Goal: Information Seeking & Learning: Check status

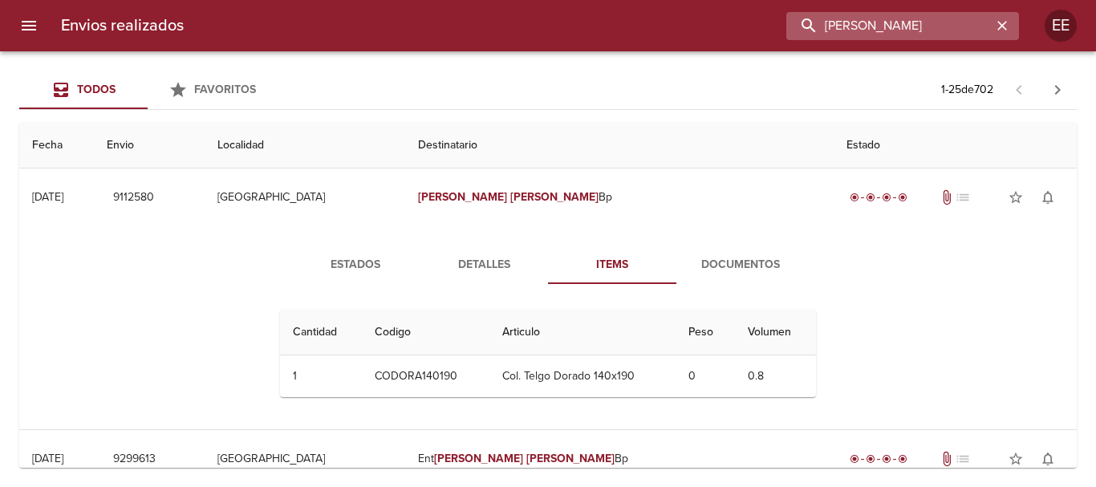
click at [942, 31] on input "[PERSON_NAME]" at bounding box center [889, 26] width 205 height 28
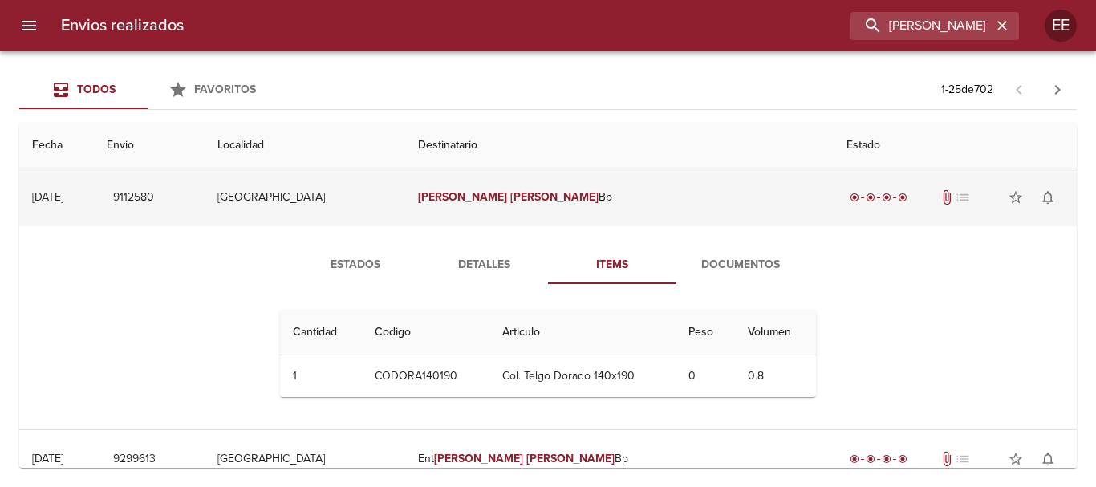
click at [563, 199] on em "Alarcon" at bounding box center [555, 197] width 89 height 14
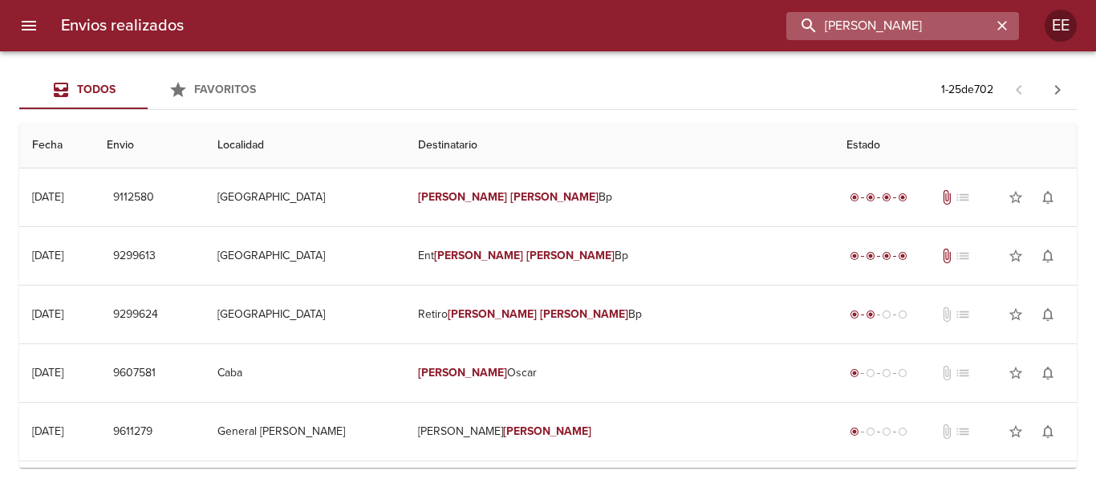
click at [986, 32] on input "ANIBAL ALARCON" at bounding box center [889, 26] width 205 height 28
drag, startPoint x: 1006, startPoint y: 25, endPoint x: 929, endPoint y: 23, distance: 76.3
click at [1002, 23] on icon "button" at bounding box center [1003, 26] width 16 height 16
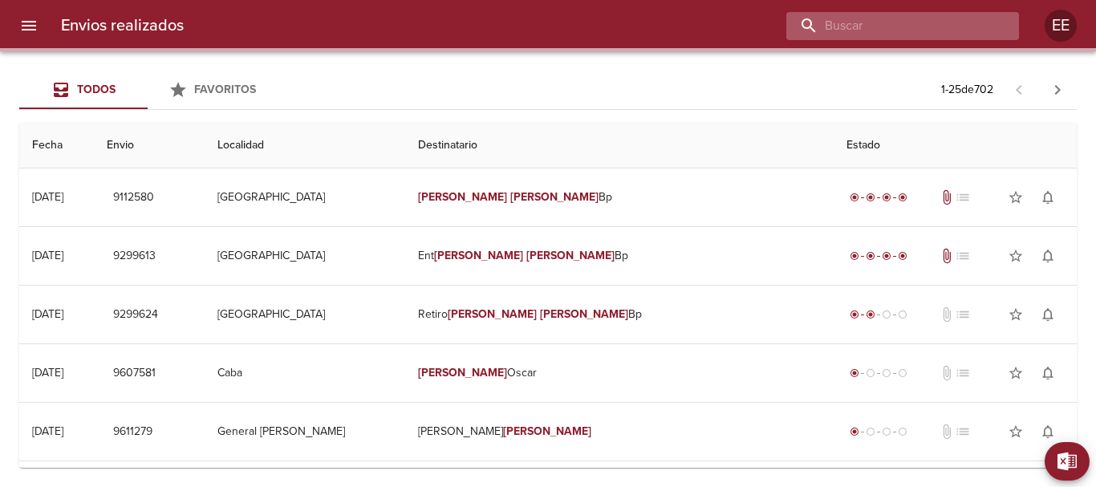
click at [919, 23] on input "buscar" at bounding box center [889, 26] width 205 height 28
paste input "Esteban Plaza"
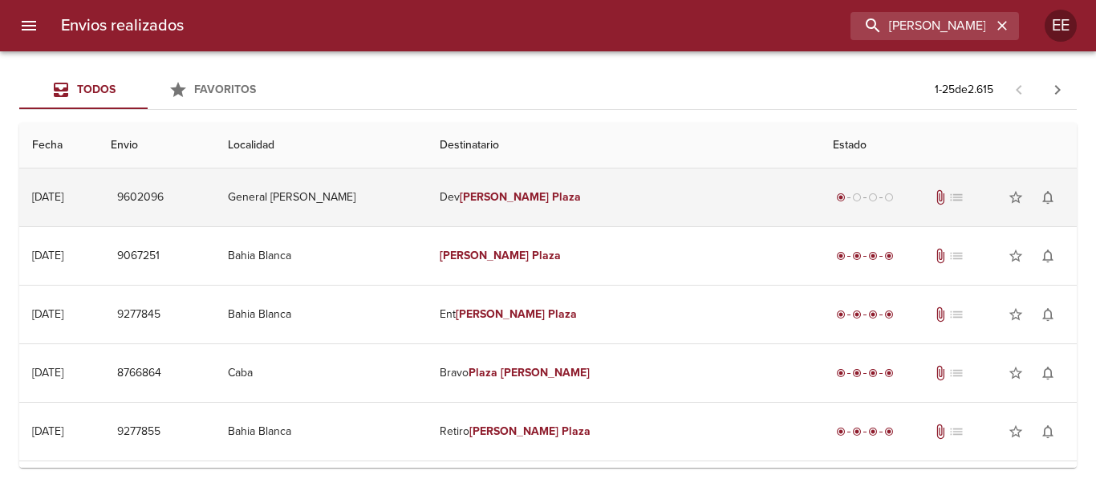
click at [560, 185] on td "Dev Esteban Plaza" at bounding box center [623, 198] width 393 height 58
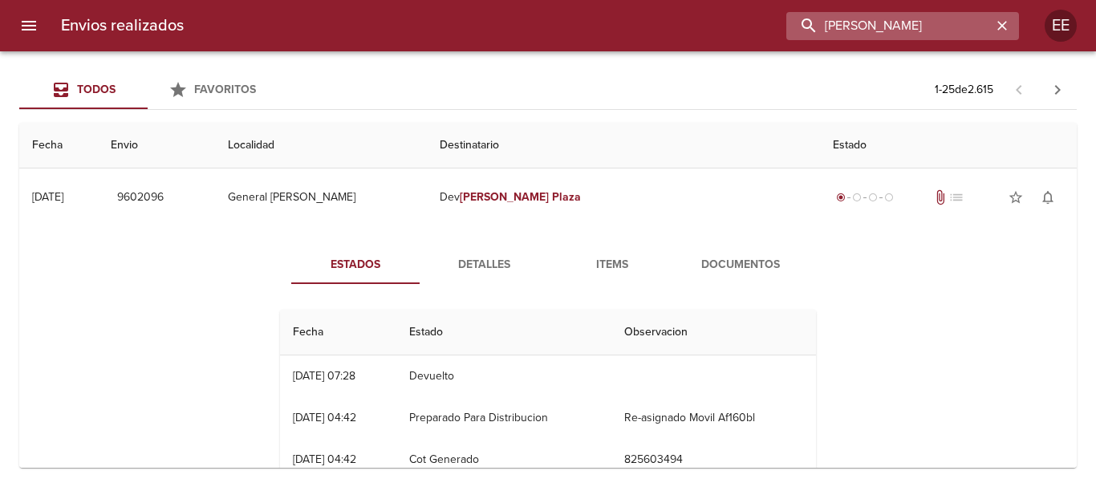
click at [955, 14] on input "Esteban Plaza" at bounding box center [889, 26] width 205 height 28
drag, startPoint x: 851, startPoint y: 23, endPoint x: 642, endPoint y: 24, distance: 208.7
click at [642, 24] on div "Esteban Plaza" at bounding box center [608, 26] width 823 height 28
paste input "Karina Deolinda Fernandez"
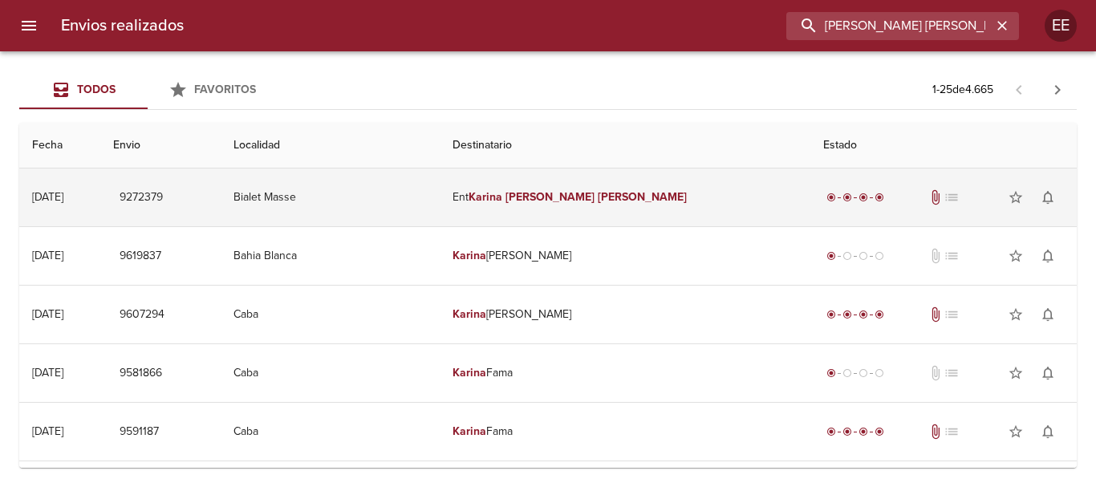
type input "Karina Deolinda"
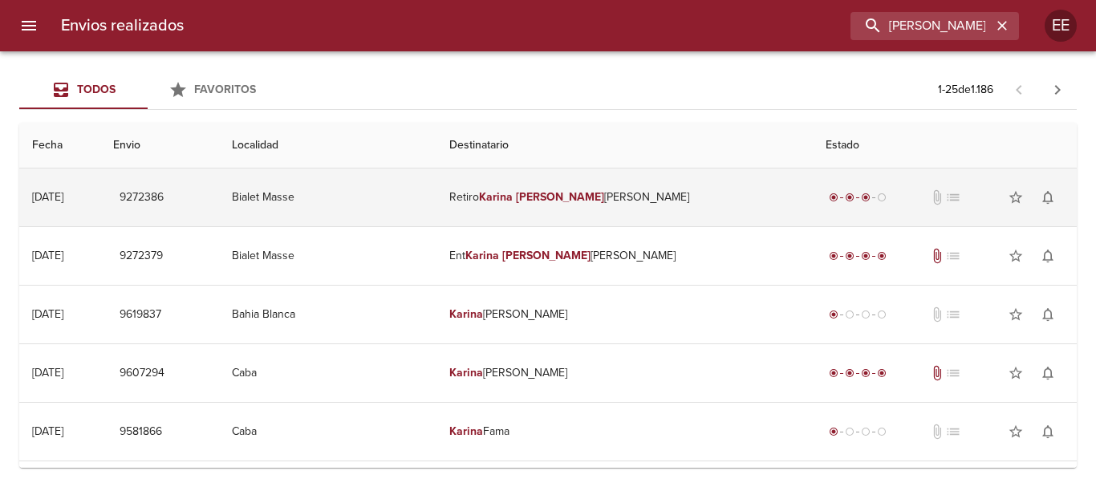
click at [577, 215] on td "Retiro Karina Deolinda Fernand" at bounding box center [625, 198] width 377 height 58
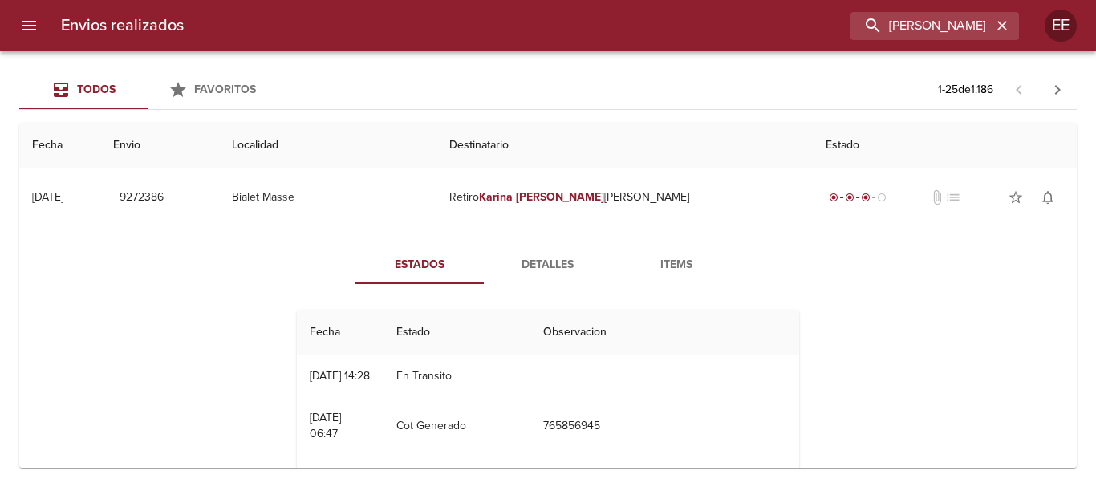
click at [566, 271] on span "Detalles" at bounding box center [548, 265] width 109 height 20
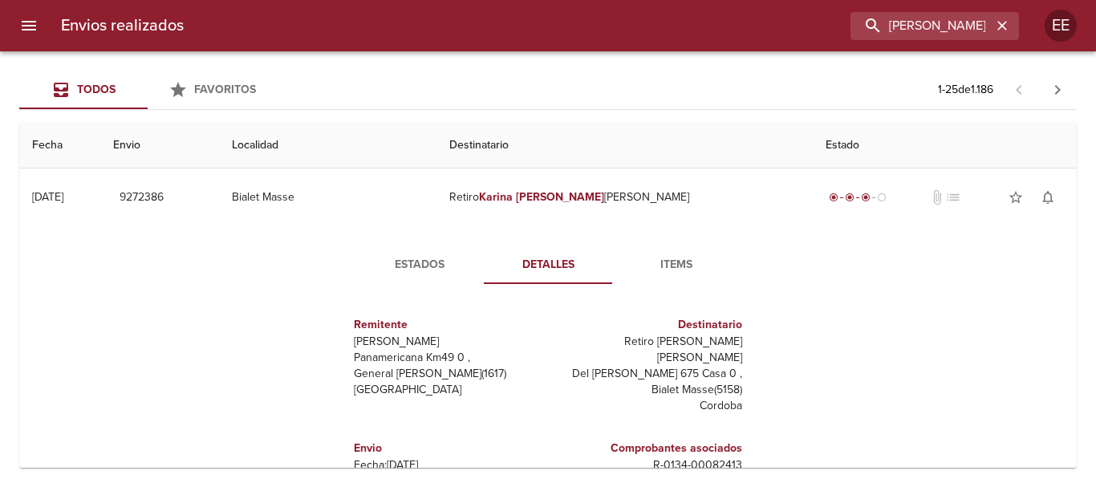
click at [661, 270] on span "Items" at bounding box center [676, 265] width 109 height 20
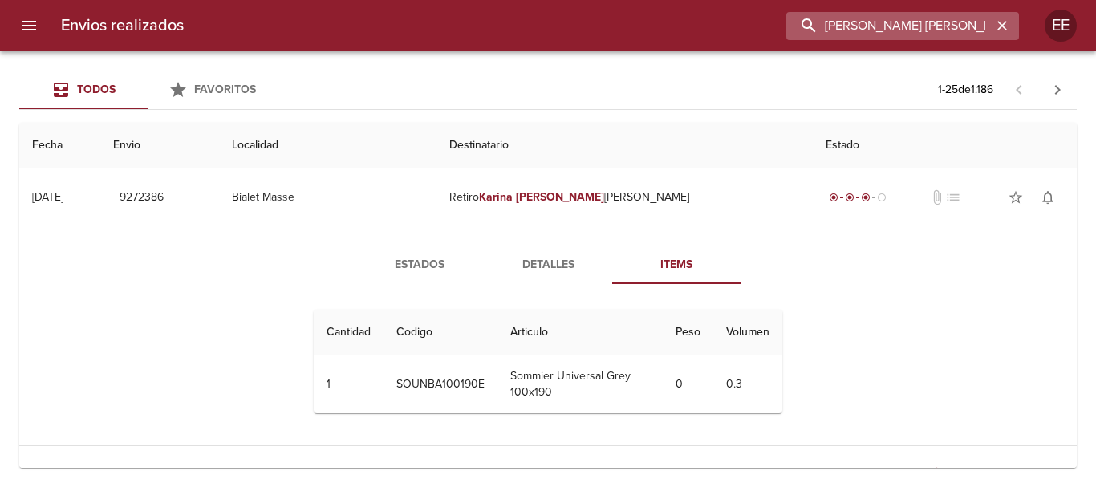
click at [924, 26] on input "Karina Deolinda" at bounding box center [889, 26] width 205 height 28
drag, startPoint x: 967, startPoint y: 22, endPoint x: 475, endPoint y: 10, distance: 492.2
click at [475, 10] on div "Envios realizados Karina Deolinda EE" at bounding box center [548, 25] width 1096 height 51
paste input "DENIS JONATHAN DEUS ML"
type input "DENIS JONATHAN DEUS"
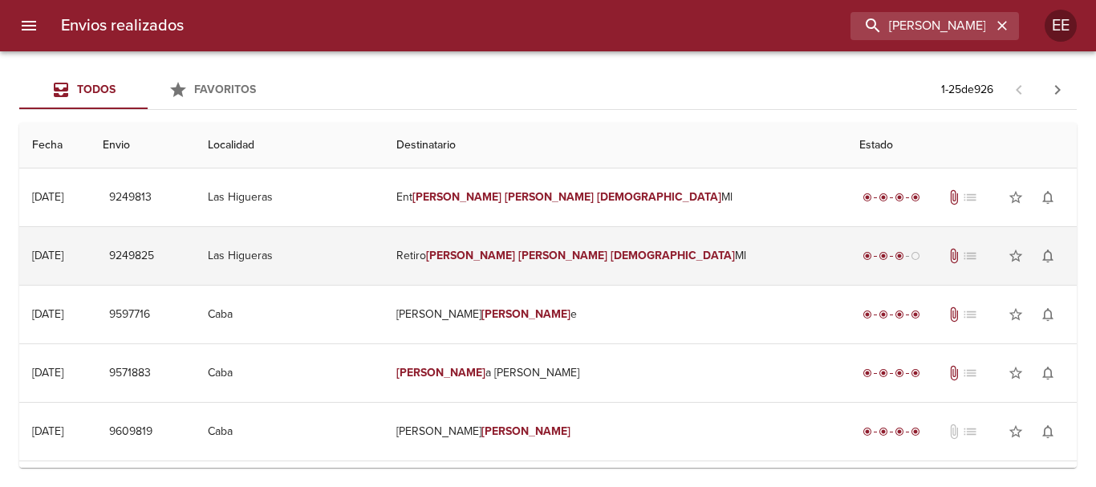
click at [564, 265] on td "Retiro Denis Jonathan Deus Ml" at bounding box center [615, 256] width 463 height 58
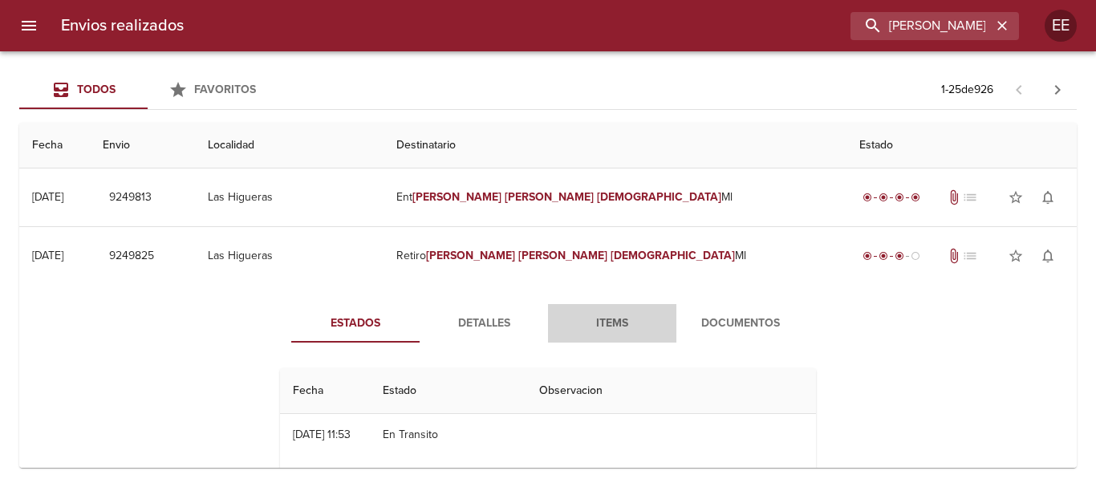
click at [623, 331] on span "Items" at bounding box center [612, 324] width 109 height 20
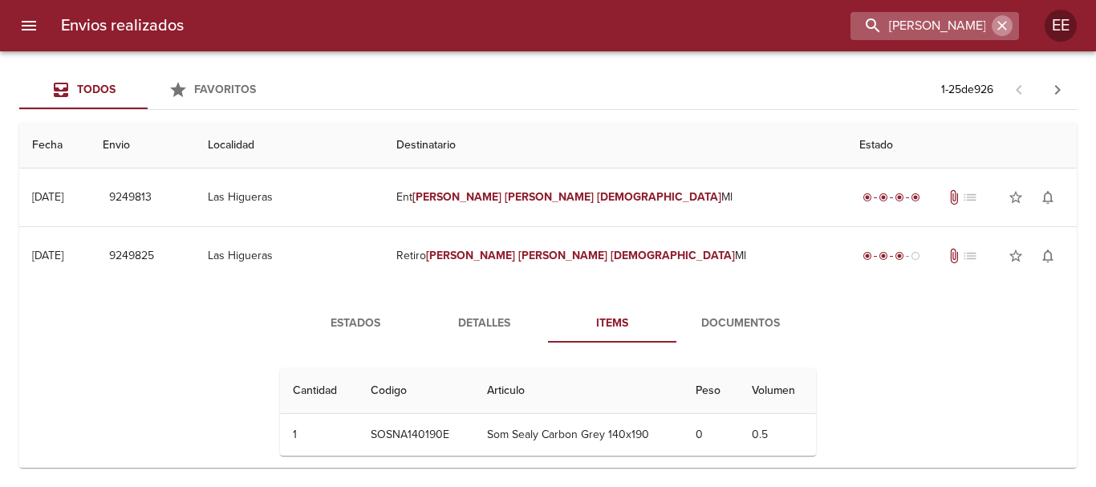
click at [998, 26] on icon "button" at bounding box center [1003, 26] width 16 height 16
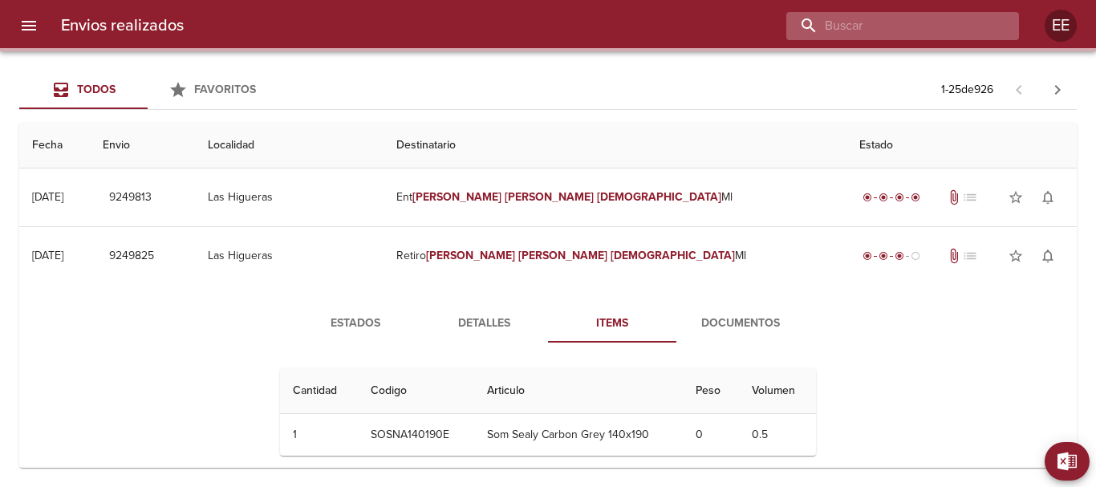
click at [885, 23] on input "buscar" at bounding box center [889, 26] width 205 height 28
paste input "TULIO DA SILVA AGUSTIN"
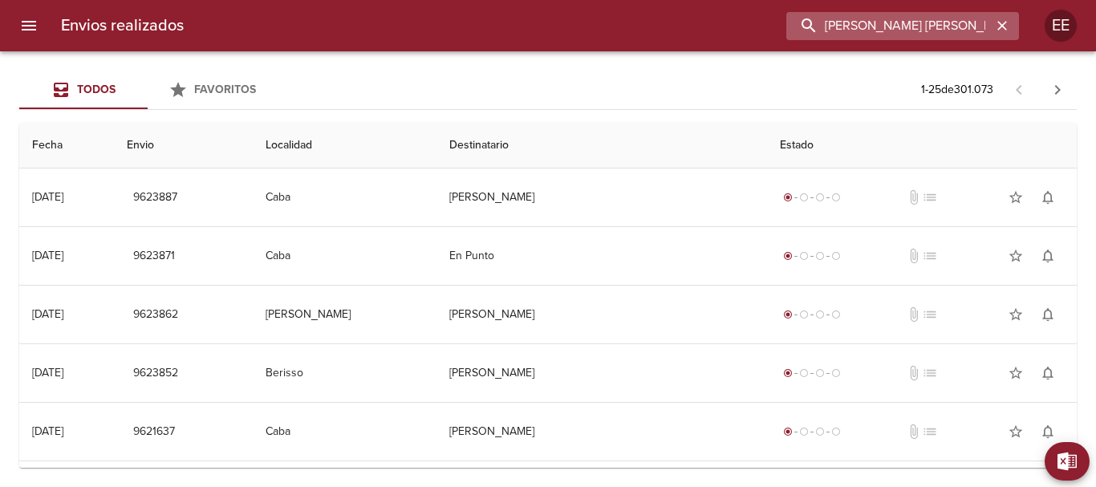
type input "TULIO DA SILVA AGUSTIN"
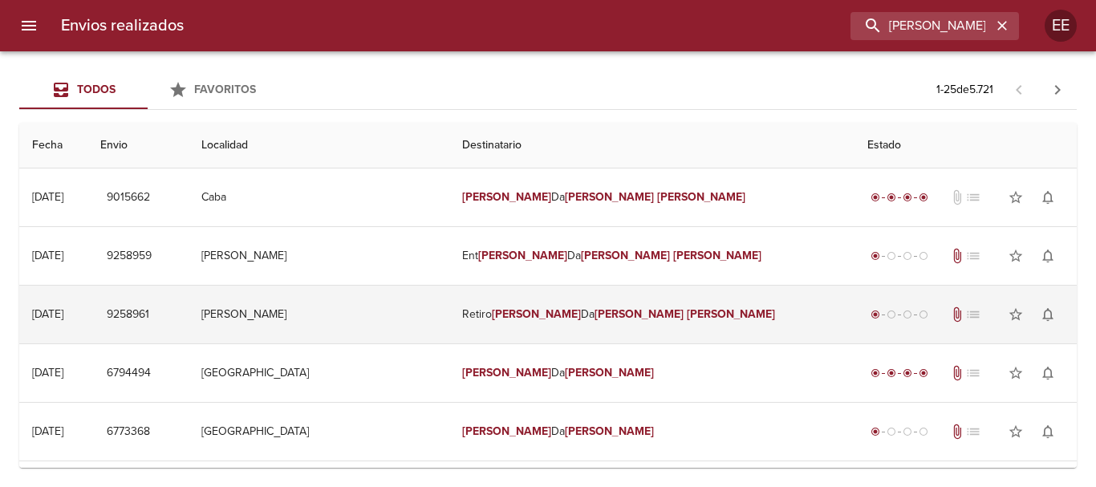
click at [564, 330] on td "Retiro Tulio Da Silva Agustin" at bounding box center [651, 315] width 405 height 58
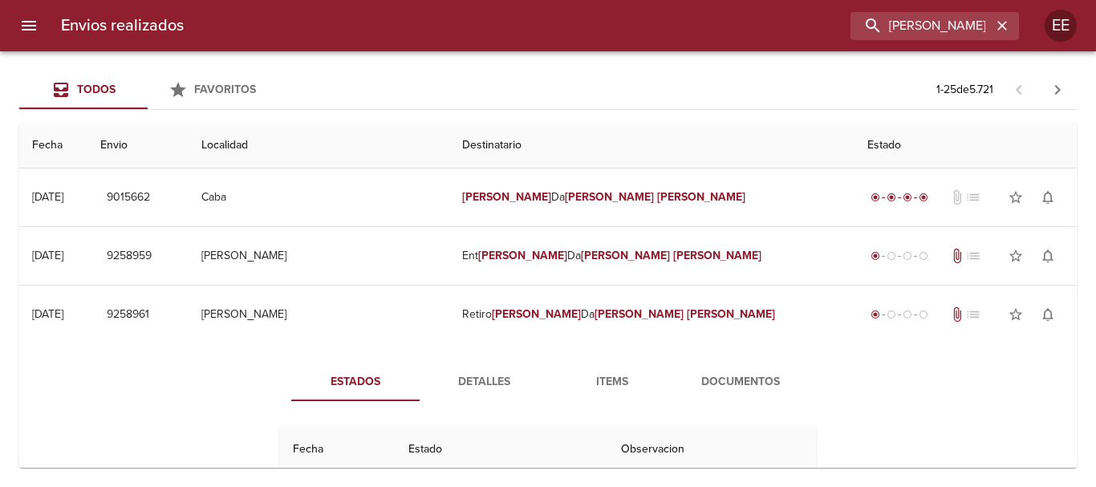
click at [609, 373] on span "Items" at bounding box center [612, 382] width 109 height 20
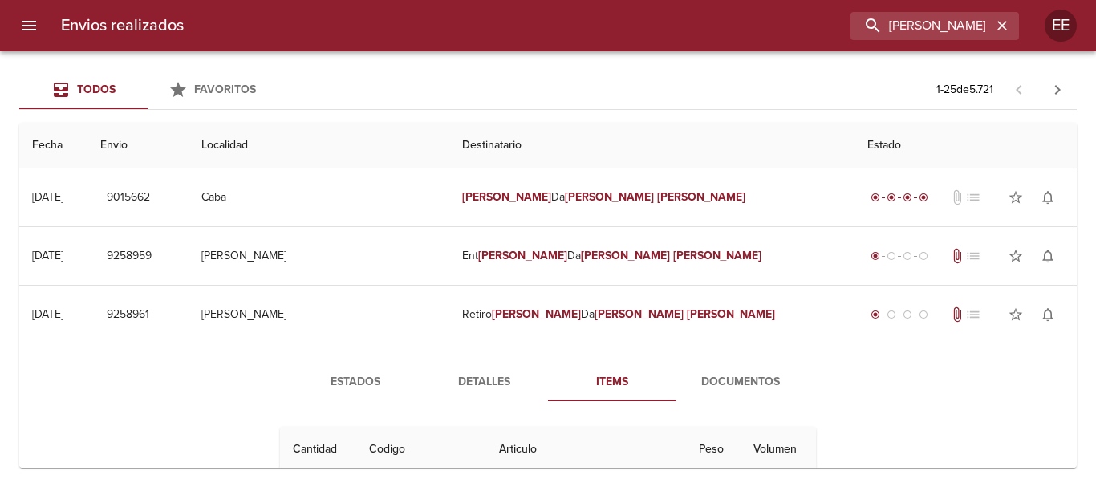
scroll to position [161, 0]
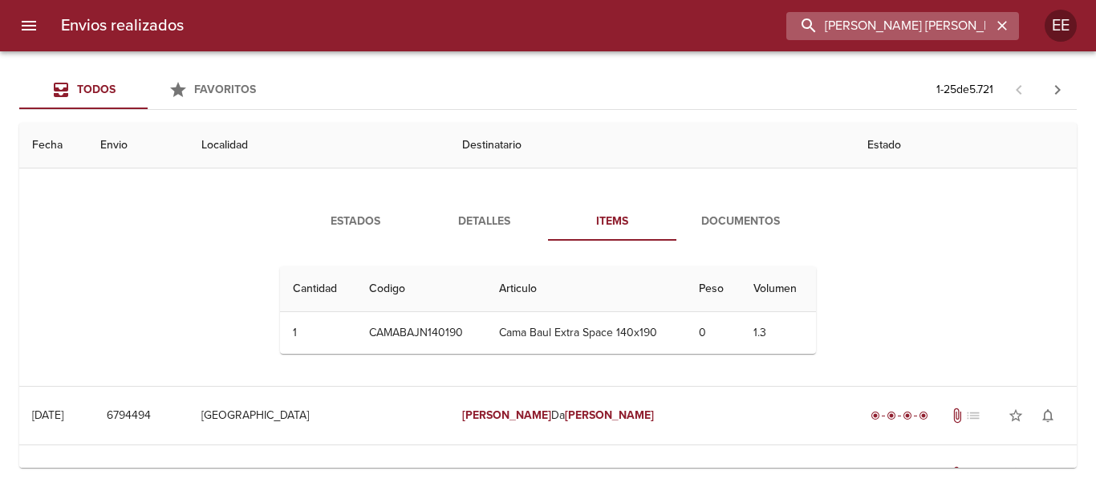
click at [973, 23] on input "TULIO DA SILVA AGUSTIN" at bounding box center [889, 26] width 205 height 28
drag, startPoint x: 986, startPoint y: 25, endPoint x: 577, endPoint y: 34, distance: 408.7
click at [577, 34] on div "TULIO DA SILVA AGUSTIN" at bounding box center [608, 26] width 823 height 28
paste input "Graciel Nury Avaca"
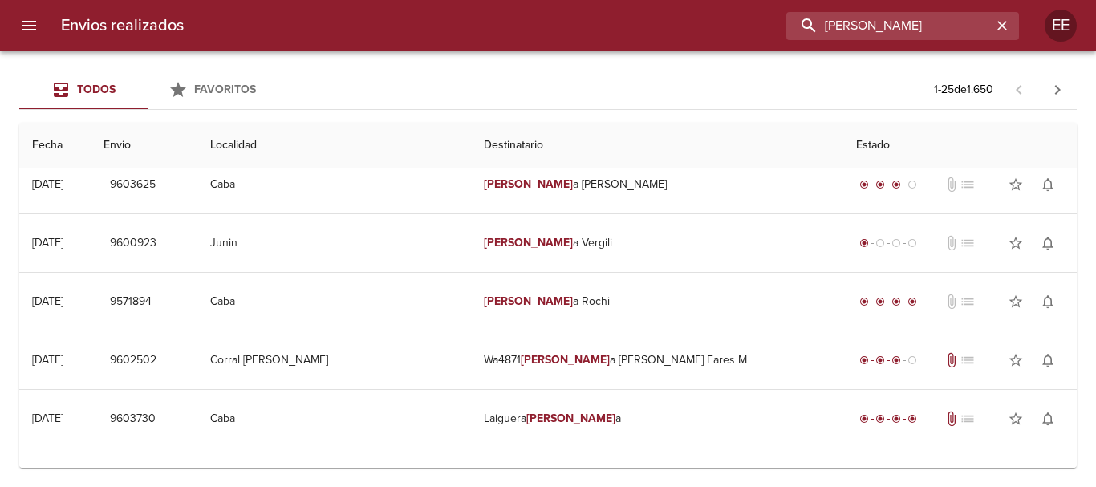
scroll to position [803, 0]
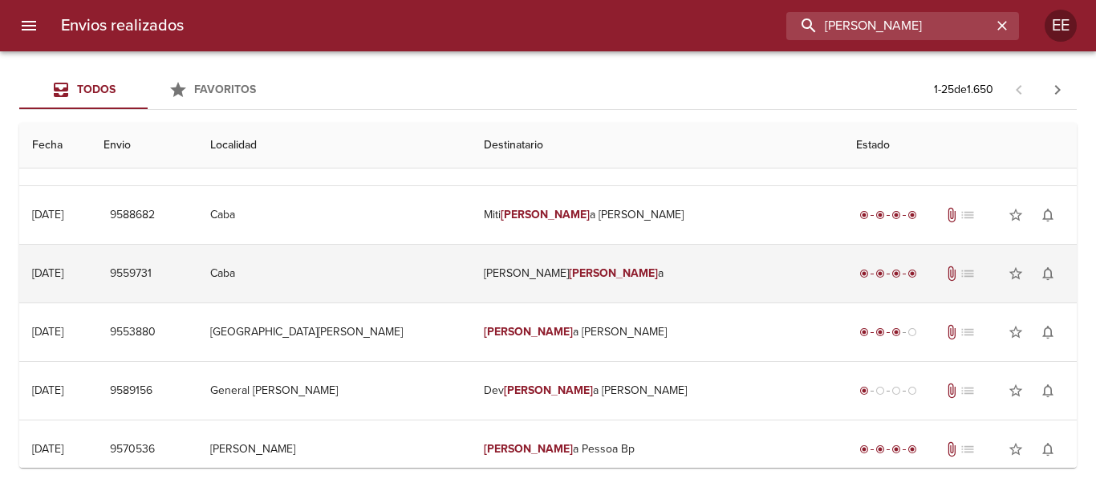
type input "Graciel Nury"
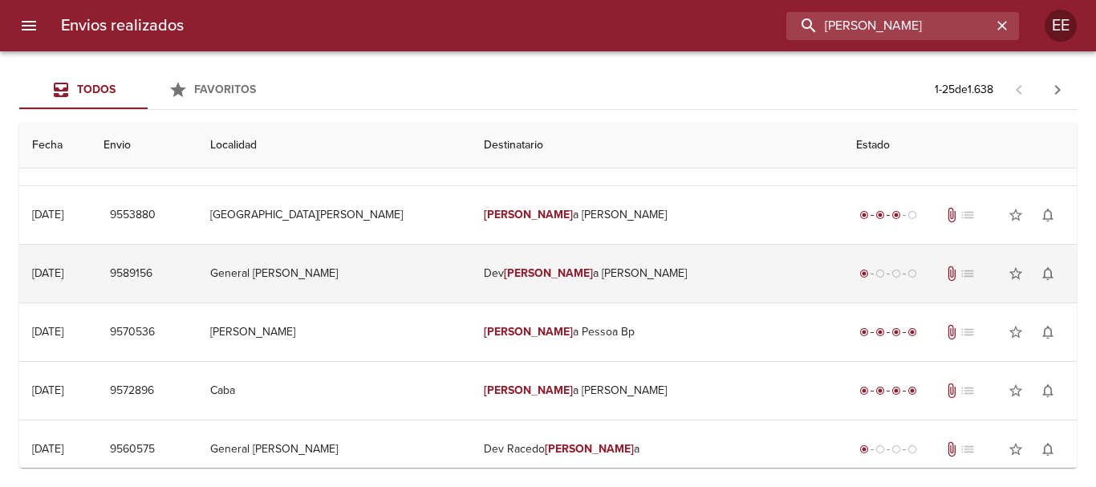
scroll to position [0, 0]
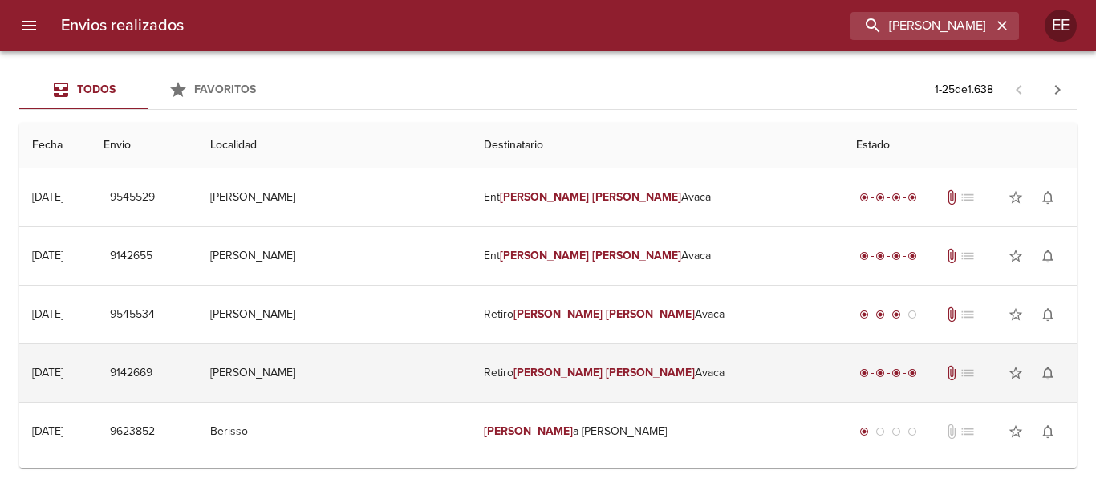
click at [606, 368] on em "Nury" at bounding box center [650, 373] width 89 height 14
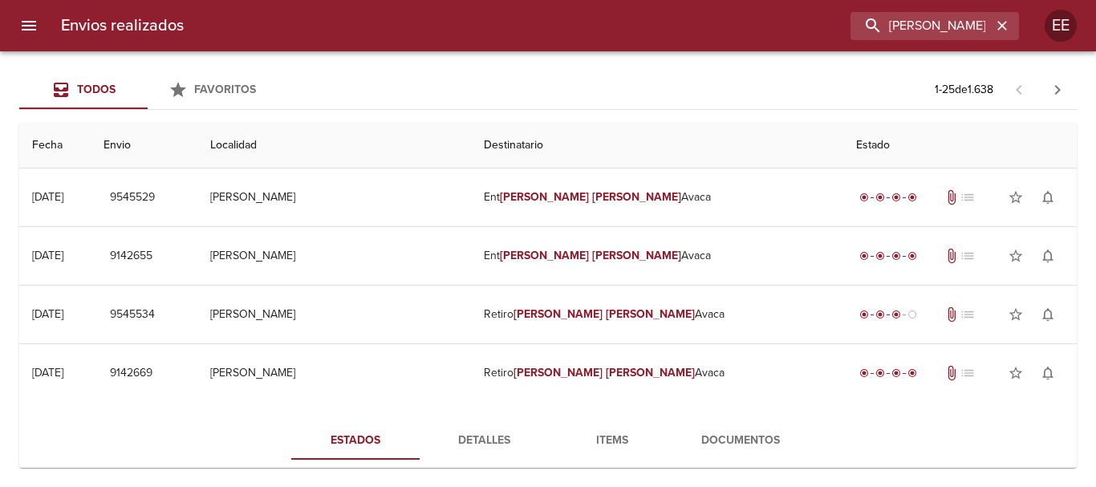
click at [628, 445] on span "Items" at bounding box center [612, 441] width 109 height 20
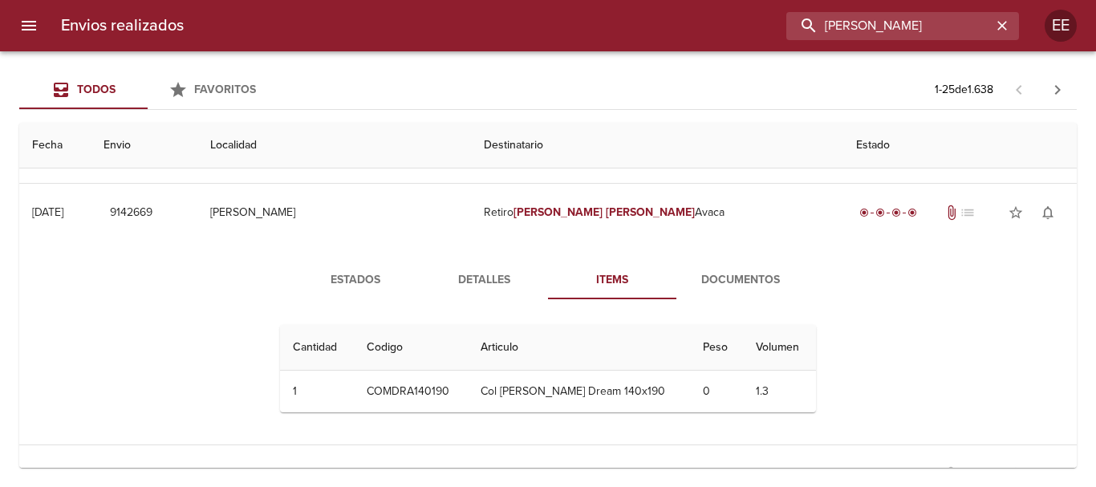
drag, startPoint x: 965, startPoint y: 26, endPoint x: 600, endPoint y: 23, distance: 364.4
click at [600, 23] on div "Graciel Nury" at bounding box center [608, 26] width 823 height 28
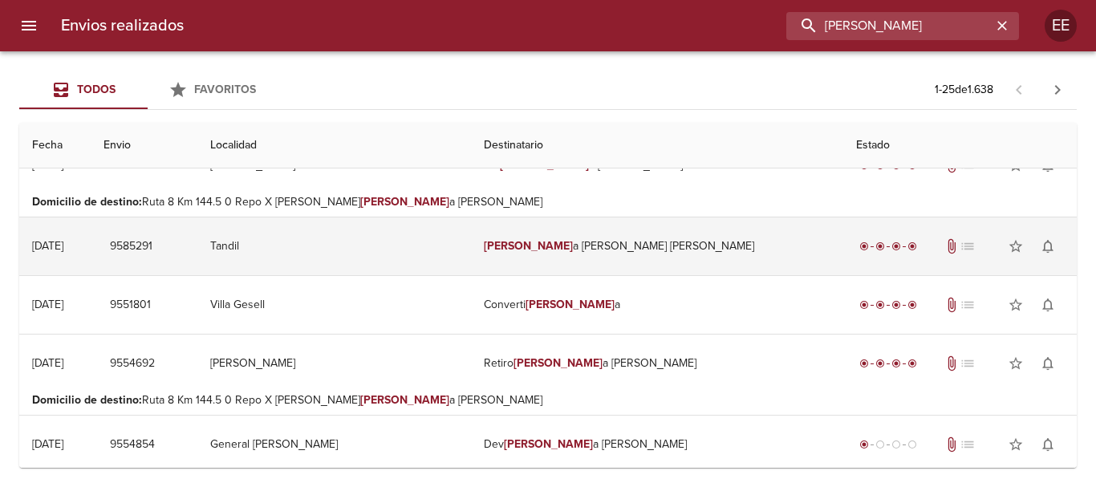
scroll to position [1210, 0]
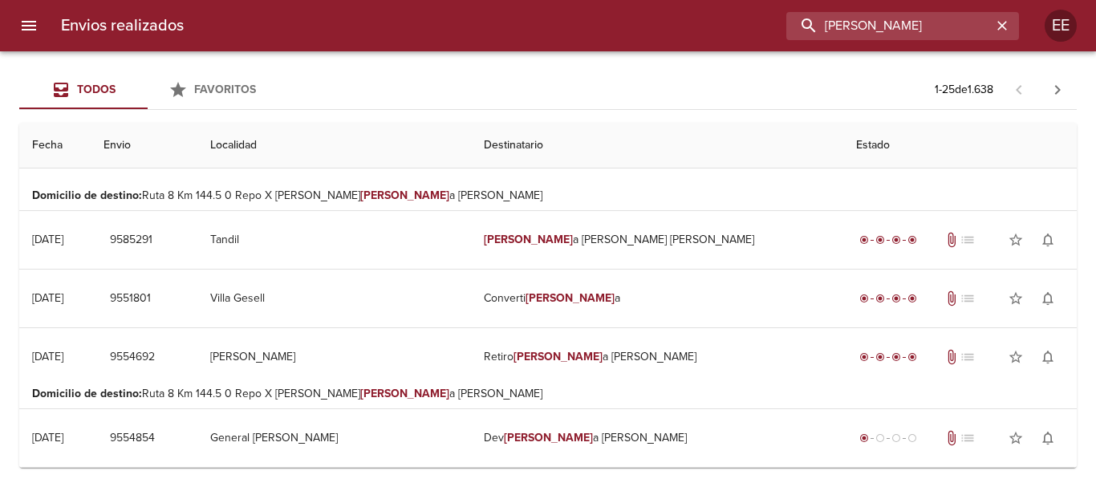
drag, startPoint x: 936, startPoint y: 20, endPoint x: 622, endPoint y: 2, distance: 314.3
click at [622, 2] on div "Envios realizados GRACIEL NURY EE" at bounding box center [548, 25] width 1096 height 51
paste input "81726"
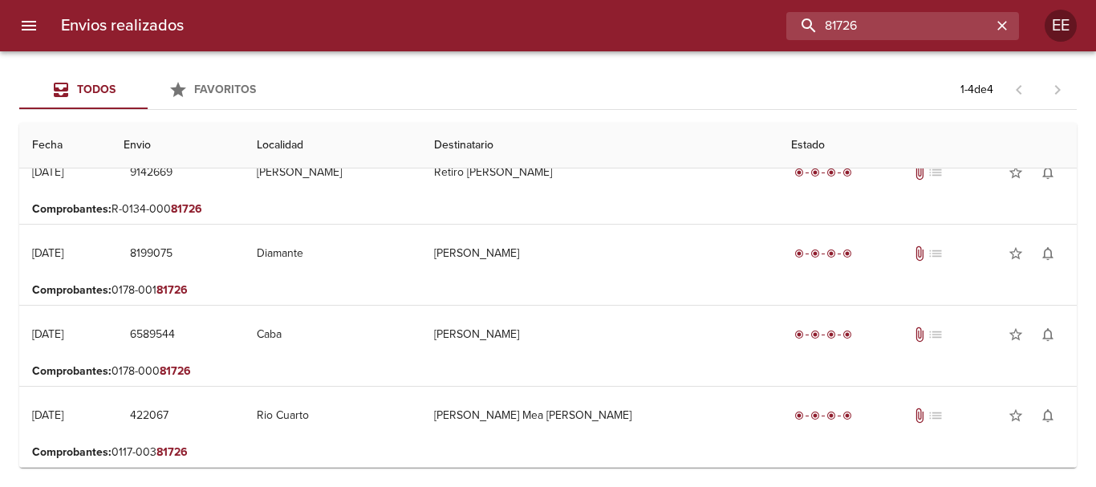
scroll to position [0, 0]
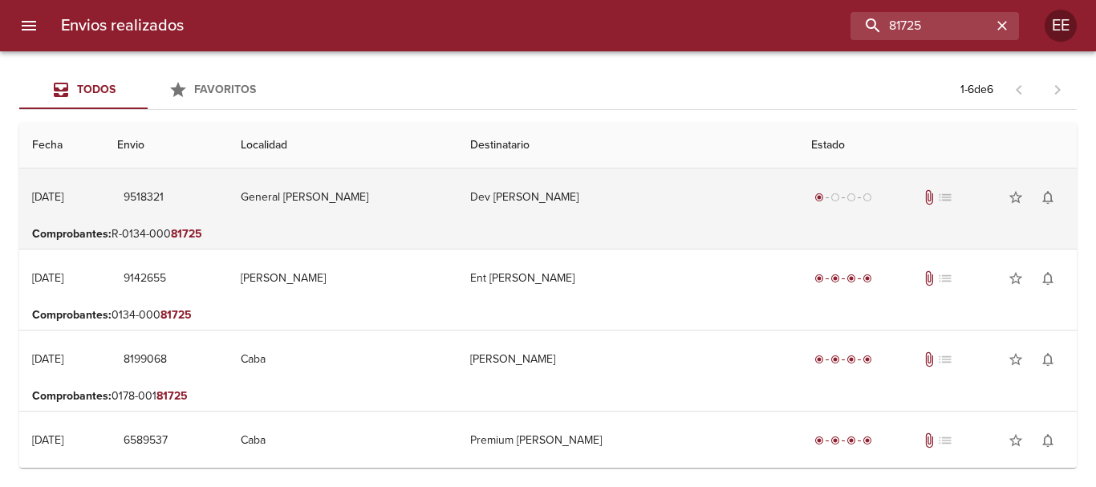
click at [580, 191] on td "Dev Camilo Aldao" at bounding box center [628, 198] width 341 height 58
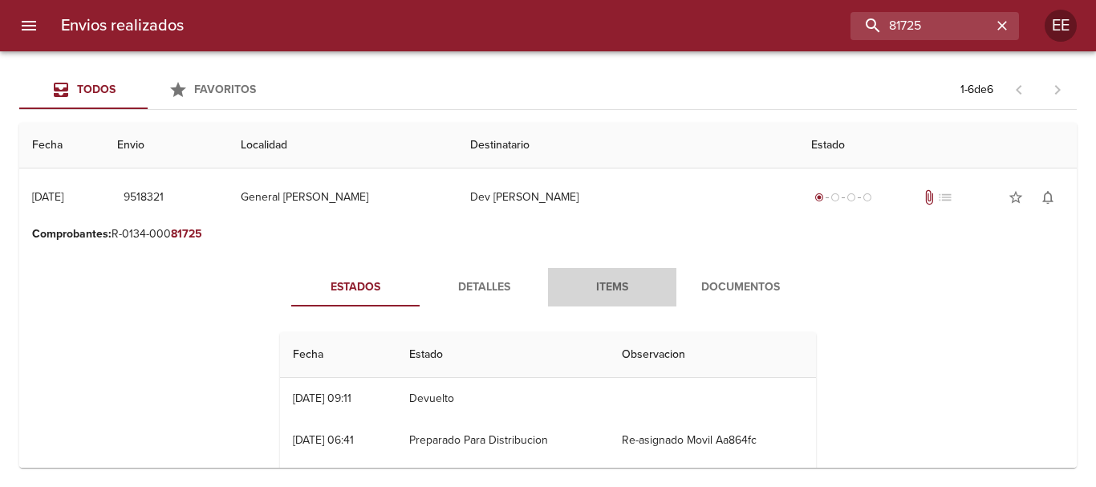
drag, startPoint x: 545, startPoint y: 294, endPoint x: 490, endPoint y: 284, distance: 55.4
click at [548, 292] on button "Items" at bounding box center [612, 287] width 128 height 39
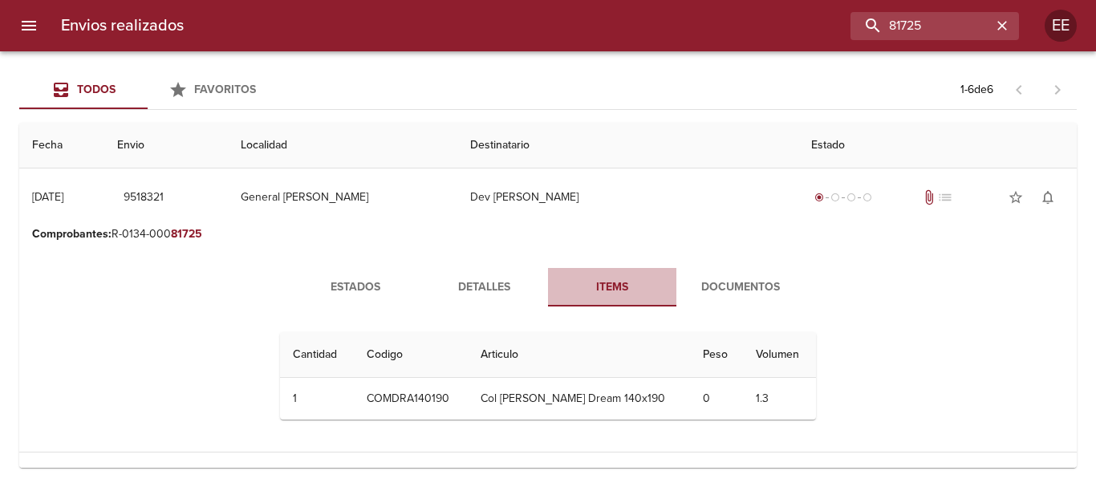
click at [614, 296] on span "Items" at bounding box center [612, 288] width 109 height 20
click at [744, 286] on span "Documentos" at bounding box center [740, 288] width 109 height 20
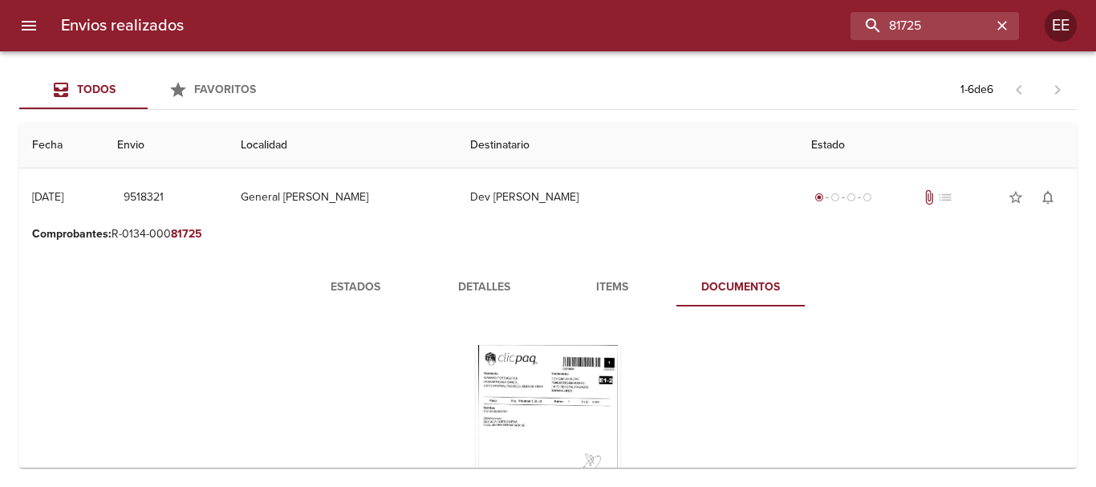
scroll to position [241, 0]
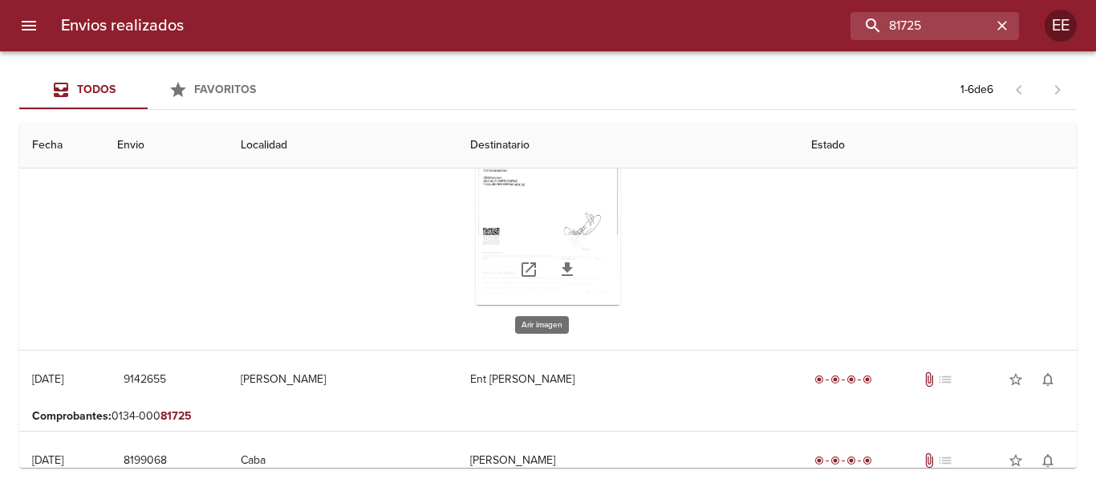
click at [578, 233] on div "Tabla de envíos del cliente" at bounding box center [548, 204] width 144 height 201
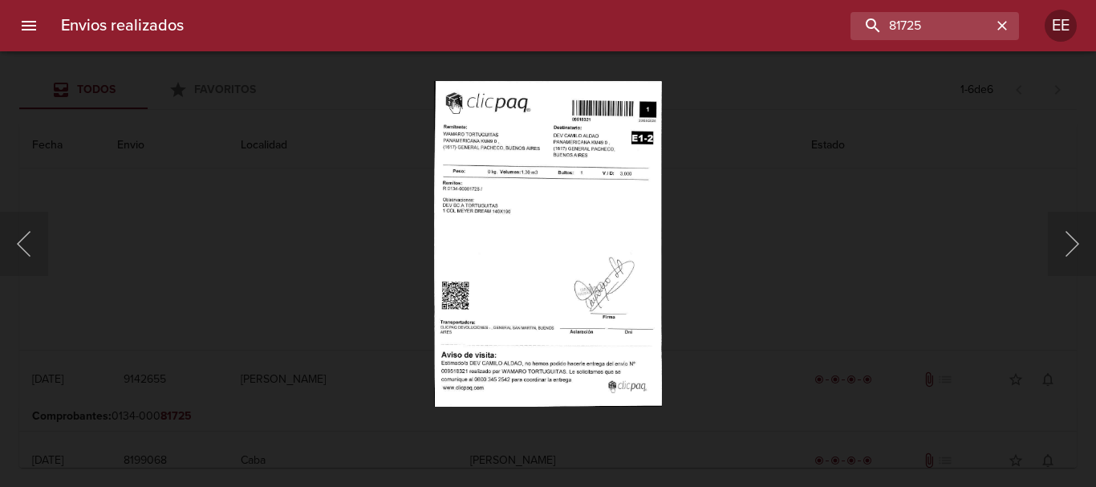
click at [531, 202] on img "Lightbox" at bounding box center [547, 243] width 227 height 327
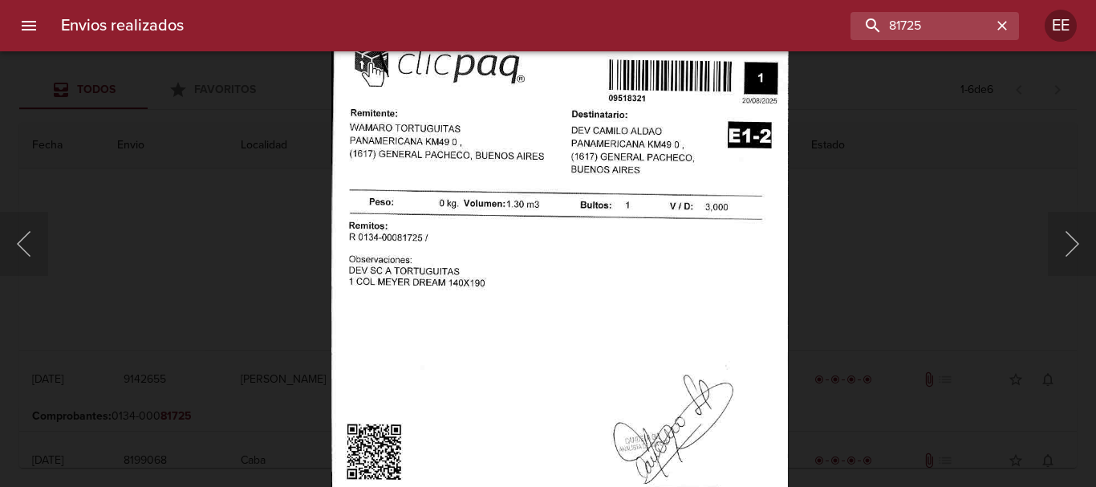
click at [589, 362] on img "Lightbox" at bounding box center [560, 348] width 457 height 657
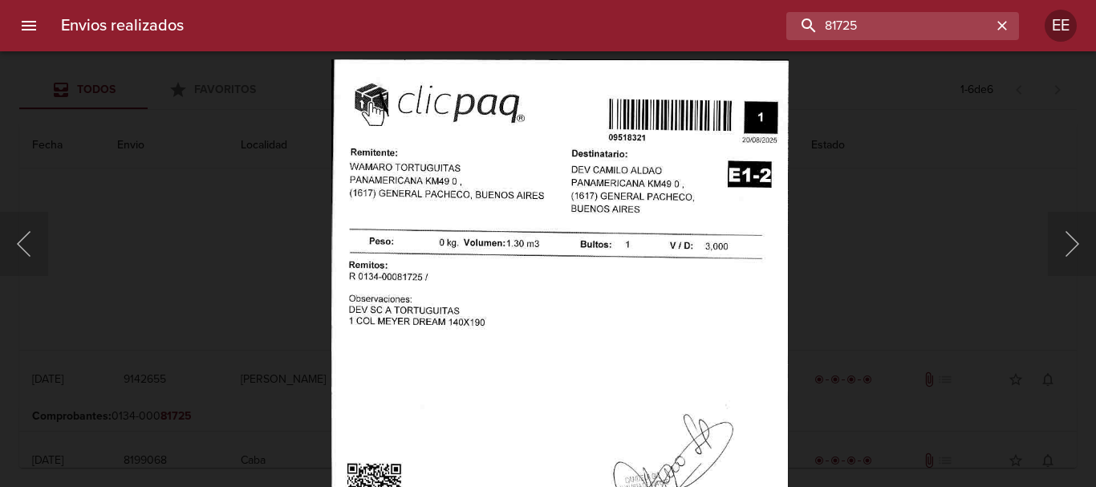
drag, startPoint x: 957, startPoint y: 18, endPoint x: 592, endPoint y: 0, distance: 364.8
click at [569, 0] on html "Envios realizados 81725 EE Todos Favoritos 1 - 6 de 6 Fecha Envio Localidad Des…" at bounding box center [548, 0] width 1096 height 0
paste input "CLAUDIA ELISABETH MATORRA ML"
type input "CLAUDIA ELISABETH MATORRA"
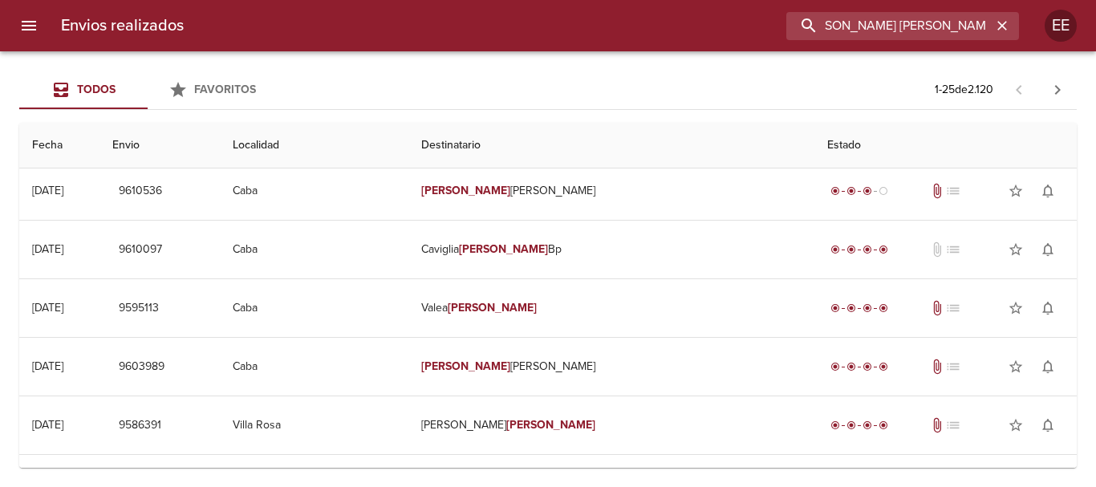
scroll to position [0, 0]
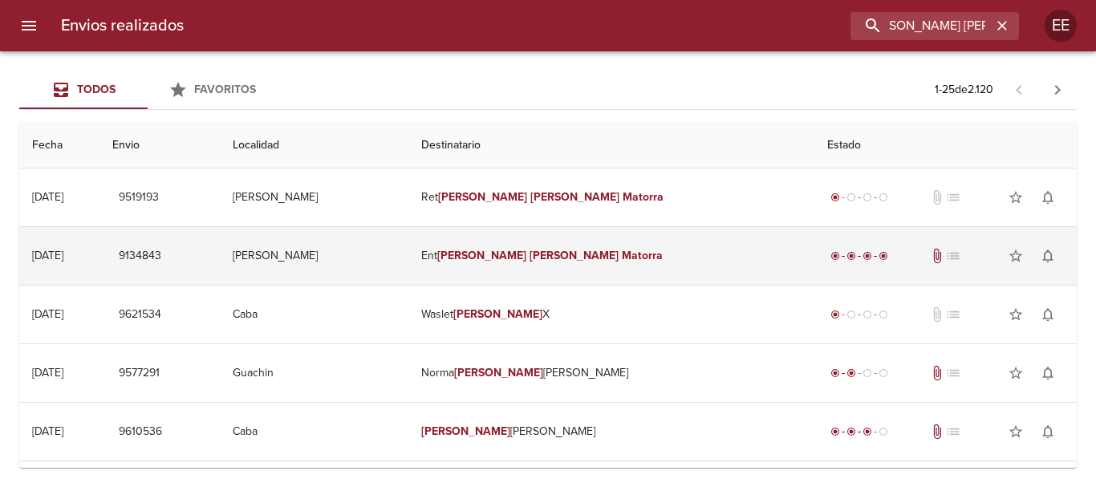
click at [583, 255] on em "Elisabeth" at bounding box center [574, 256] width 89 height 14
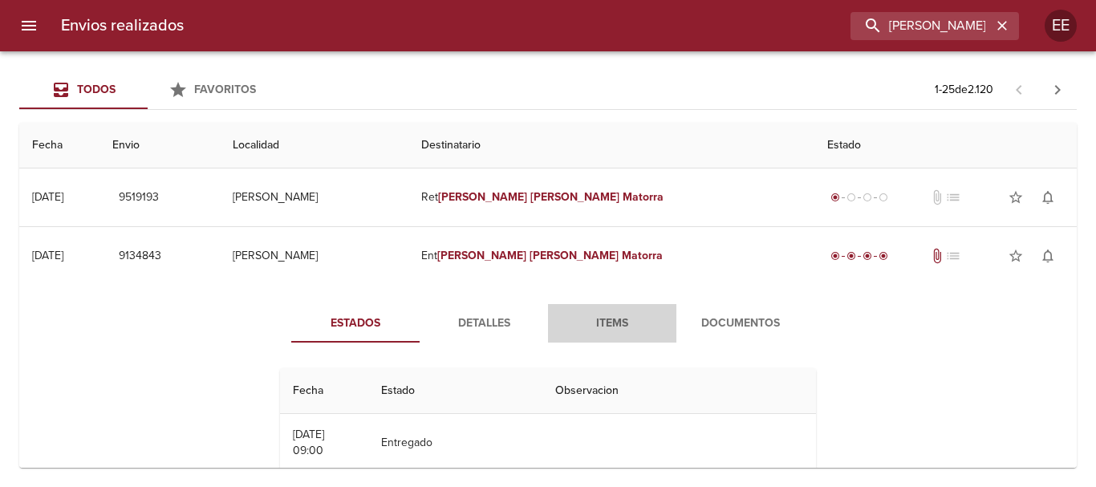
click at [606, 320] on span "Items" at bounding box center [612, 324] width 109 height 20
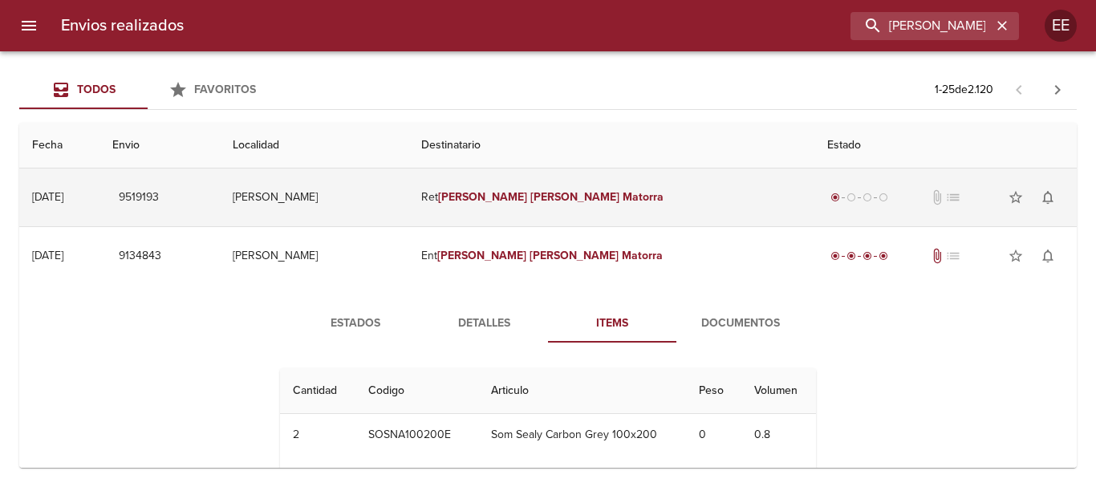
click at [499, 201] on td "Ret Claudia Elisabeth Matorra" at bounding box center [612, 198] width 406 height 58
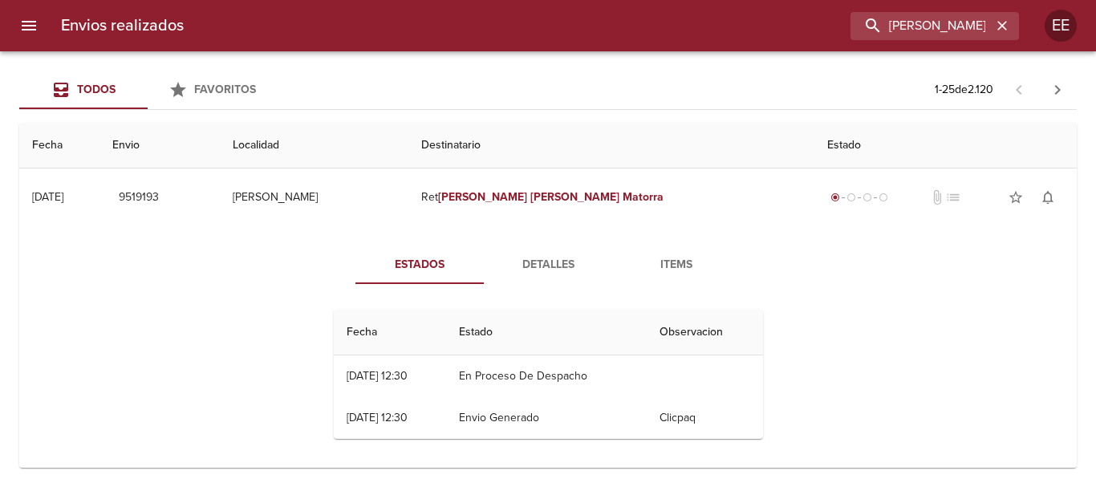
click at [560, 264] on span "Detalles" at bounding box center [548, 265] width 109 height 20
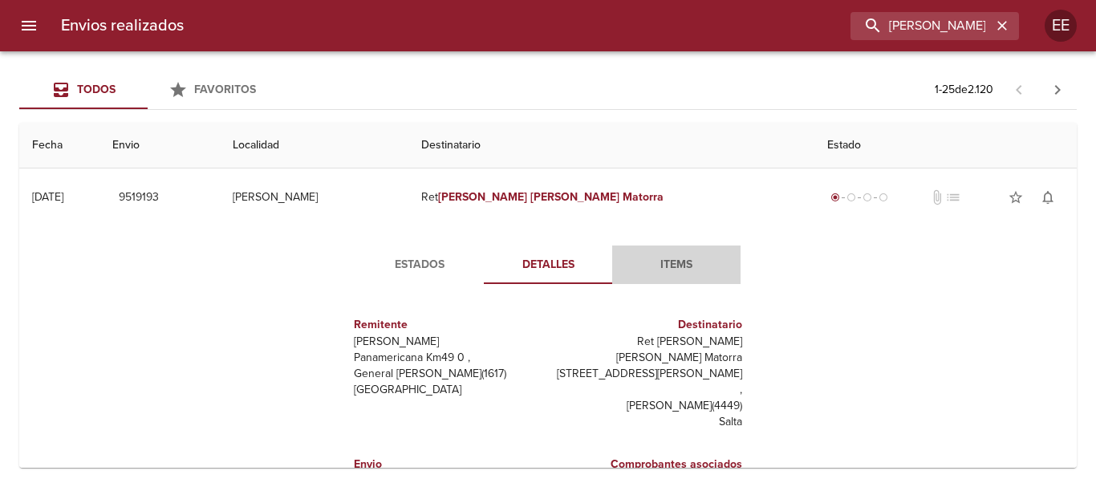
click at [677, 271] on span "Items" at bounding box center [676, 265] width 109 height 20
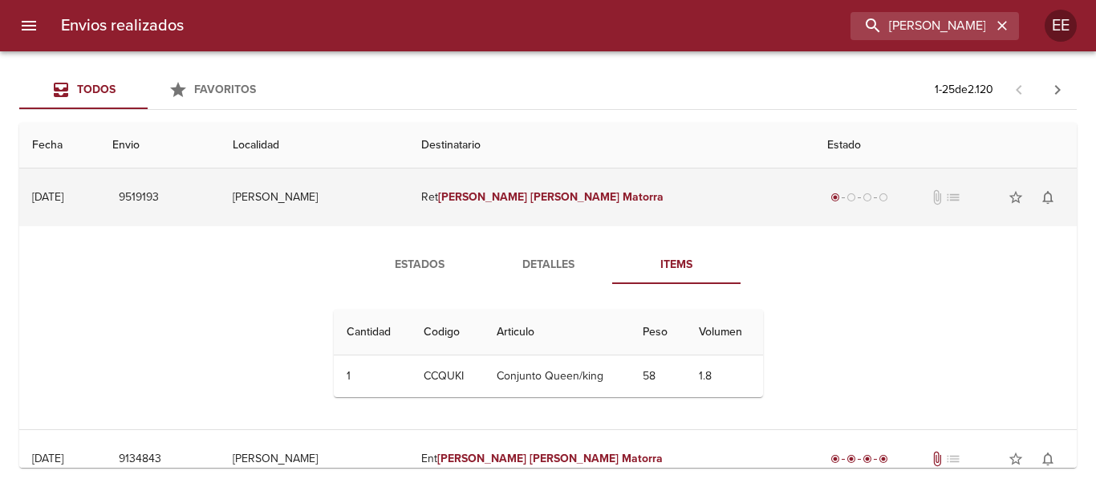
click at [409, 195] on td "Apolinario Saravia" at bounding box center [314, 198] width 189 height 58
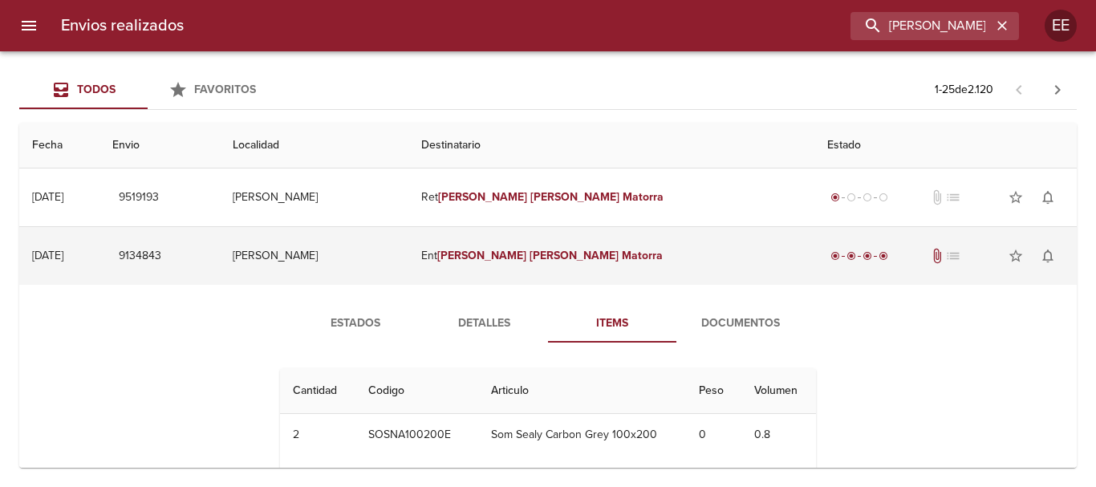
click at [575, 265] on td "Ent Claudia Elisabeth Matorra" at bounding box center [612, 256] width 406 height 58
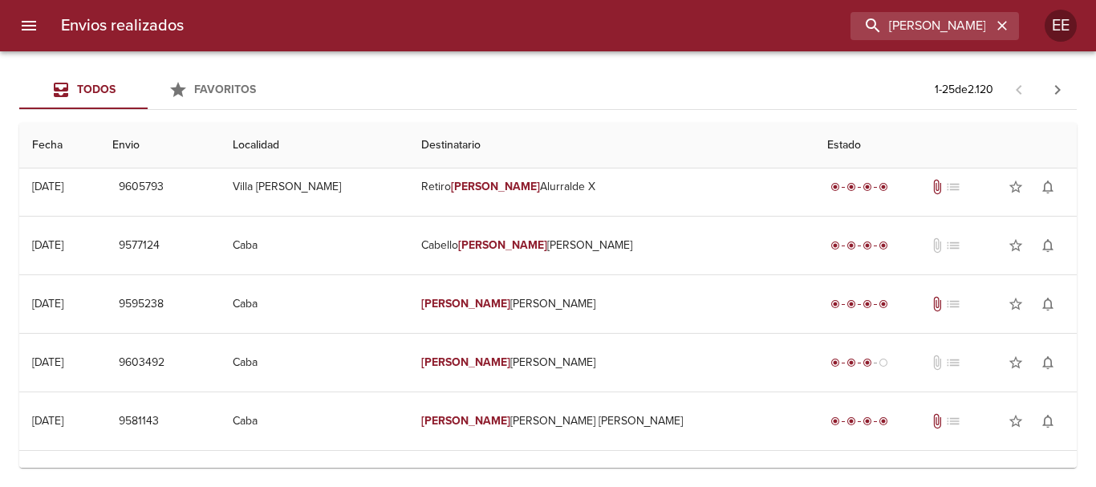
scroll to position [1165, 0]
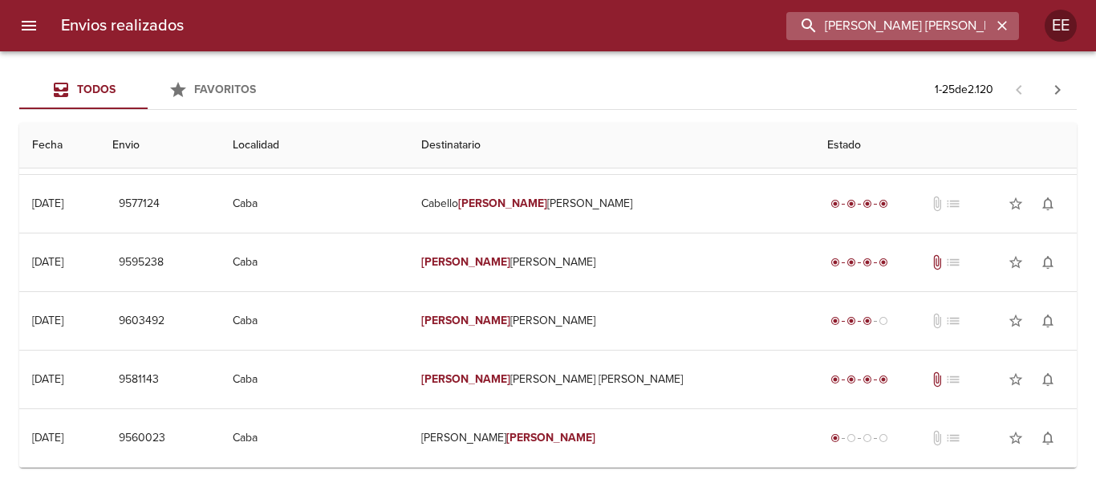
click at [991, 31] on input "CLAUDIA ELISABETH MATORRA" at bounding box center [889, 26] width 205 height 28
click at [1002, 24] on icon "button" at bounding box center [1003, 26] width 10 height 10
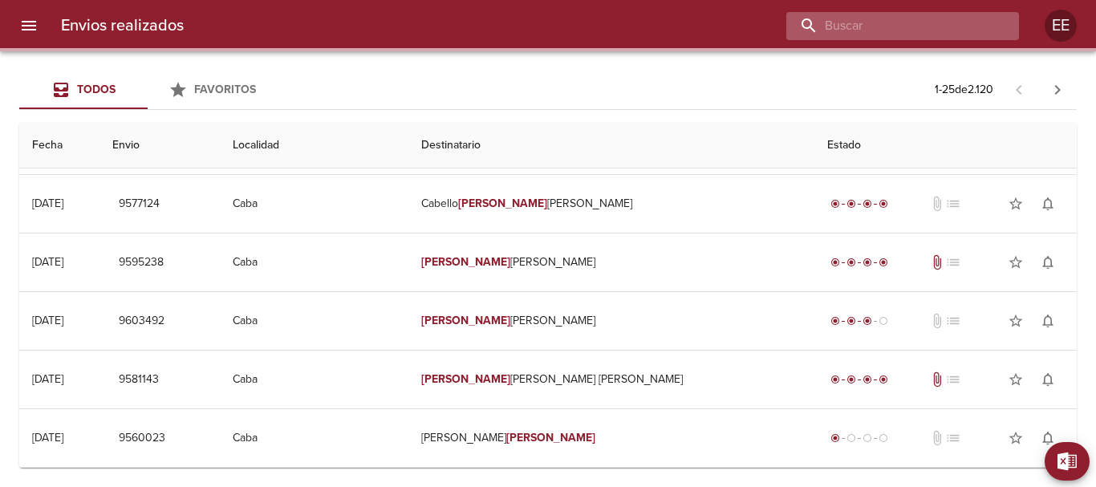
click at [915, 20] on input "buscar" at bounding box center [889, 26] width 205 height 28
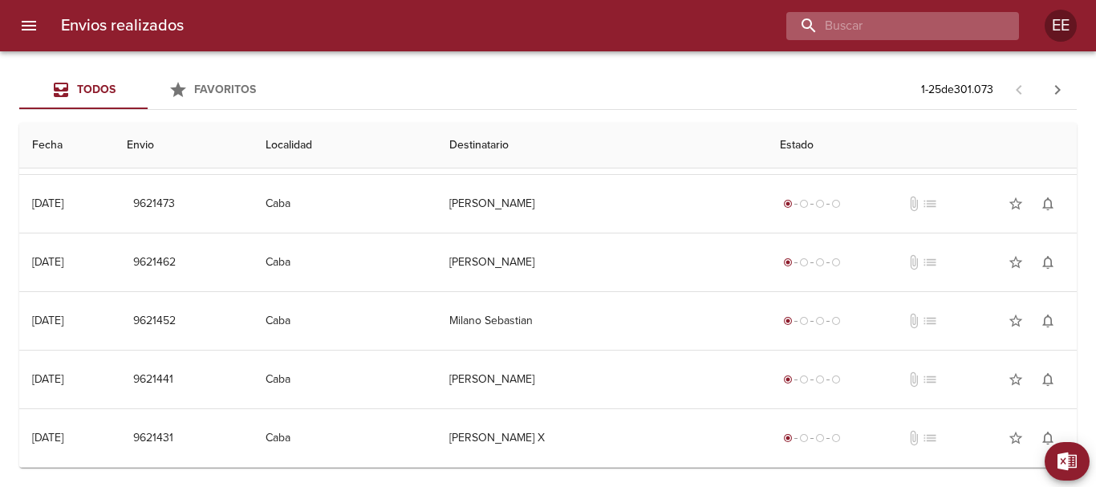
scroll to position [0, 0]
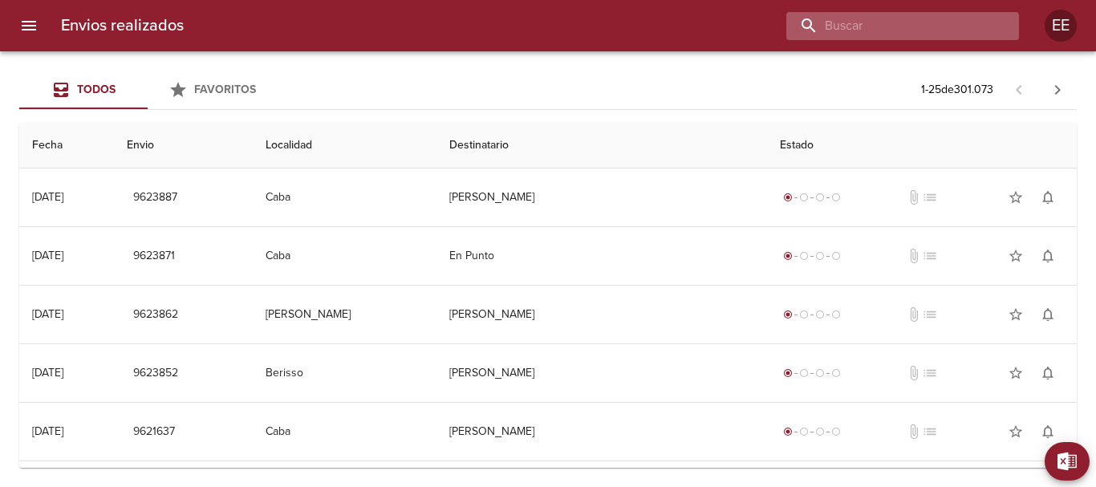
paste input "NELSO GERARDO MACIA ML"
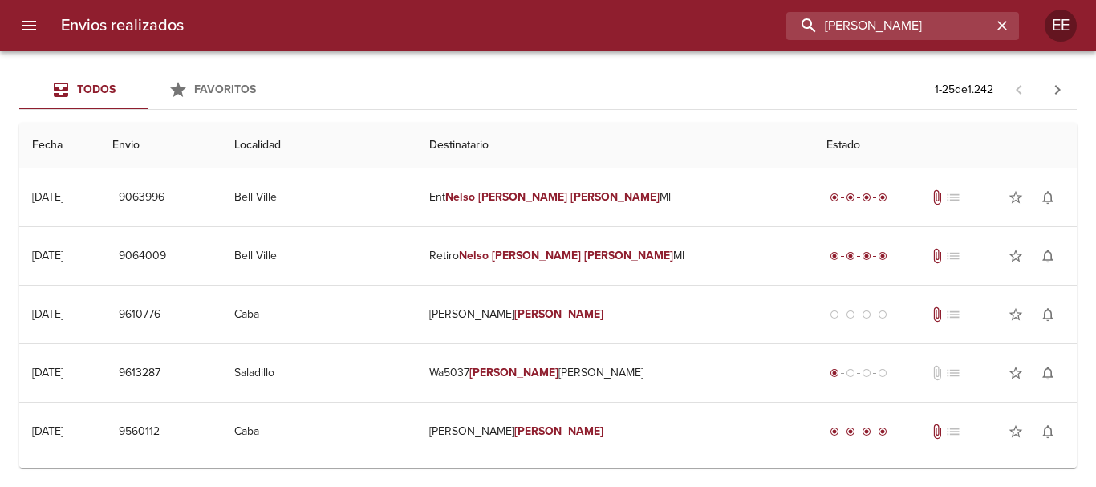
drag, startPoint x: 984, startPoint y: 24, endPoint x: 587, endPoint y: 49, distance: 398.1
click at [578, 40] on div "Envios realizados NELSO GERARDO MACIA EE" at bounding box center [548, 25] width 1096 height 51
paste input "LISANDRO SOS"
type input "LISANDRO SOSA"
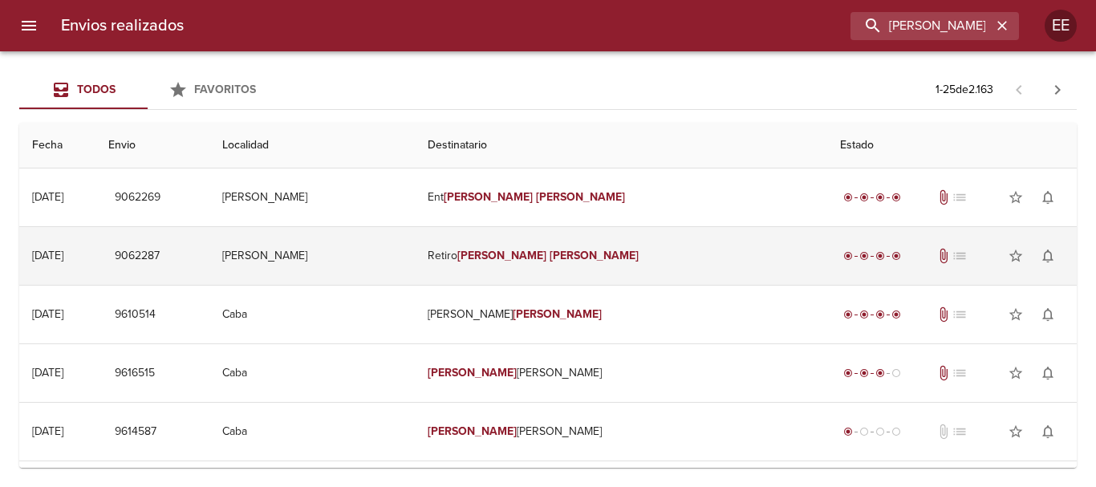
drag, startPoint x: 584, startPoint y: 269, endPoint x: 599, endPoint y: 292, distance: 27.4
click at [584, 282] on td "Retiro Lisandro Sosa" at bounding box center [621, 256] width 413 height 58
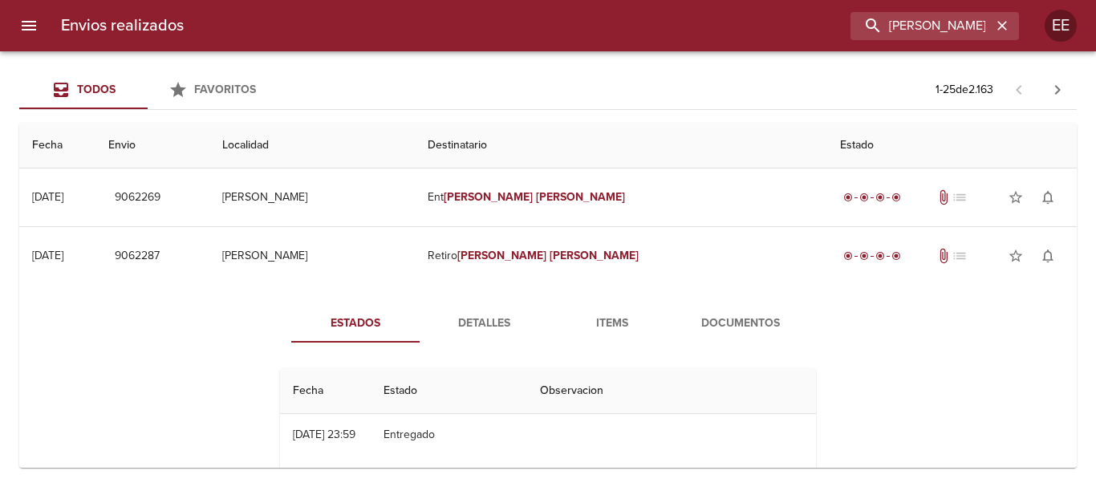
drag, startPoint x: 627, startPoint y: 316, endPoint x: 636, endPoint y: 316, distance: 8.8
click at [626, 316] on span "Items" at bounding box center [612, 324] width 109 height 20
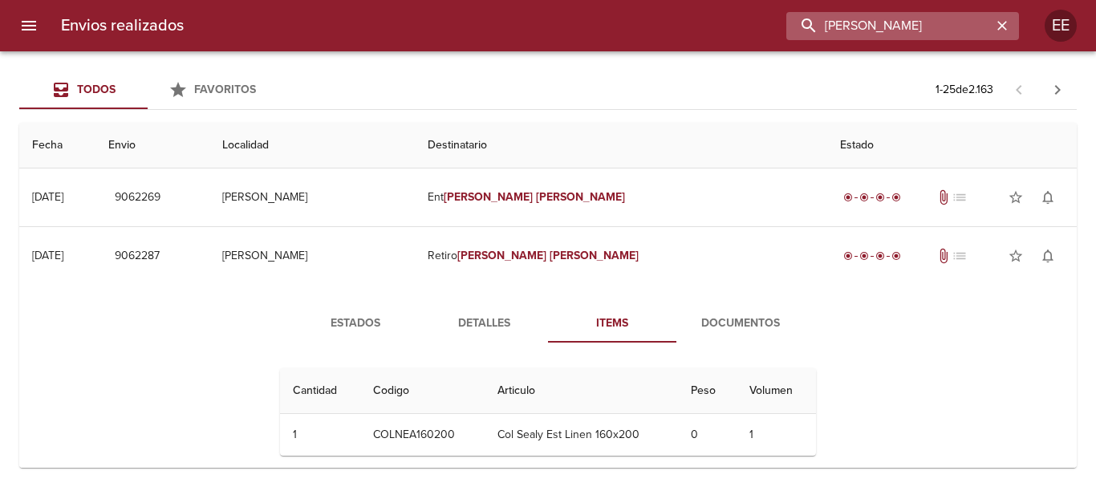
click at [966, 31] on input "LISANDRO SOSA" at bounding box center [889, 26] width 205 height 28
click at [1019, 26] on div "LISANDRO SOSA" at bounding box center [935, 26] width 169 height 28
click at [1010, 28] on icon "button" at bounding box center [1003, 26] width 16 height 16
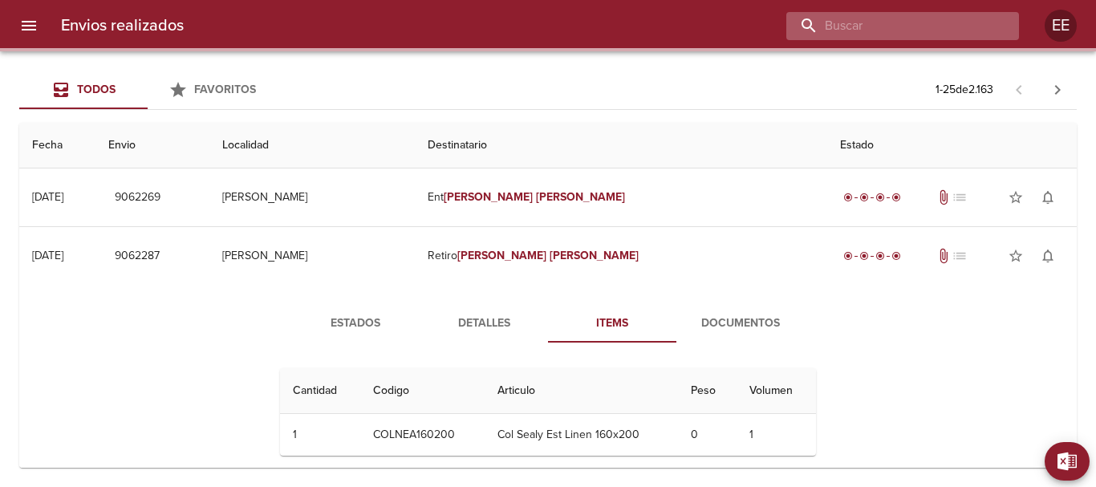
click at [951, 28] on input "buscar" at bounding box center [889, 26] width 205 height 28
paste input "BEATRIZ MARIA DANE BP"
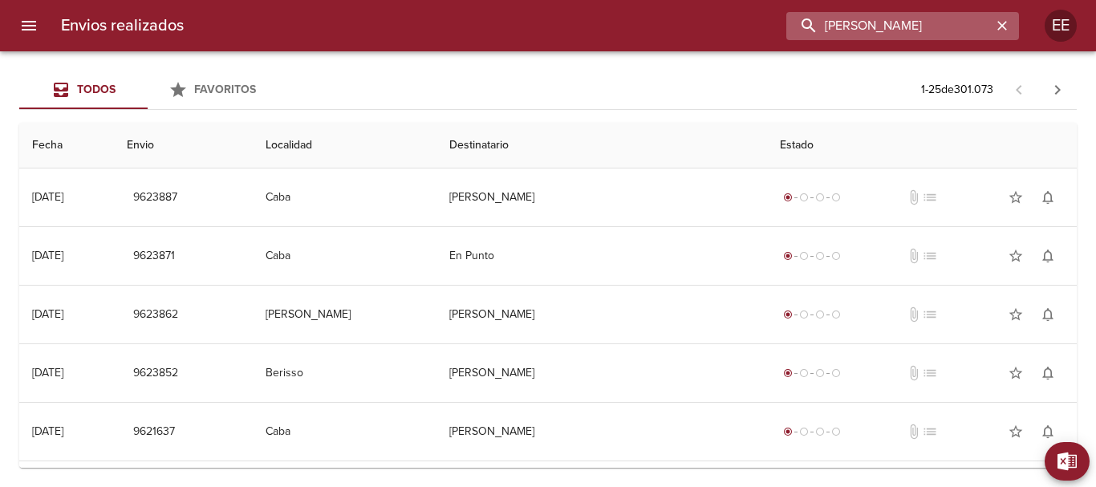
type input "BEATRIZ MARIA DANE"
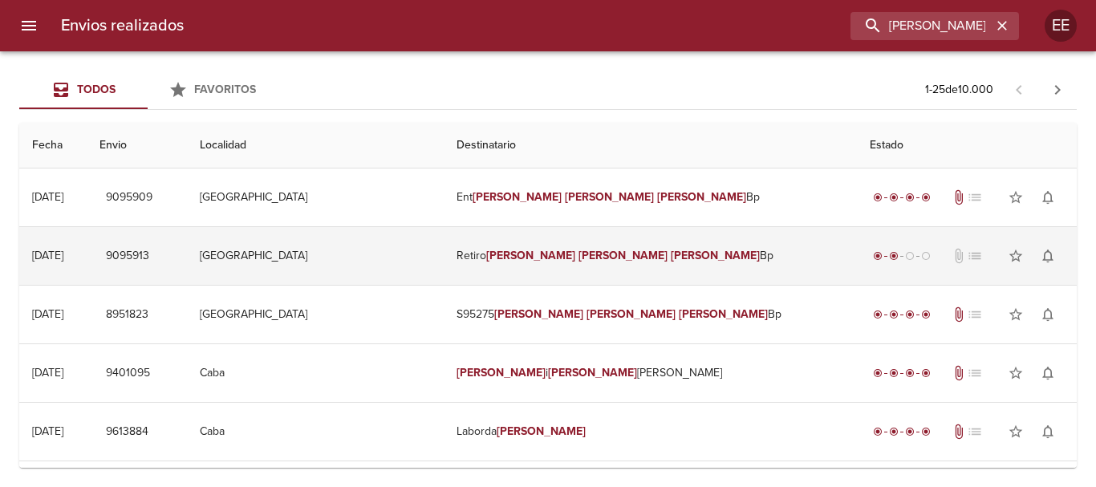
click at [554, 254] on td "Retiro Beatriz Maria Dane Bp" at bounding box center [650, 256] width 413 height 58
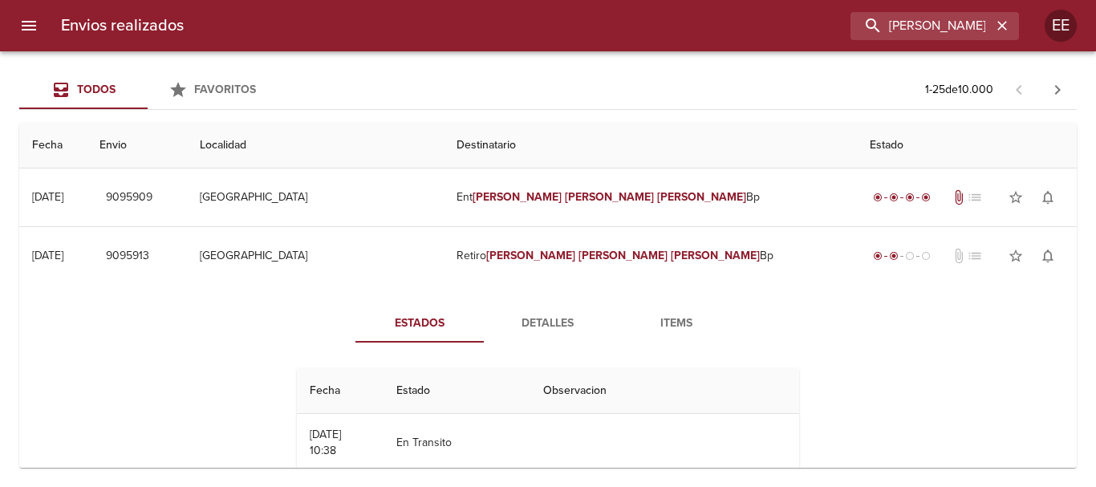
click at [547, 316] on span "Detalles" at bounding box center [548, 324] width 109 height 20
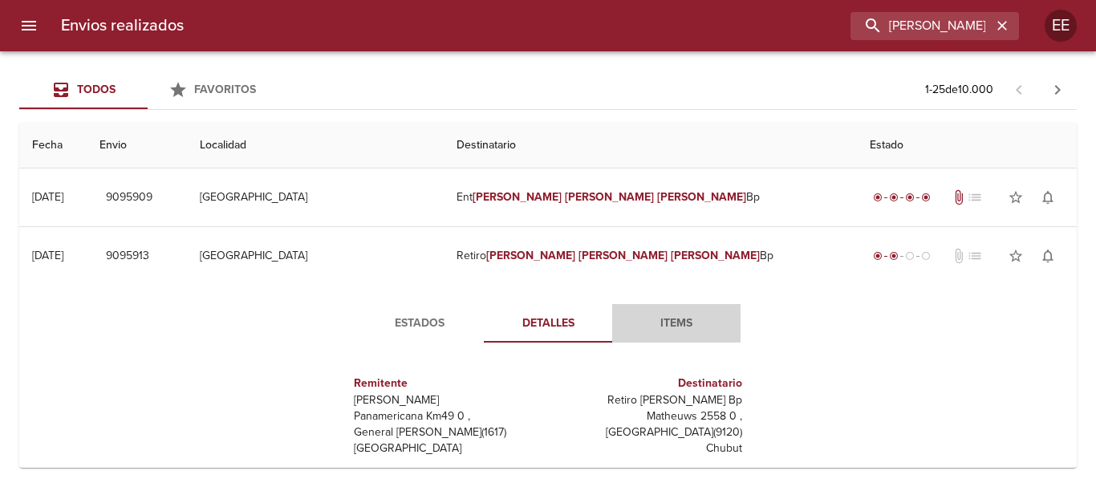
click at [670, 321] on span "Items" at bounding box center [676, 324] width 109 height 20
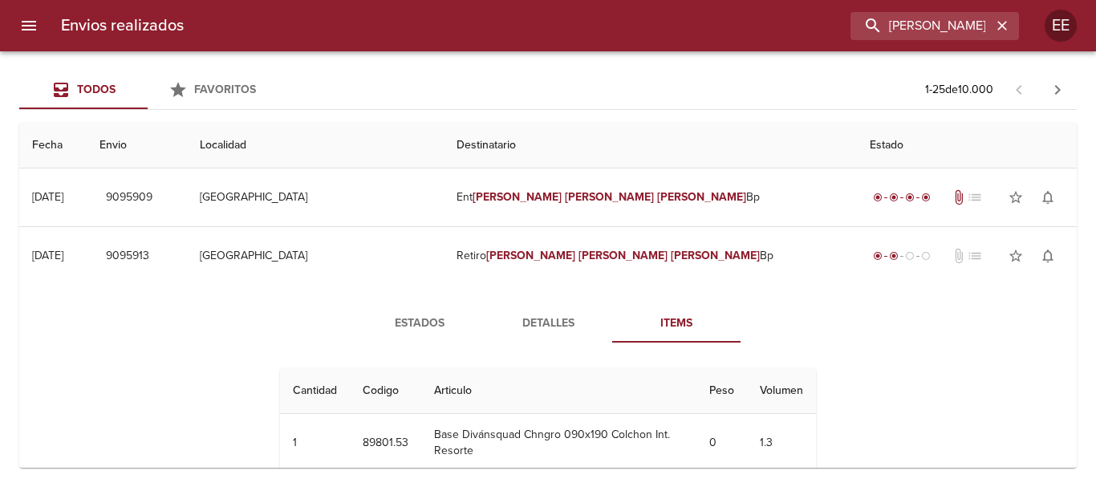
scroll to position [80, 0]
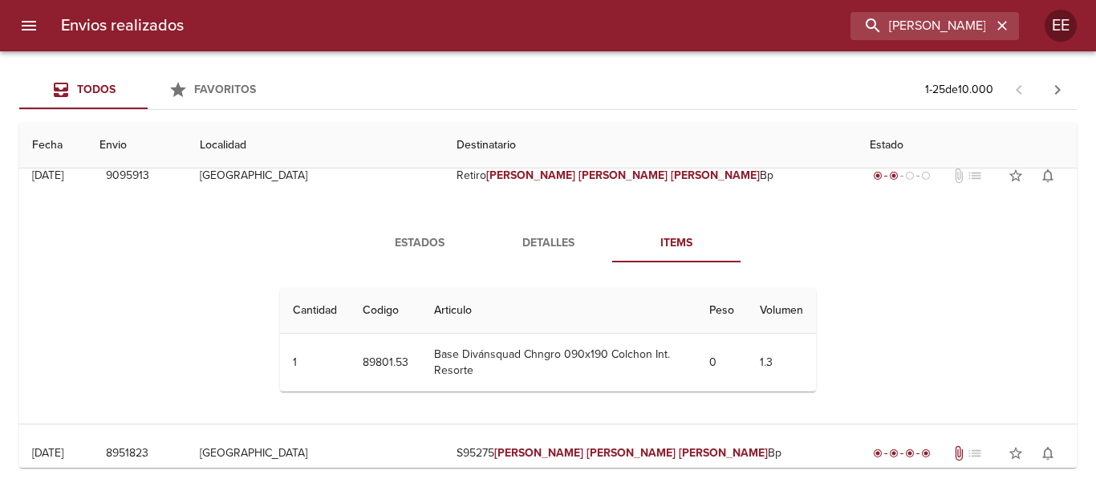
drag, startPoint x: 995, startPoint y: 21, endPoint x: 595, endPoint y: 26, distance: 399.8
click at [591, 24] on div "BEATRIZ MARIA DANE" at bounding box center [608, 26] width 823 height 28
click at [995, 29] on icon "button" at bounding box center [1003, 26] width 16 height 16
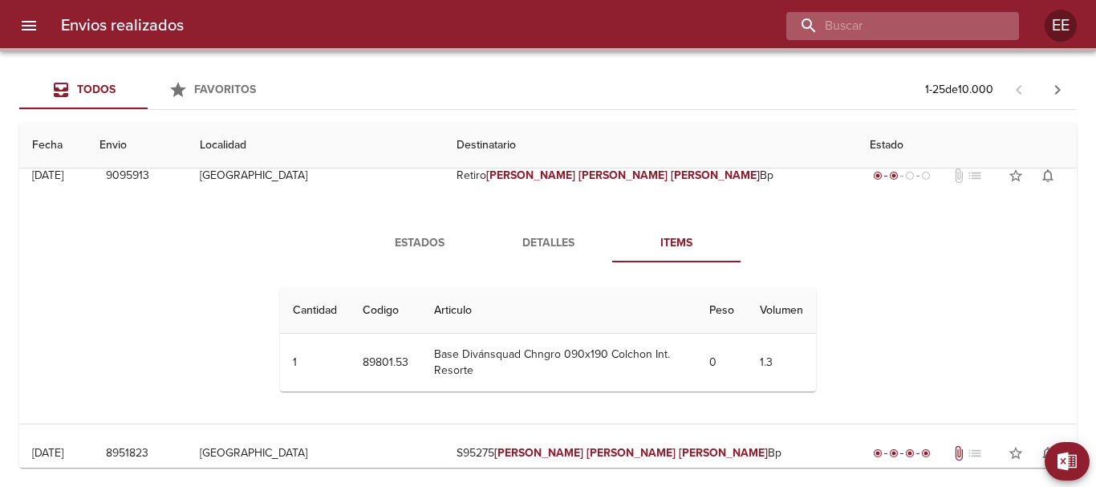
click at [910, 21] on input "buscar" at bounding box center [889, 26] width 205 height 28
paste input "Karina San Martin"
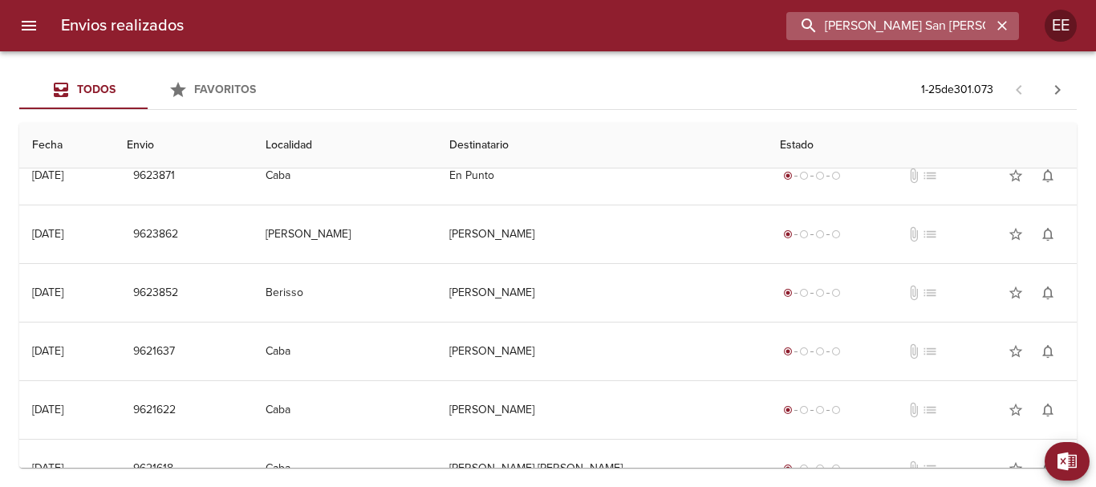
scroll to position [0, 0]
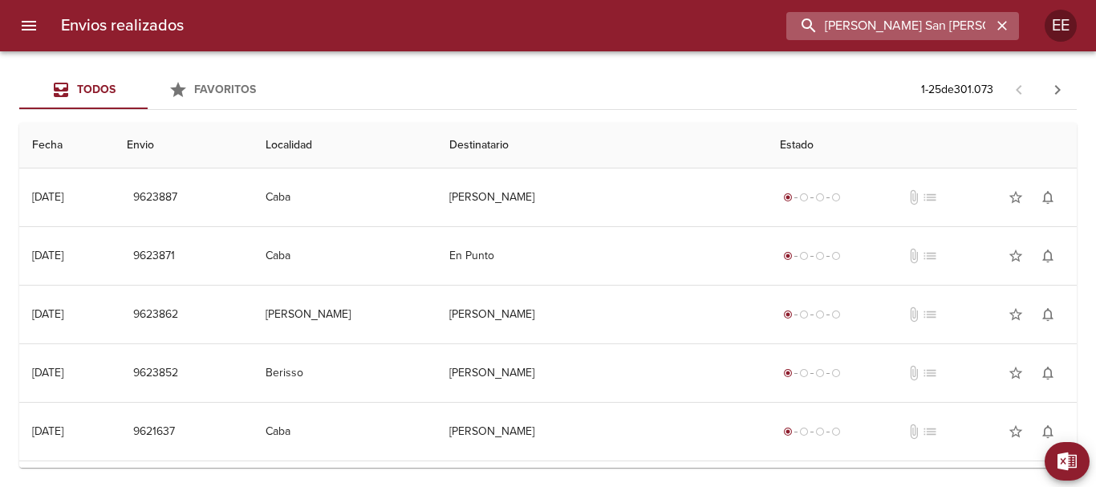
type input "Karina San Martin}+"
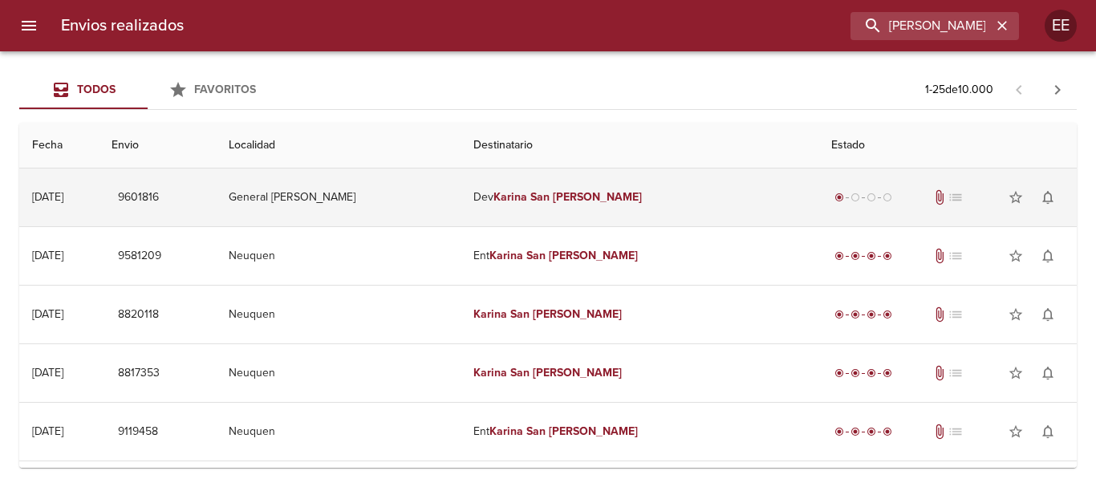
drag, startPoint x: 571, startPoint y: 202, endPoint x: 604, endPoint y: 222, distance: 38.8
click at [571, 203] on td "Dev Karina San Martin" at bounding box center [640, 198] width 358 height 58
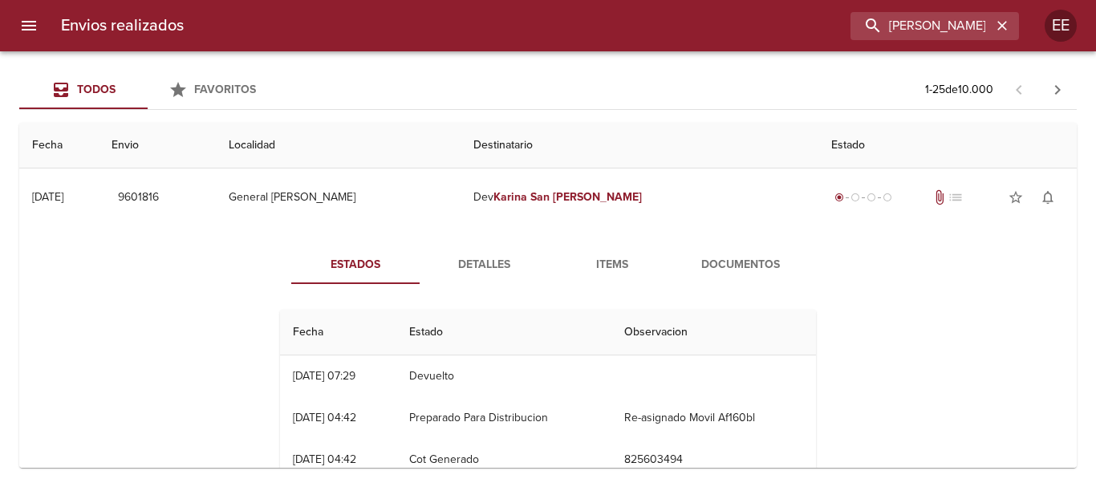
click at [495, 270] on span "Detalles" at bounding box center [483, 265] width 109 height 20
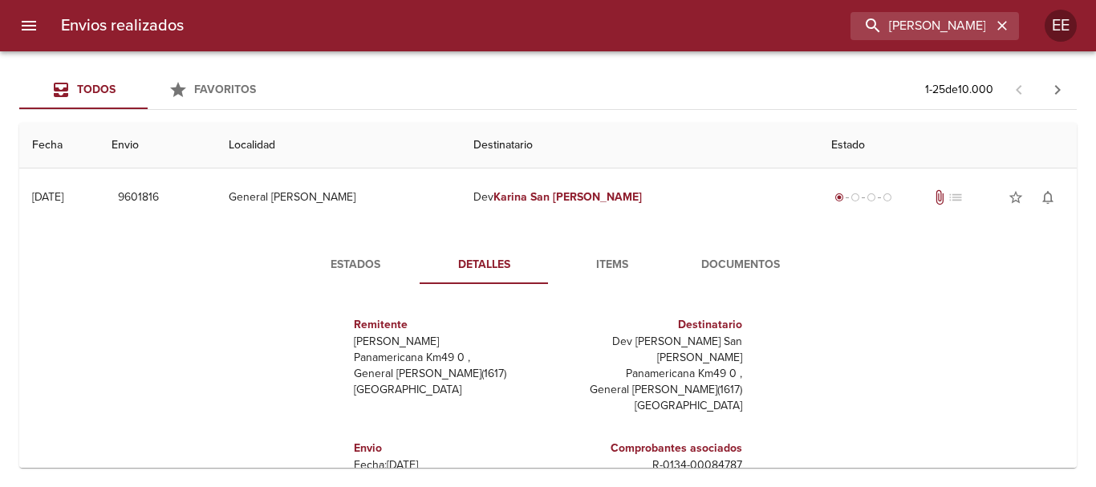
click at [635, 269] on span "Items" at bounding box center [612, 265] width 109 height 20
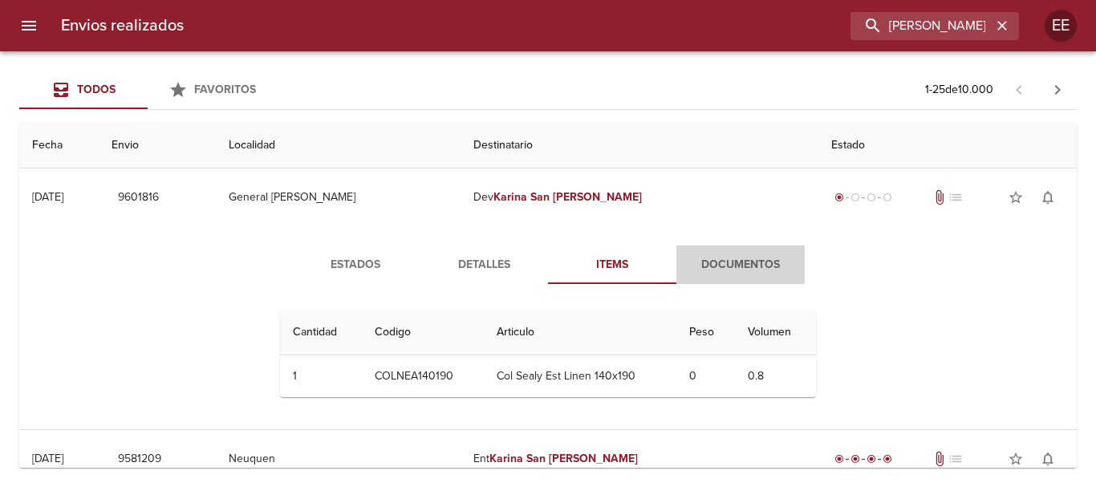
click at [730, 271] on span "Documentos" at bounding box center [740, 265] width 109 height 20
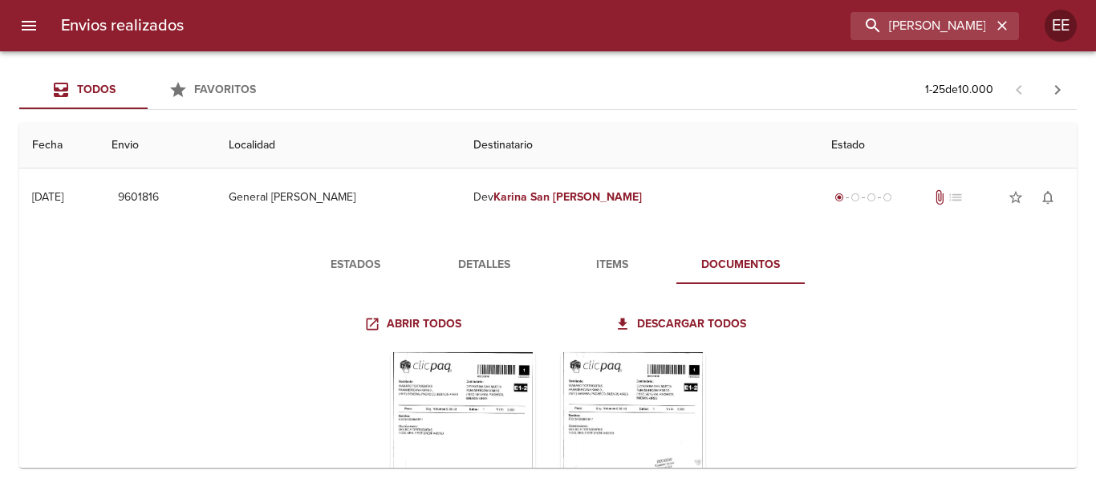
scroll to position [80, 0]
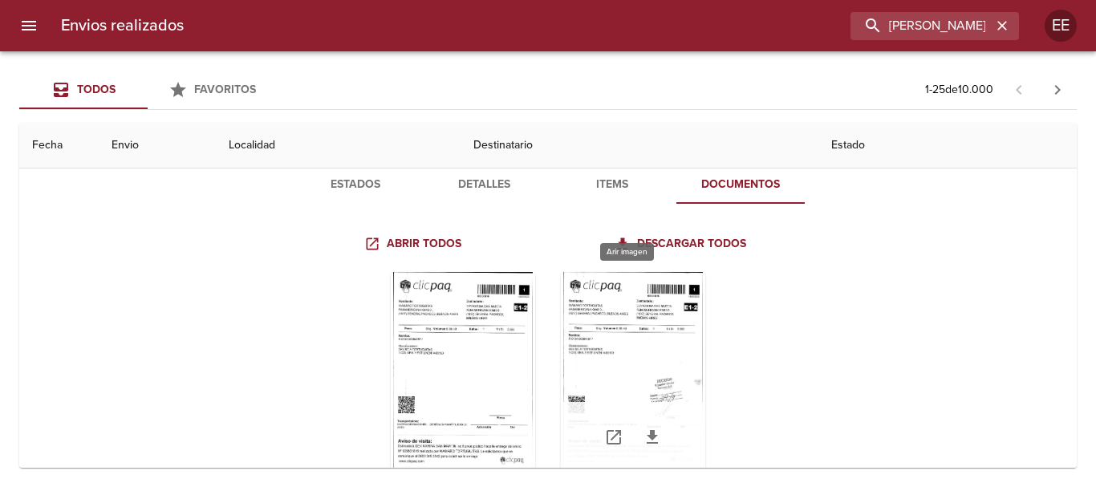
click at [629, 348] on div "Tabla de envíos del cliente" at bounding box center [633, 372] width 144 height 201
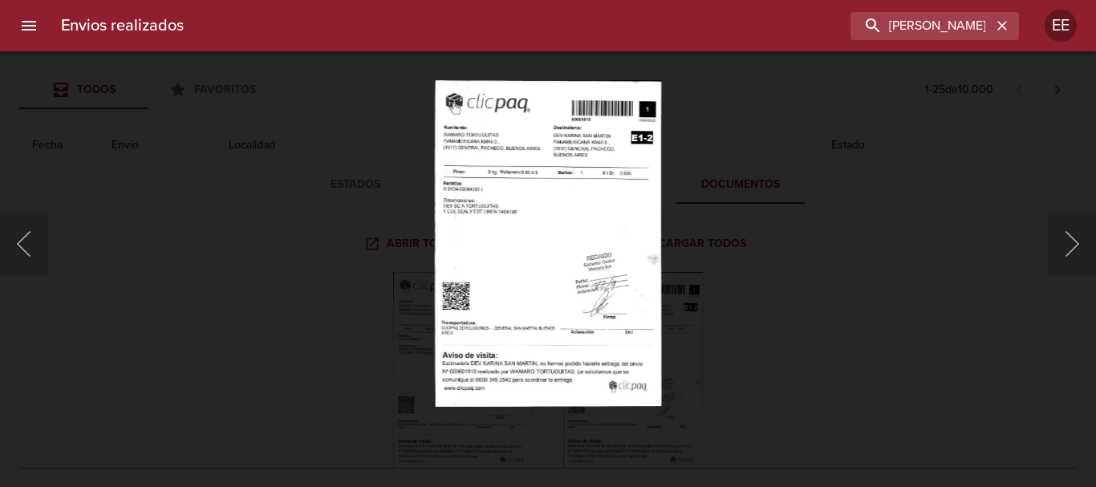
click at [539, 265] on img "Lightbox" at bounding box center [548, 243] width 227 height 327
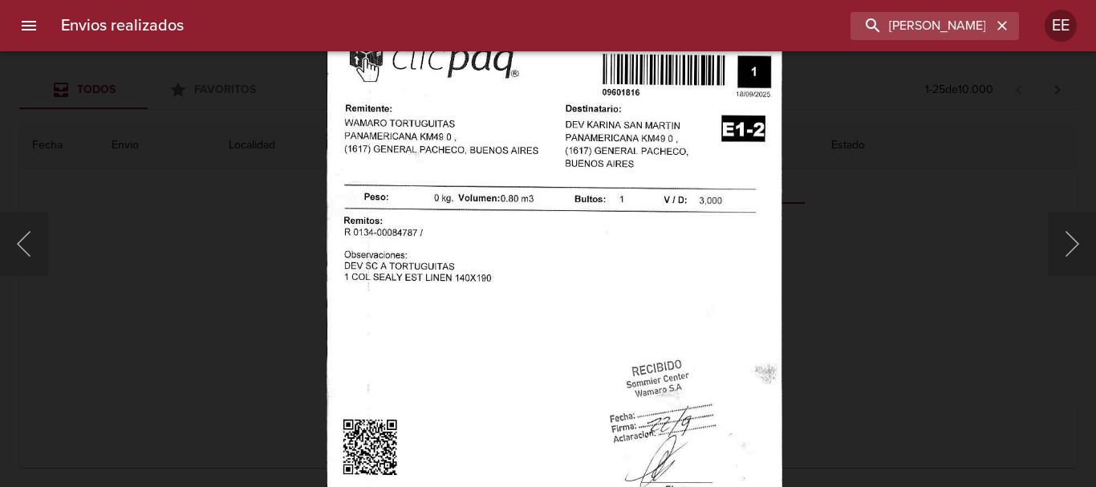
click at [696, 345] on img "Lightbox" at bounding box center [555, 342] width 456 height 657
click at [946, 38] on input "Karina San Martin}+" at bounding box center [889, 26] width 205 height 28
click at [999, 27] on icon "button" at bounding box center [1003, 26] width 16 height 16
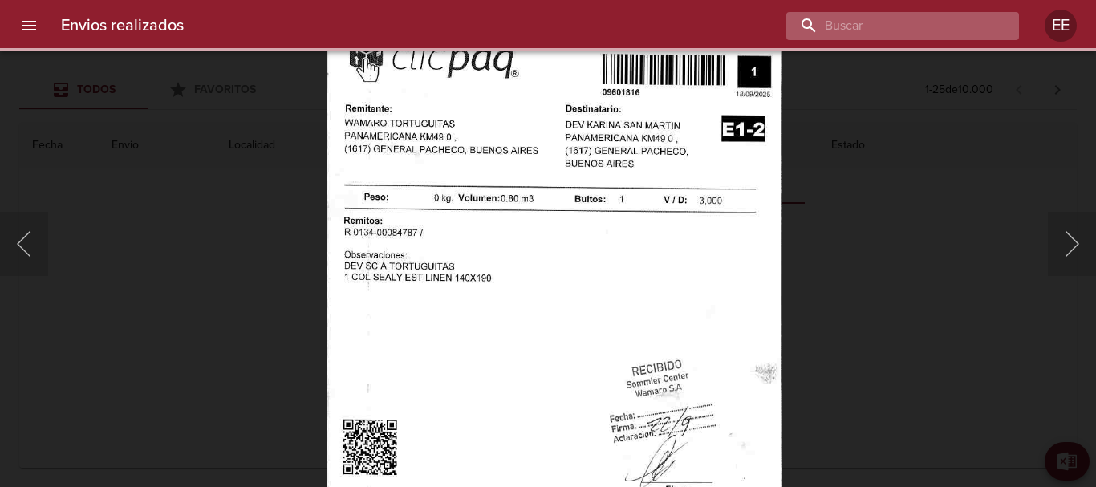
click at [920, 18] on input "buscar" at bounding box center [889, 26] width 205 height 28
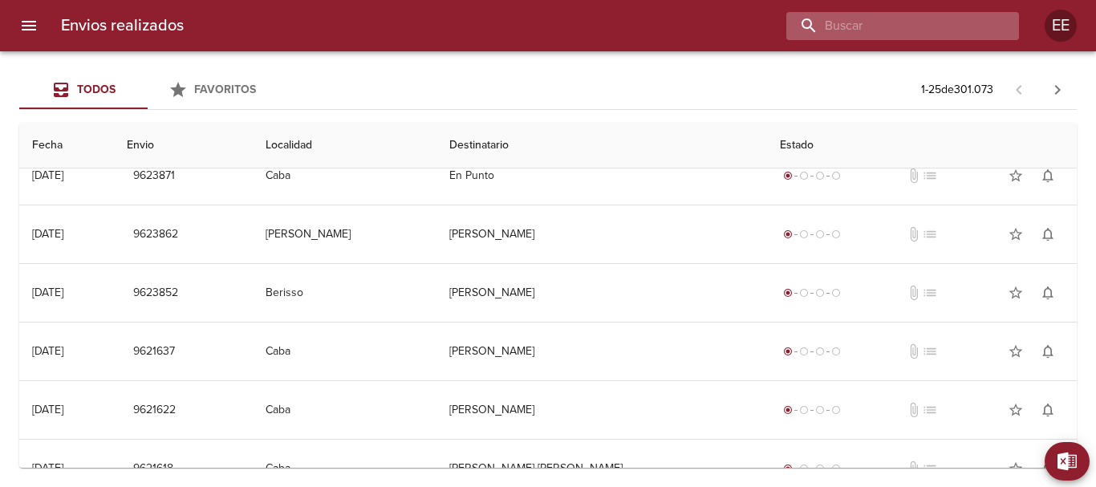
scroll to position [0, 0]
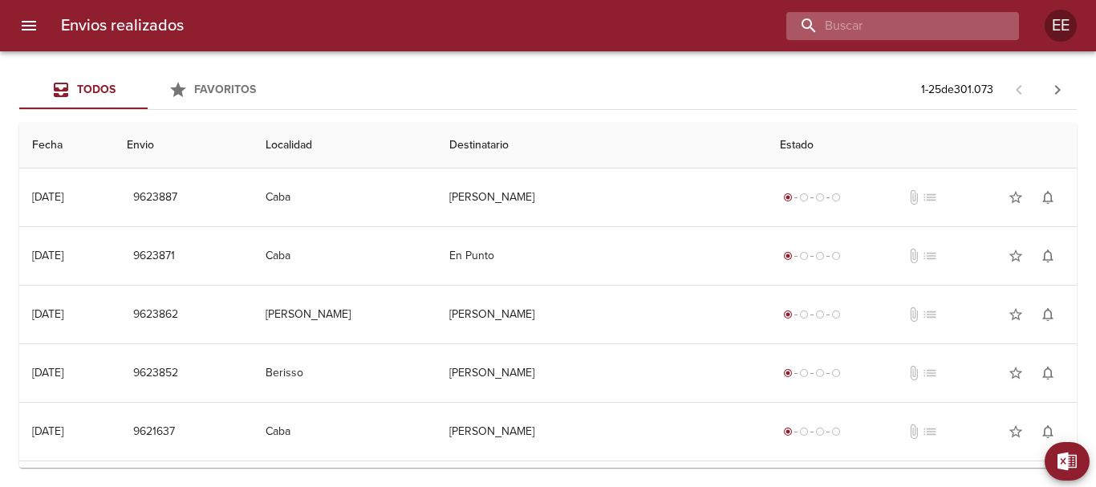
paste input "TATIANA INES SAN MARTIN"
type input "TATIANA INES SAN MARTIN"
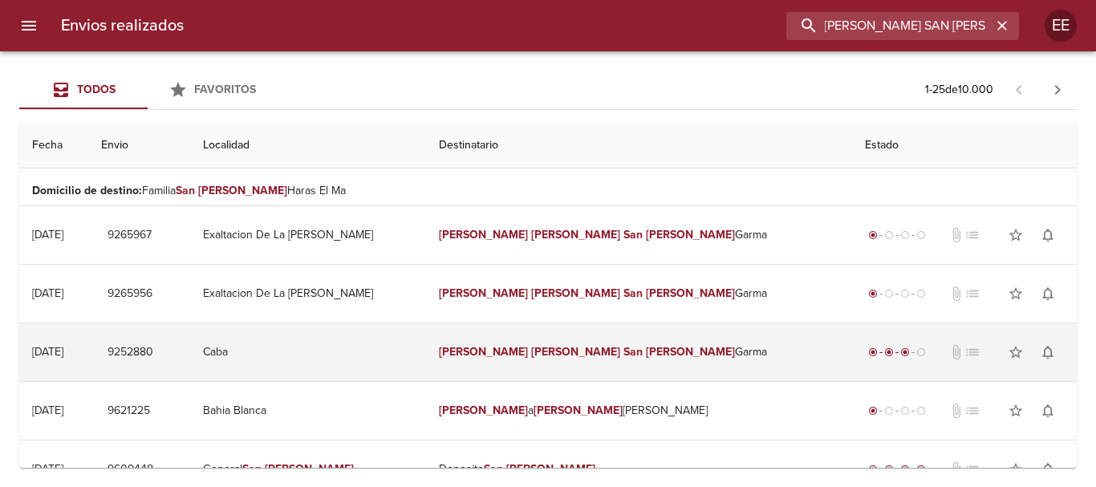
scroll to position [0, 0]
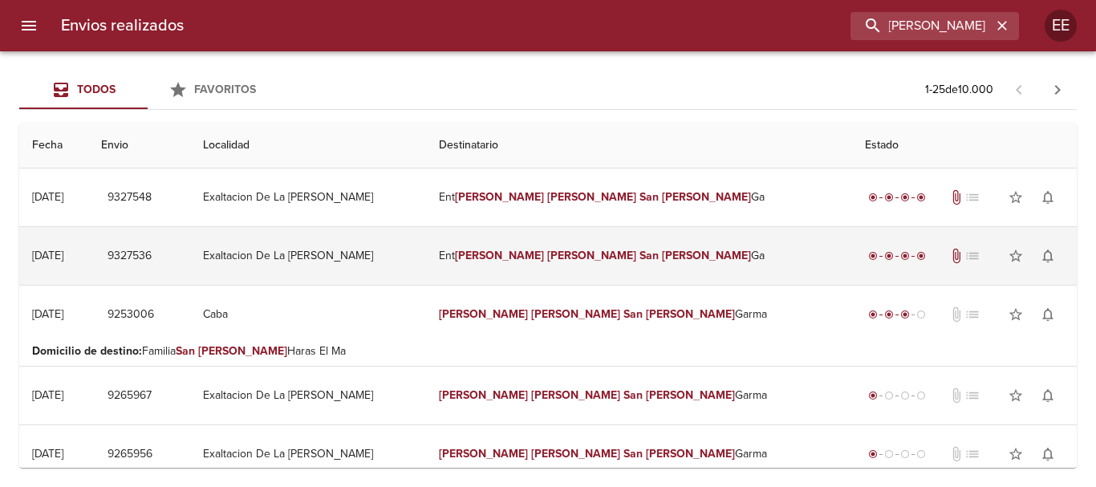
click at [591, 244] on td "Ent Tatiana Ines San Martin Ga" at bounding box center [639, 256] width 426 height 58
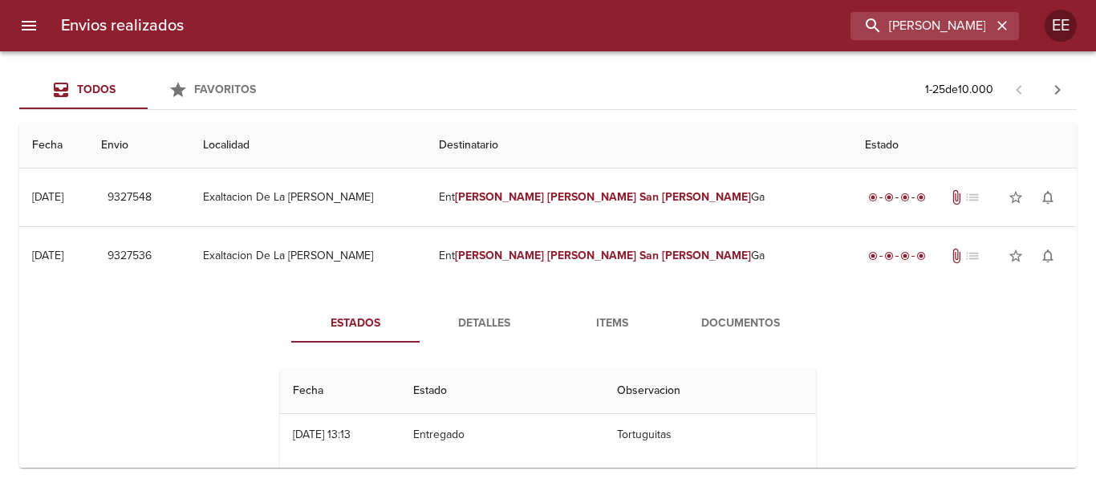
click at [630, 322] on span "Items" at bounding box center [612, 324] width 109 height 20
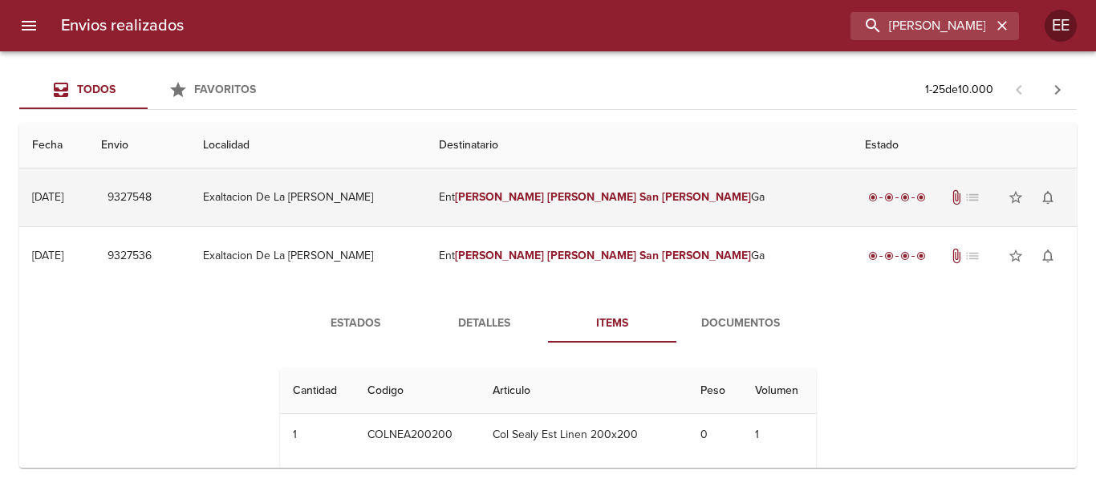
click at [579, 200] on em "Ines" at bounding box center [591, 197] width 89 height 14
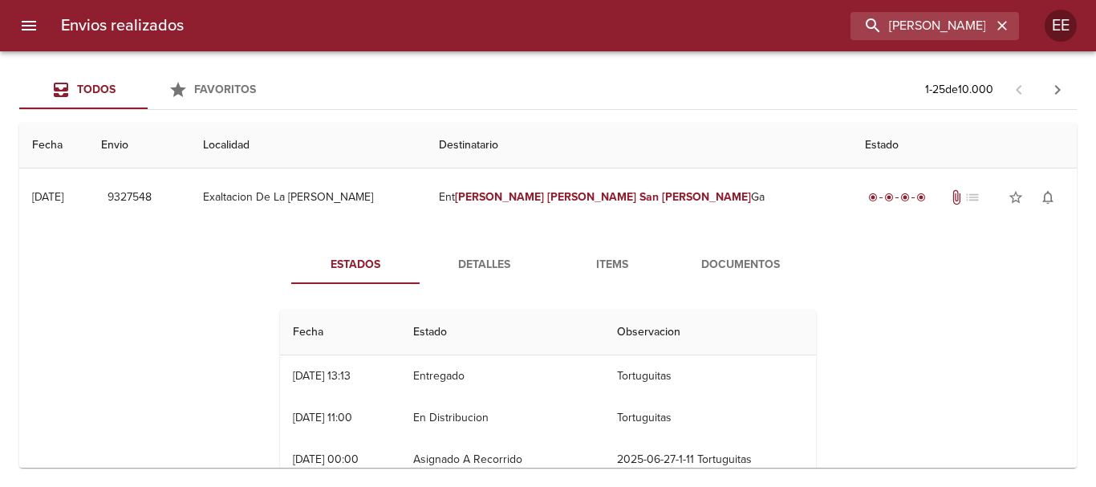
click at [596, 268] on span "Items" at bounding box center [612, 265] width 109 height 20
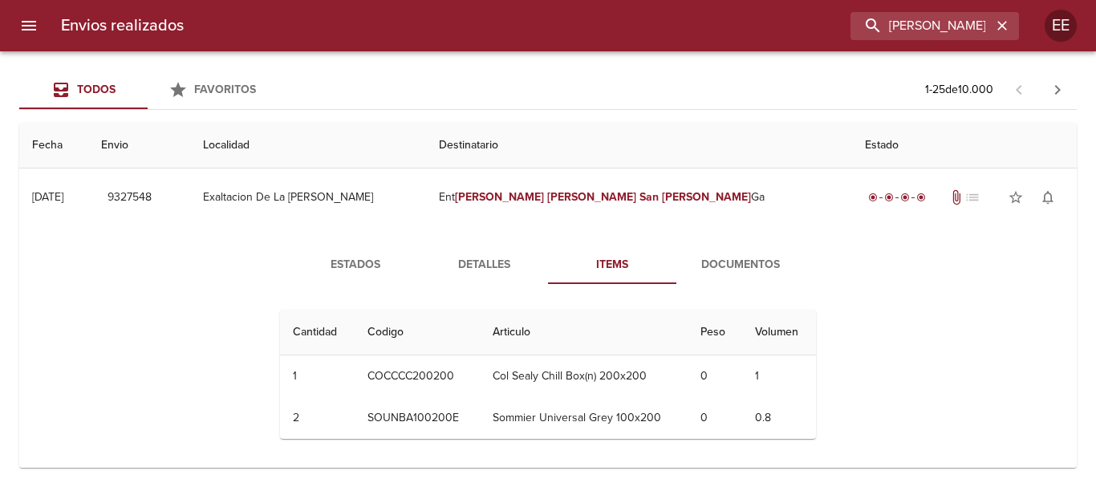
scroll to position [241, 0]
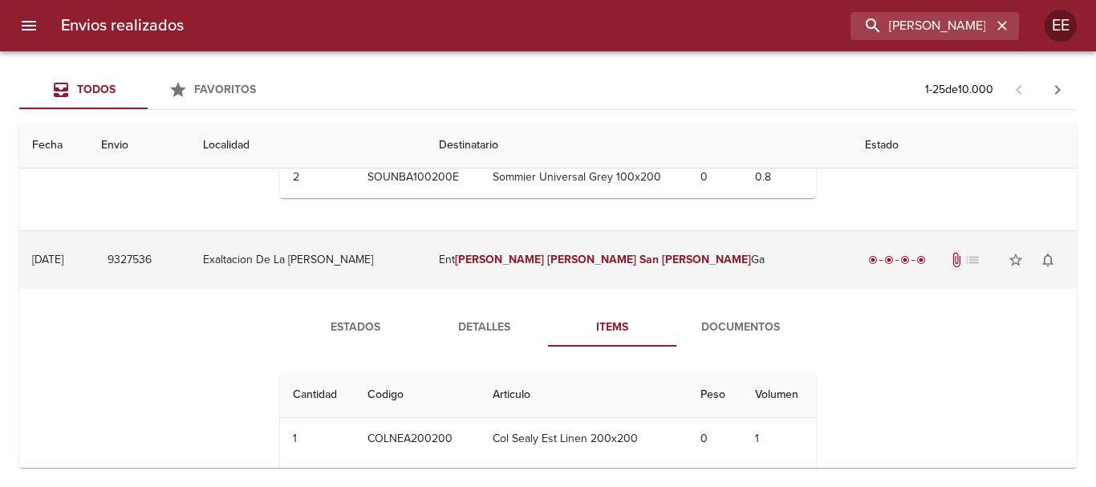
click at [595, 271] on td "Ent Tatiana Ines San Martin Ga" at bounding box center [639, 260] width 426 height 58
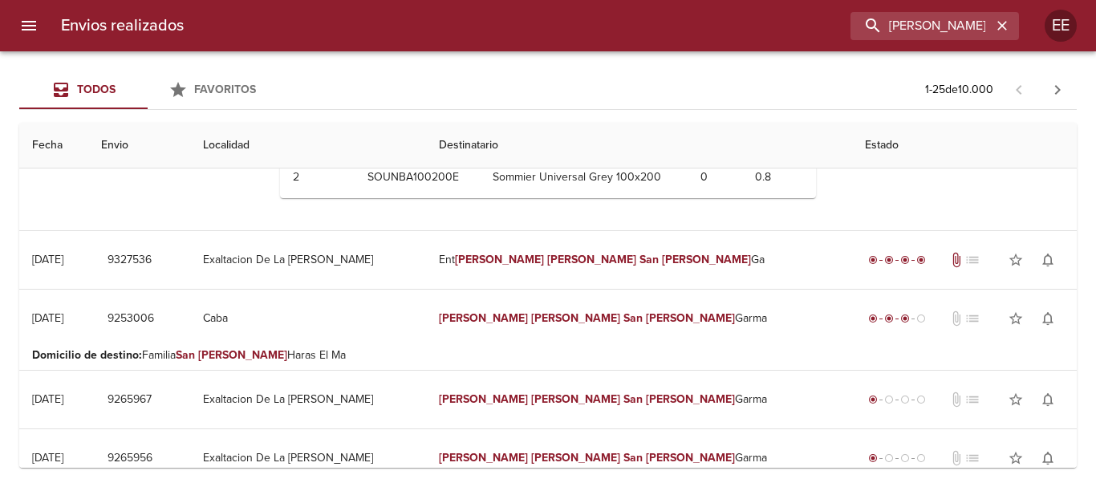
scroll to position [0, 0]
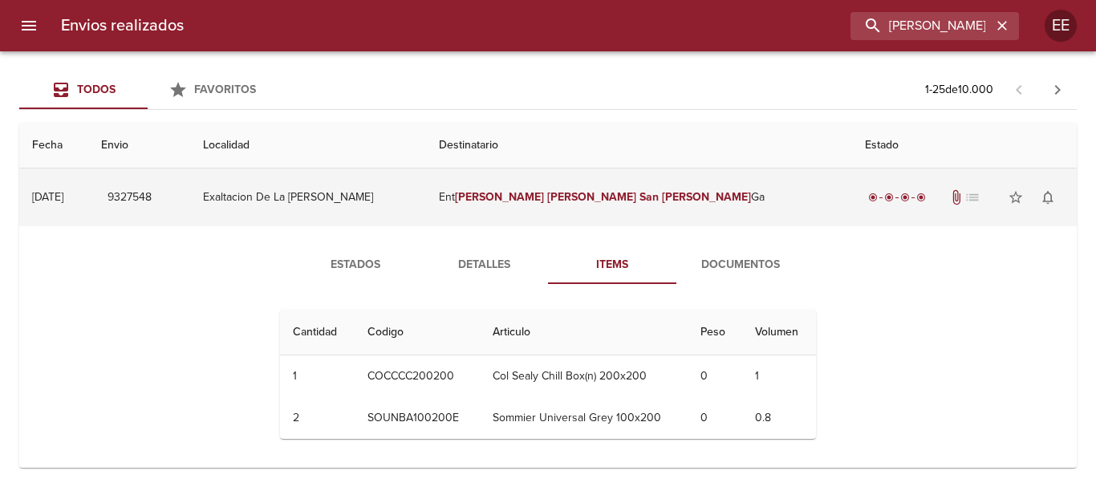
click at [572, 202] on em "Ines" at bounding box center [591, 197] width 89 height 14
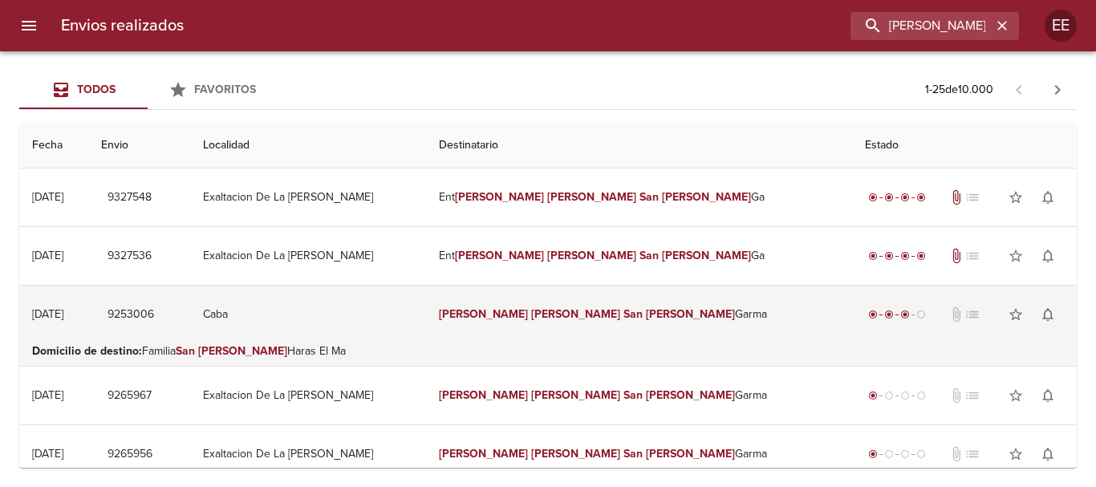
scroll to position [161, 0]
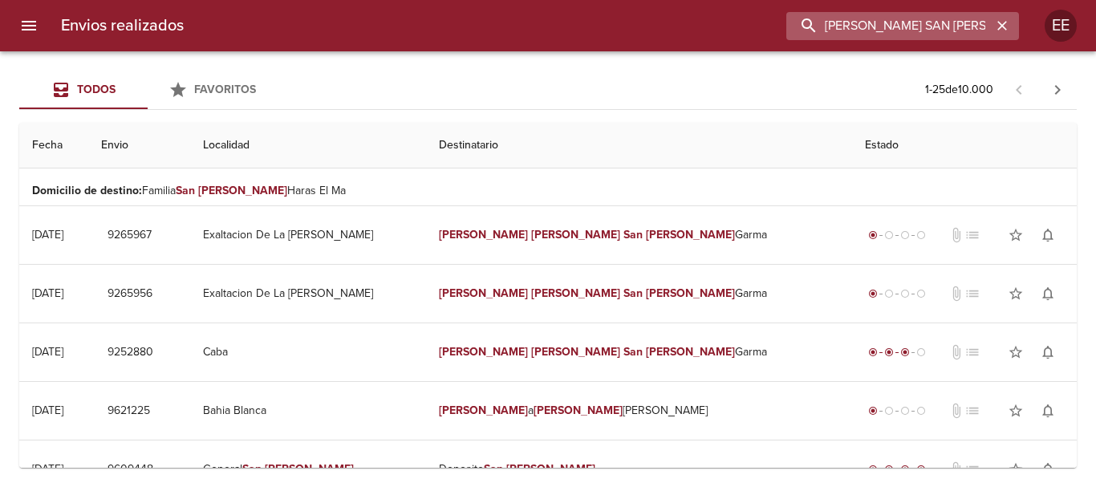
click at [914, 18] on input "TATIANA INES SAN MARTIN" at bounding box center [889, 26] width 205 height 28
drag, startPoint x: 998, startPoint y: 25, endPoint x: 963, endPoint y: 25, distance: 34.5
click at [997, 25] on icon "button" at bounding box center [1003, 26] width 16 height 16
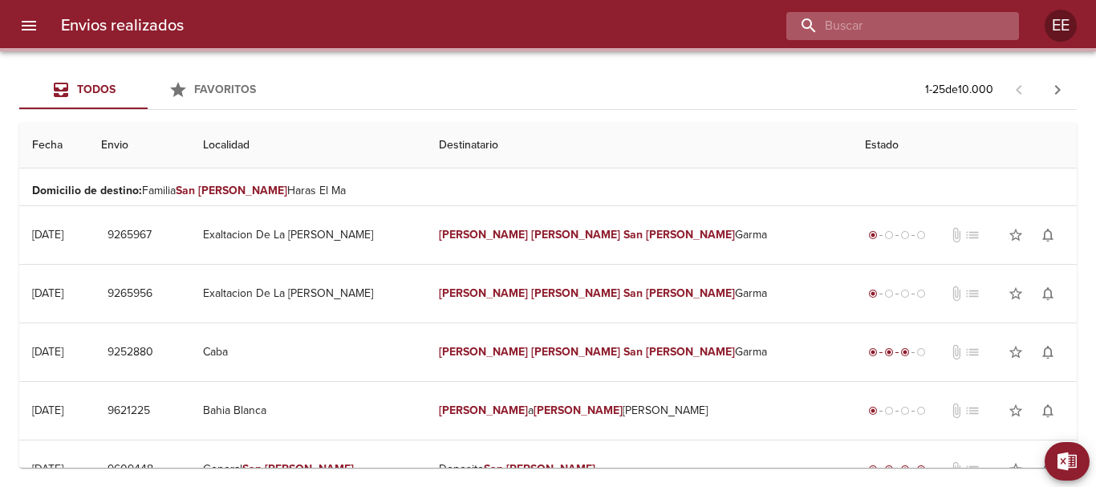
drag, startPoint x: 952, startPoint y: 24, endPoint x: 953, endPoint y: 6, distance: 17.7
click at [952, 20] on input "buscar" at bounding box center [889, 26] width 205 height 28
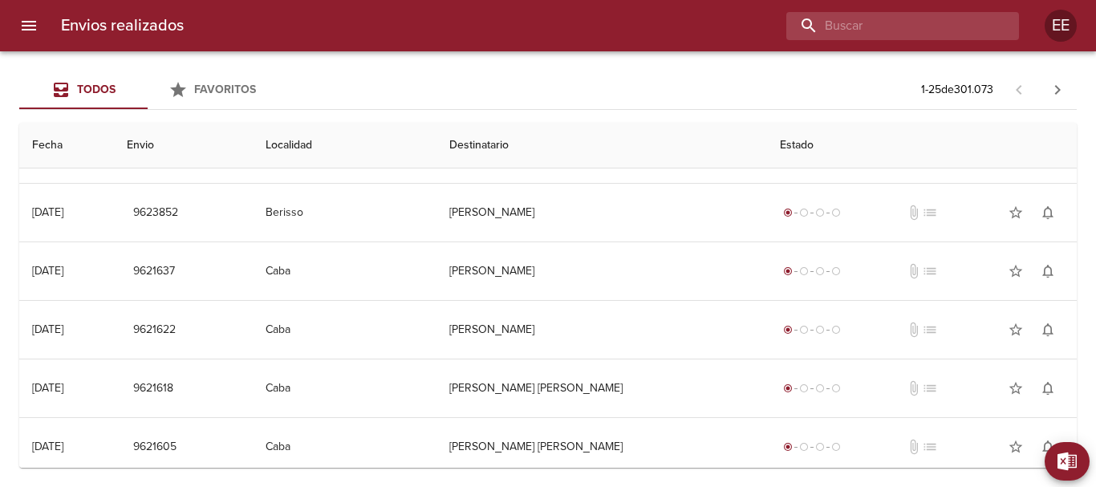
scroll to position [0, 0]
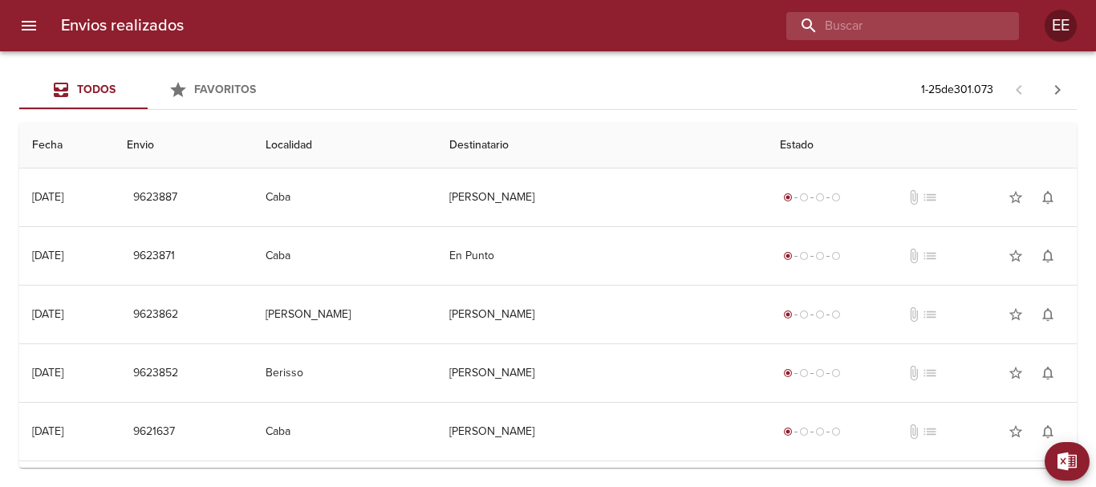
paste input "AMERISE HINOJOSA JUAN IGNACIO"
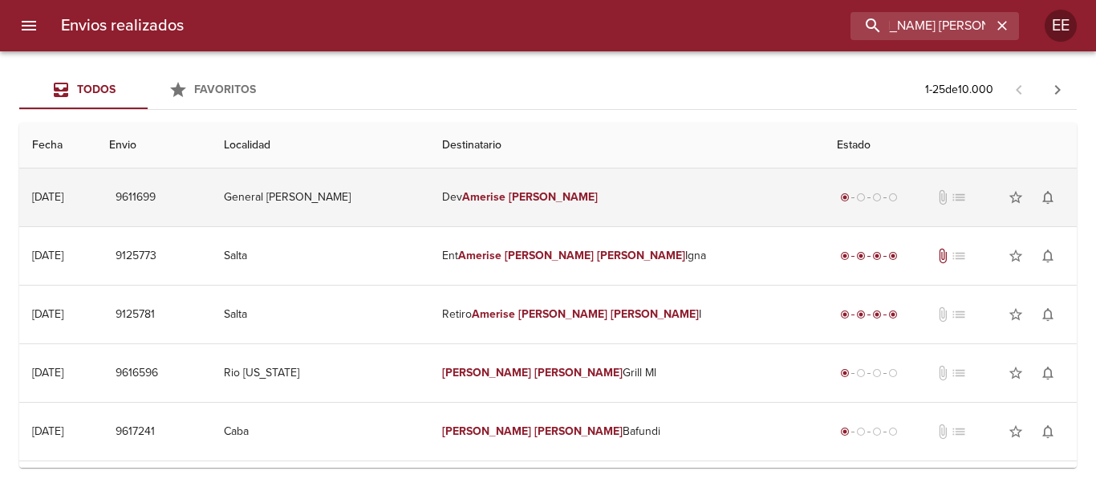
click at [598, 197] on em "Hinojosa" at bounding box center [553, 197] width 89 height 14
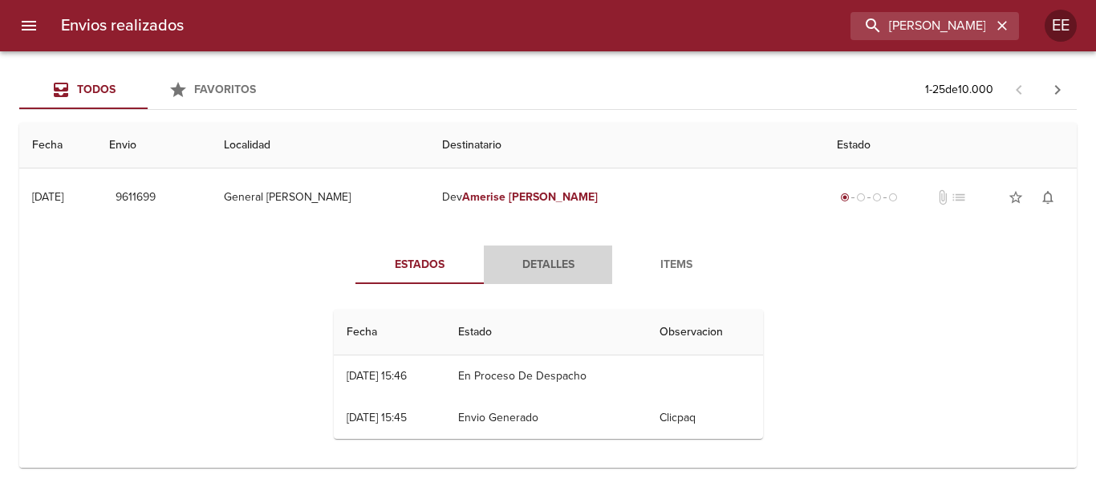
click at [538, 271] on span "Detalles" at bounding box center [548, 265] width 109 height 20
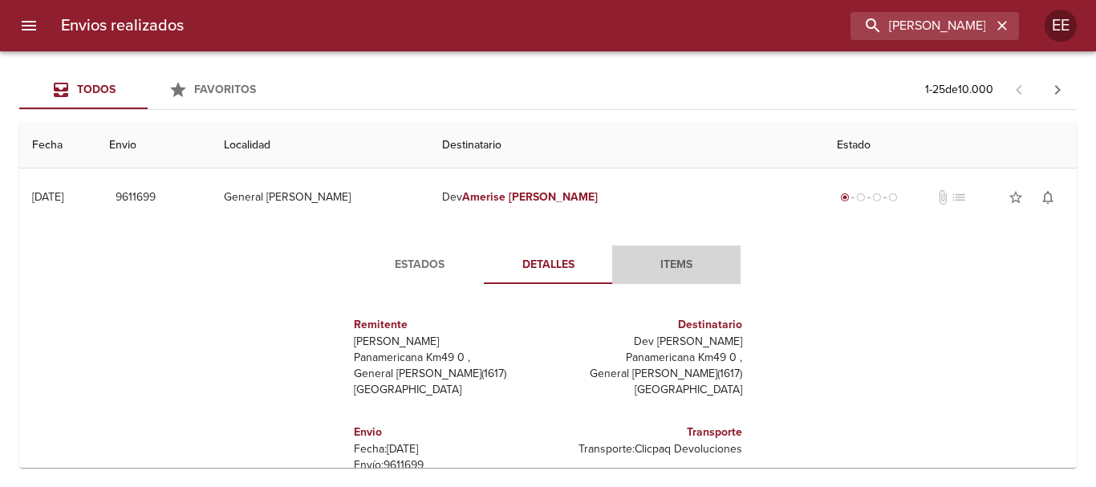
click at [677, 257] on span "Items" at bounding box center [676, 265] width 109 height 20
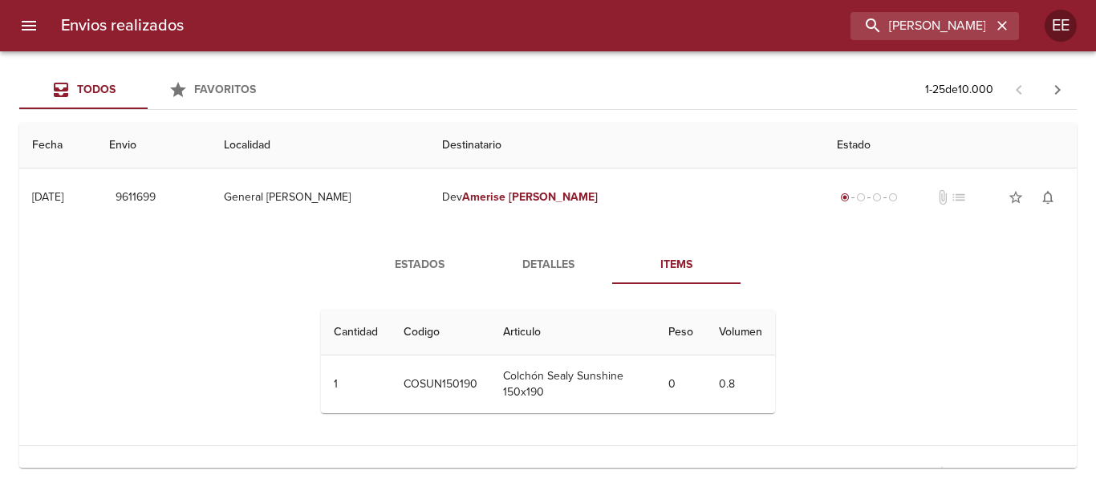
click at [523, 260] on span "Detalles" at bounding box center [548, 265] width 109 height 20
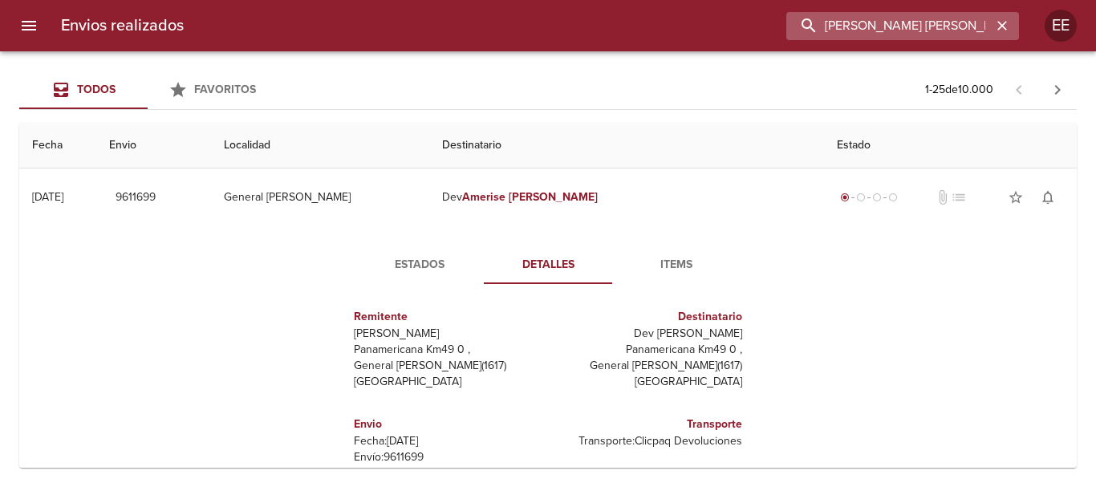
click at [963, 23] on input "AMERISE HINOJOSA JUAN IGNACIO" at bounding box center [889, 26] width 205 height 28
drag, startPoint x: 985, startPoint y: 22, endPoint x: 642, endPoint y: 31, distance: 342.8
click at [643, 31] on div "AMERISE HINOJOSA JUAN IGNACIO" at bounding box center [608, 26] width 823 height 28
paste input "IGNACIO"
type input "AMERISE HINOJOSA JUAN IGNACIOIGNACIO"
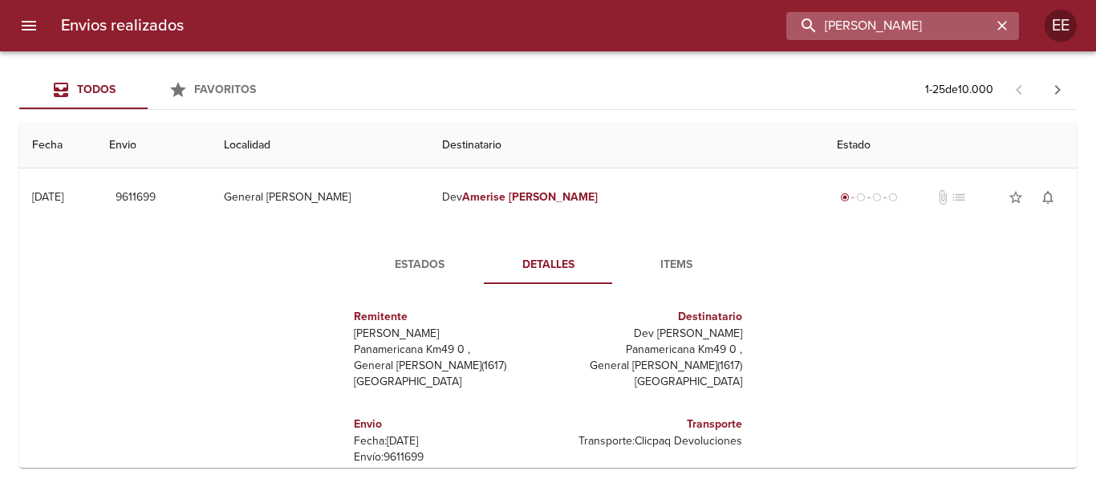
click at [875, 12] on input "AMERISE HINOJOSA JUAN IGNACIOIGNACIO" at bounding box center [889, 26] width 205 height 28
click at [1011, 31] on div "AMERISE HINOJOSA JUAN IGNACIOIGNACIO" at bounding box center [935, 26] width 169 height 28
click at [1009, 31] on icon "button" at bounding box center [1003, 26] width 16 height 16
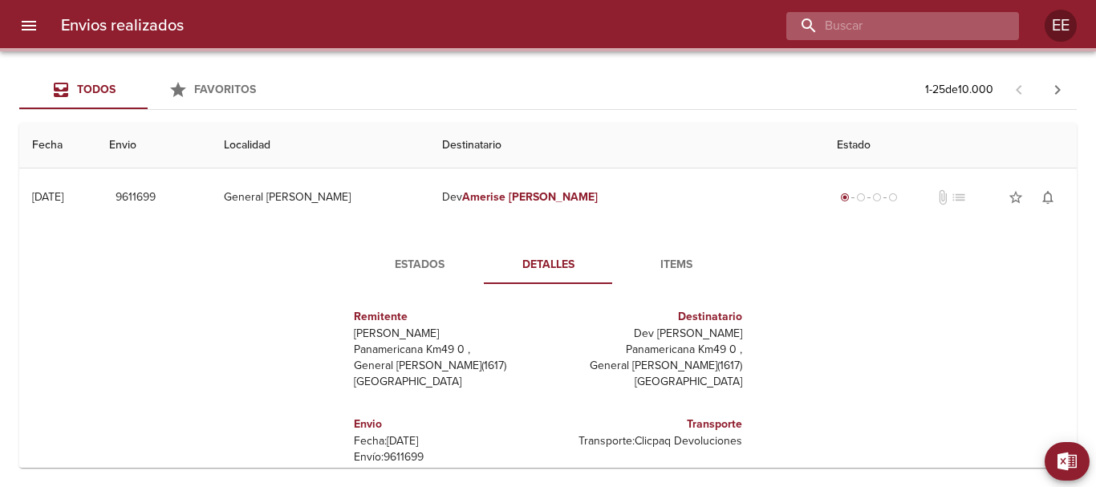
click at [910, 25] on input "buscar" at bounding box center [889, 26] width 205 height 28
paste input "MARCELA CARINA VIOTTI ML"
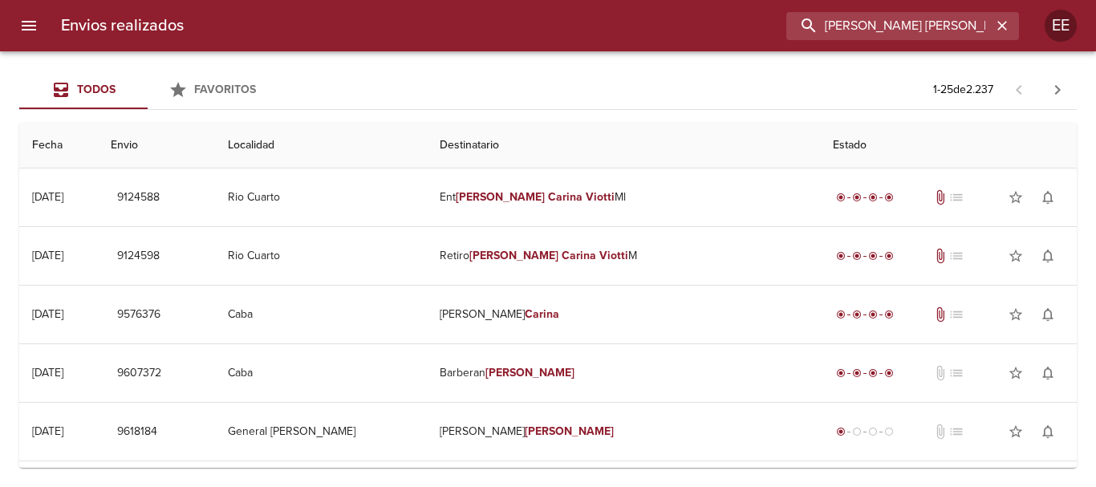
drag, startPoint x: 693, startPoint y: 24, endPoint x: 580, endPoint y: 24, distance: 113.2
click at [580, 24] on div "MARCELA CARINA VIOTTI" at bounding box center [608, 26] width 823 height 28
paste input "MARCELA CARINA VIOTTI"
type input "M"
click at [938, 32] on input "buscar" at bounding box center [889, 26] width 205 height 28
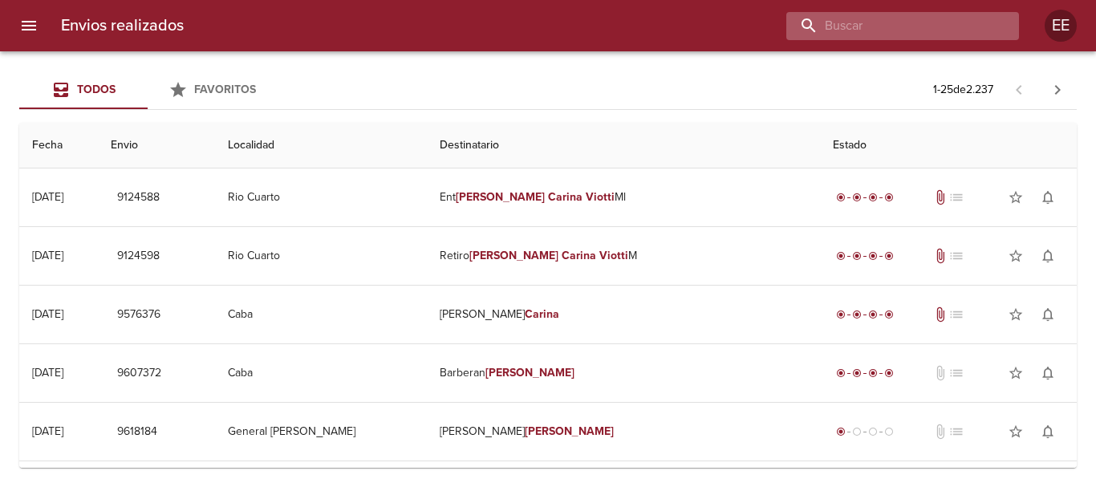
paste input "81791"
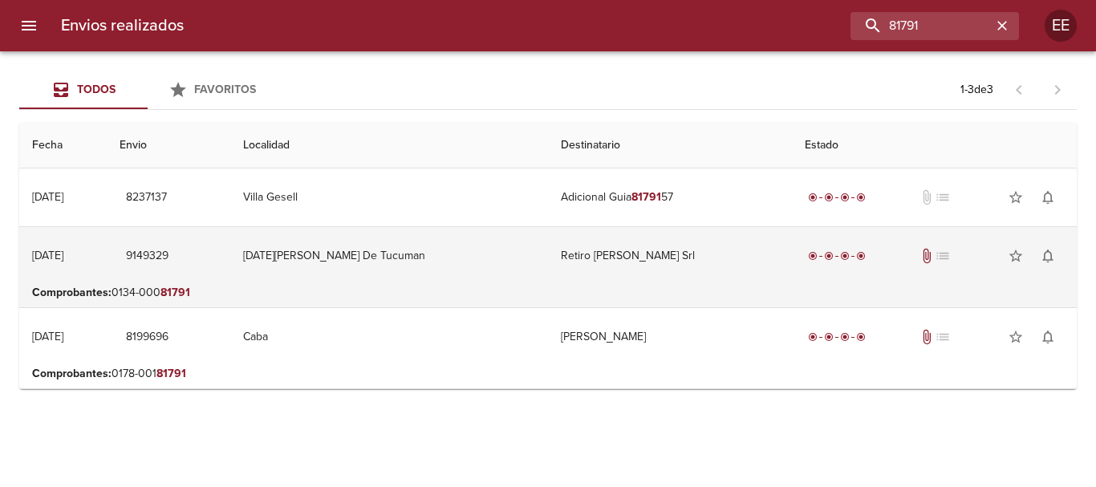
click at [592, 269] on td "Retiro Templeton Srl" at bounding box center [670, 256] width 244 height 58
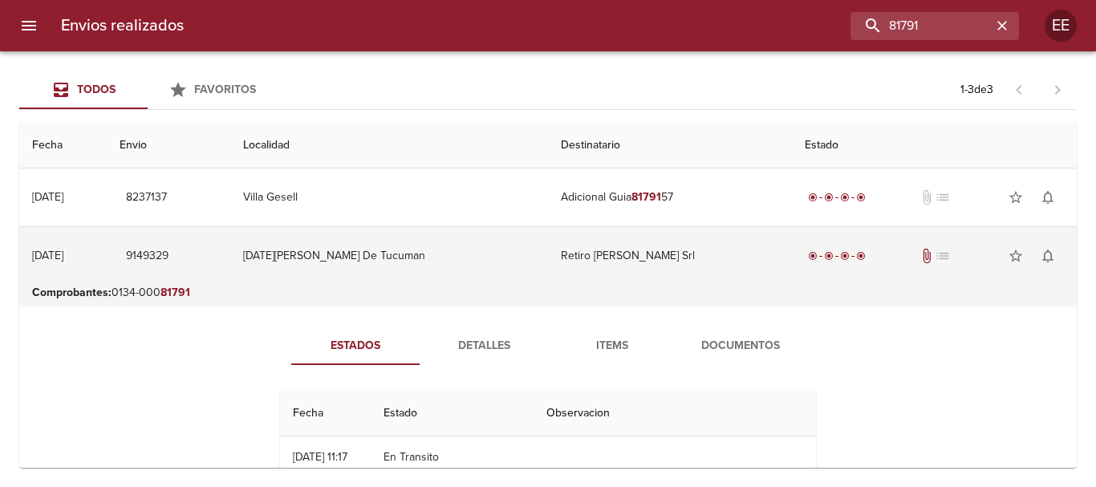
scroll to position [80, 0]
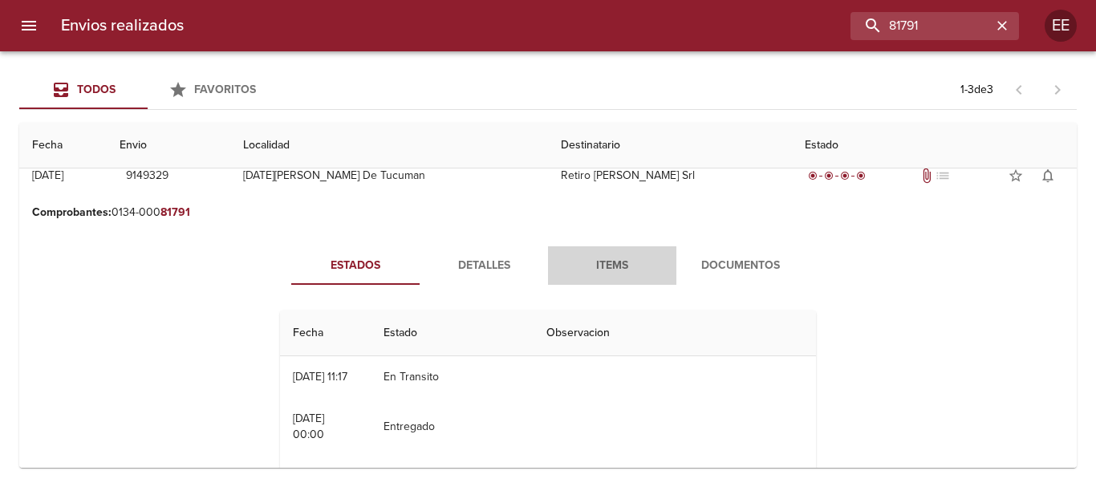
click at [602, 267] on span "Items" at bounding box center [612, 266] width 109 height 20
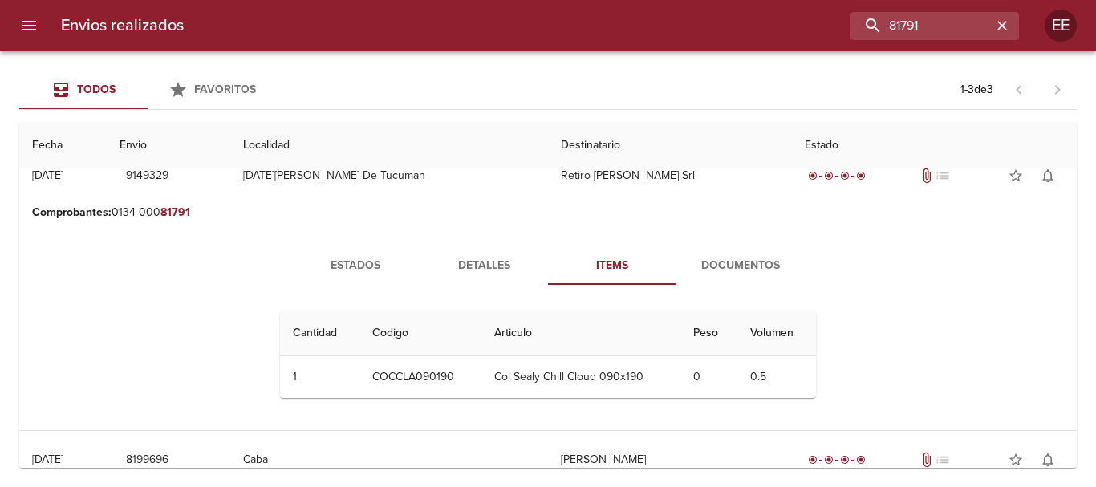
drag, startPoint x: 725, startPoint y: 269, endPoint x: 914, endPoint y: 293, distance: 191.0
click at [726, 268] on span "Documentos" at bounding box center [740, 266] width 109 height 20
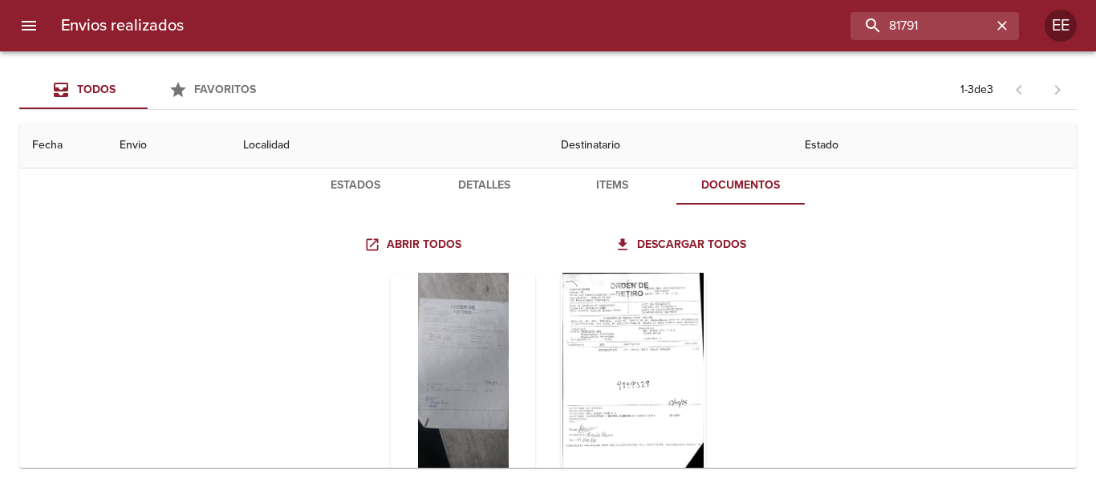
scroll to position [241, 0]
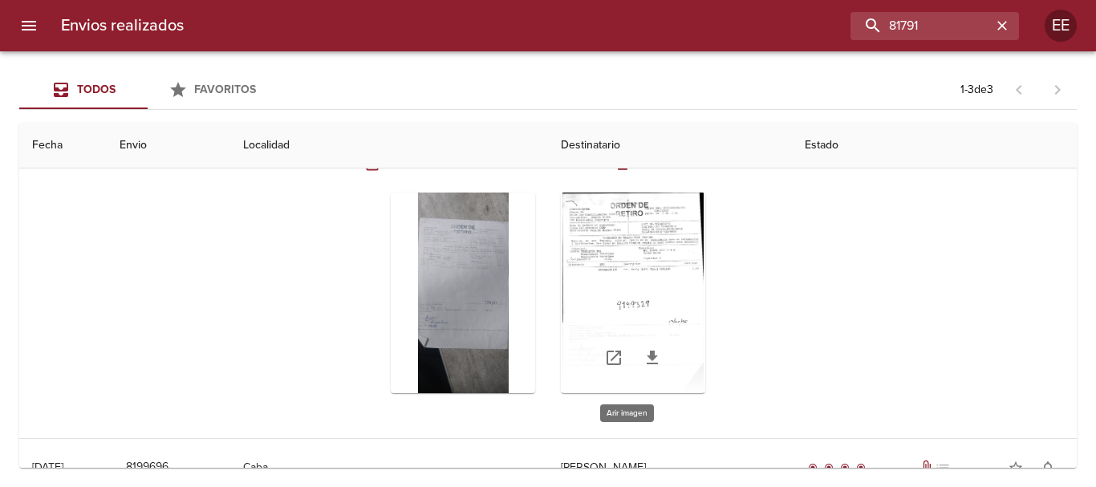
click at [621, 272] on div "Tabla de envíos del cliente" at bounding box center [633, 293] width 144 height 201
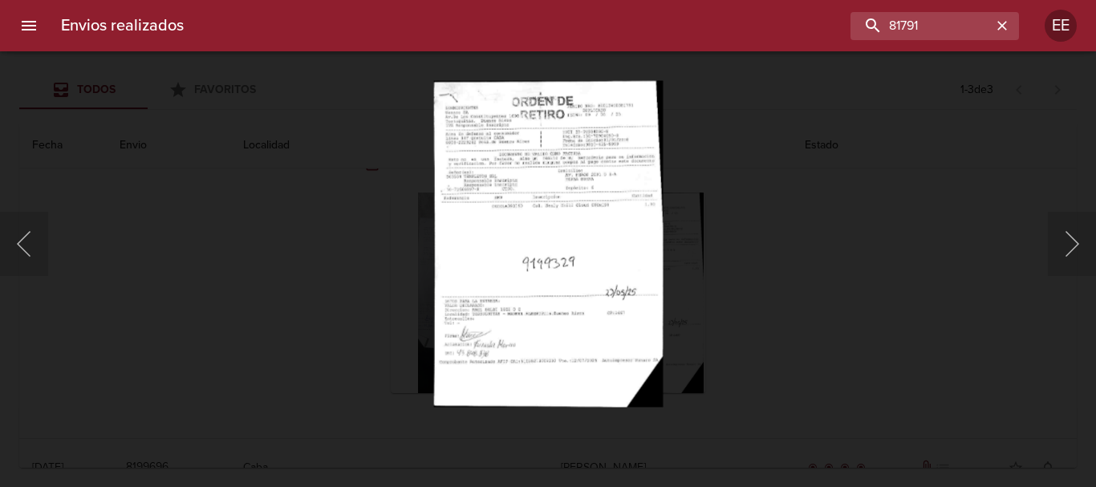
click at [494, 295] on img "Lightbox" at bounding box center [548, 243] width 230 height 327
click at [493, 296] on img "Lightbox" at bounding box center [548, 243] width 230 height 327
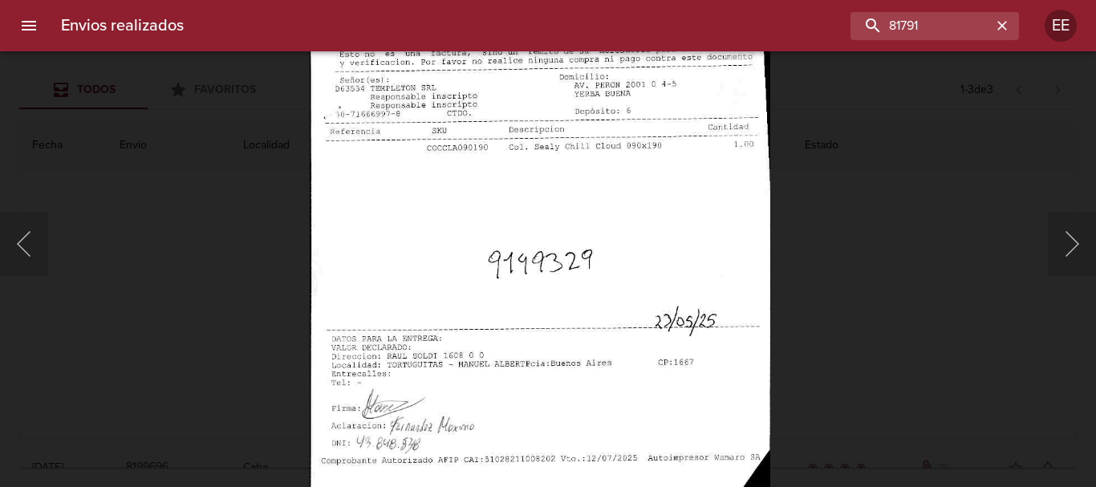
click at [581, 197] on img "Lightbox" at bounding box center [540, 224] width 461 height 657
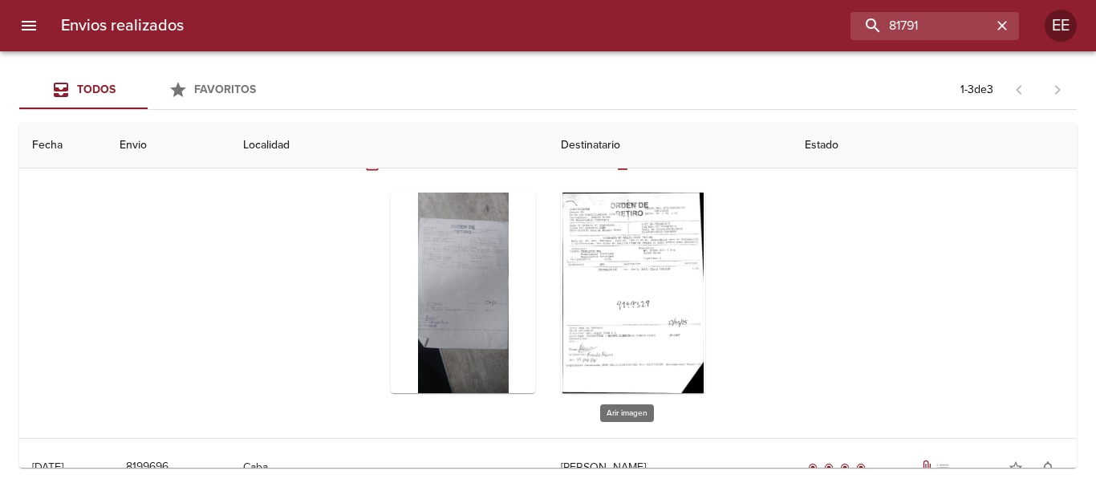
scroll to position [0, 0]
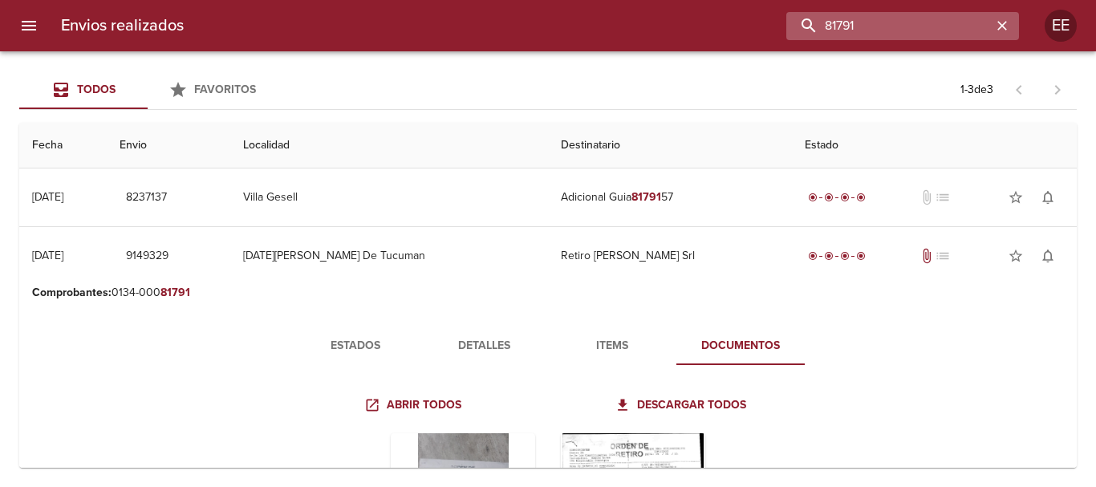
click at [938, 25] on input "81791" at bounding box center [889, 26] width 205 height 28
drag, startPoint x: 826, startPoint y: 22, endPoint x: 714, endPoint y: 28, distance: 112.6
click at [714, 28] on div "81791" at bounding box center [608, 26] width 823 height 28
type input "DEV TEMPLETON"
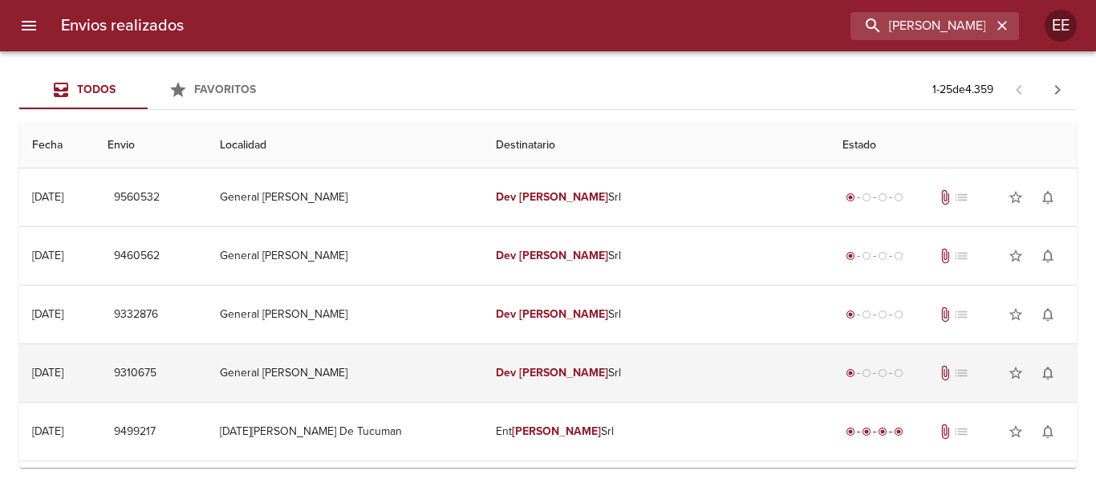
click at [670, 389] on td "Dev Templeton Srl" at bounding box center [656, 373] width 347 height 58
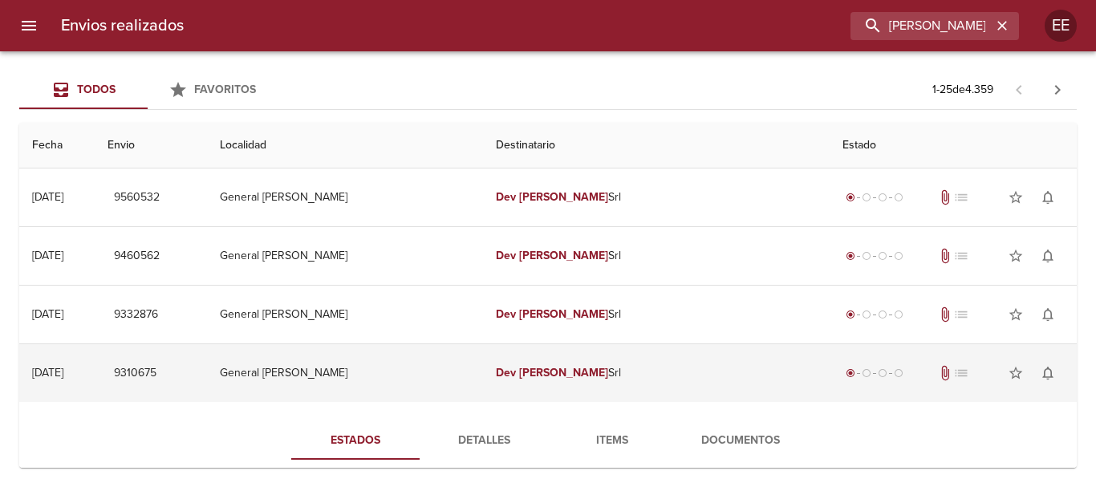
scroll to position [80, 0]
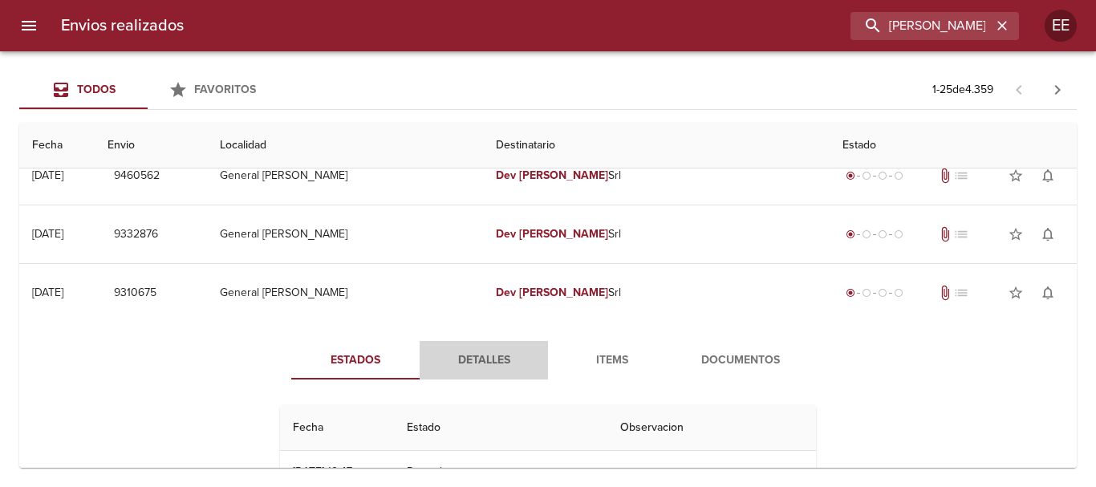
drag, startPoint x: 485, startPoint y: 356, endPoint x: 681, endPoint y: 356, distance: 196.7
click at [490, 356] on span "Detalles" at bounding box center [483, 361] width 109 height 20
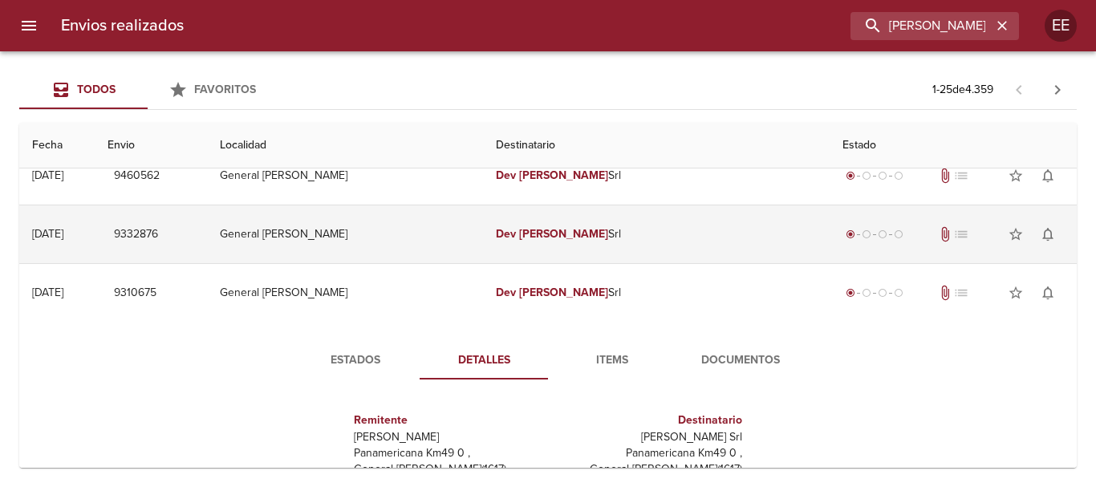
click at [579, 246] on td "Dev Templeton Srl" at bounding box center [656, 234] width 347 height 58
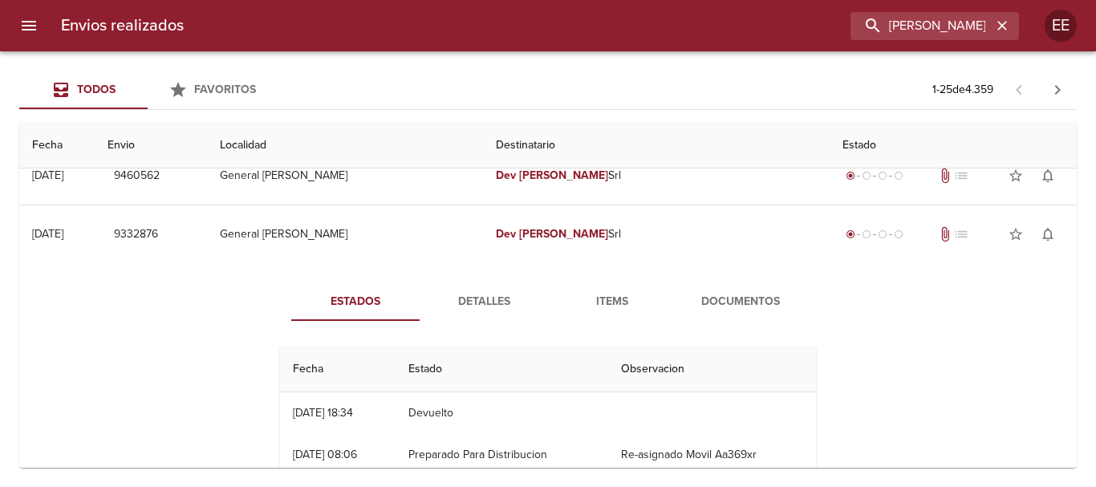
drag, startPoint x: 615, startPoint y: 303, endPoint x: 759, endPoint y: 308, distance: 143.8
click at [616, 303] on span "Items" at bounding box center [612, 302] width 109 height 20
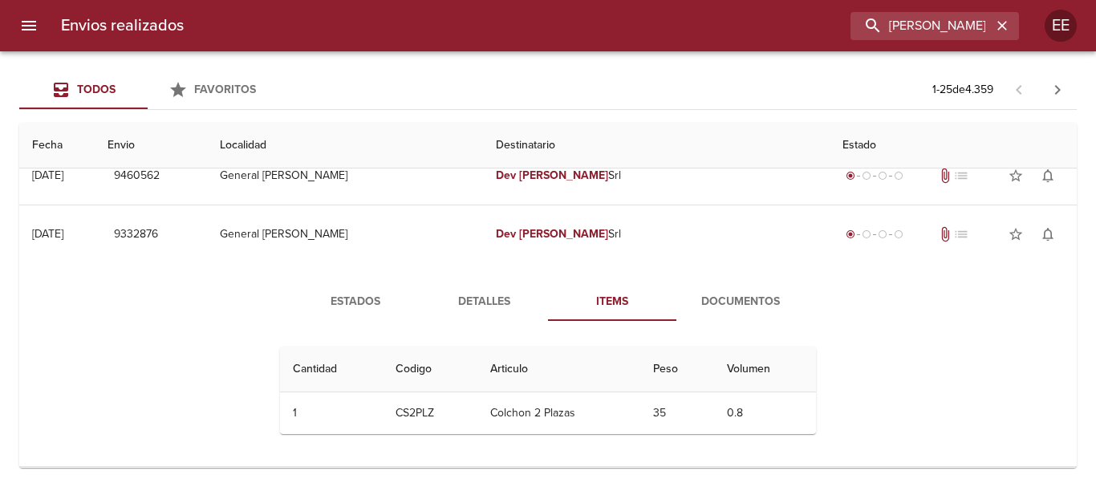
click at [473, 299] on span "Detalles" at bounding box center [483, 302] width 109 height 20
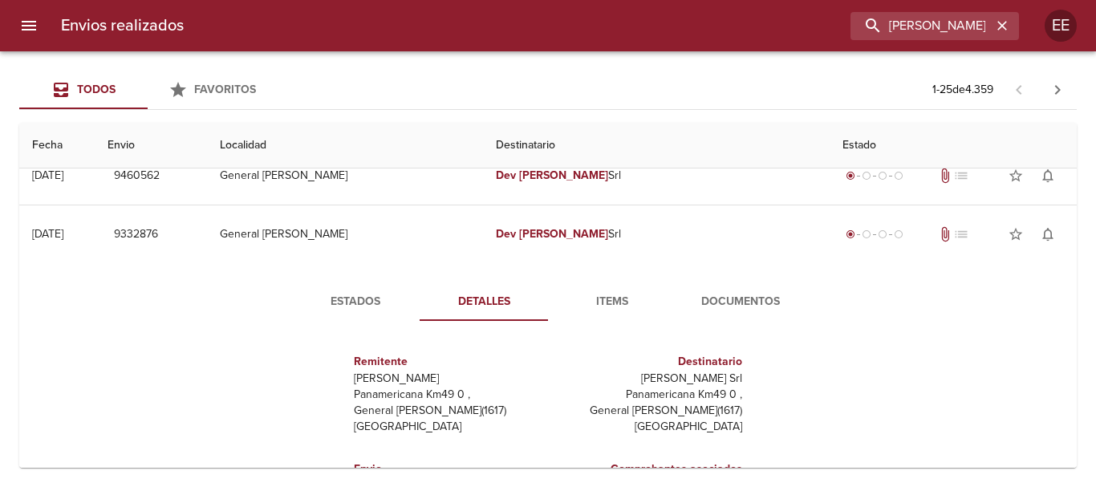
scroll to position [0, 0]
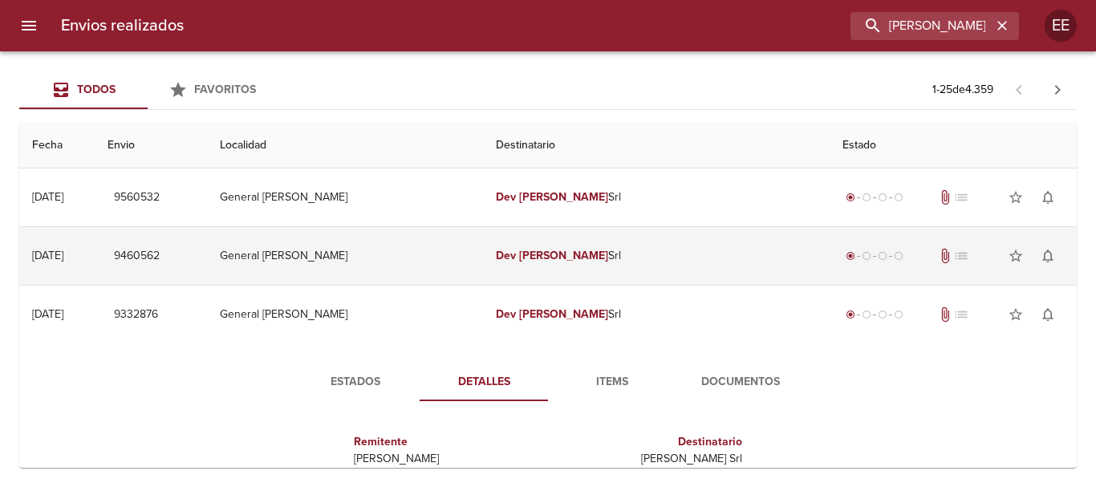
click at [585, 250] on em "Templeton" at bounding box center [563, 256] width 89 height 14
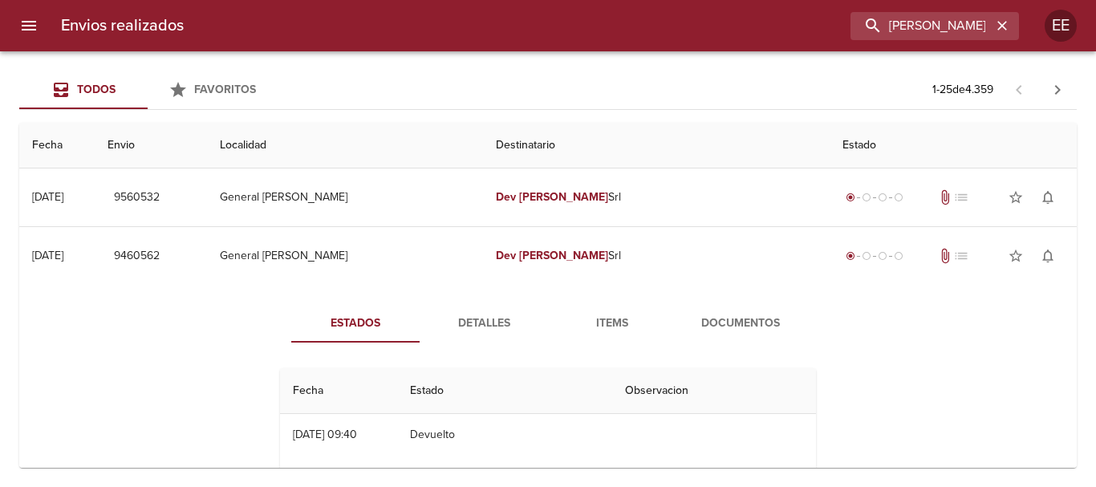
click at [438, 340] on button "Detalles" at bounding box center [484, 323] width 128 height 39
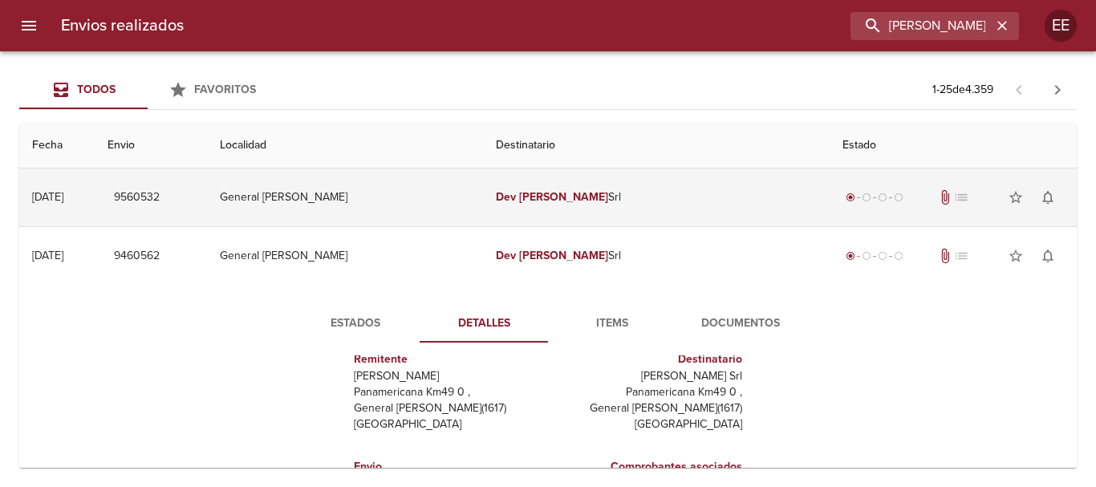
drag, startPoint x: 600, startPoint y: 183, endPoint x: 650, endPoint y: 199, distance: 52.3
click at [600, 184] on td "Dev Templeton Srl" at bounding box center [656, 198] width 347 height 58
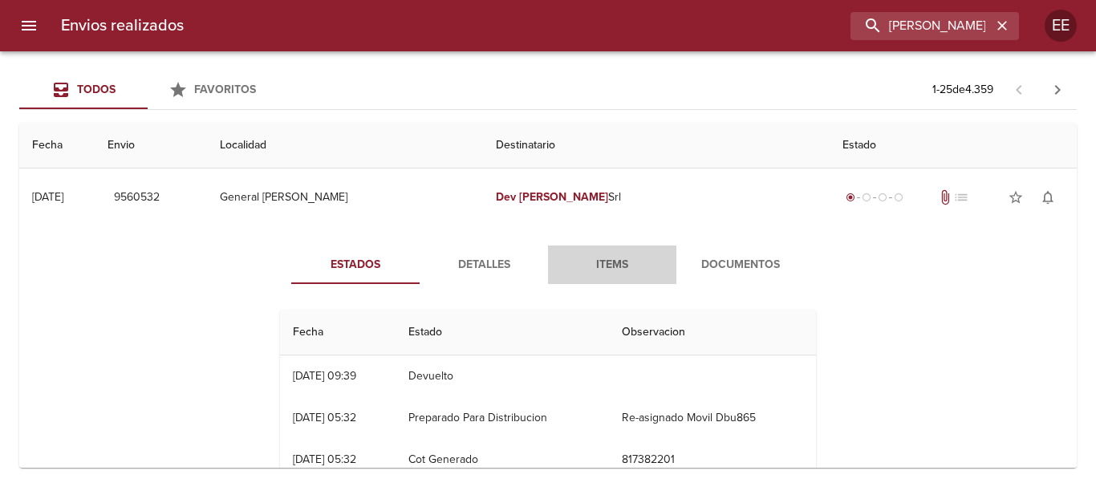
click at [625, 268] on span "Items" at bounding box center [612, 265] width 109 height 20
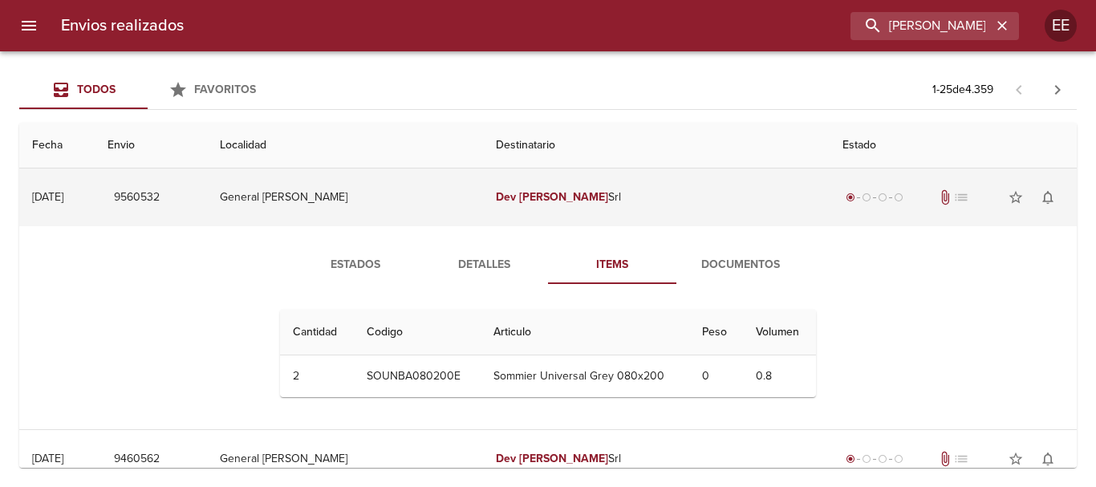
click at [558, 187] on td "Dev Templeton Srl" at bounding box center [656, 198] width 347 height 58
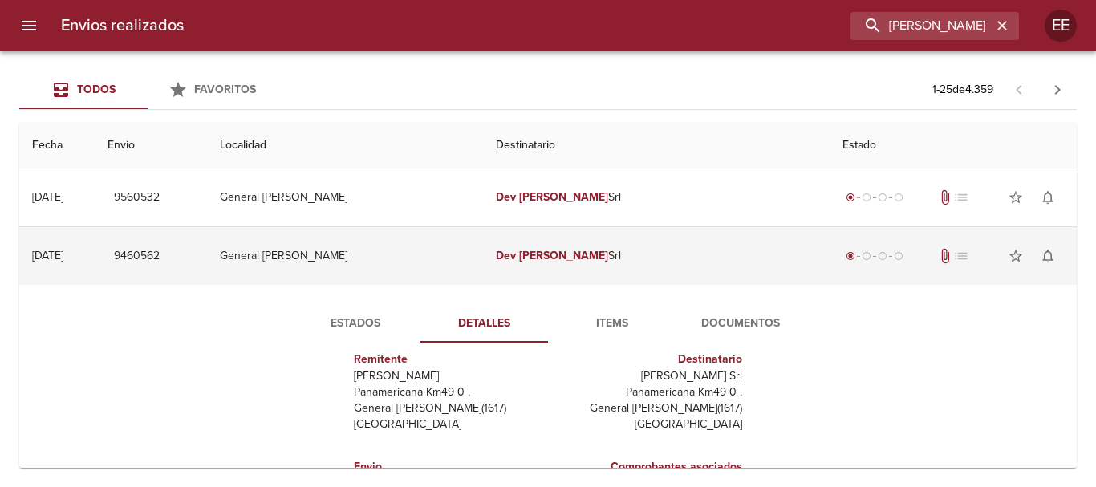
click at [580, 256] on em "Templeton" at bounding box center [563, 256] width 89 height 14
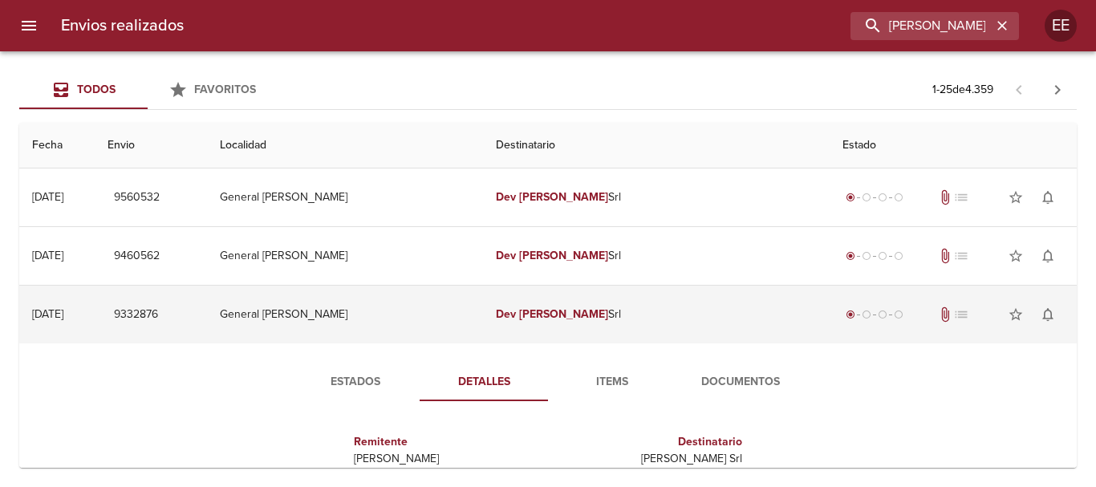
drag, startPoint x: 640, startPoint y: 333, endPoint x: 645, endPoint y: 340, distance: 8.5
click at [640, 339] on td "Dev Templeton Srl" at bounding box center [656, 315] width 347 height 58
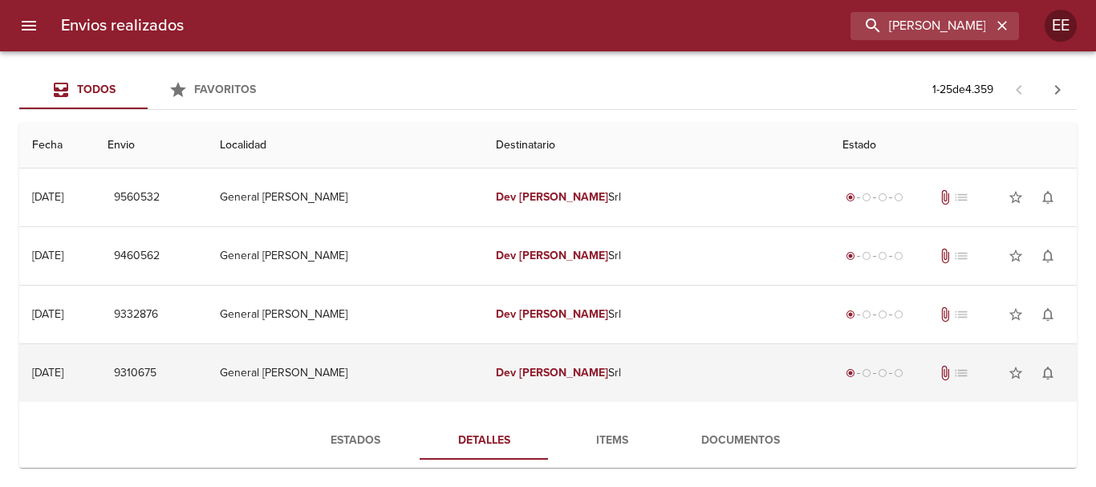
drag, startPoint x: 595, startPoint y: 370, endPoint x: 615, endPoint y: 369, distance: 20.1
click at [596, 369] on em "Templeton" at bounding box center [563, 373] width 89 height 14
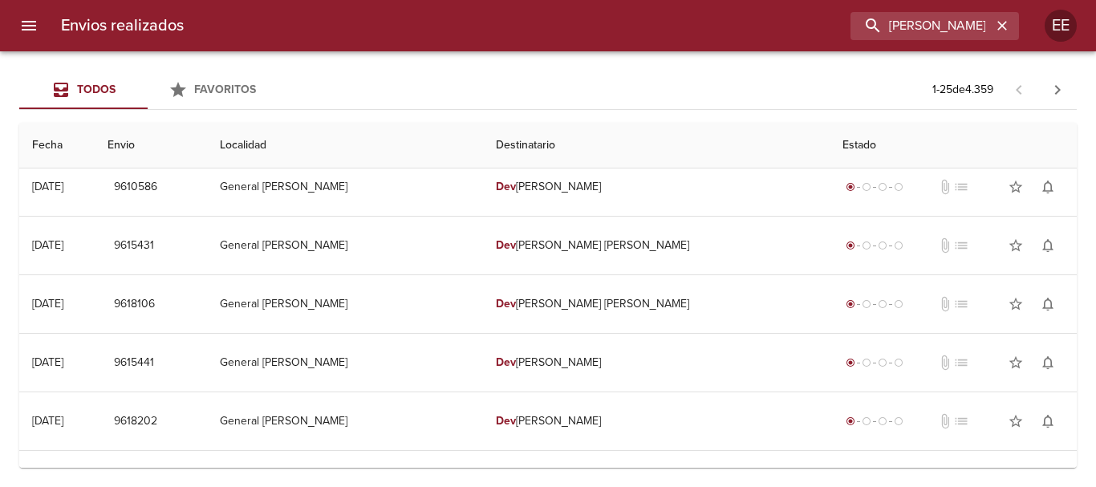
scroll to position [1165, 0]
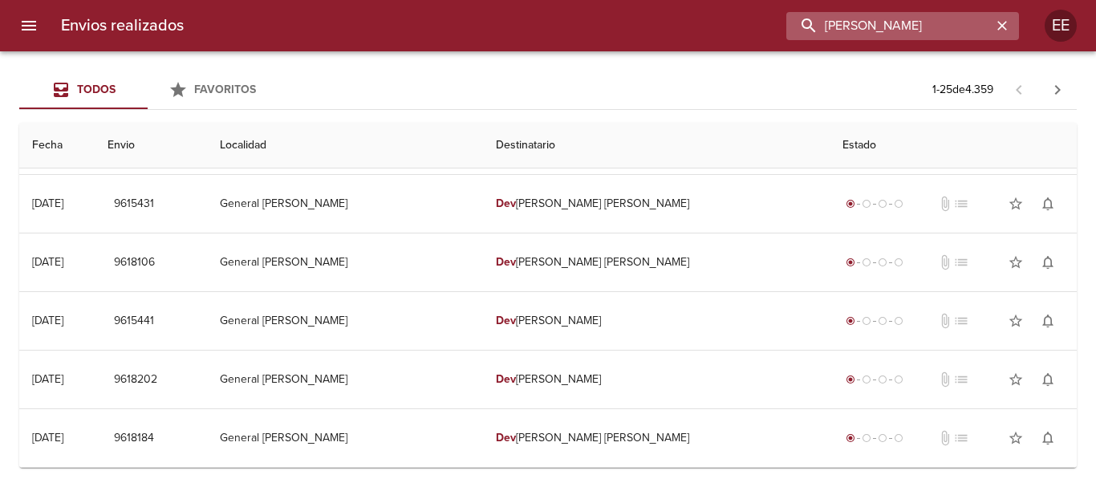
click at [973, 21] on input "DEV TEMPLETON" at bounding box center [889, 26] width 205 height 28
drag, startPoint x: 1003, startPoint y: 28, endPoint x: 894, endPoint y: 30, distance: 108.4
click at [996, 28] on icon "button" at bounding box center [1003, 26] width 16 height 16
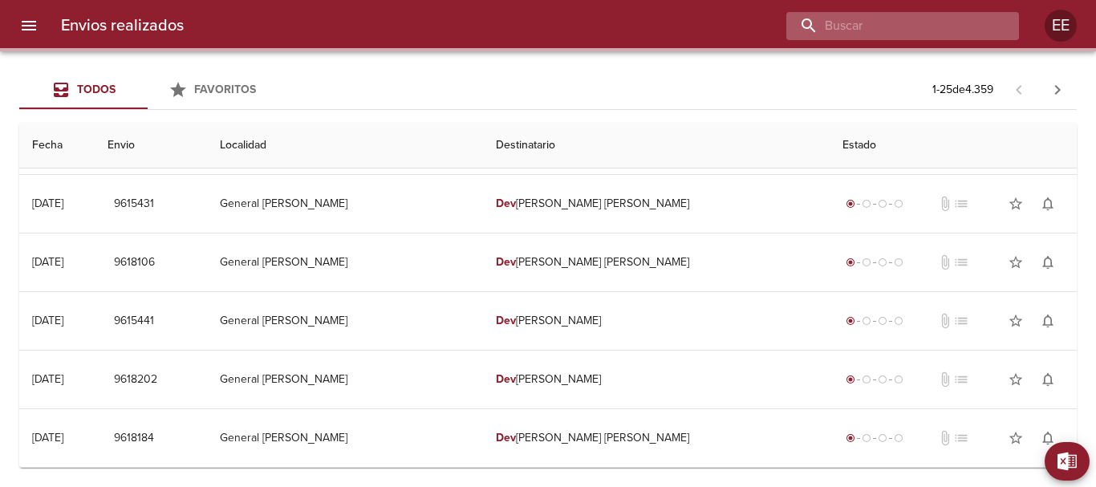
click at [885, 29] on input "buscar" at bounding box center [889, 26] width 205 height 28
paste input "GARIN DIEGO SEBASTIAN"
type input "GARIN DIEGO SEBASTIAN"
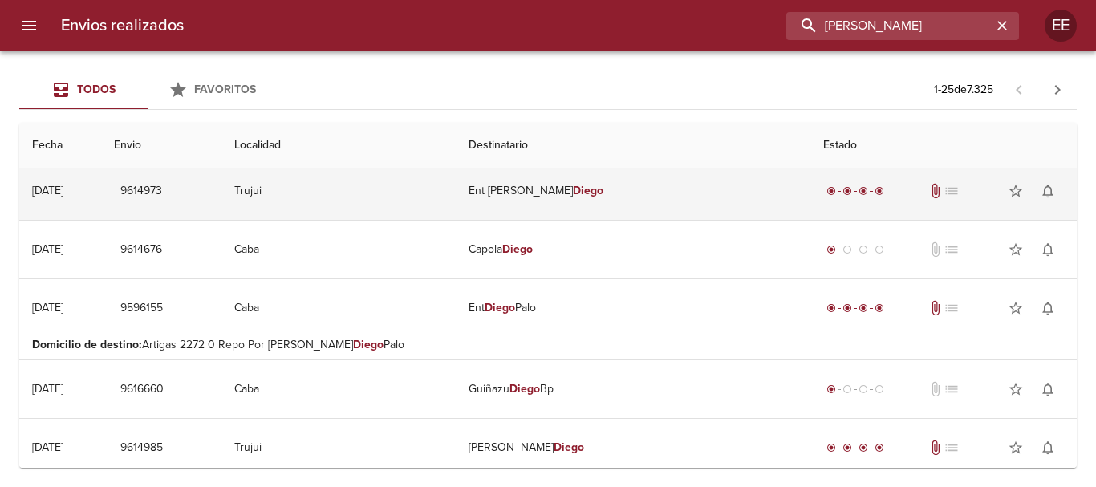
scroll to position [0, 0]
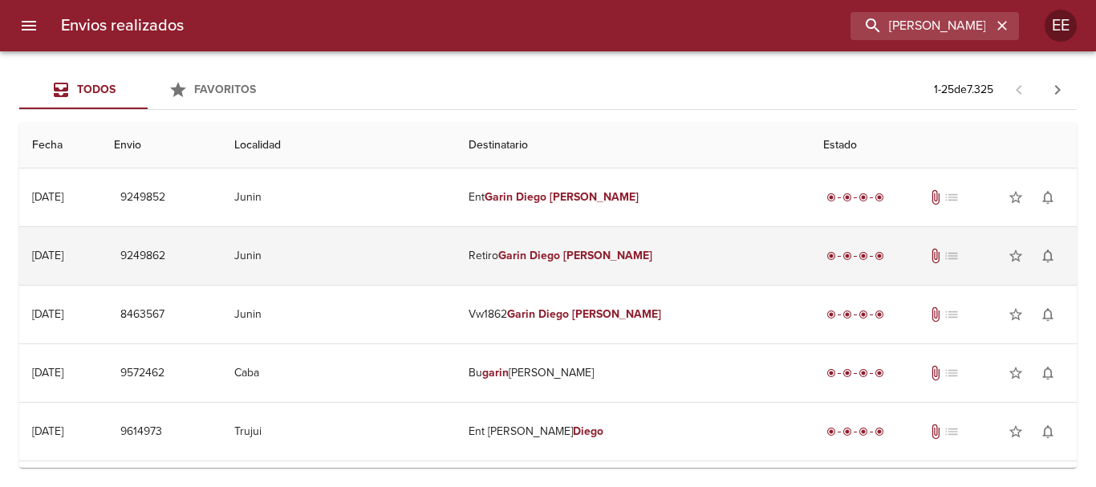
click at [660, 262] on td "Retiro Garin Diego Sebastian" at bounding box center [633, 256] width 355 height 58
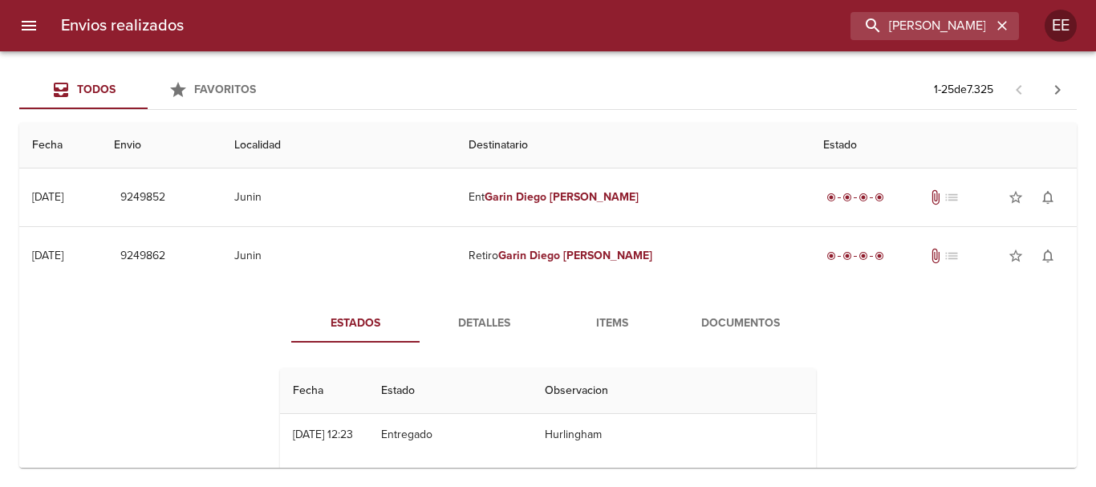
click at [589, 332] on span "Items" at bounding box center [612, 324] width 109 height 20
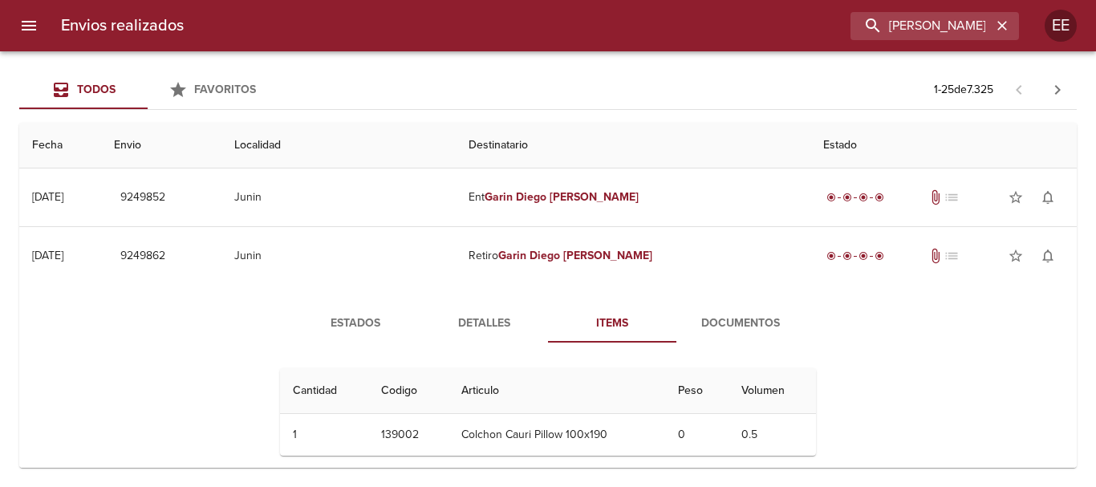
drag, startPoint x: 481, startPoint y: 331, endPoint x: 494, endPoint y: 350, distance: 23.2
click at [481, 335] on button "Detalles" at bounding box center [484, 323] width 128 height 39
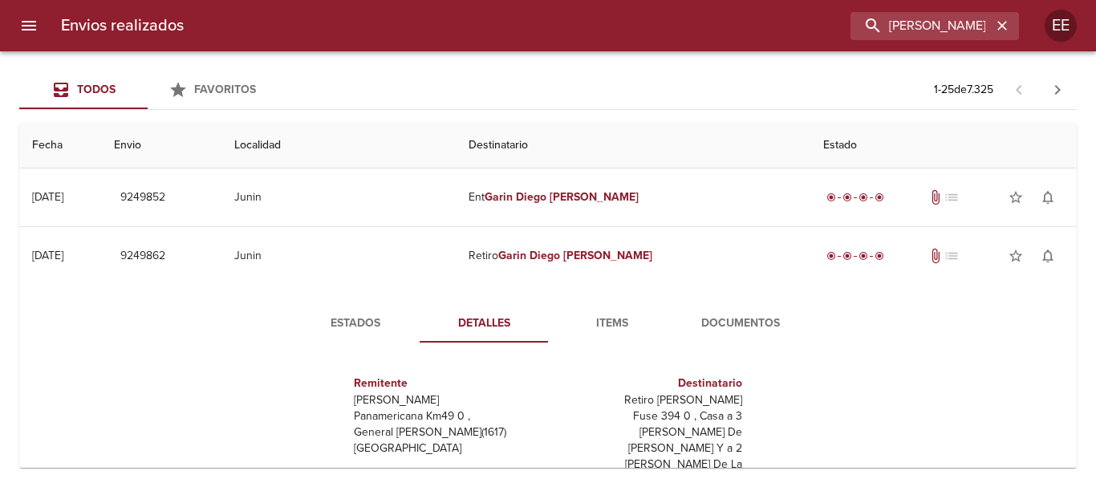
drag, startPoint x: 600, startPoint y: 322, endPoint x: 708, endPoint y: 333, distance: 108.1
click at [603, 323] on span "Items" at bounding box center [612, 324] width 109 height 20
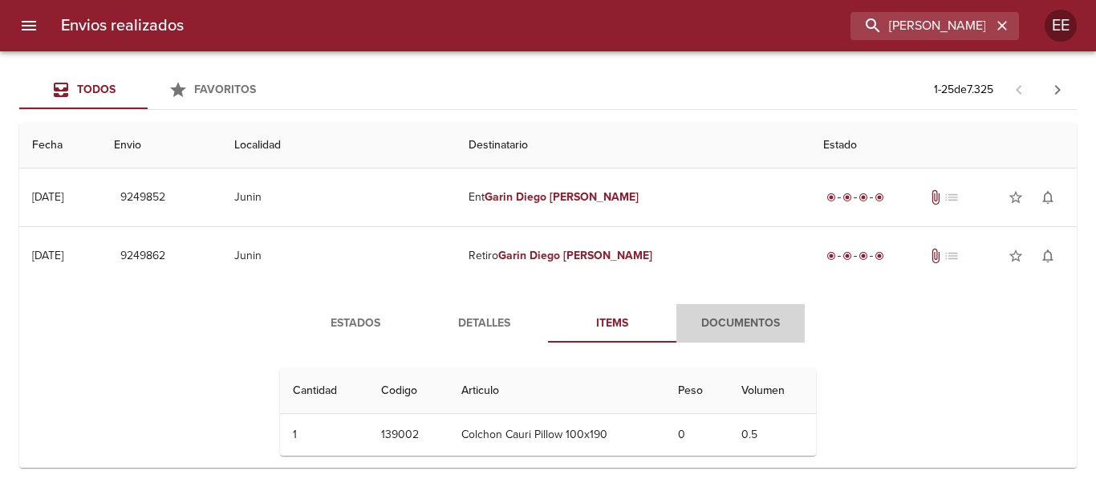
click at [716, 329] on span "Documentos" at bounding box center [740, 324] width 109 height 20
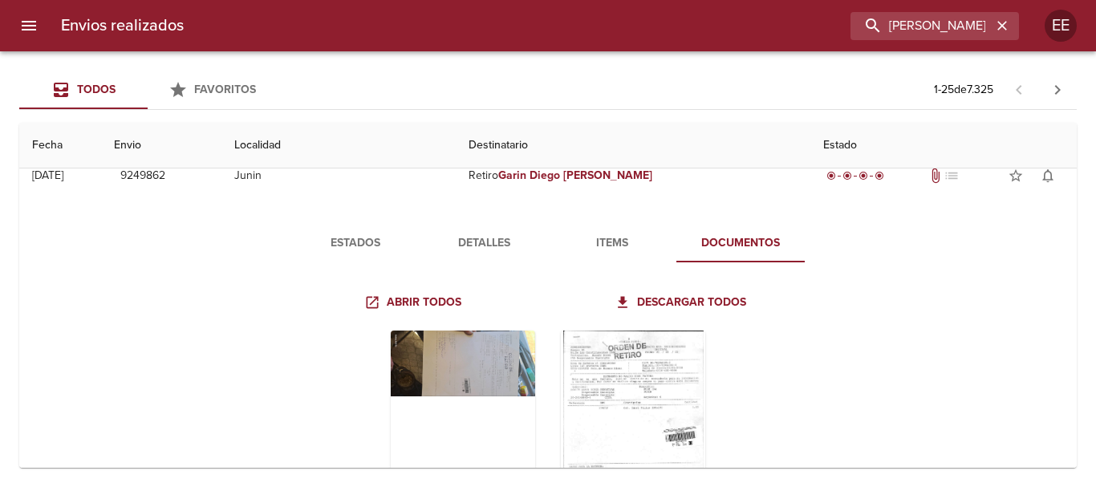
scroll to position [241, 0]
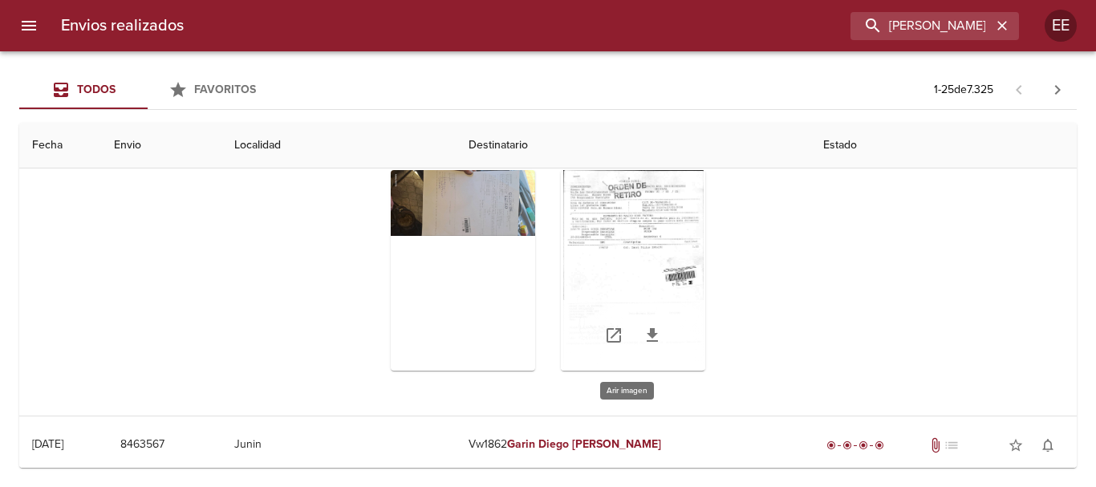
click at [642, 242] on div "Tabla de envíos del cliente" at bounding box center [633, 270] width 144 height 201
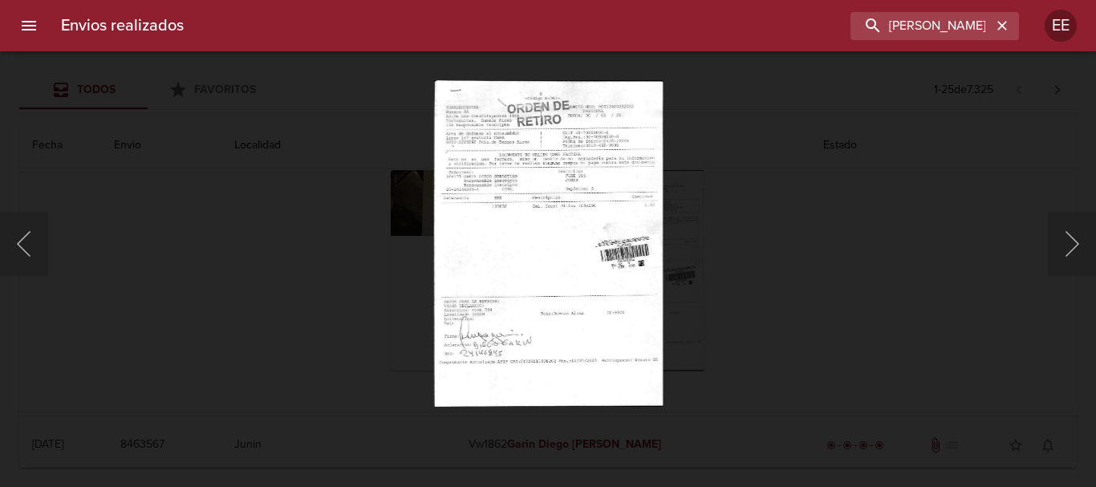
click at [564, 291] on img "Lightbox" at bounding box center [547, 243] width 229 height 327
click at [567, 303] on img "Lightbox" at bounding box center [547, 243] width 229 height 327
click at [531, 246] on img "Lightbox" at bounding box center [547, 243] width 229 height 327
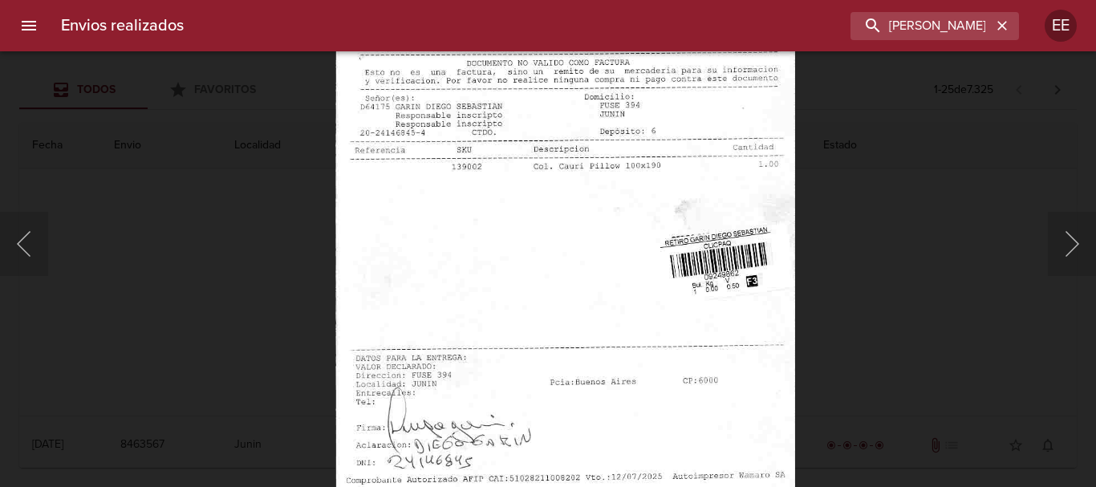
click at [965, 10] on div "Envios realizados GARIN DIEGO SEBASTIAN EE" at bounding box center [548, 25] width 1096 height 51
click at [1003, 25] on icon "button" at bounding box center [1003, 26] width 10 height 10
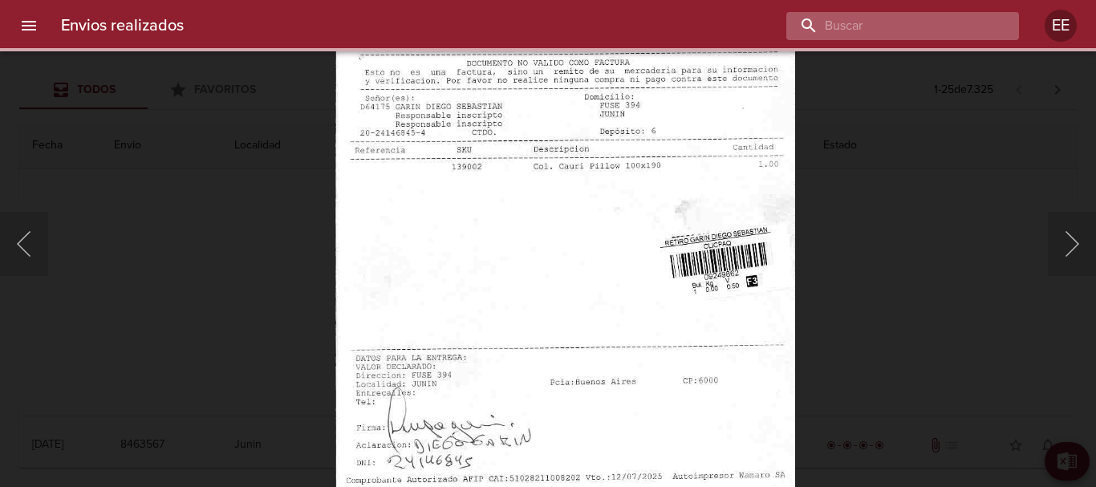
click at [935, 22] on input "buscar" at bounding box center [889, 26] width 205 height 28
paste input "AGUSTIN GERARDO RAMIREZ ML"
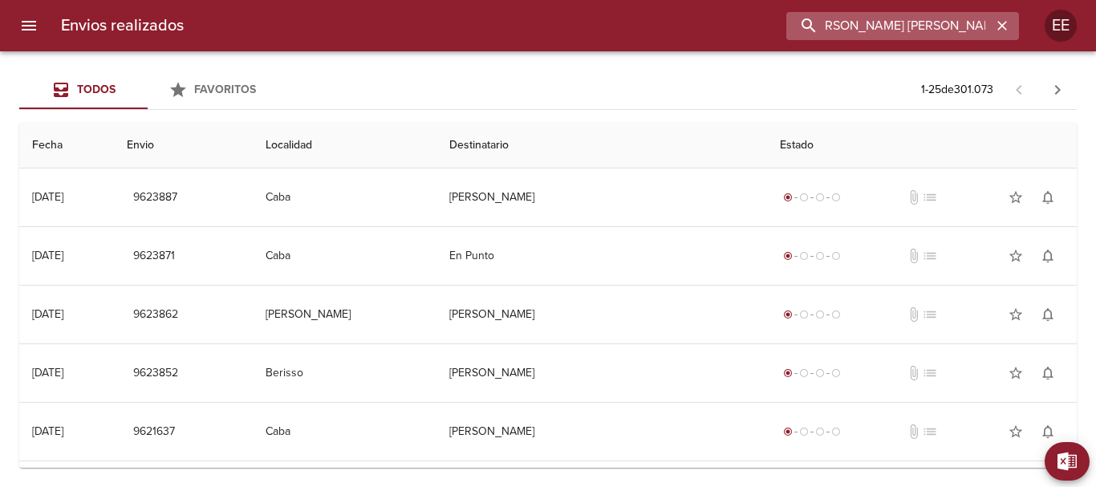
scroll to position [0, 14]
type input "AGUSTIN GERARDO RAMIREZ"
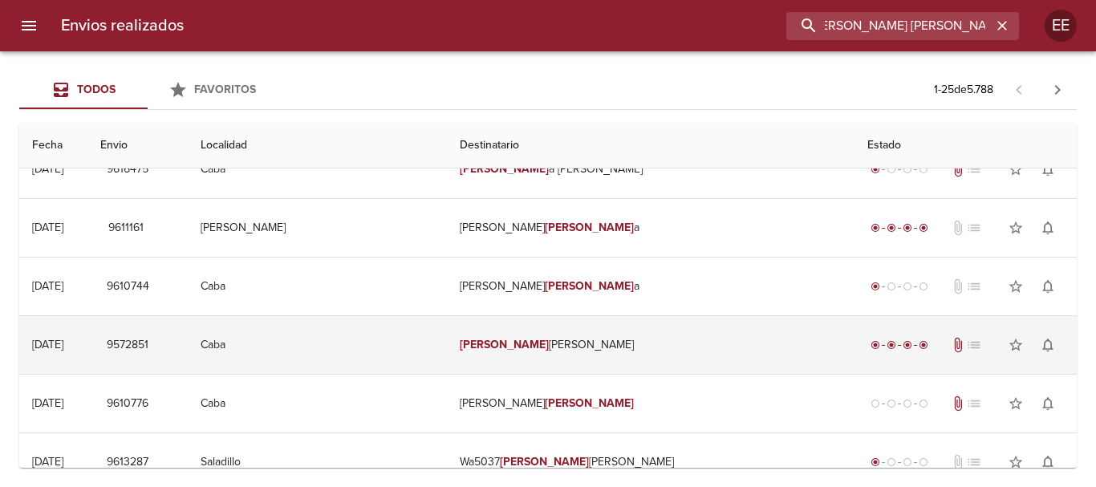
scroll to position [0, 0]
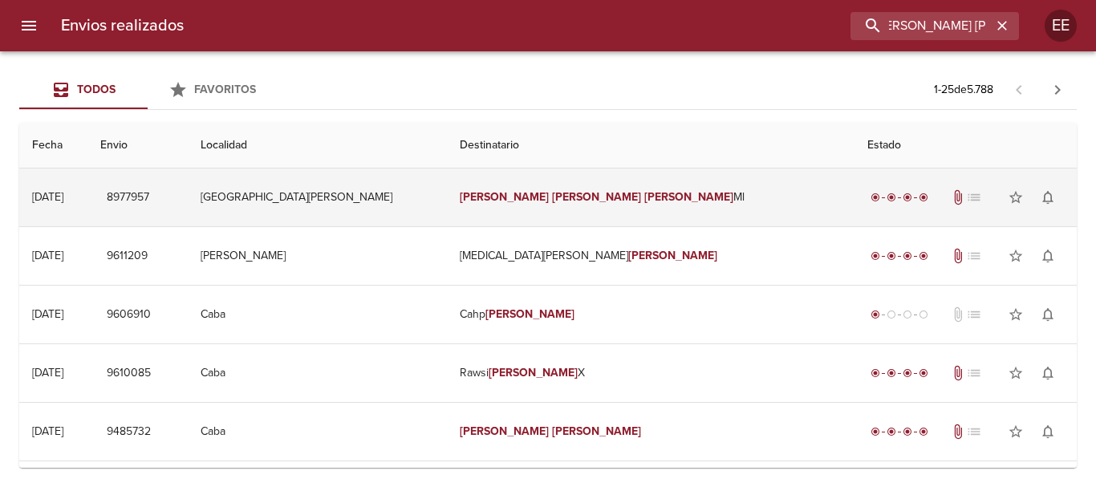
click at [561, 191] on em "Gerardo" at bounding box center [596, 197] width 89 height 14
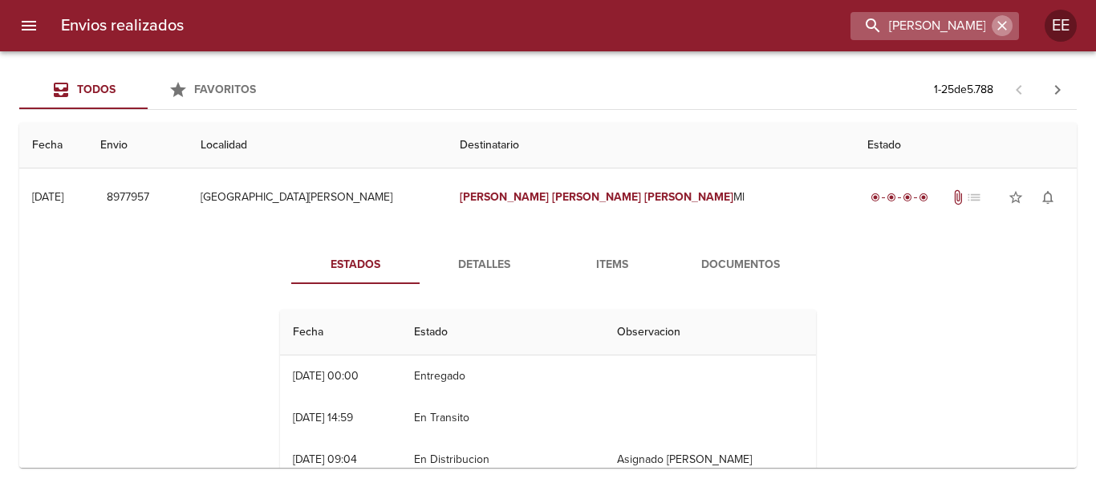
drag, startPoint x: 1007, startPoint y: 27, endPoint x: 923, endPoint y: 27, distance: 84.3
click at [1005, 27] on icon "button" at bounding box center [1003, 26] width 16 height 16
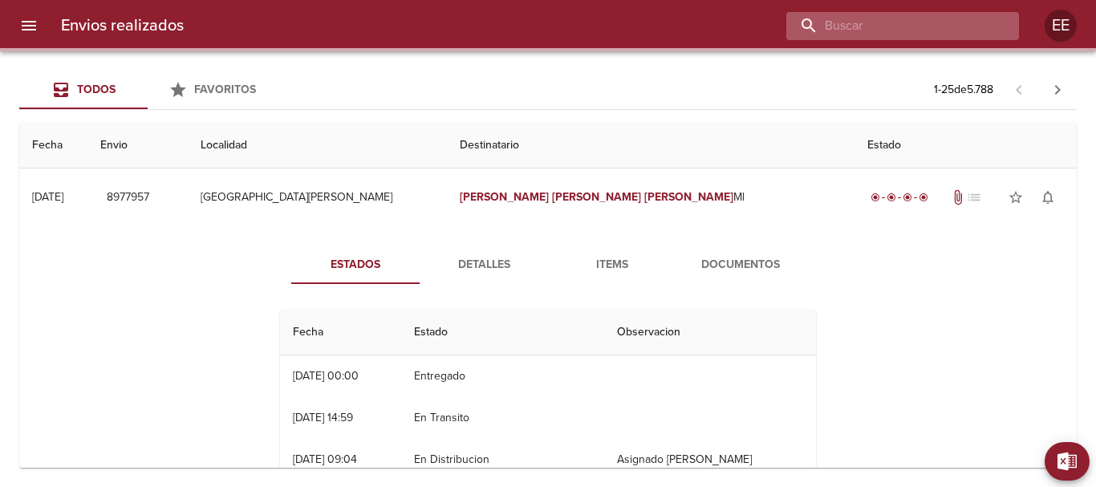
click at [923, 27] on input "buscar" at bounding box center [889, 26] width 205 height 28
paste input "RAUL ARMANDO ARANDA ML"
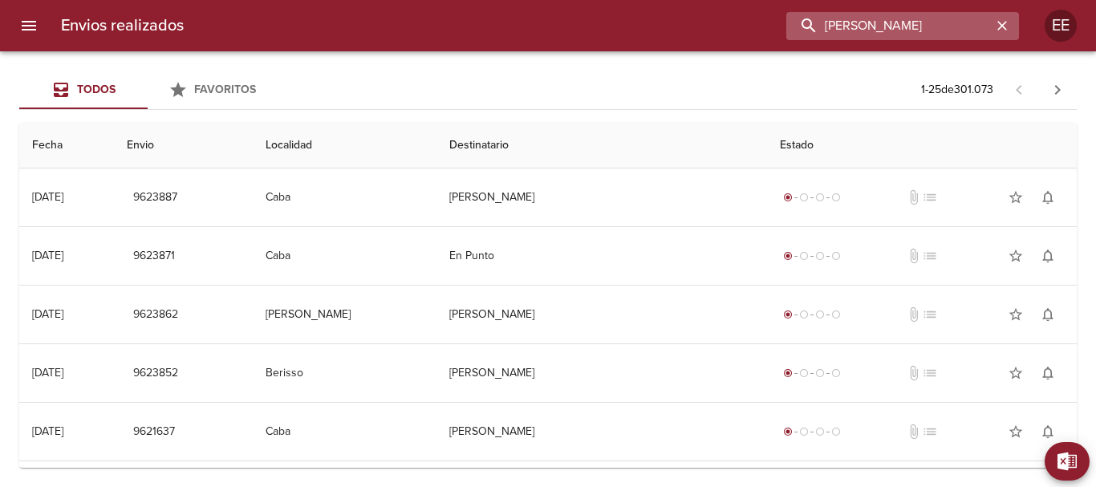
type input "RAUL ARMANDO ARANDA"
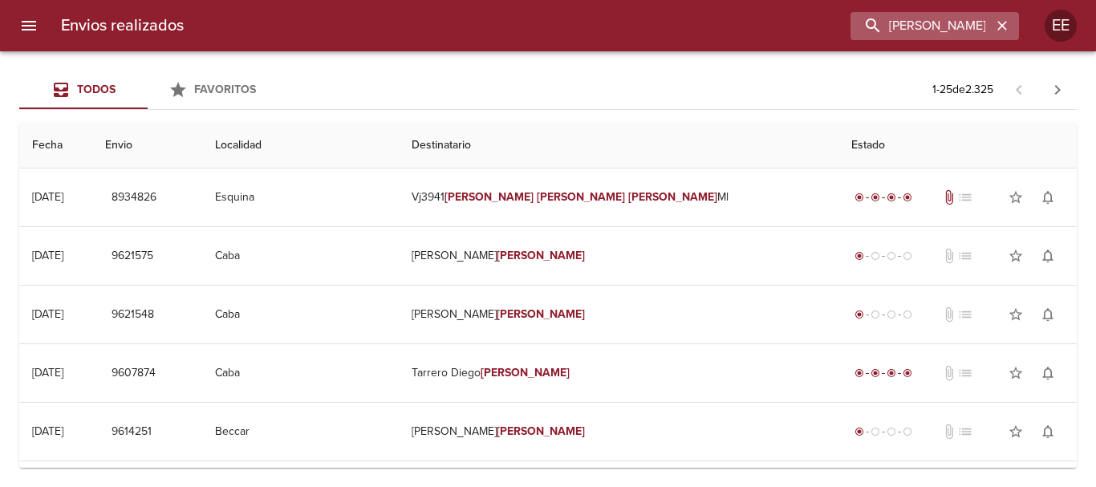
click at [1006, 32] on icon "button" at bounding box center [1003, 26] width 16 height 16
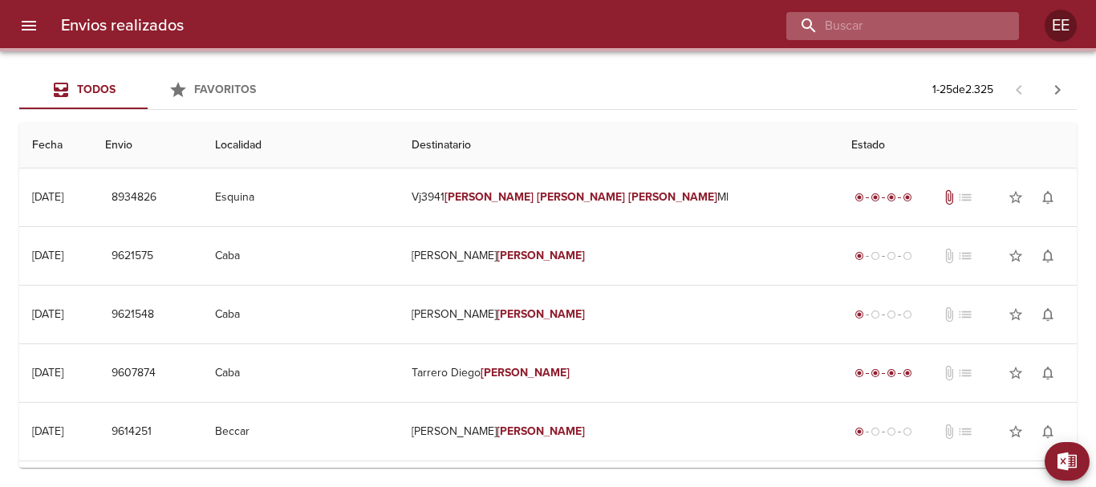
click at [950, 31] on input "buscar" at bounding box center [889, 26] width 205 height 28
paste input "IVAN EMMANUEL JESUS FERNANDEZ ML"
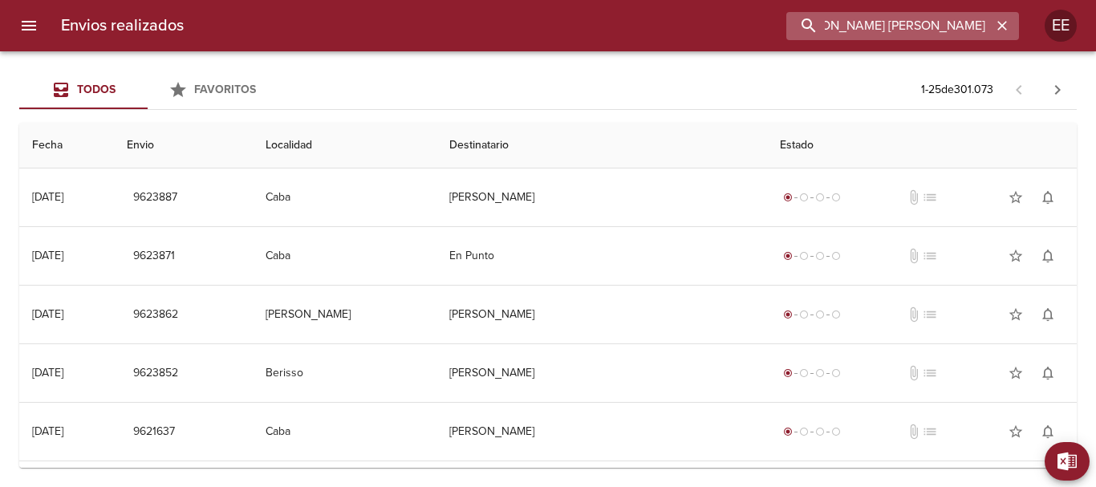
scroll to position [0, 59]
type input "IVAN EMMANUEL JESUS FERNANDEZ"
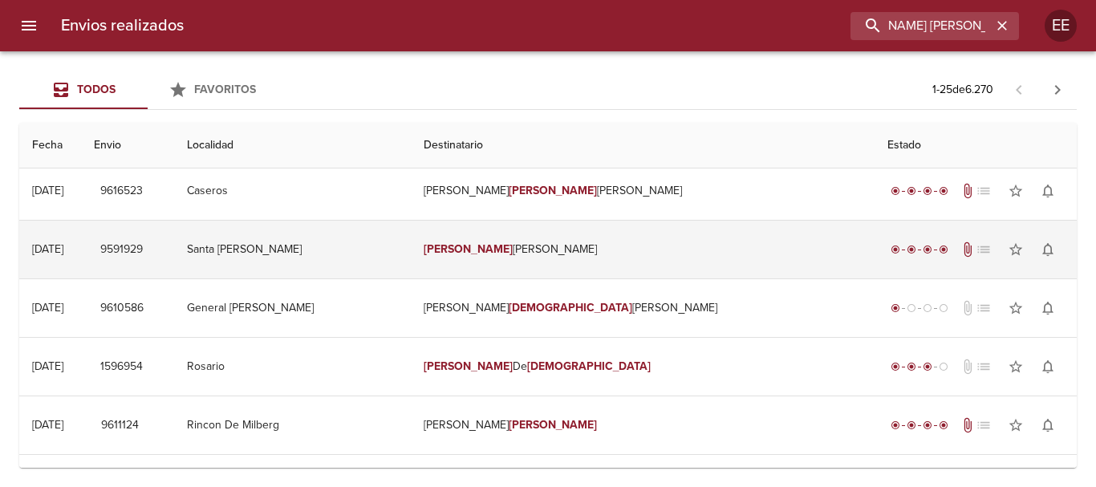
scroll to position [0, 0]
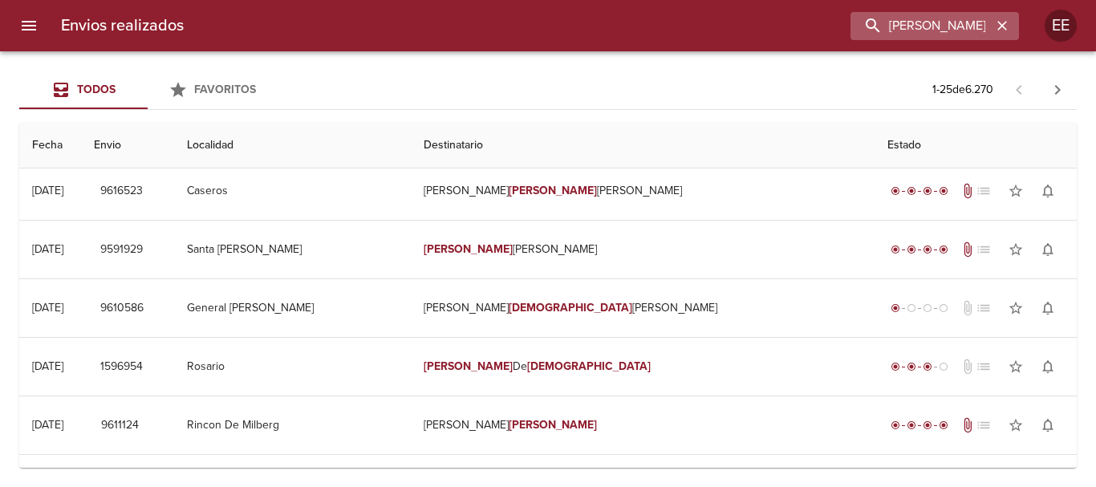
click at [1011, 27] on button "button" at bounding box center [1002, 25] width 21 height 21
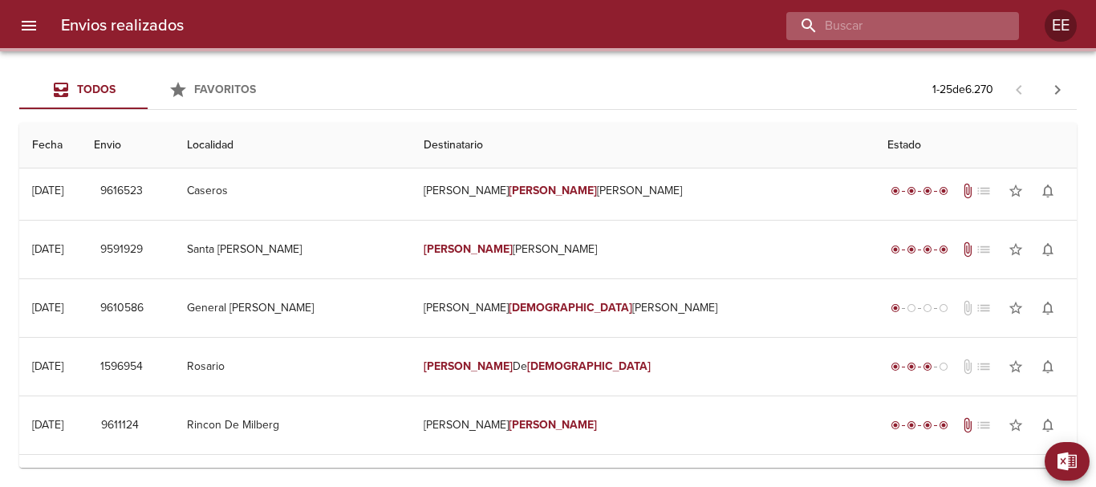
click at [954, 26] on input "buscar" at bounding box center [889, 26] width 205 height 28
paste input "MALVINA BEATRIZ GIELIS ML"
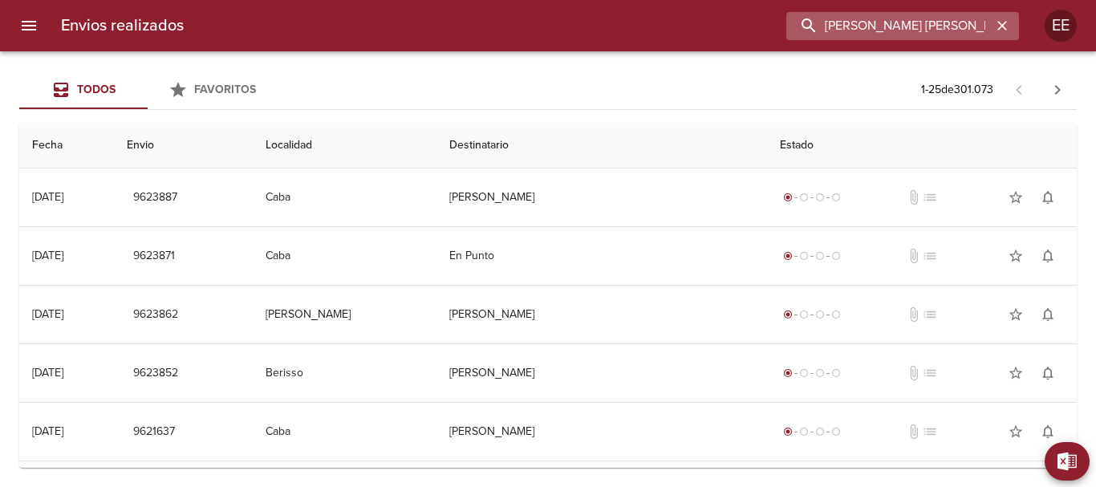
type input "MALVINA BEATRIZ GIELIS"
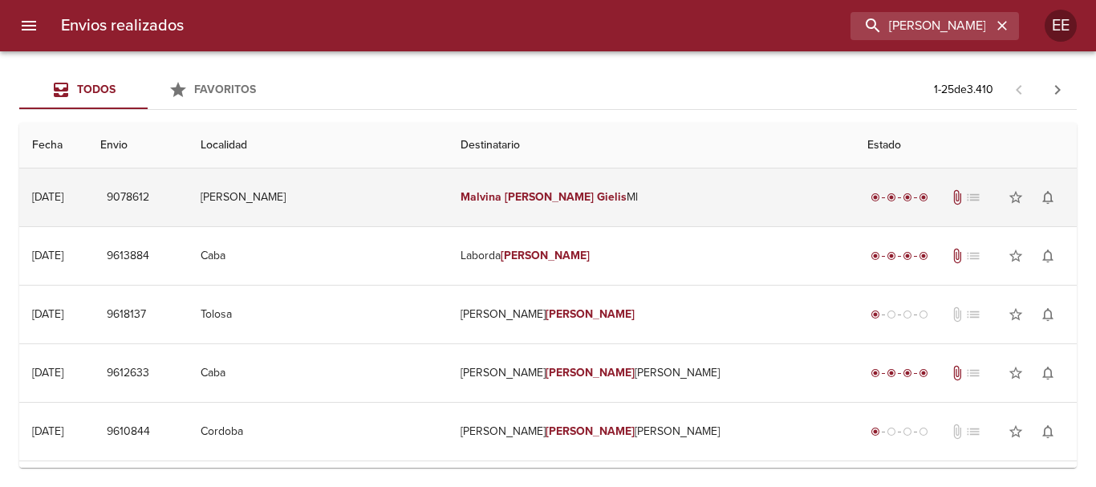
click at [567, 206] on td "Malvina Beatriz Gielis Ml" at bounding box center [651, 198] width 407 height 58
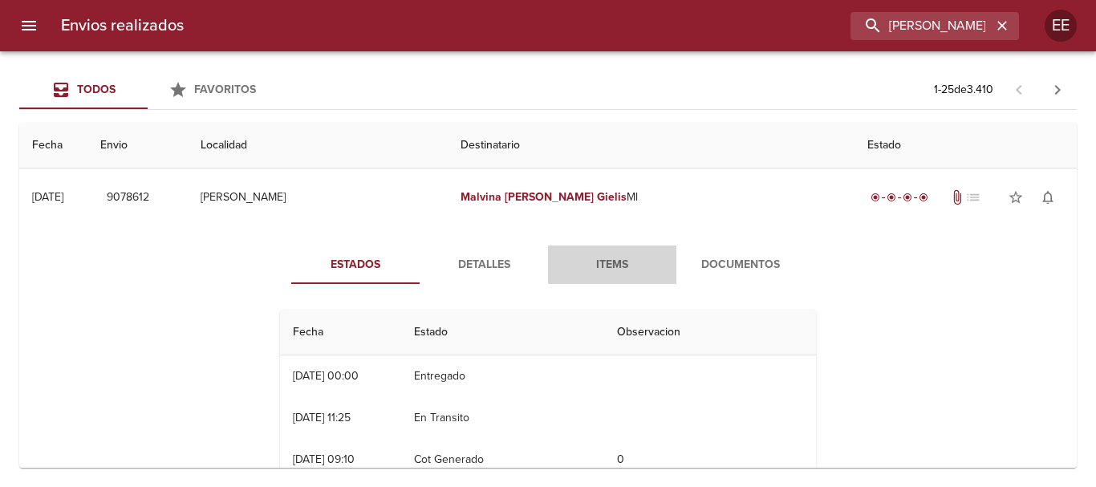
click at [608, 275] on span "Items" at bounding box center [612, 265] width 109 height 20
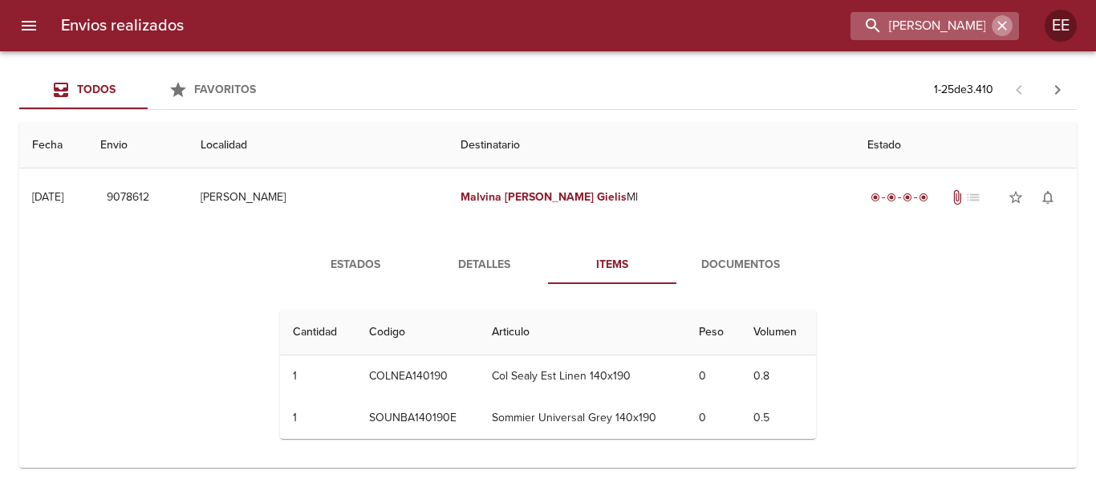
drag, startPoint x: 1001, startPoint y: 26, endPoint x: 942, endPoint y: 26, distance: 58.6
click at [1001, 25] on icon "button" at bounding box center [1003, 26] width 16 height 16
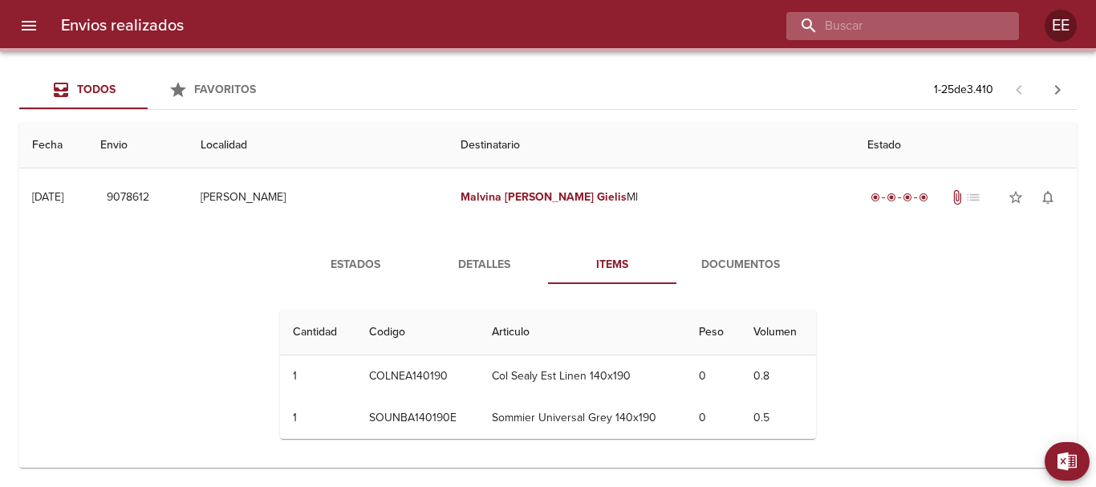
click at [933, 26] on input "buscar" at bounding box center [889, 26] width 205 height 28
paste input "FRANCISCO ALEJANDRO YARCE VELAZQUEZ ML"
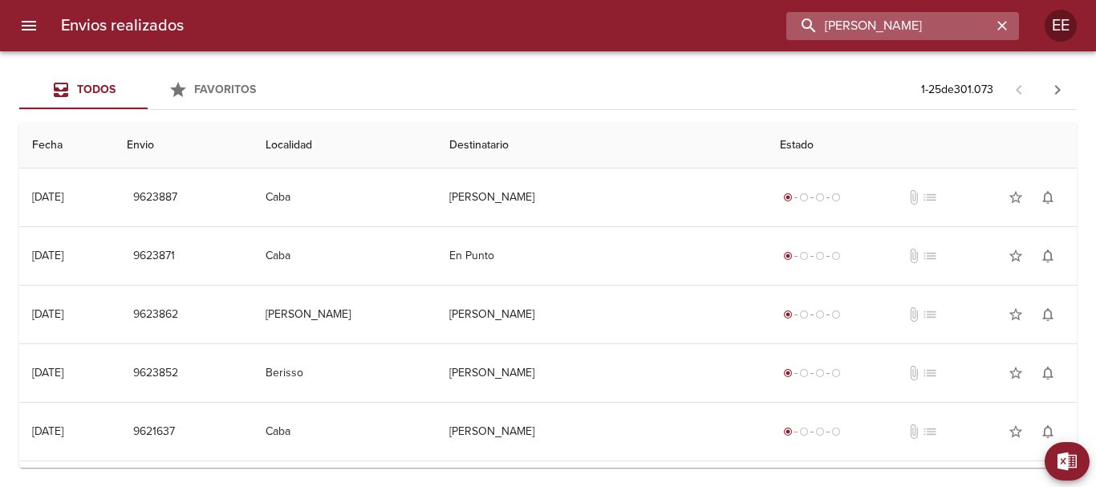
scroll to position [0, 106]
type input "FRANCISCO ALEJANDRO YARCE VELAZQUEZ"
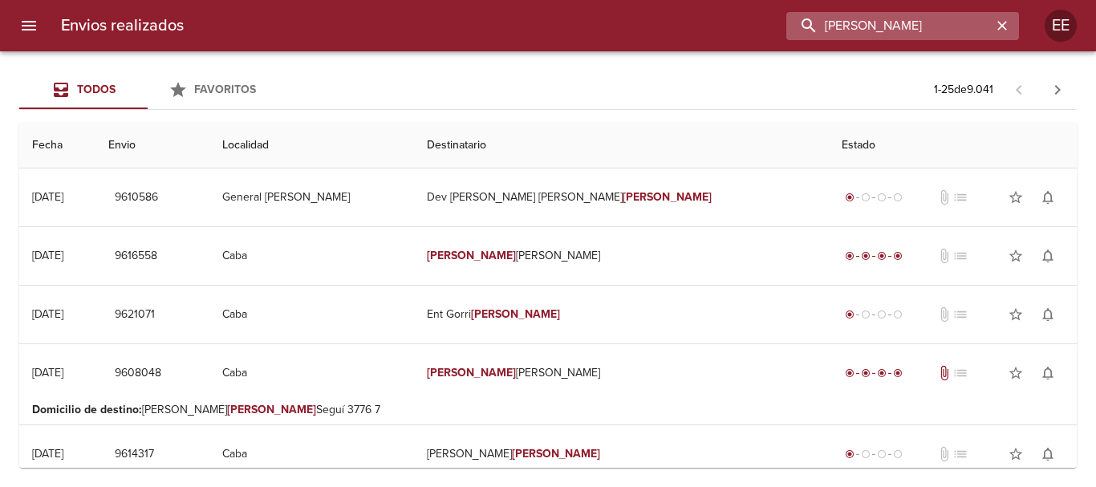
click at [875, 23] on input "FRANCISCO ALEJANDRO YARCE VELAZQUEZ" at bounding box center [889, 26] width 205 height 28
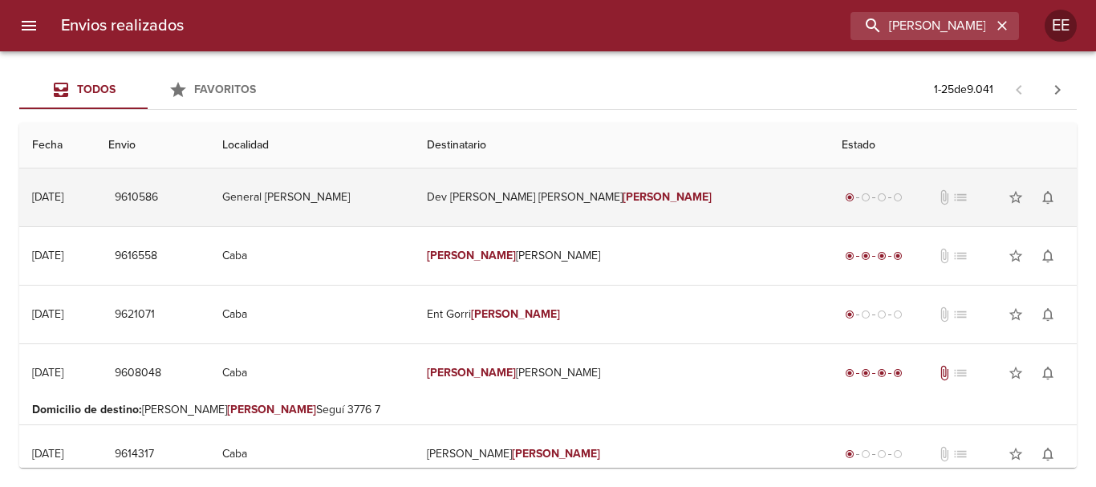
click at [623, 191] on em "Velazquez" at bounding box center [667, 197] width 89 height 14
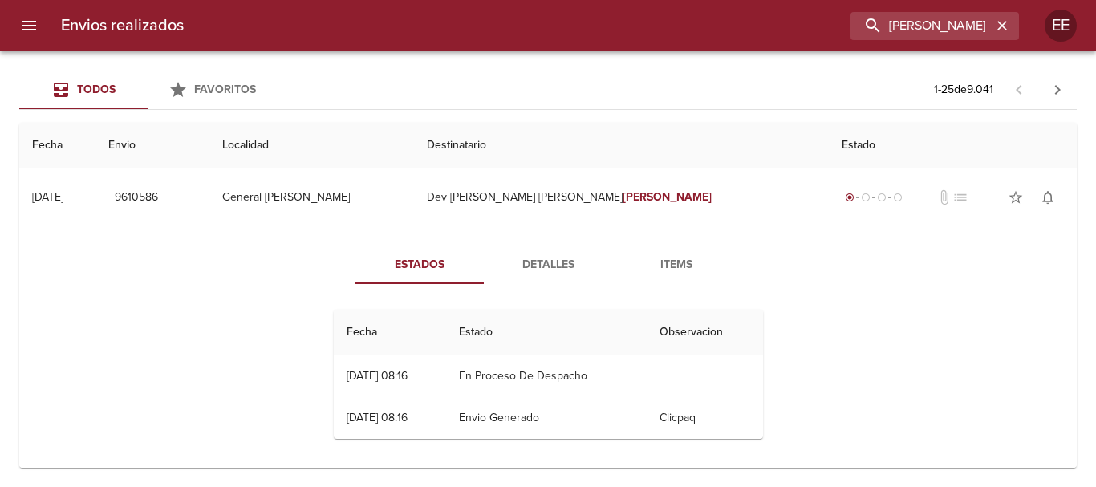
click at [526, 281] on button "Detalles" at bounding box center [548, 265] width 128 height 39
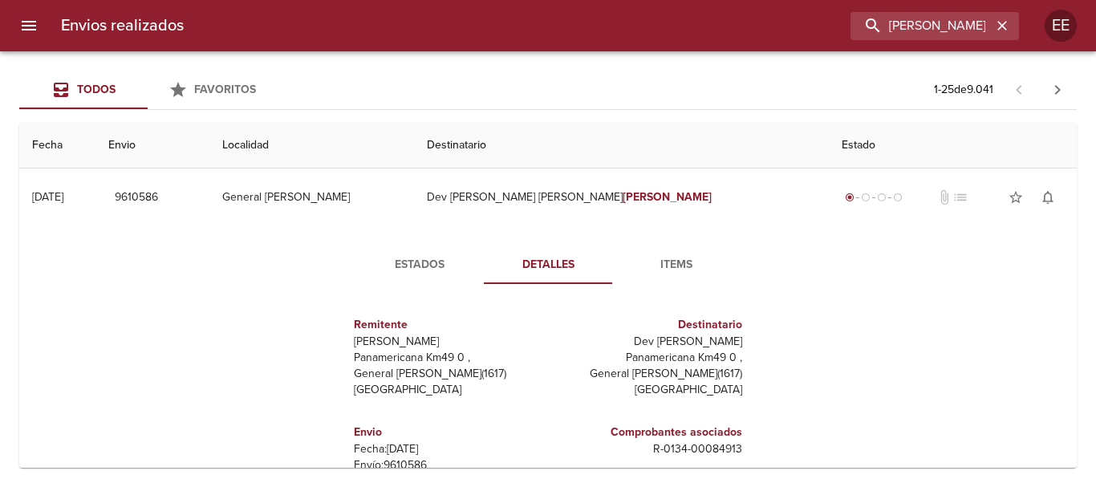
drag, startPoint x: 533, startPoint y: 268, endPoint x: 570, endPoint y: 279, distance: 38.4
click at [533, 270] on span "Detalles" at bounding box center [548, 265] width 109 height 20
drag, startPoint x: 425, startPoint y: 249, endPoint x: 507, endPoint y: 257, distance: 82.3
click at [425, 250] on button "Estados" at bounding box center [420, 265] width 128 height 39
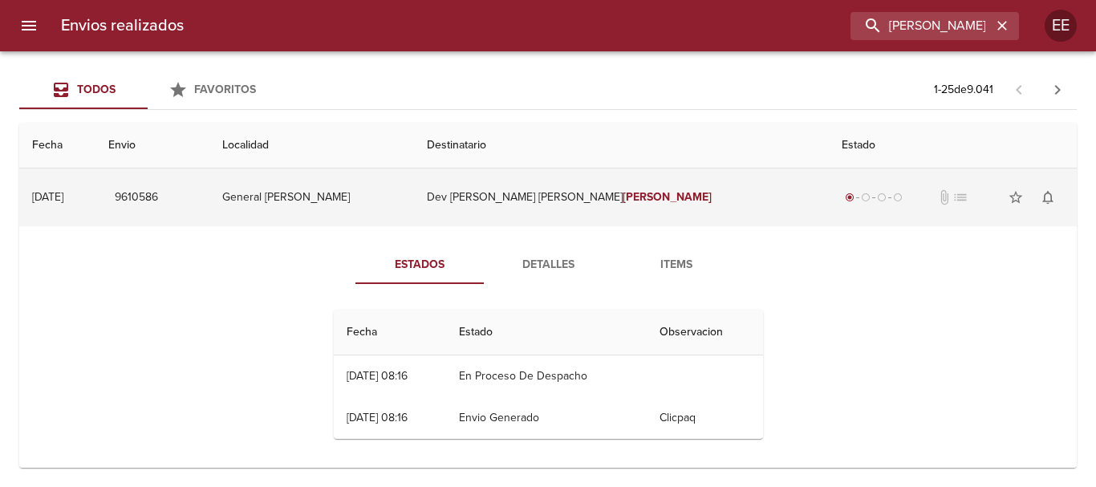
click at [565, 189] on td "Dev Alan Jesus Velazquez" at bounding box center [621, 198] width 415 height 58
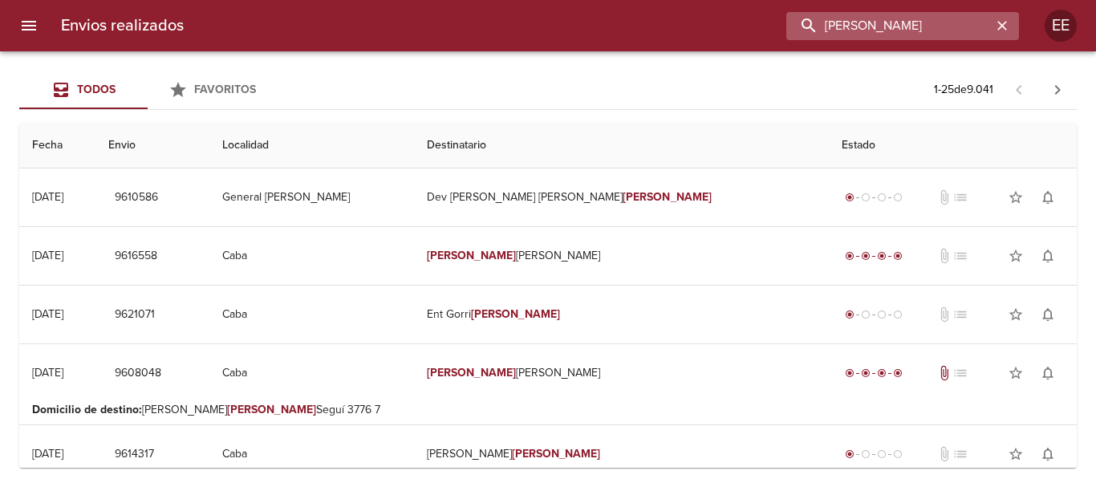
drag, startPoint x: 936, startPoint y: 20, endPoint x: 958, endPoint y: 40, distance: 30.1
click at [938, 20] on input "FRANCISCO ALEJANDRO YARCE VELAZQUEZ" at bounding box center [889, 26] width 205 height 28
type input "FRANCISCO ALEJANDRO YAR"
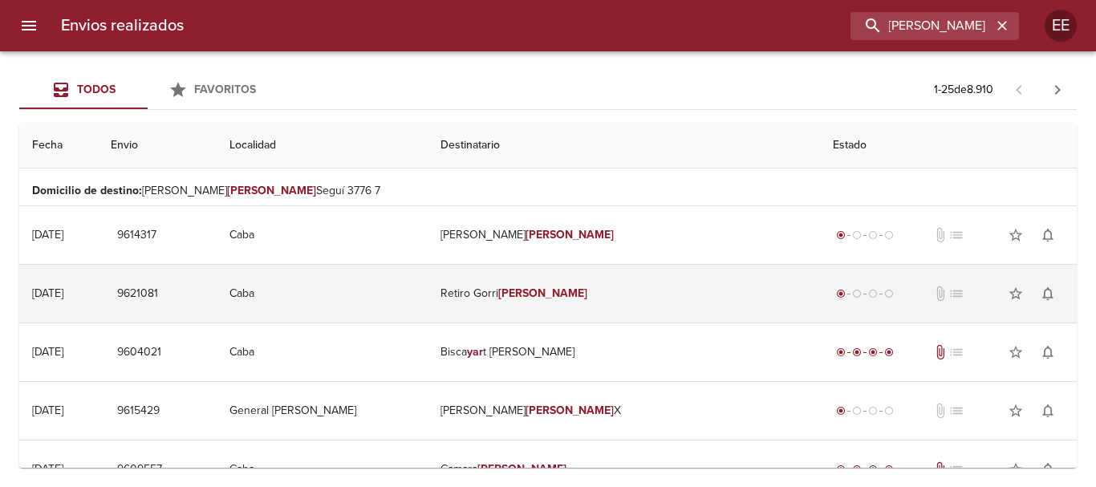
scroll to position [0, 0]
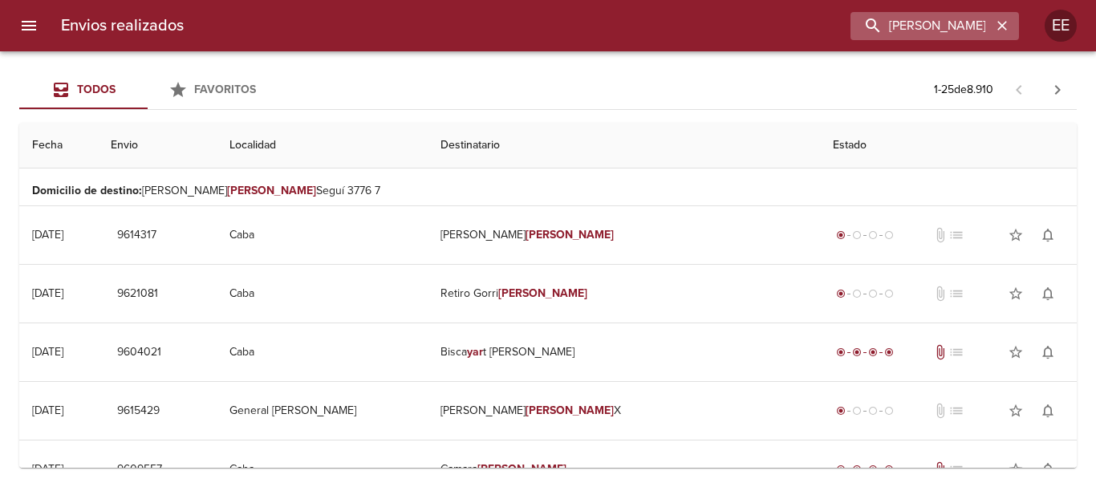
drag, startPoint x: 1018, startPoint y: 23, endPoint x: 1000, endPoint y: 27, distance: 18.1
click at [1015, 26] on div "FRANCISCO ALEJANDRO YAR" at bounding box center [935, 26] width 169 height 28
click at [1000, 27] on icon "button" at bounding box center [1003, 26] width 10 height 10
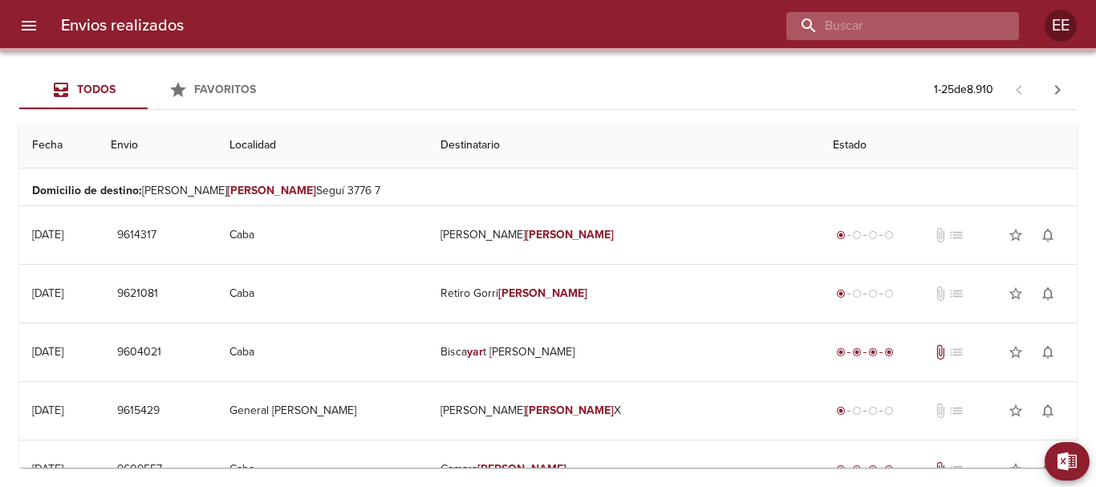
click at [885, 26] on input "buscar" at bounding box center [889, 26] width 205 height 28
paste input "MATEO OTAZUA ARCE ML"
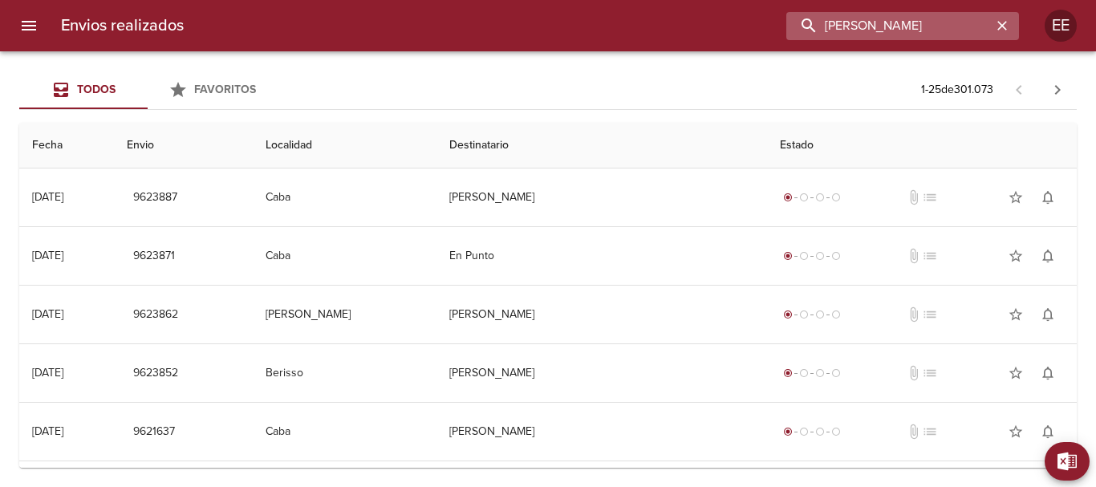
type input "MATEO OTAZUA ARCE"
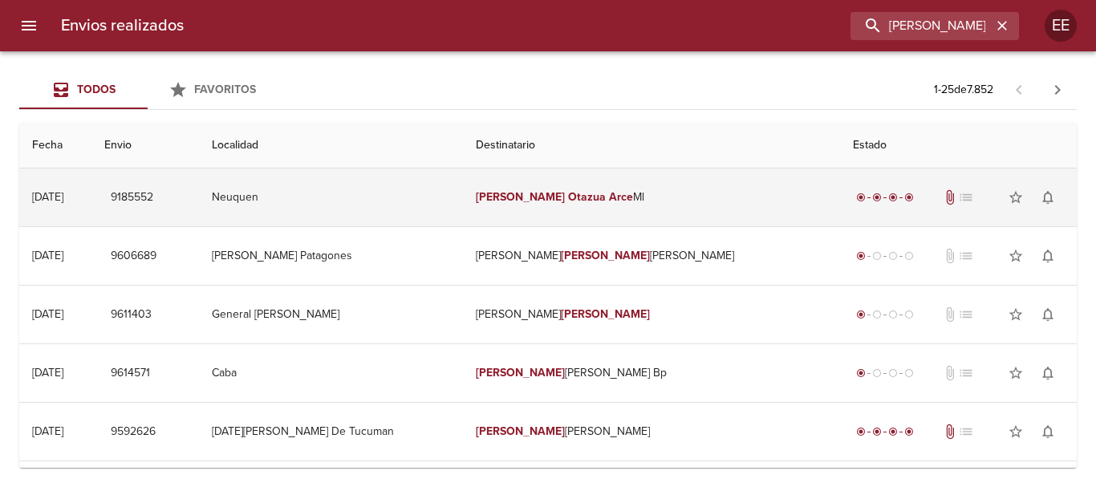
click at [571, 189] on td "Mateo Otazua Arce Ml" at bounding box center [651, 198] width 377 height 58
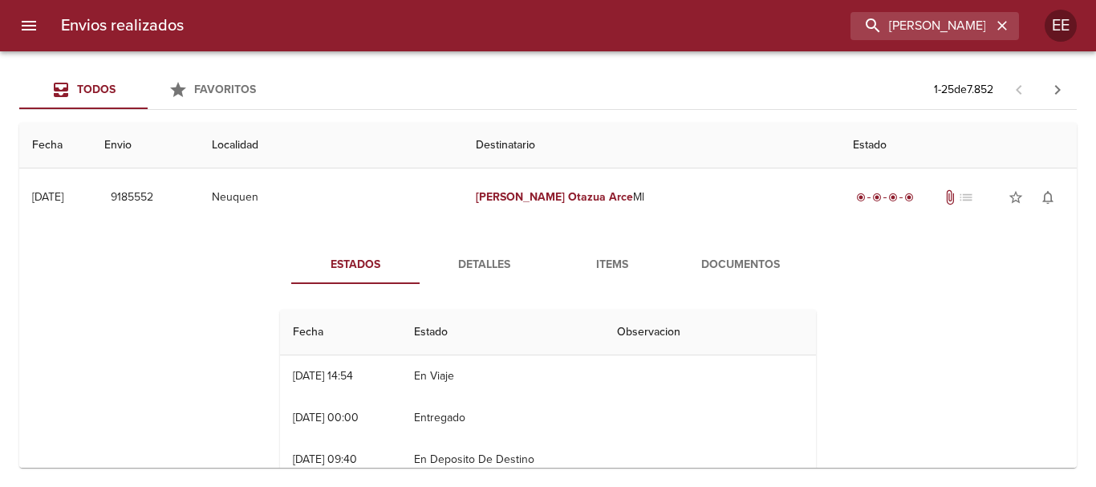
click at [485, 269] on span "Detalles" at bounding box center [483, 265] width 109 height 20
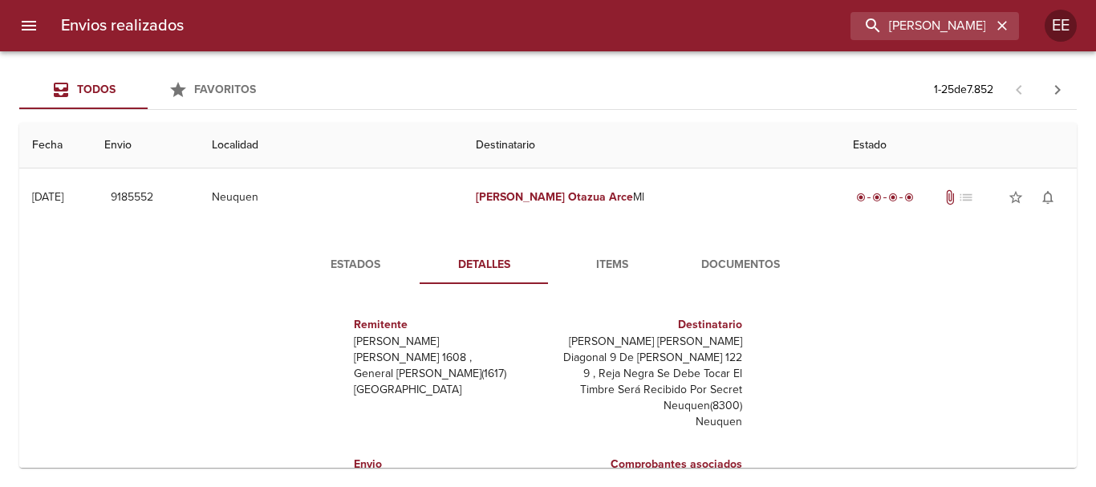
click at [606, 263] on span "Items" at bounding box center [612, 265] width 109 height 20
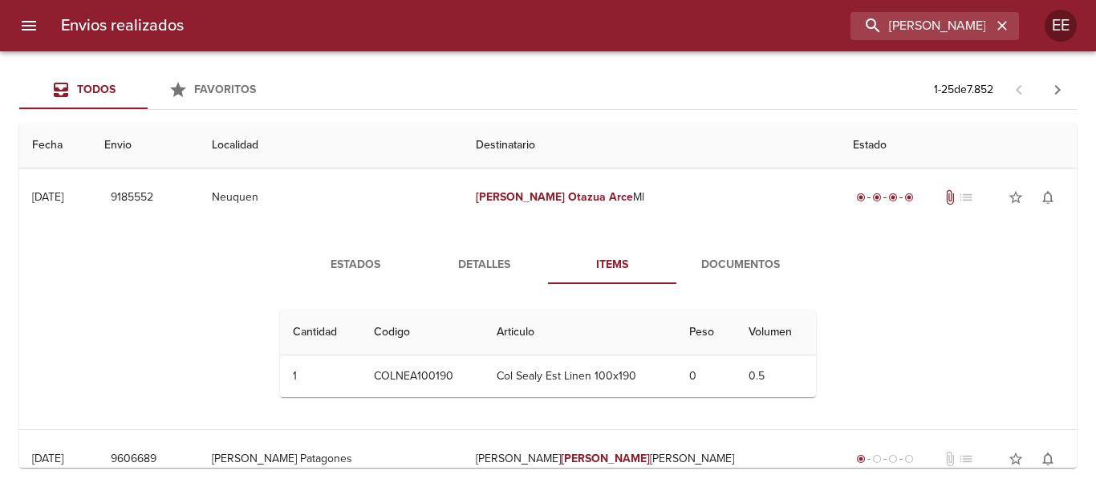
click at [327, 268] on span "Estados" at bounding box center [355, 265] width 109 height 20
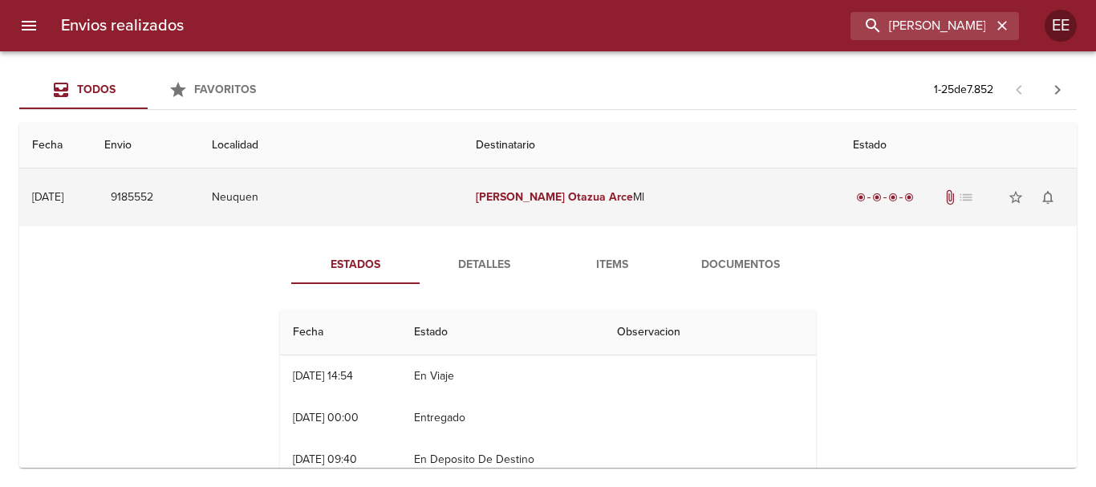
click at [525, 198] on em "Mateo" at bounding box center [520, 197] width 89 height 14
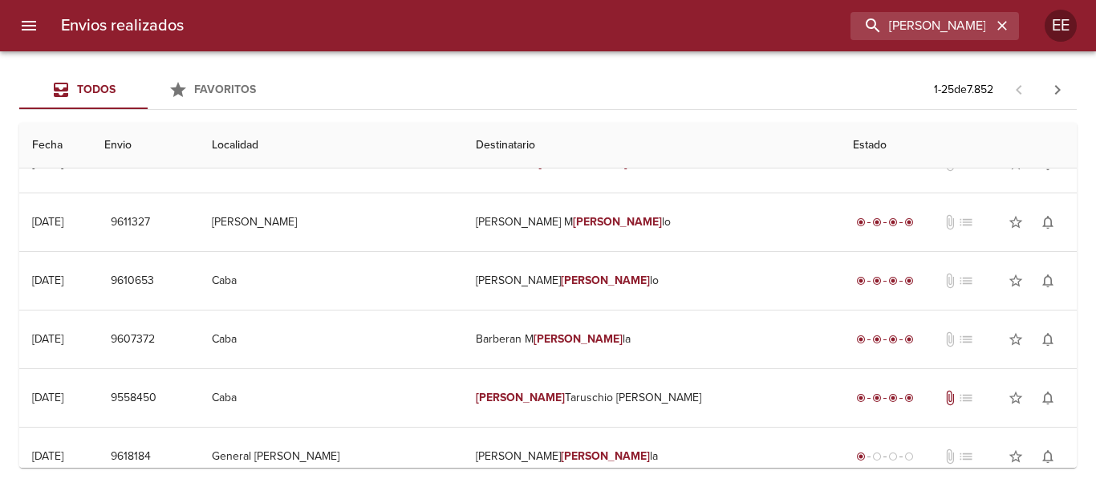
scroll to position [803, 0]
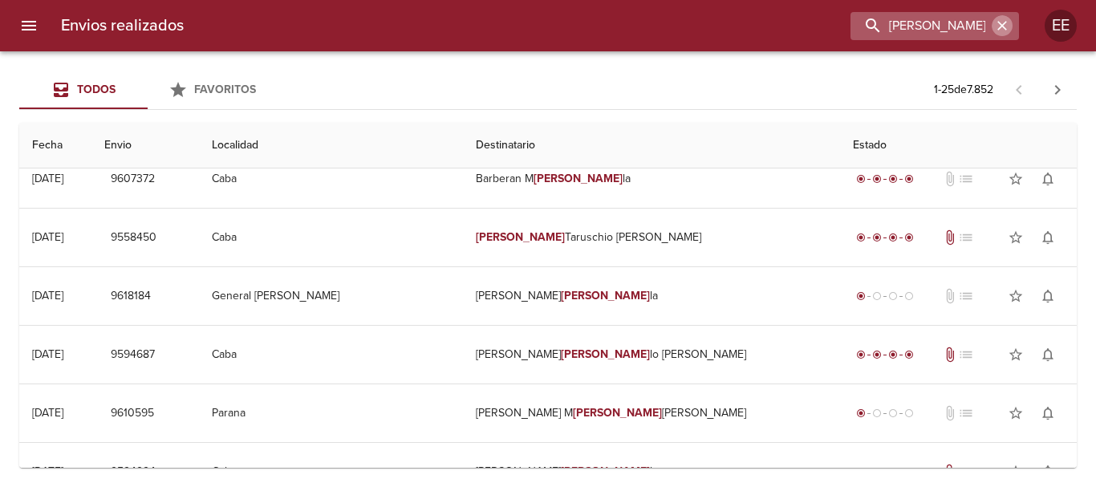
click at [999, 31] on icon "button" at bounding box center [1003, 26] width 16 height 16
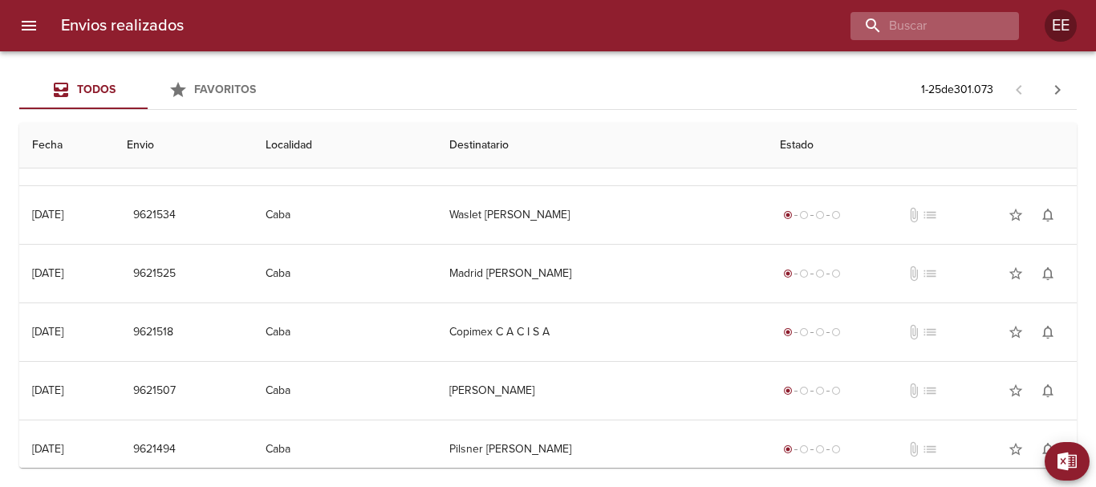
scroll to position [0, 0]
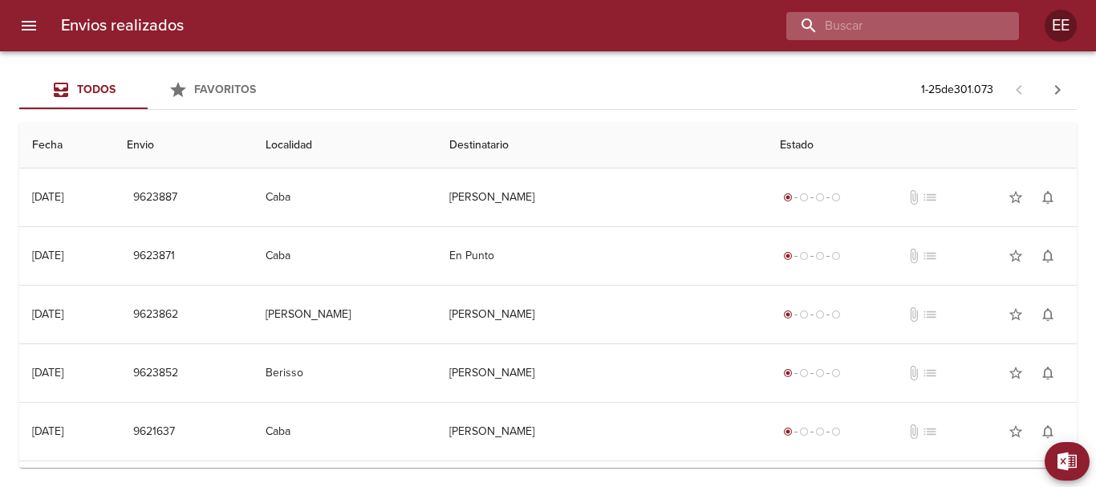
click at [919, 22] on input "buscar" at bounding box center [889, 26] width 205 height 28
paste input "MARIA FLORENCIA FIGUEROA ML"
type input "MARIA FLORENCIA FIGUEROA"
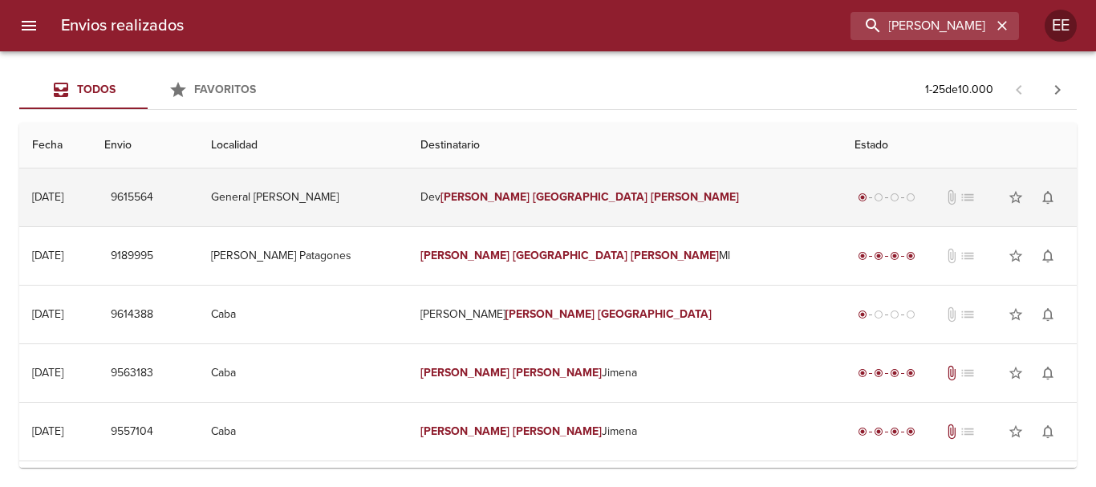
click at [749, 201] on td "Dev Maria Florencia Figueroa" at bounding box center [625, 198] width 434 height 58
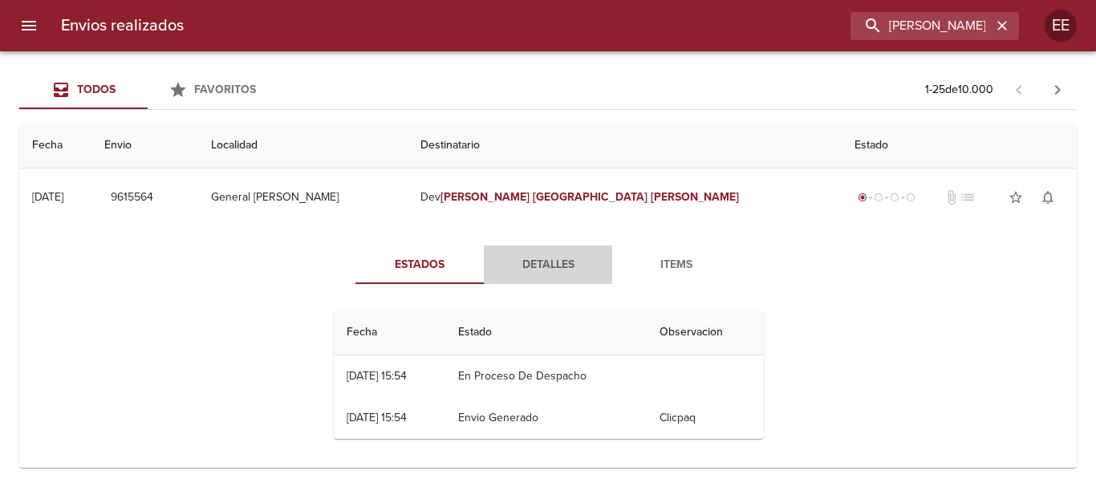
click at [545, 281] on button "Detalles" at bounding box center [548, 265] width 128 height 39
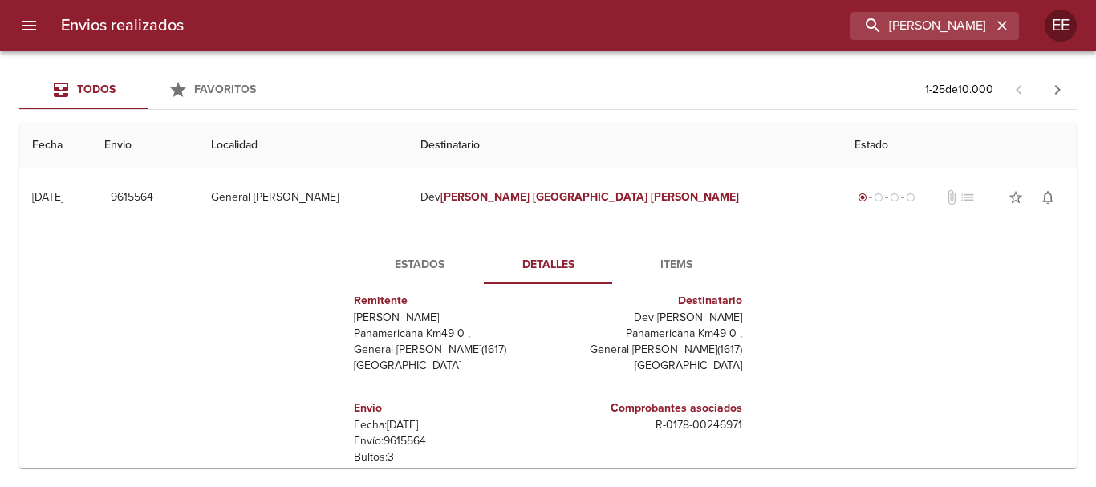
scroll to position [161, 0]
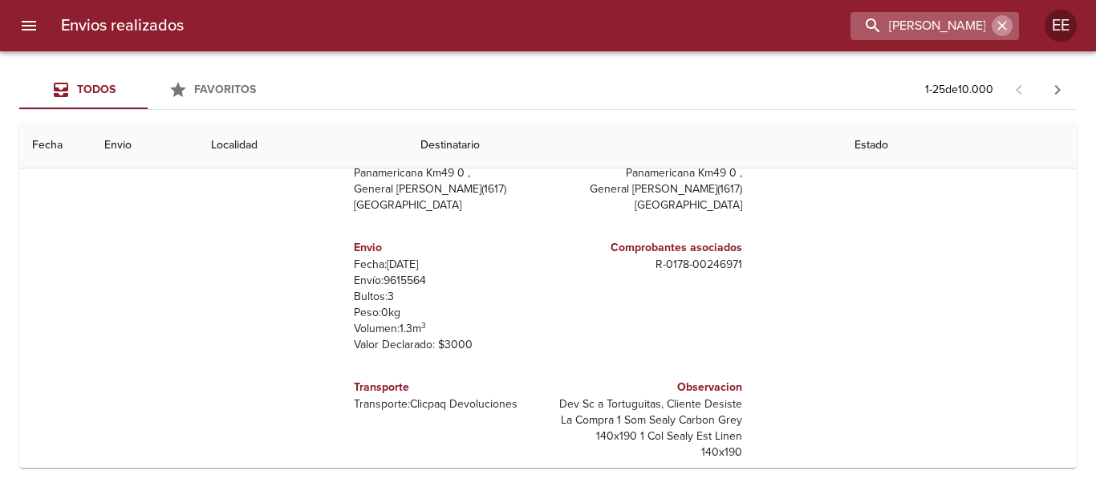
click at [996, 24] on icon "button" at bounding box center [1003, 26] width 16 height 16
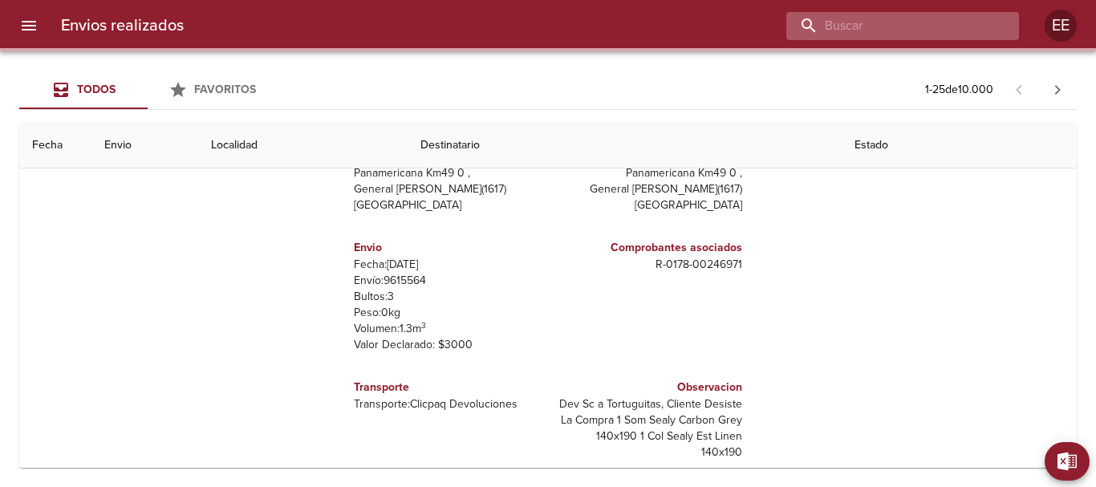
click at [917, 25] on input "buscar" at bounding box center [889, 26] width 205 height 28
paste input "Ema Del Carmen Paredes"
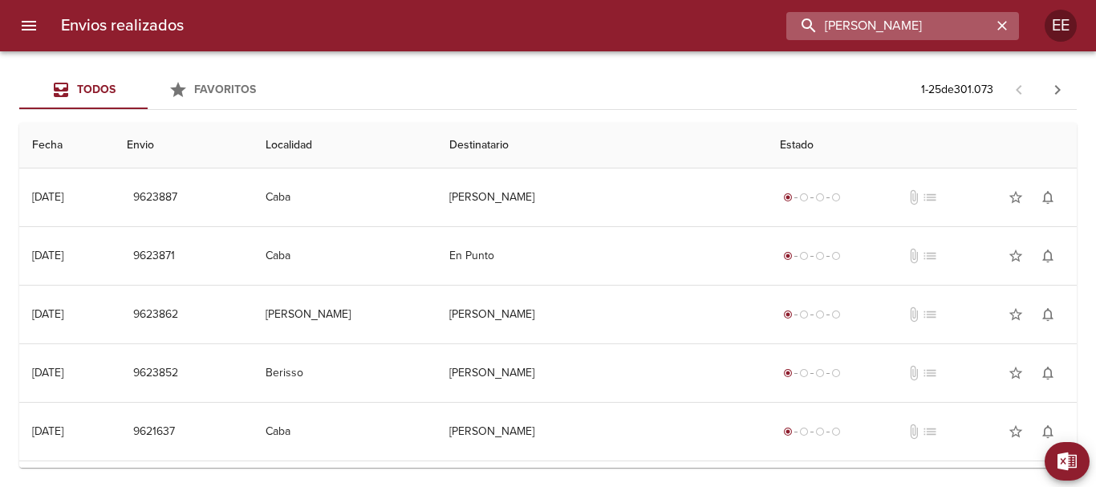
scroll to position [0, 0]
type input "Ema Del Carmen Paredes"
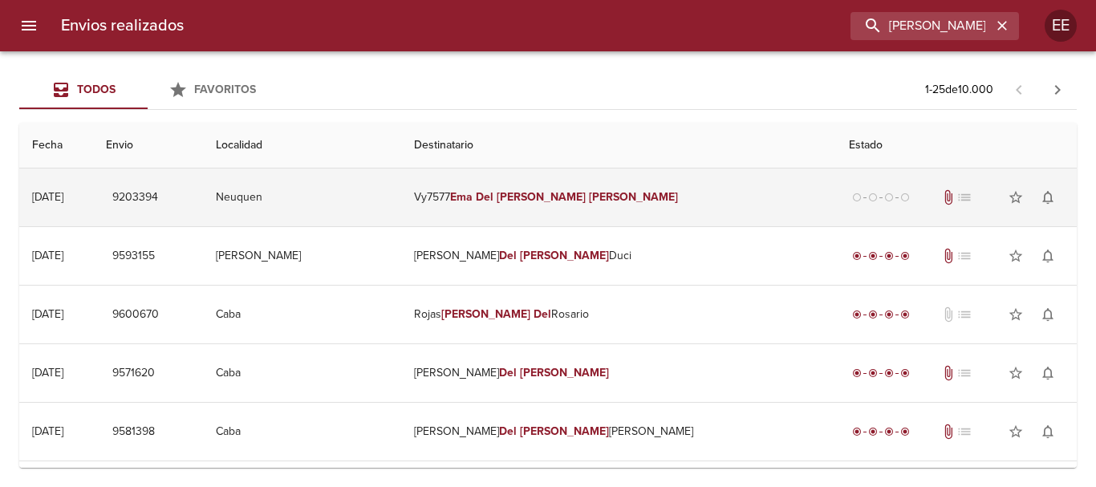
click at [610, 205] on td "Vy7577 Ema Del Carmen Paredes" at bounding box center [618, 198] width 435 height 58
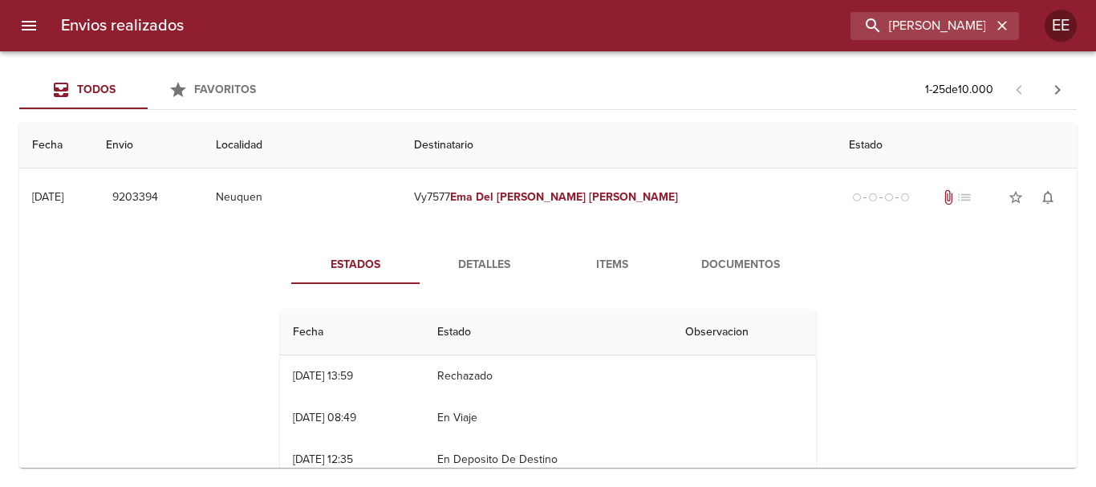
click at [607, 260] on span "Items" at bounding box center [612, 265] width 109 height 20
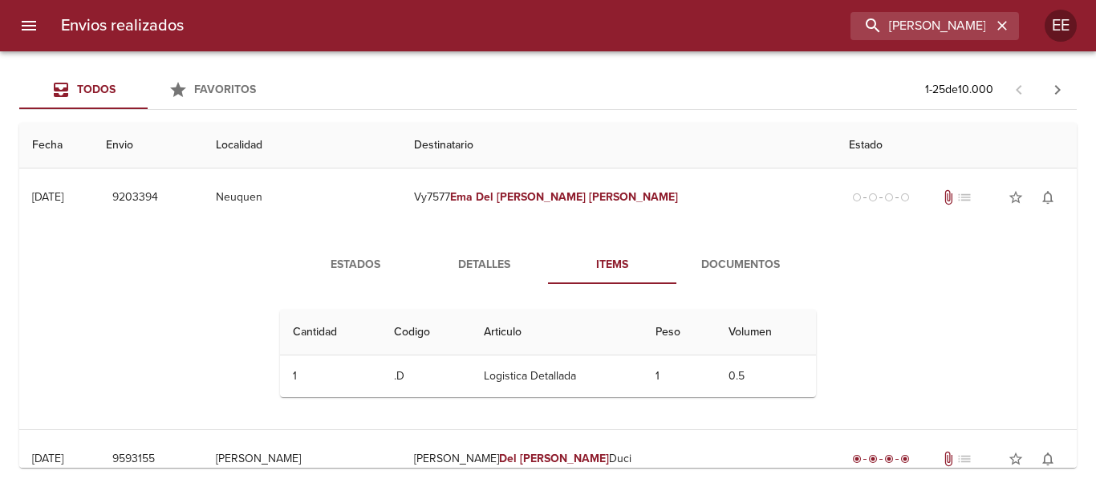
click at [724, 280] on button "Documentos" at bounding box center [741, 265] width 128 height 39
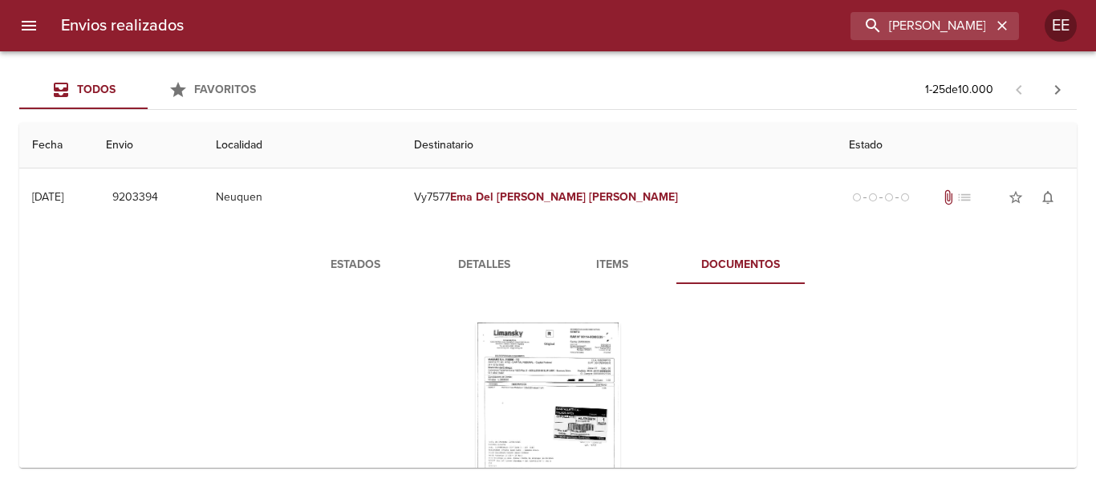
scroll to position [80, 0]
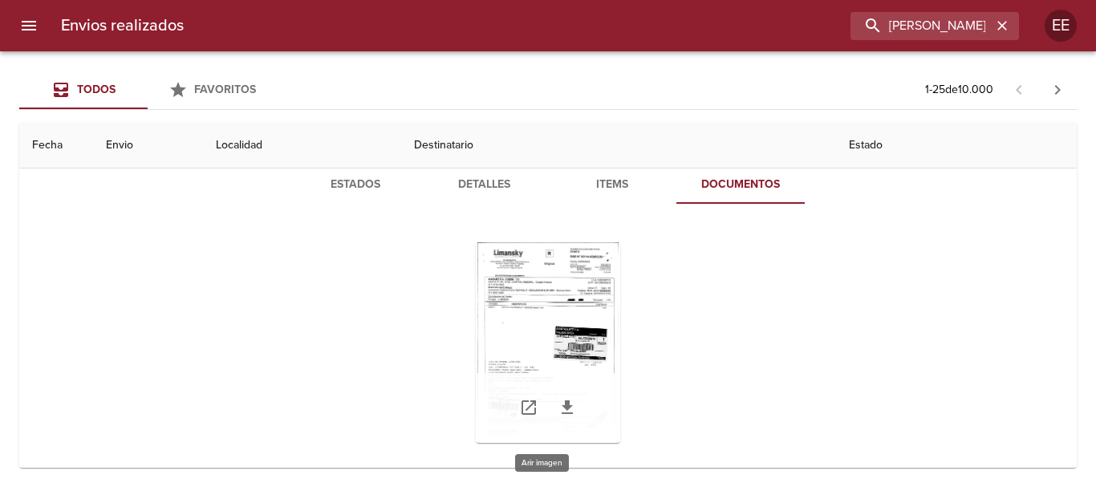
click at [539, 345] on div "Tabla de envíos del cliente" at bounding box center [548, 342] width 144 height 201
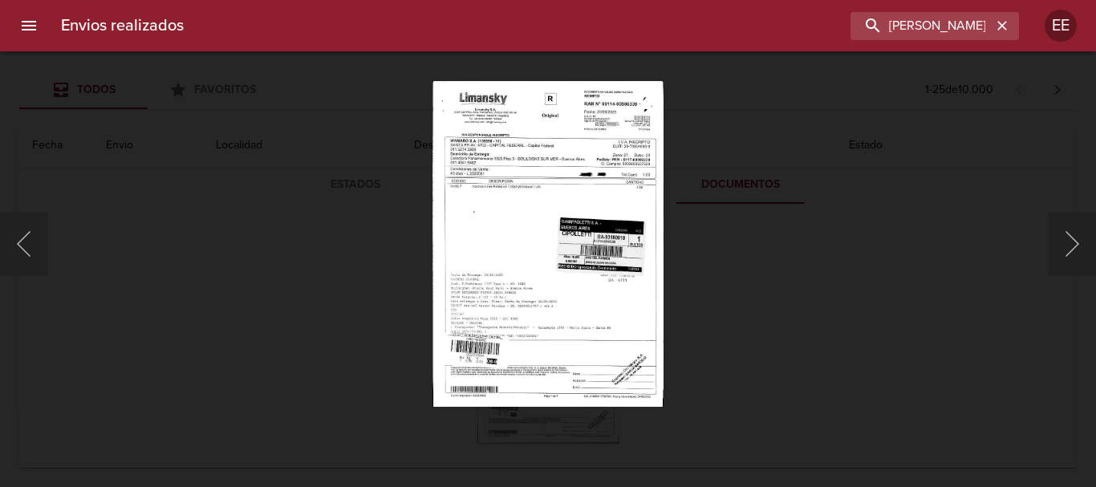
click at [482, 209] on img "Lightbox" at bounding box center [548, 243] width 230 height 327
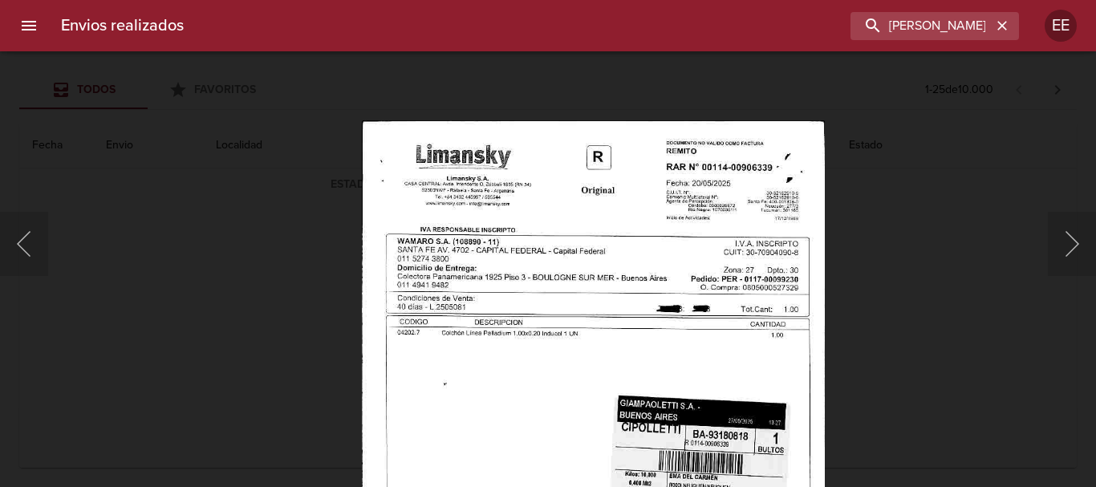
click at [572, 392] on img "Lightbox" at bounding box center [593, 448] width 463 height 657
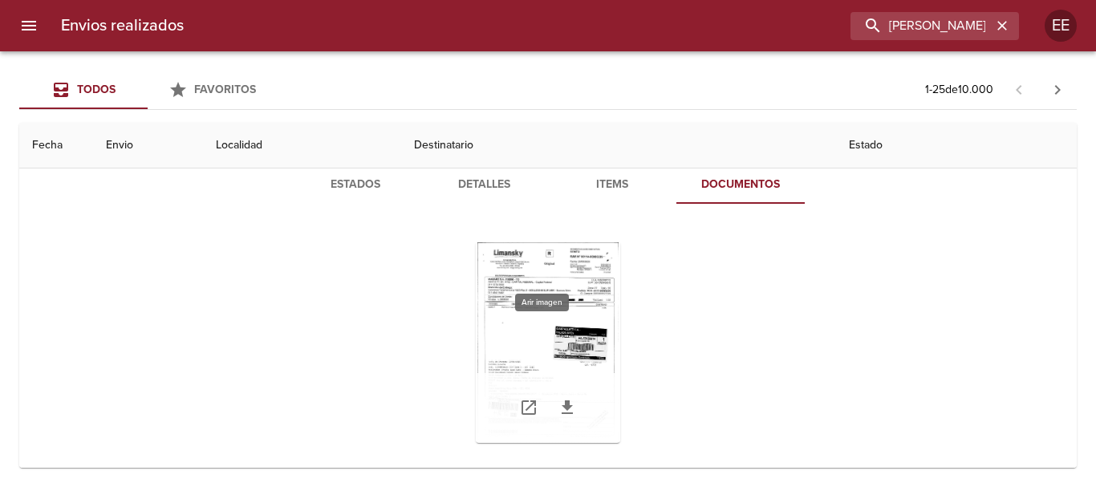
scroll to position [0, 0]
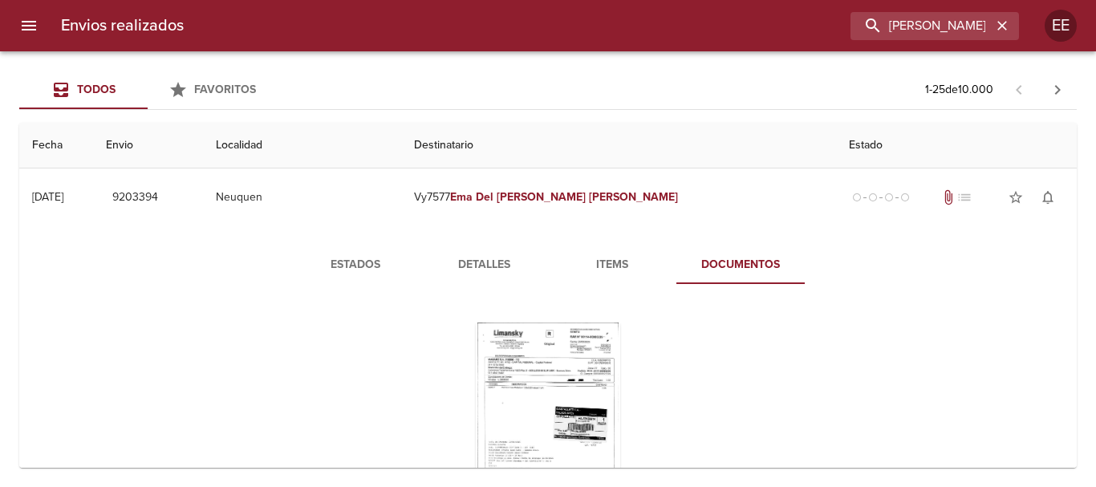
click at [615, 268] on span "Items" at bounding box center [612, 265] width 109 height 20
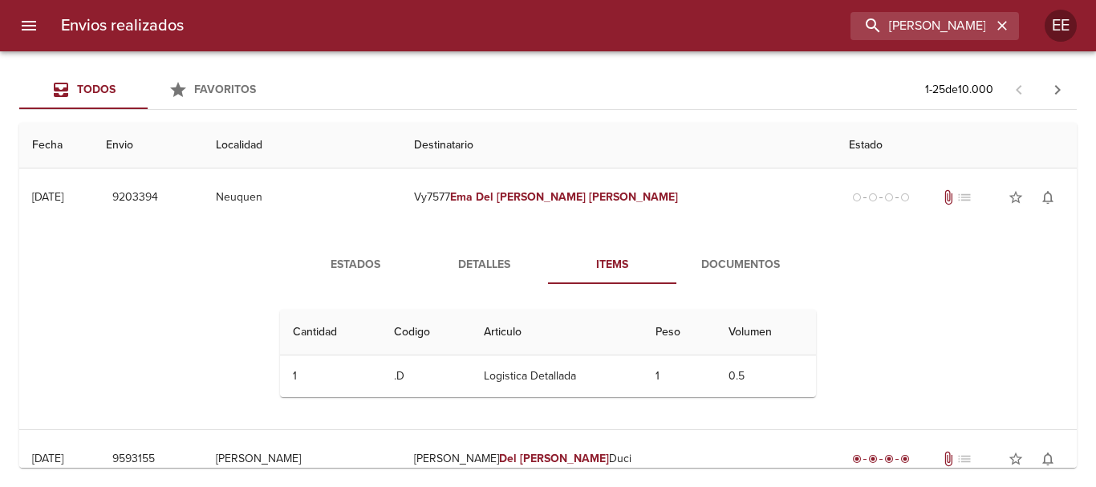
click at [488, 263] on span "Detalles" at bounding box center [483, 265] width 109 height 20
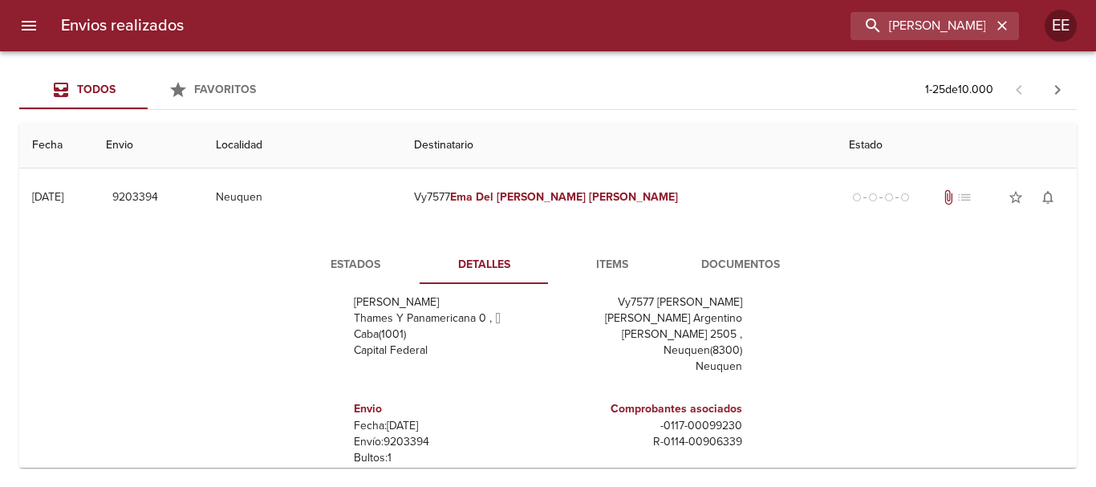
click at [376, 268] on span "Estados" at bounding box center [355, 265] width 109 height 20
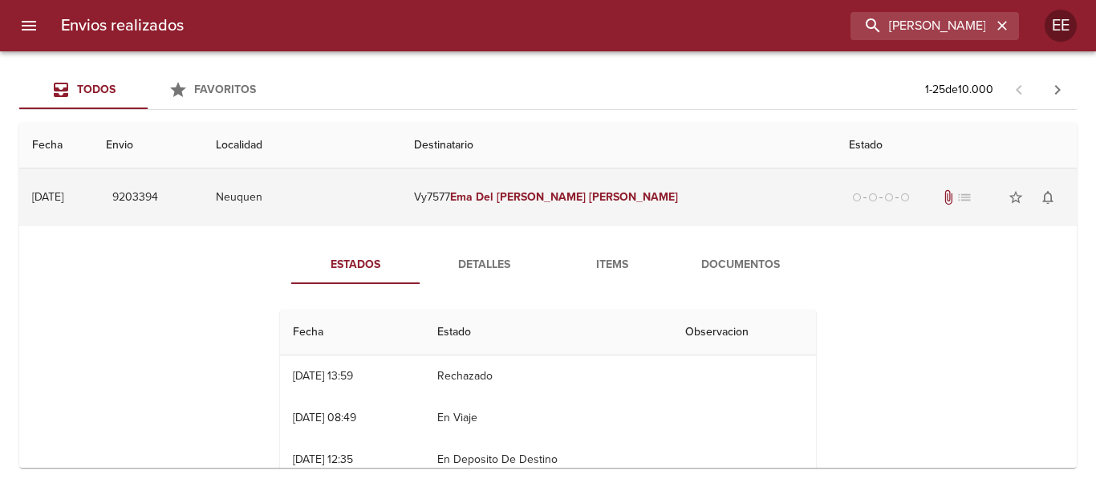
click at [560, 204] on td "Vy7577 Ema Del Carmen Paredes" at bounding box center [618, 198] width 435 height 58
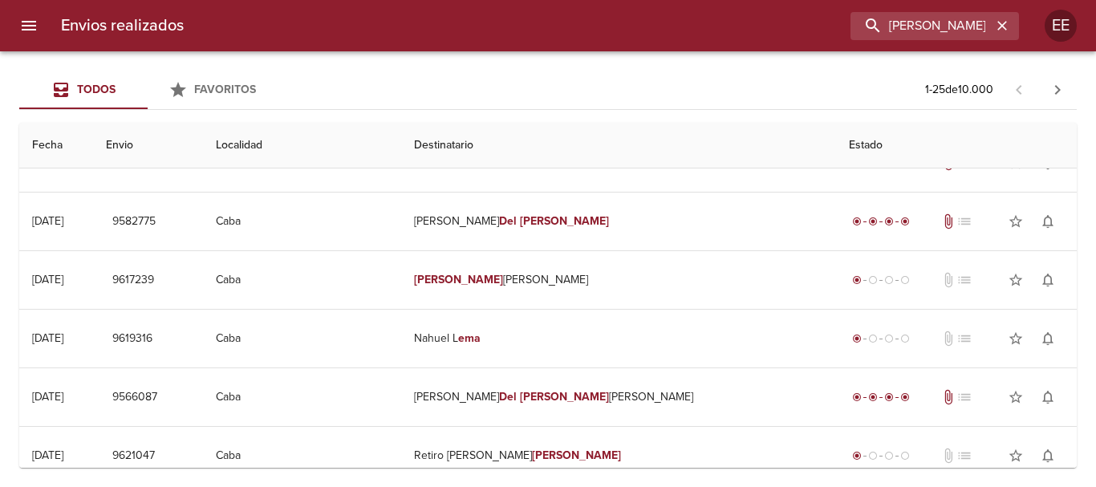
scroll to position [642, 0]
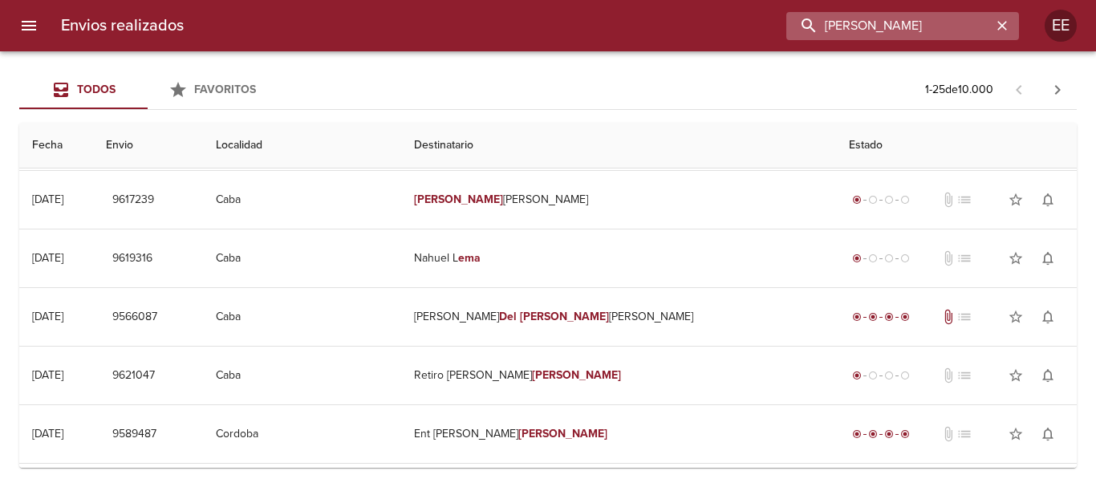
click at [988, 26] on input "Ema Del Carmen Paredes" at bounding box center [889, 26] width 205 height 28
click at [999, 25] on icon "button" at bounding box center [1003, 26] width 16 height 16
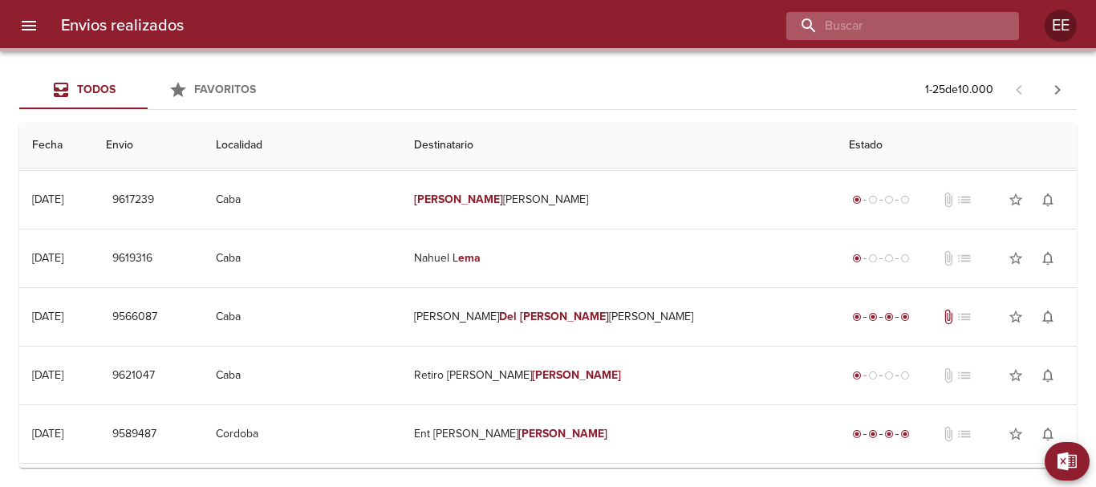
click at [892, 26] on input "buscar" at bounding box center [889, 26] width 205 height 28
paste input "GUSTAVO DANIEL MELIQUEO ML"
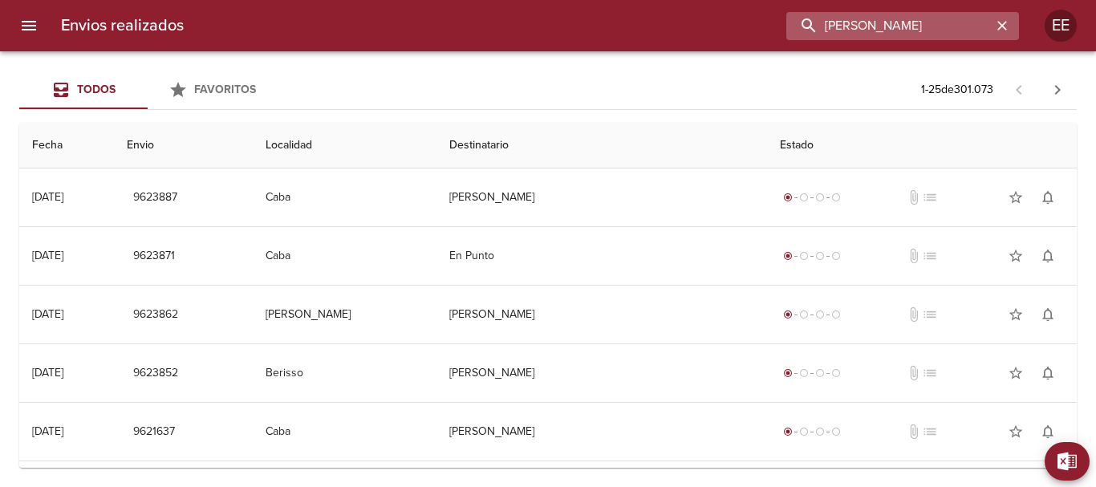
scroll to position [0, 14]
type input "GUSTAVO DANIEL MELIQUEO"
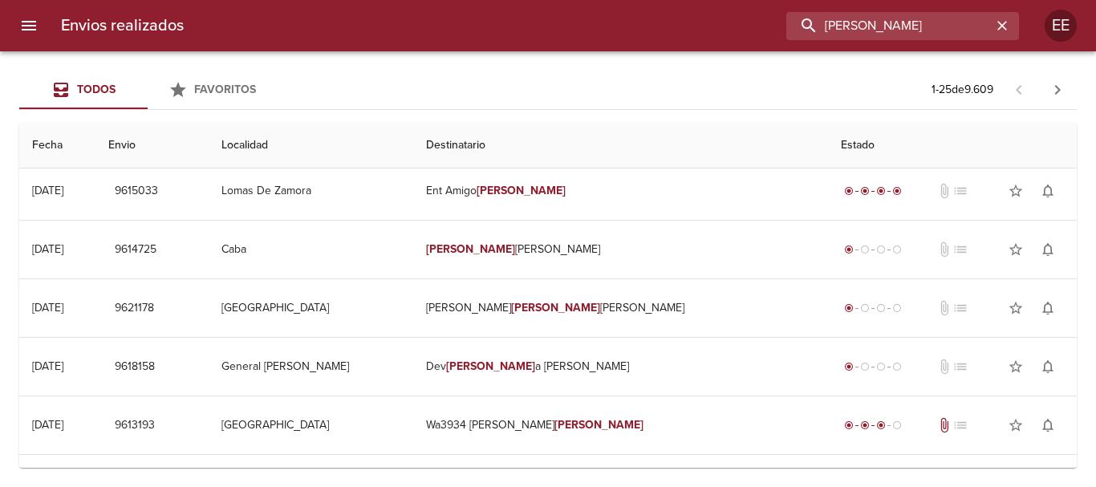
scroll to position [0, 0]
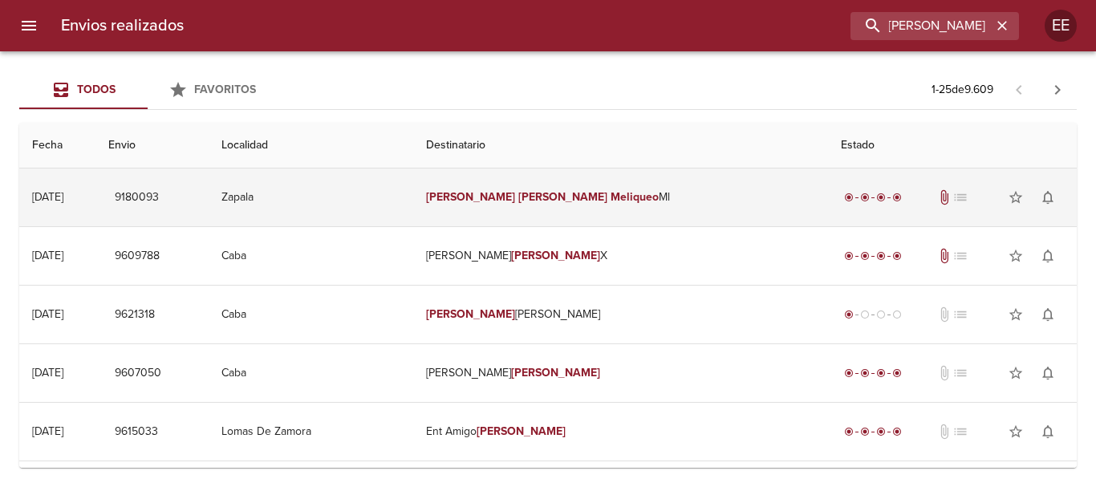
click at [687, 191] on td "Gustavo Daniel Meliqueo Ml" at bounding box center [620, 198] width 415 height 58
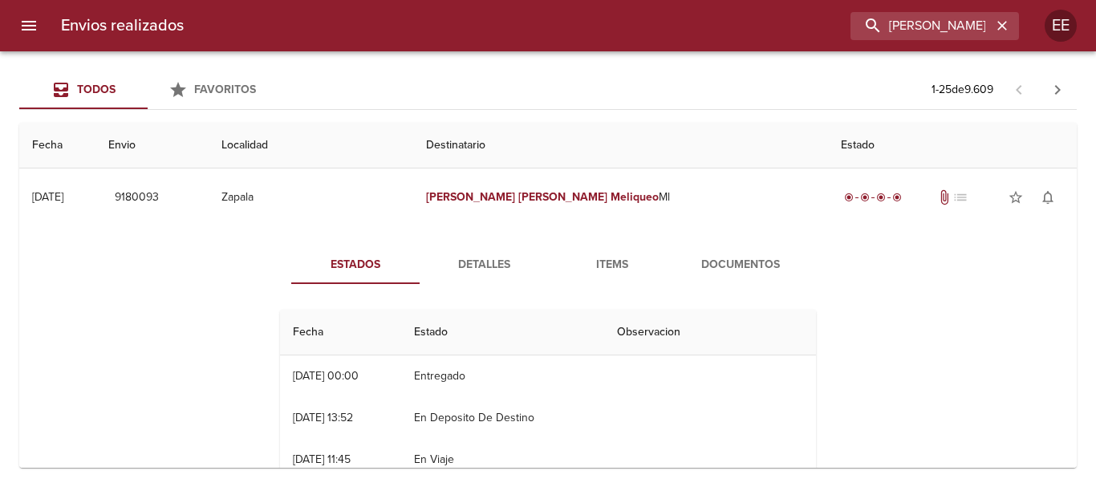
click at [471, 263] on span "Detalles" at bounding box center [483, 265] width 109 height 20
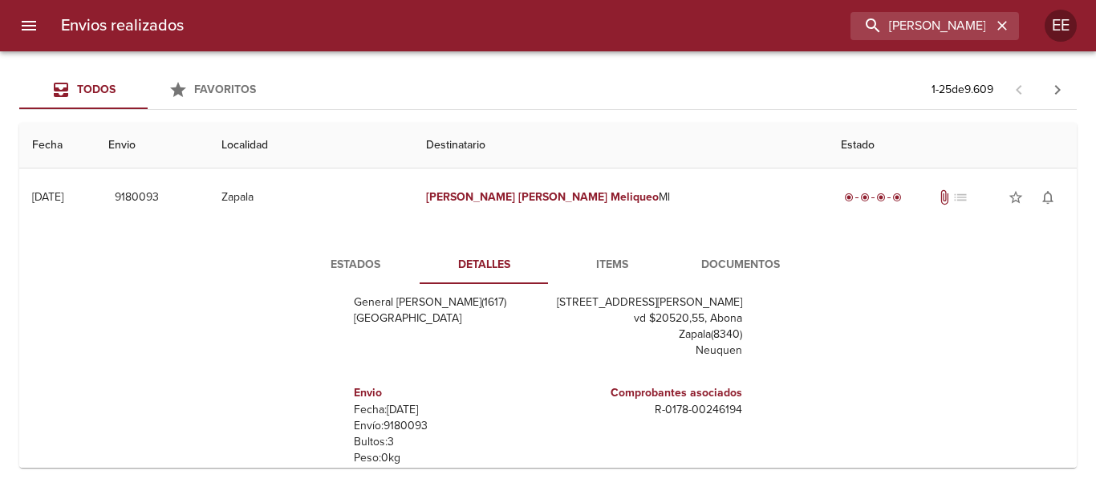
click at [612, 272] on span "Items" at bounding box center [612, 265] width 109 height 20
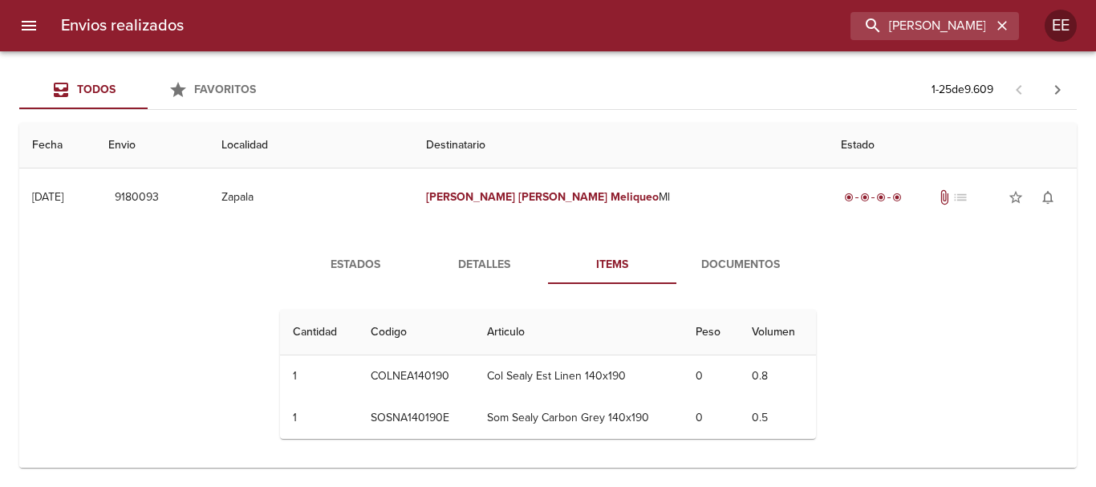
click at [719, 271] on span "Documentos" at bounding box center [740, 265] width 109 height 20
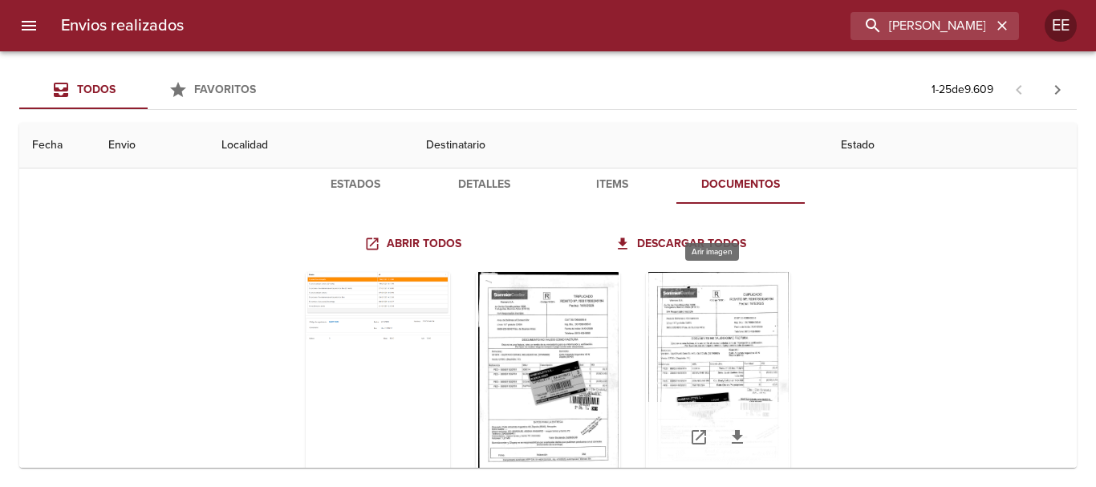
scroll to position [161, 0]
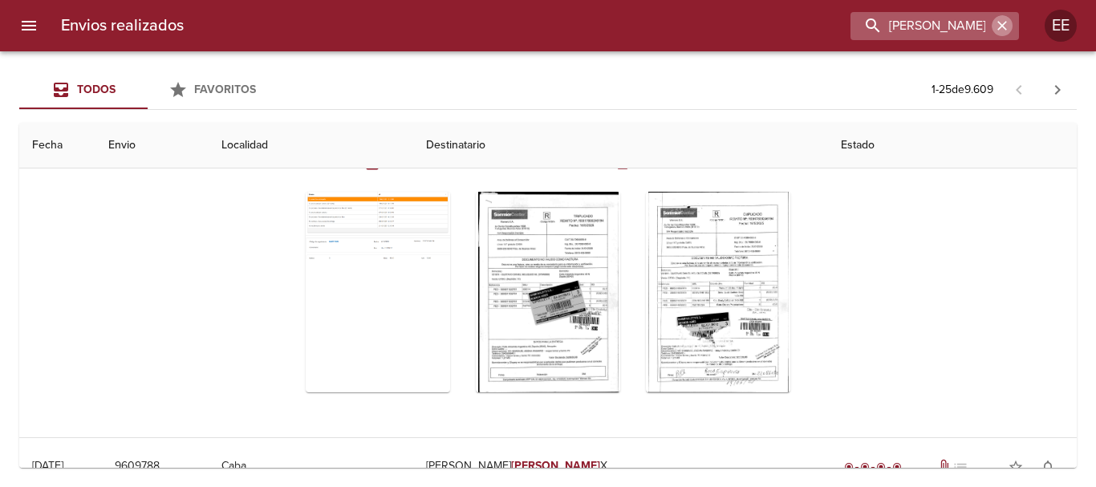
click at [997, 26] on icon "button" at bounding box center [1003, 26] width 16 height 16
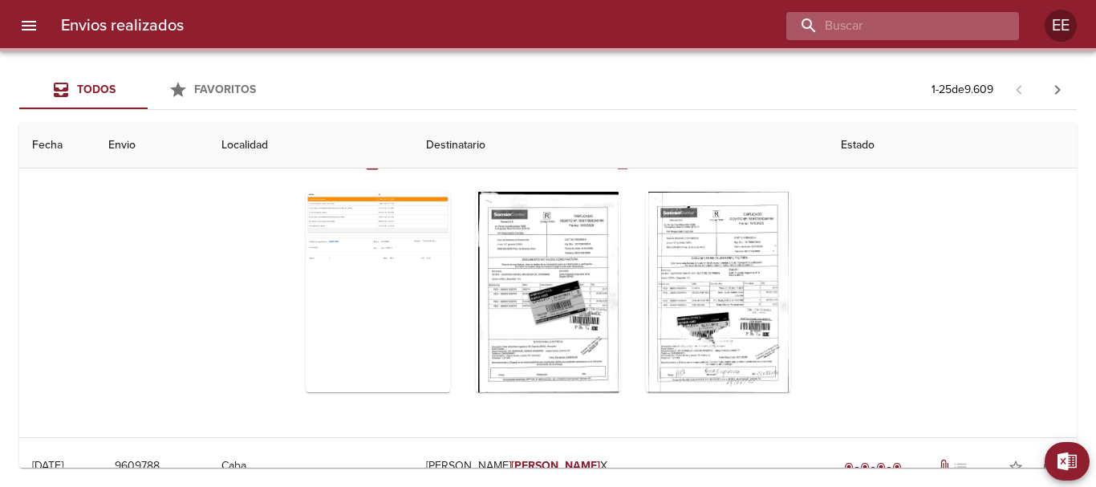
click at [932, 23] on input "buscar" at bounding box center [889, 26] width 205 height 28
paste input "SILVIA BEATRIZ ANSO ML"
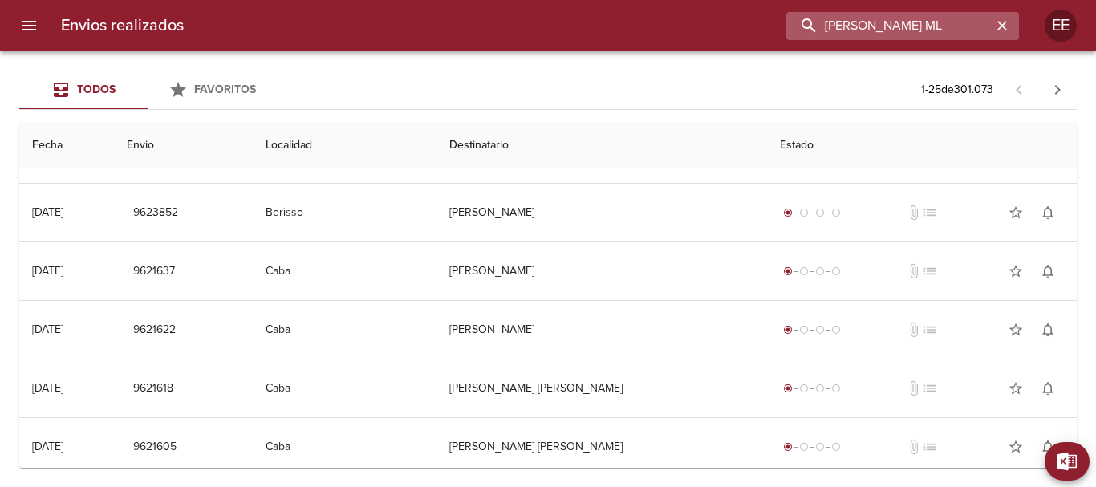
scroll to position [0, 0]
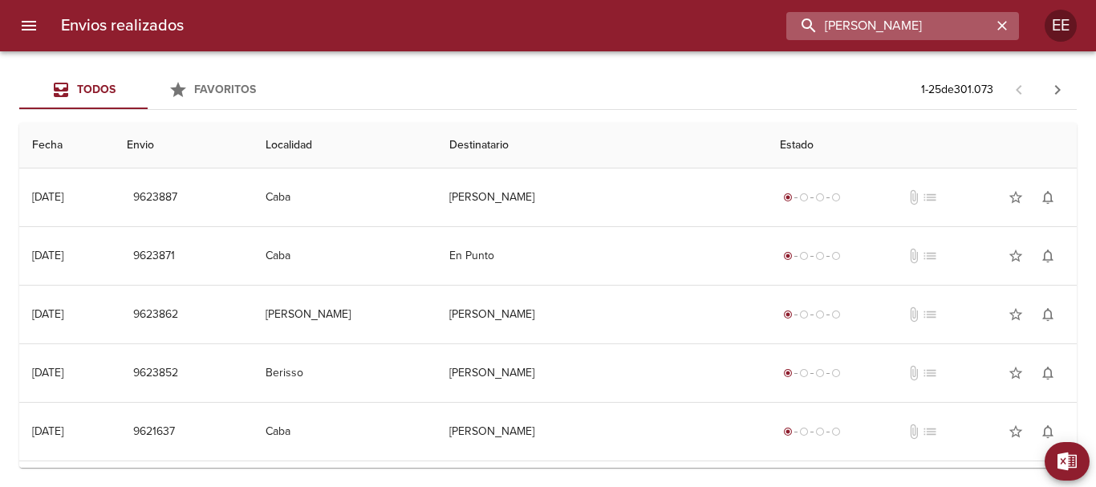
type input "SILVIA BEATRIZ ANSO"
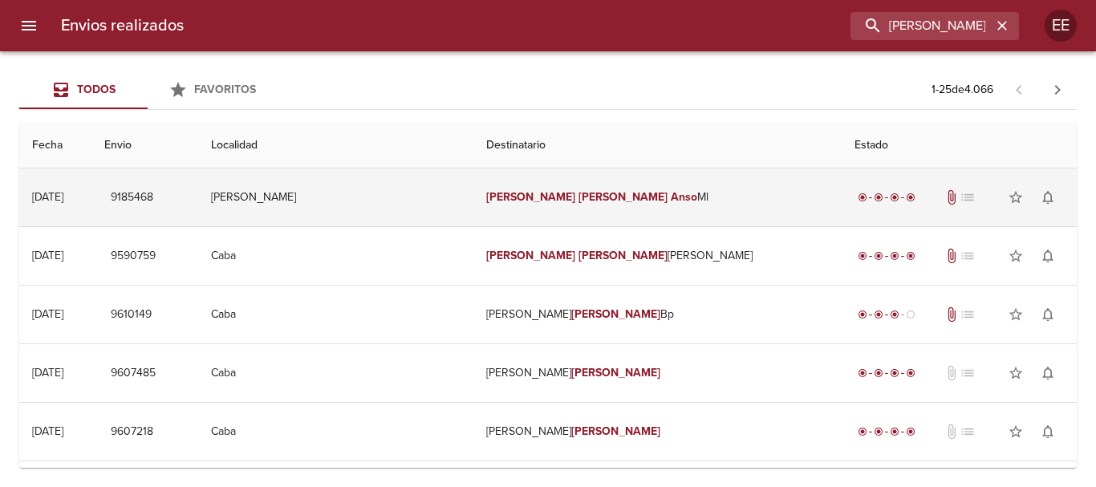
click at [579, 196] on em "Beatriz" at bounding box center [623, 197] width 89 height 14
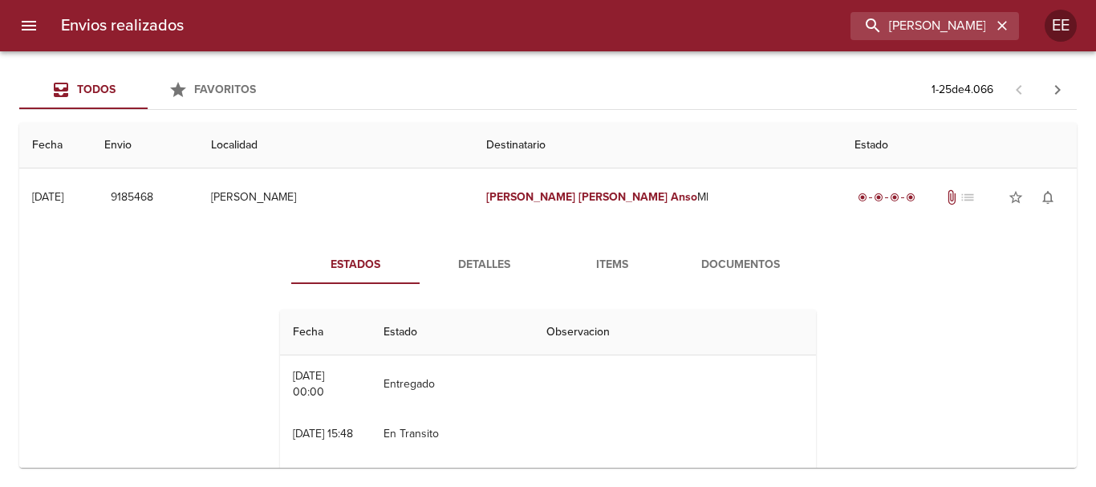
click at [487, 260] on span "Detalles" at bounding box center [483, 265] width 109 height 20
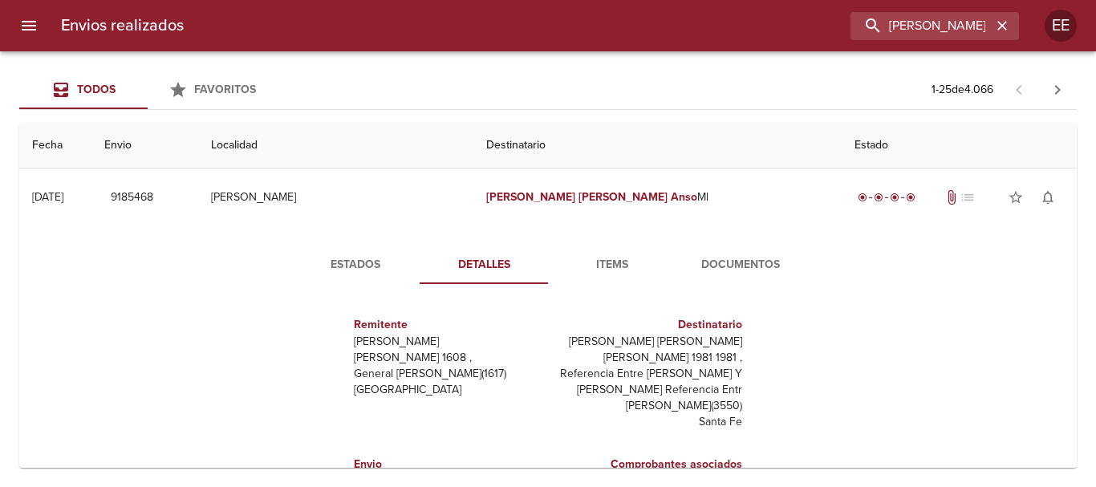
scroll to position [24, 0]
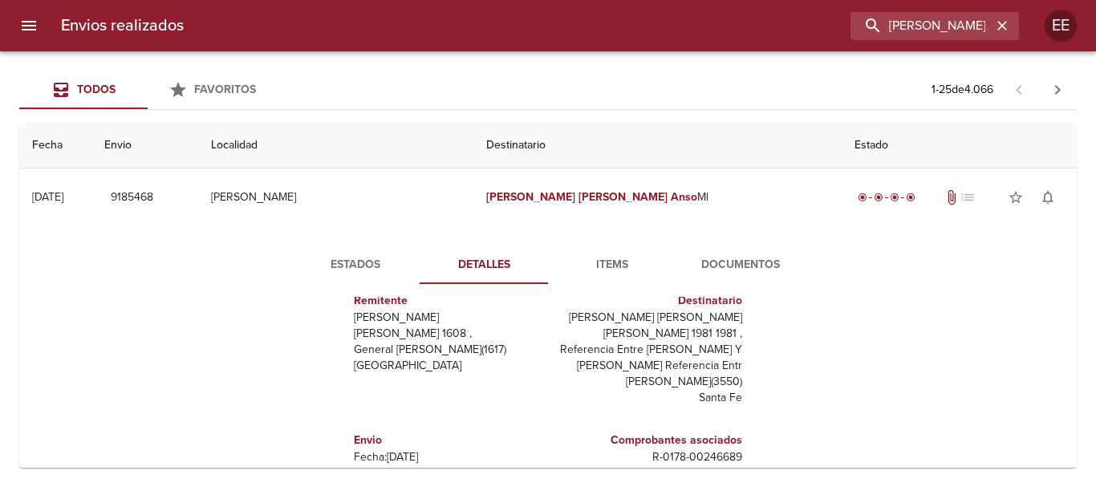
click at [621, 285] on div "Estados Detalles Items Documentos Remitente Wamaro Tortuguitas Raul Soldi 1608 …" at bounding box center [548, 432] width 578 height 372
drag, startPoint x: 605, startPoint y: 261, endPoint x: 609, endPoint y: 271, distance: 10.4
click at [604, 262] on span "Items" at bounding box center [612, 265] width 109 height 20
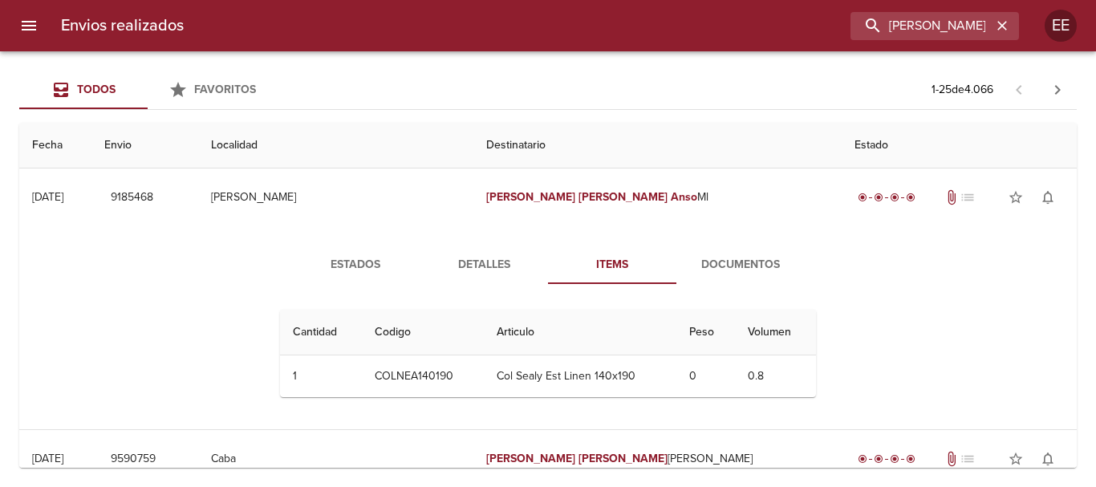
scroll to position [0, 0]
click at [909, 31] on input "SILVIA BEATRIZ ANSO" at bounding box center [889, 26] width 205 height 28
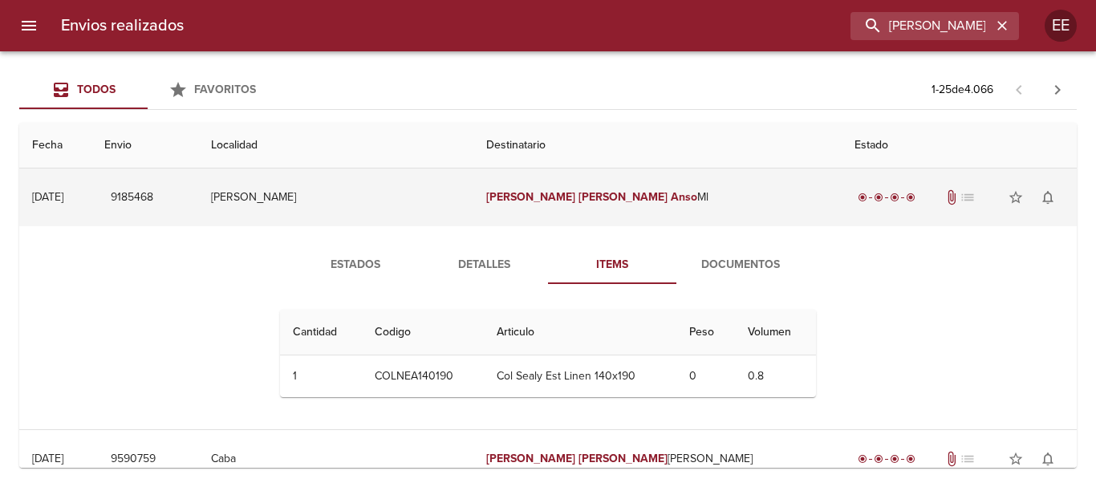
click at [579, 190] on em "Beatriz" at bounding box center [623, 197] width 89 height 14
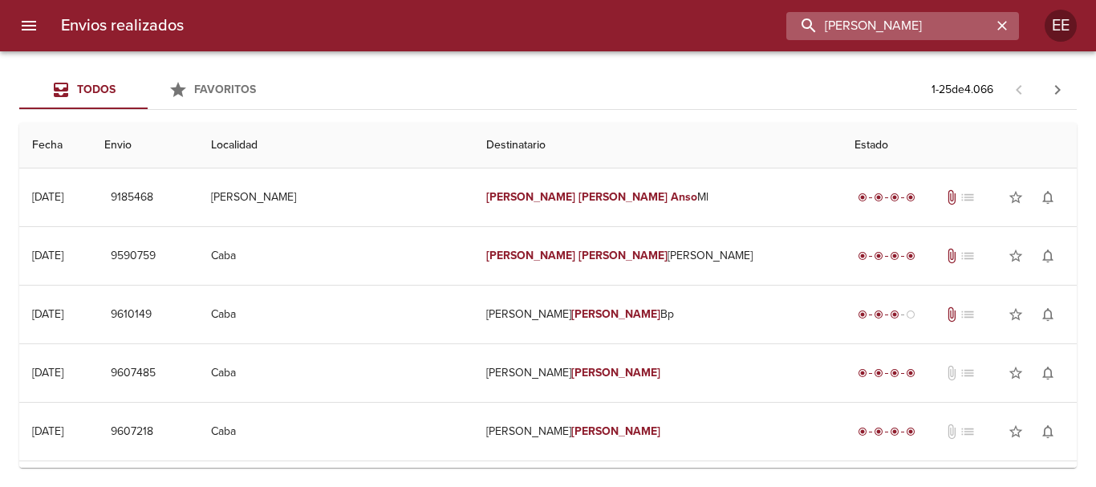
click at [976, 22] on input "SILVIA BEATRIZ ANSO" at bounding box center [889, 26] width 205 height 28
drag, startPoint x: 1010, startPoint y: 22, endPoint x: 911, endPoint y: 25, distance: 98.8
click at [1008, 22] on icon "button" at bounding box center [1003, 26] width 16 height 16
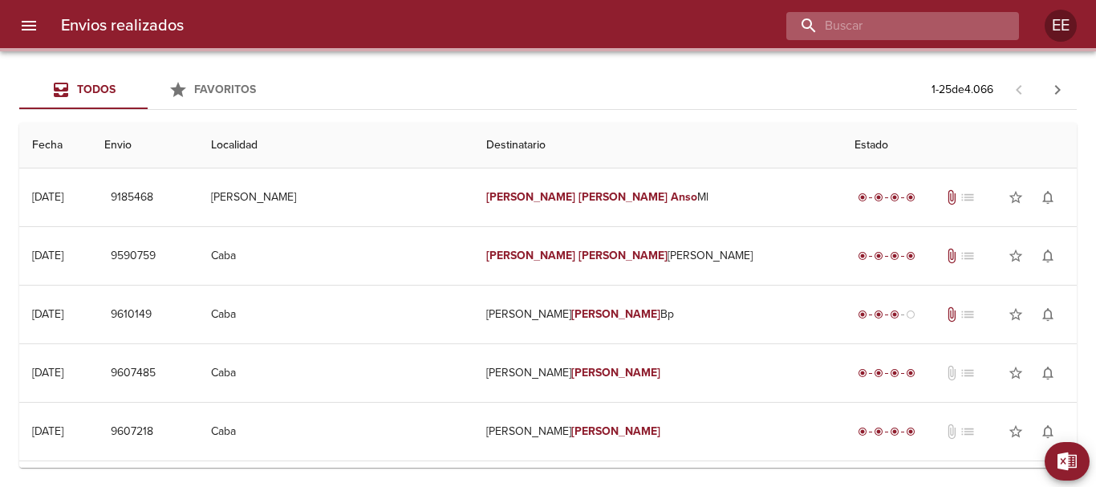
click at [911, 25] on input "buscar" at bounding box center [889, 26] width 205 height 28
paste input "ALEJANDRO JAVIER MARTINEZ ML"
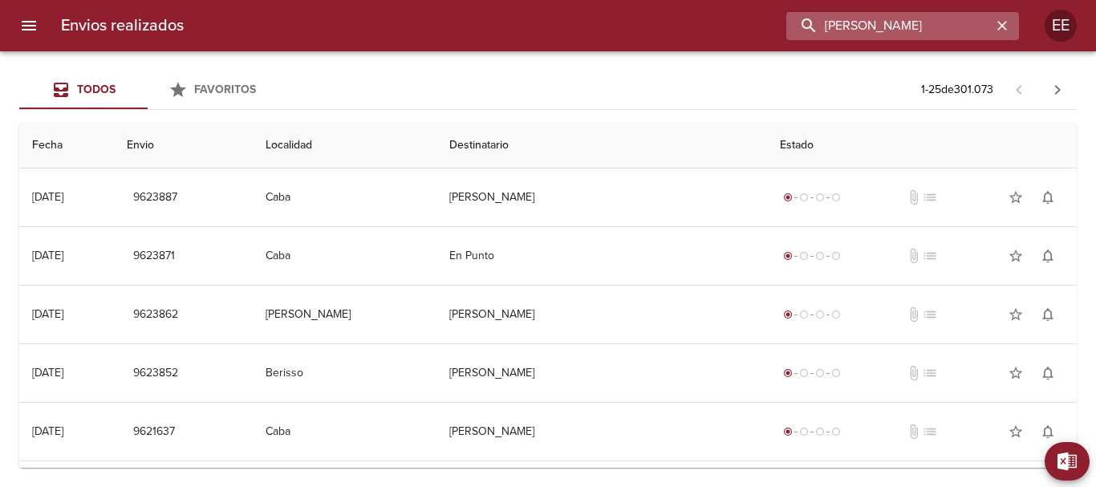
scroll to position [0, 22]
type input "ALEJANDRO JAVIER MARTINEZ"
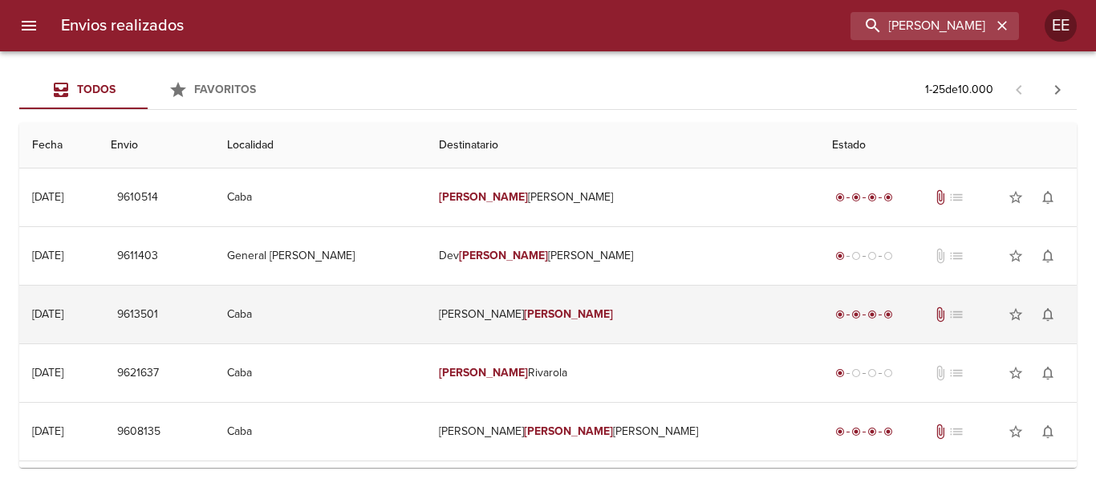
scroll to position [0, 0]
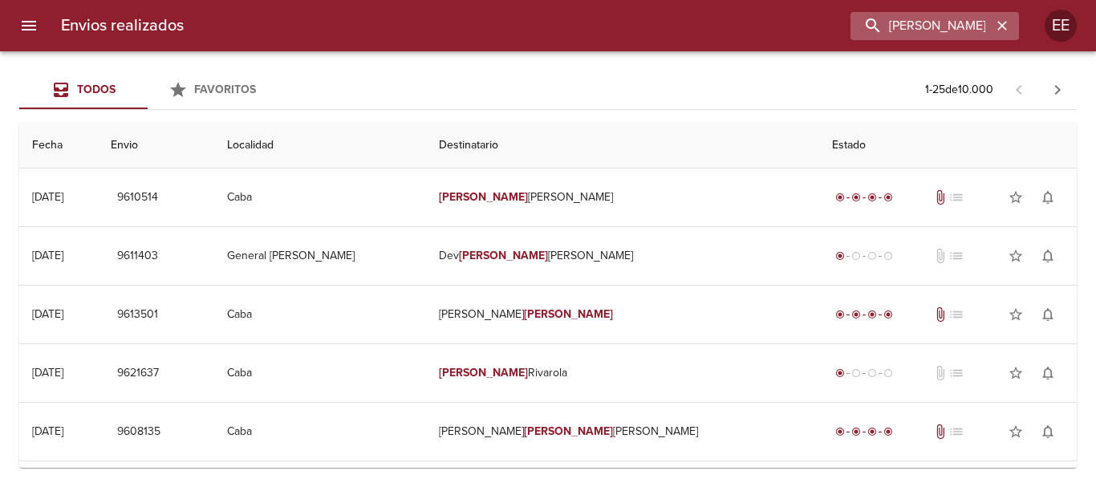
click at [1007, 33] on icon "button" at bounding box center [1003, 26] width 16 height 16
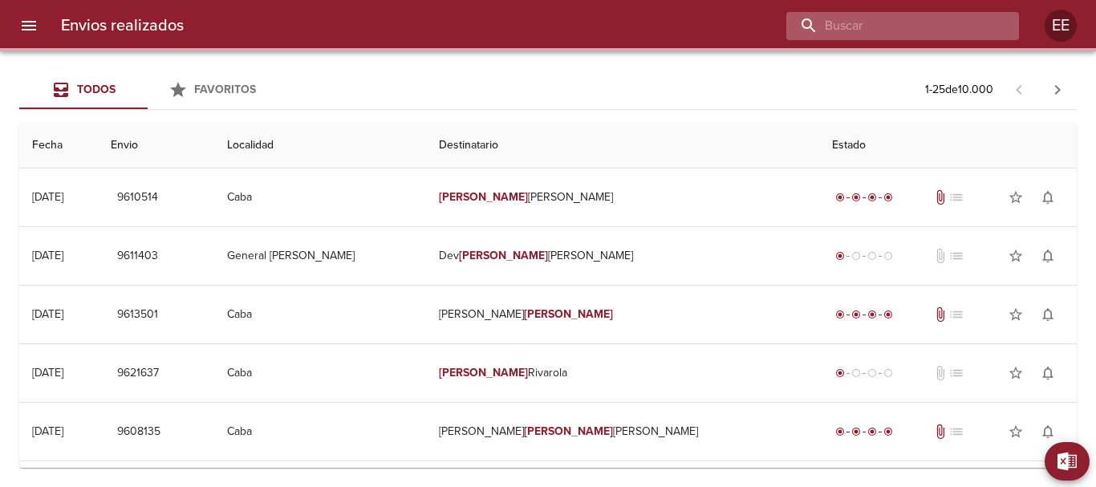
click at [903, 30] on input "buscar" at bounding box center [889, 26] width 205 height 28
paste input "ELISABET NOEMI VANEGA ML"
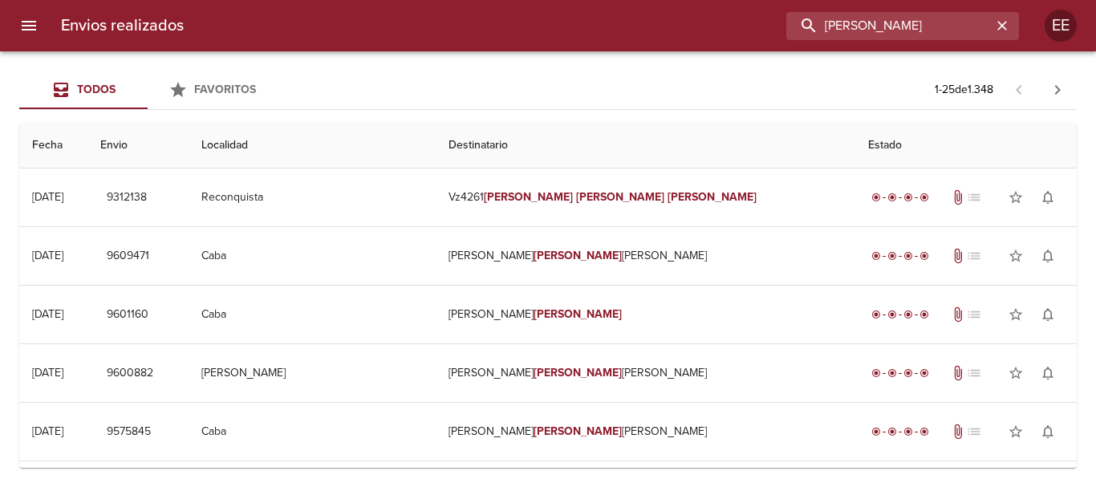
paste input "CARMEN ROSA CARRASCO ML"
type input "CARMEN ROSA CARRASCO"
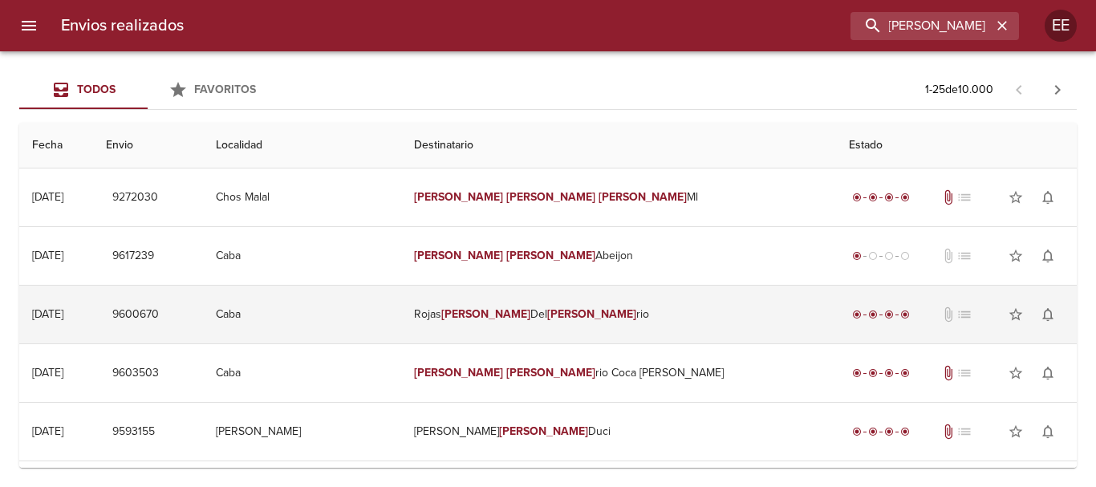
scroll to position [0, 0]
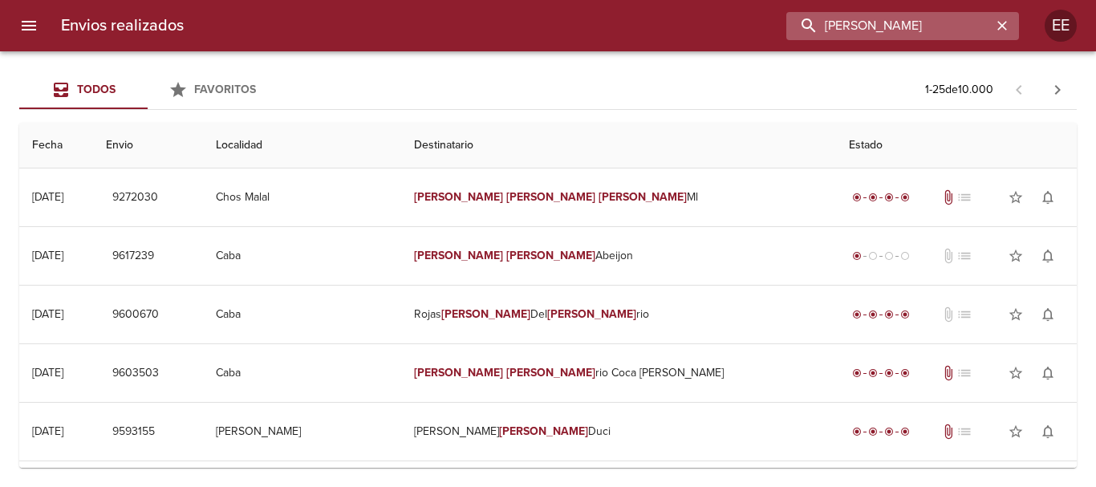
click at [989, 26] on input "CARMEN ROSA CARRASCO" at bounding box center [889, 26] width 205 height 28
click at [1004, 19] on icon "button" at bounding box center [1003, 26] width 16 height 16
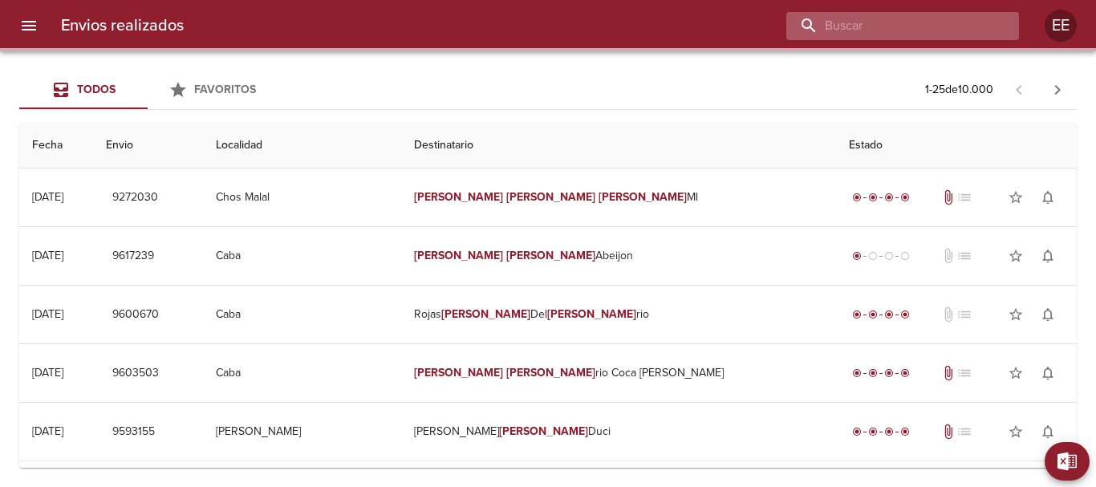
click at [904, 33] on input "buscar" at bounding box center [889, 26] width 205 height 28
paste input "BARBARA ELENA BUERA ML"
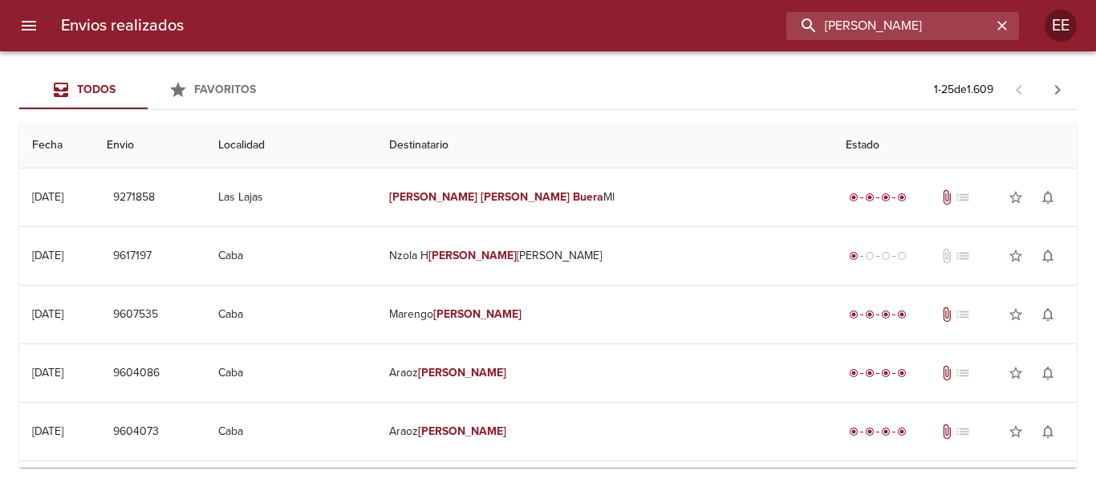
paste input "MARIA MERCEDES ZAPICO ML"
type input "[PERSON_NAME] [PERSON_NAME]"
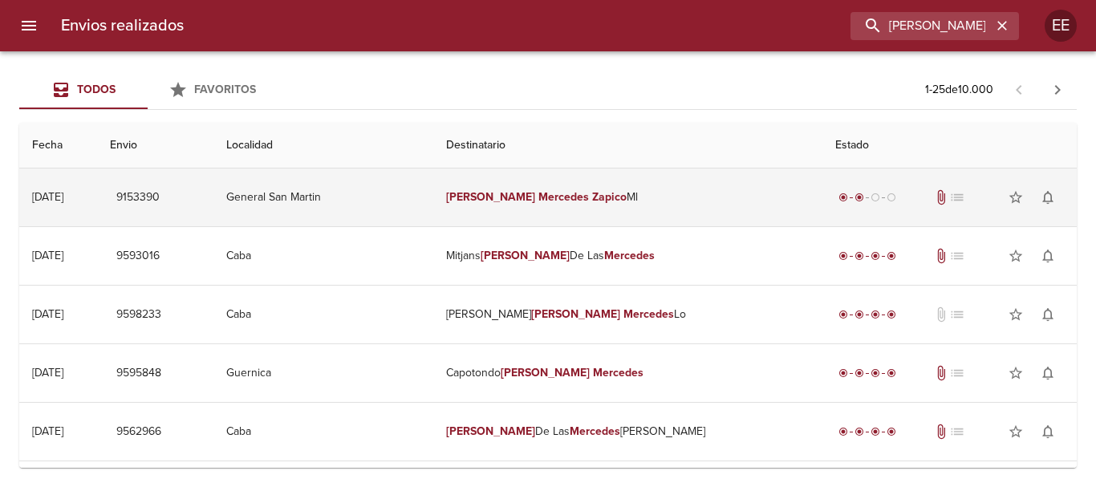
click at [638, 199] on td "Maria Mercedes Zapico Ml" at bounding box center [627, 198] width 389 height 58
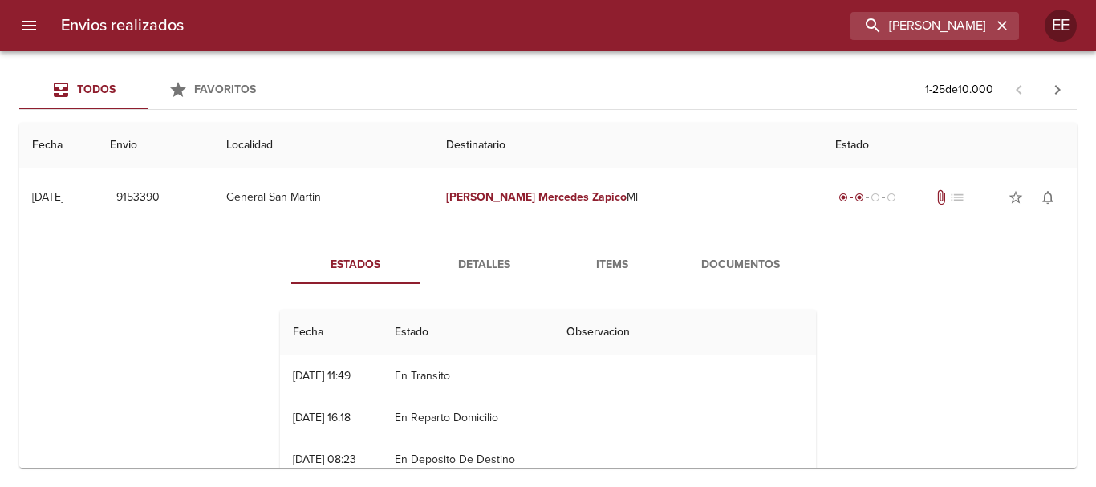
click at [608, 275] on button "Items" at bounding box center [612, 265] width 128 height 39
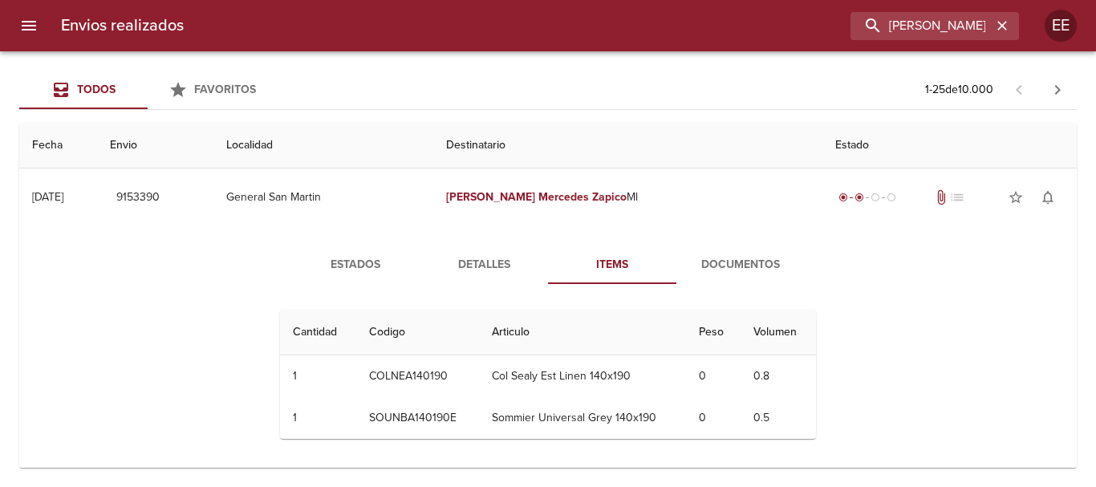
click at [488, 266] on span "Detalles" at bounding box center [483, 265] width 109 height 20
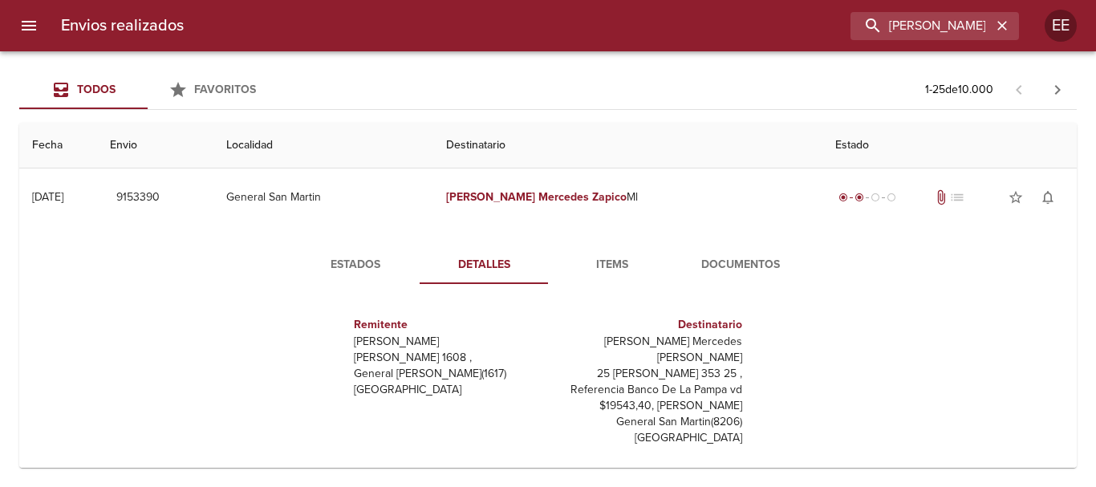
click at [746, 254] on button "Documentos" at bounding box center [741, 265] width 128 height 39
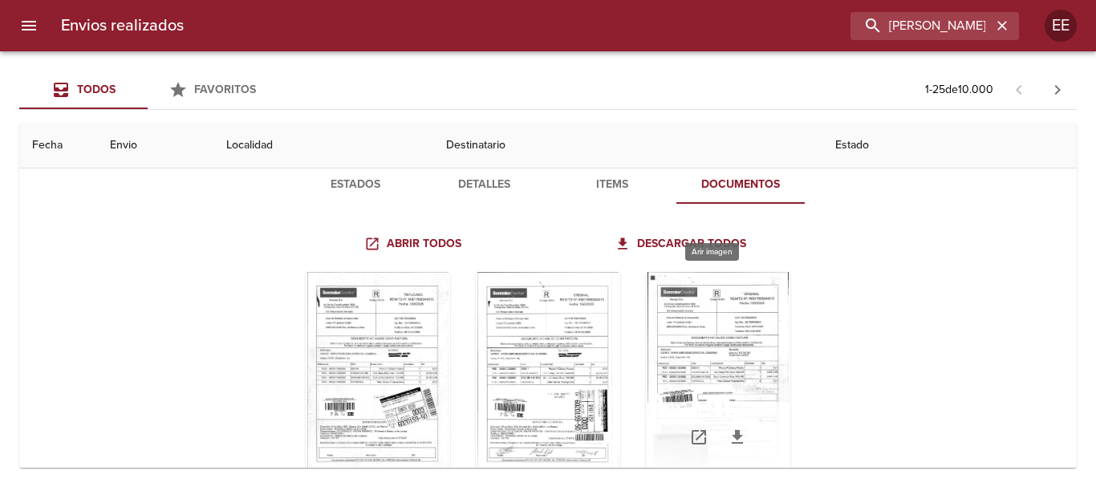
scroll to position [161, 0]
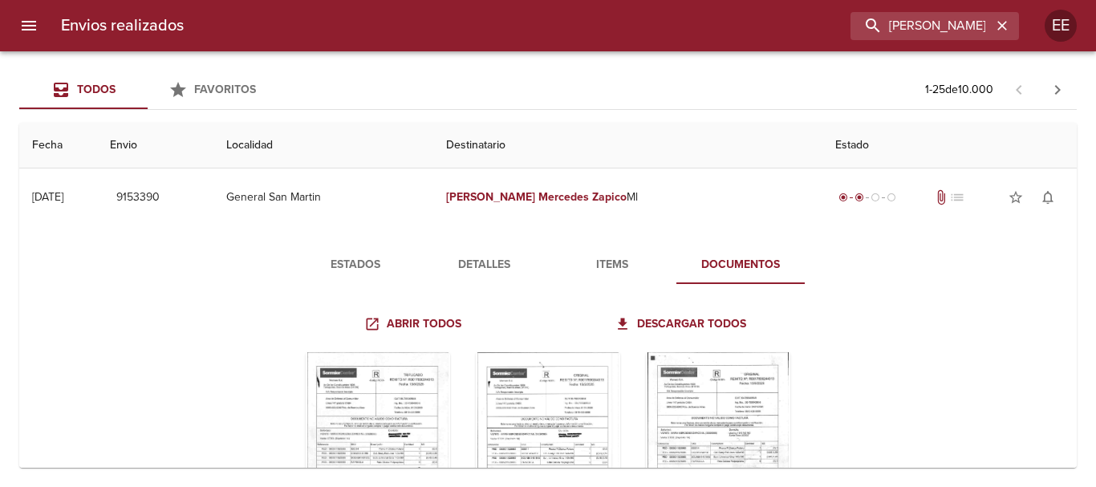
scroll to position [161, 0]
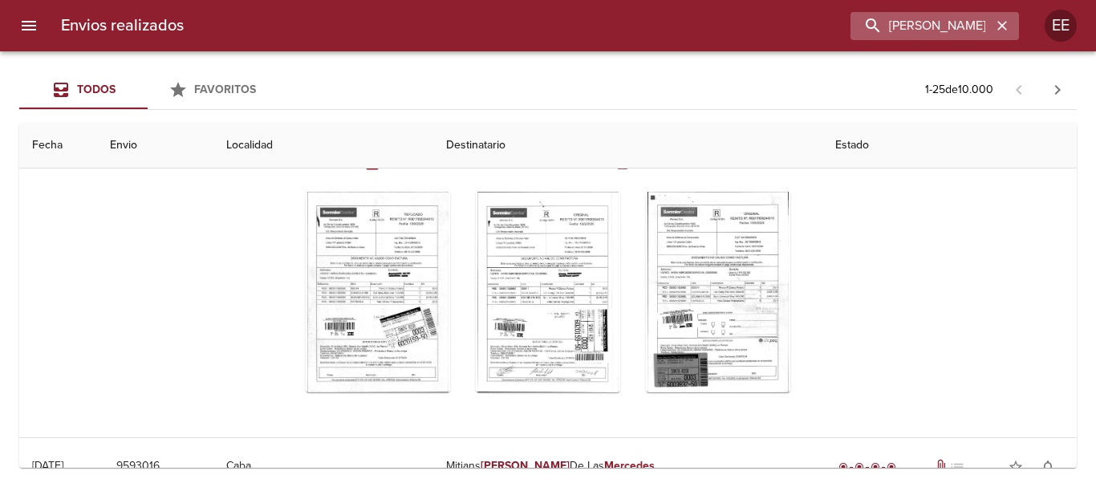
click at [999, 25] on icon "button" at bounding box center [1003, 26] width 16 height 16
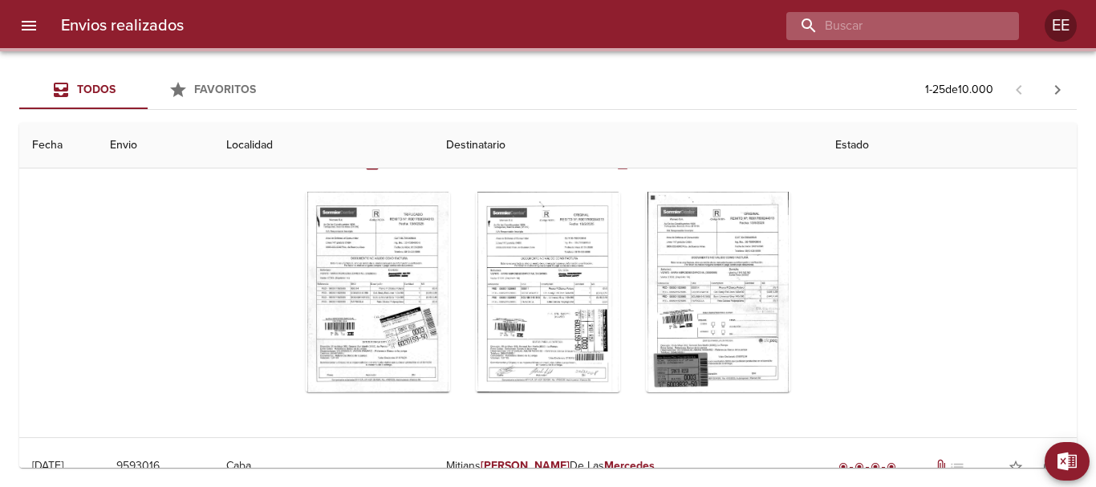
click at [933, 28] on input "buscar" at bounding box center [889, 26] width 205 height 28
paste input "[PERSON_NAME] [PERSON_NAME]"
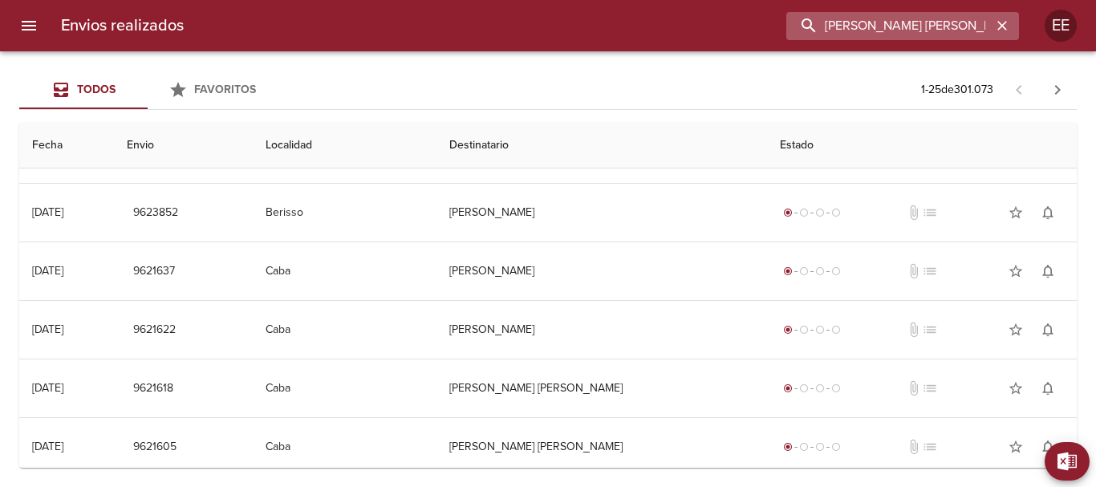
scroll to position [0, 0]
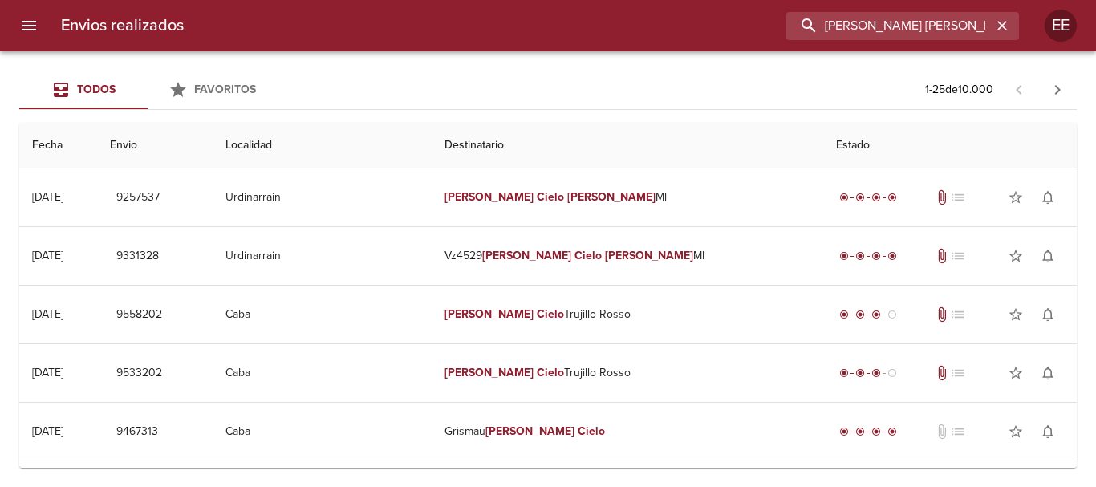
drag, startPoint x: 974, startPoint y: 27, endPoint x: 640, endPoint y: 27, distance: 333.9
click at [640, 27] on div "[PERSON_NAME] [PERSON_NAME]" at bounding box center [608, 26] width 823 height 28
paste input "[PERSON_NAME] [PERSON_NAME]"
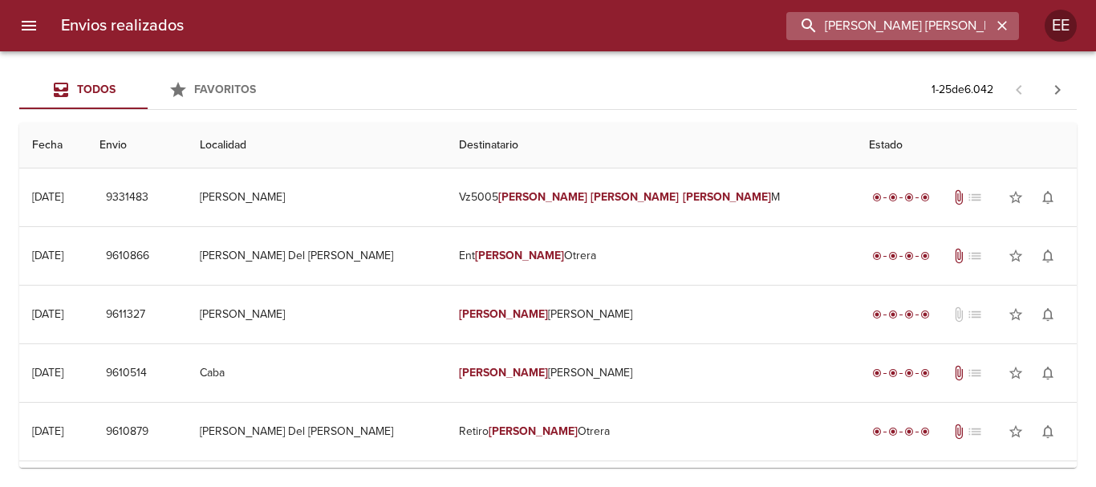
paste input "[PERSON_NAME] BP"
type input "[PERSON_NAME] AYLEN BP"
click at [998, 25] on icon "button" at bounding box center [1003, 26] width 16 height 16
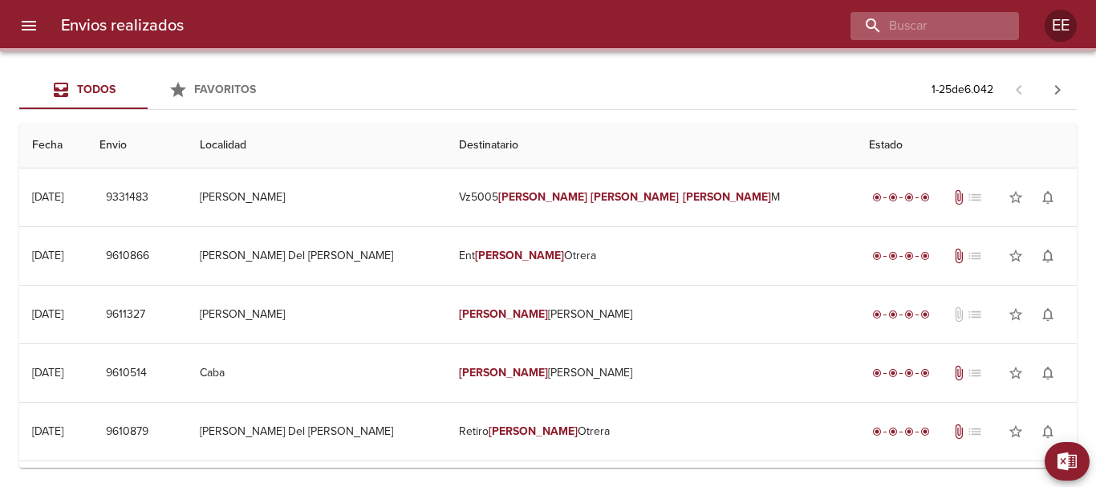
scroll to position [0, 0]
click at [899, 26] on input "buscar" at bounding box center [889, 26] width 205 height 28
paste input "[PERSON_NAME] BP"
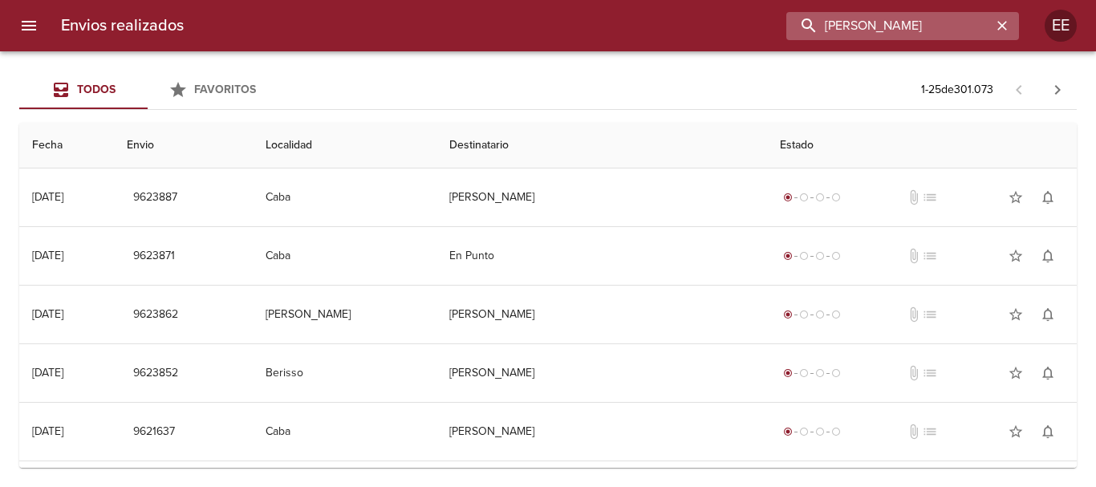
paste input "[PERSON_NAME] [PERSON_NAME]"
type input "CANELA AYLENSILVIA [PERSON_NAME] [PERSON_NAME]"
drag, startPoint x: 1003, startPoint y: 26, endPoint x: 882, endPoint y: 34, distance: 121.5
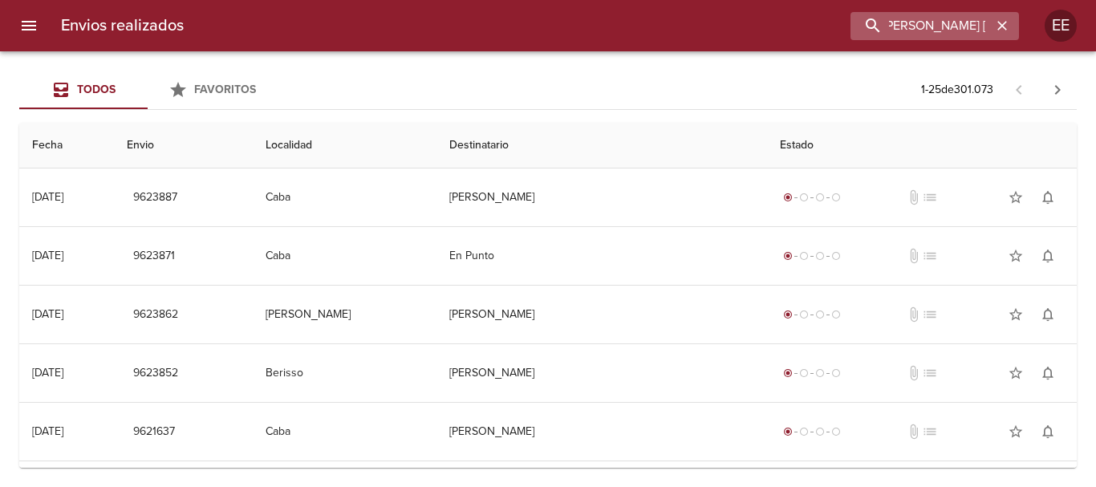
click at [1003, 25] on icon "button" at bounding box center [1003, 26] width 10 height 10
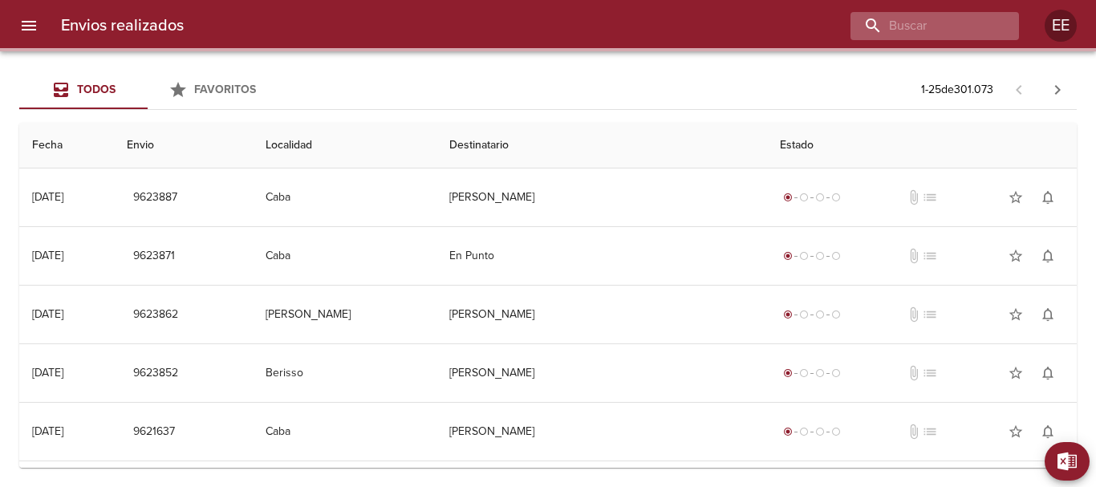
scroll to position [0, 0]
click at [880, 26] on input "buscar" at bounding box center [889, 26] width 205 height 28
paste input "[PERSON_NAME] [PERSON_NAME]"
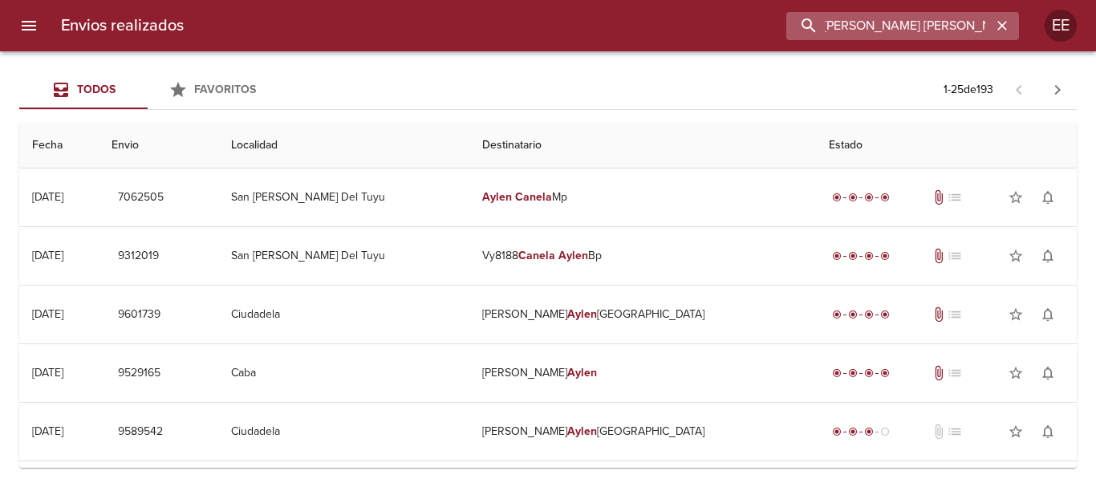
click at [922, 25] on input "[PERSON_NAME] [PERSON_NAME]" at bounding box center [889, 26] width 205 height 28
click at [990, 26] on input "[PERSON_NAME] [PERSON_NAME]" at bounding box center [889, 26] width 205 height 28
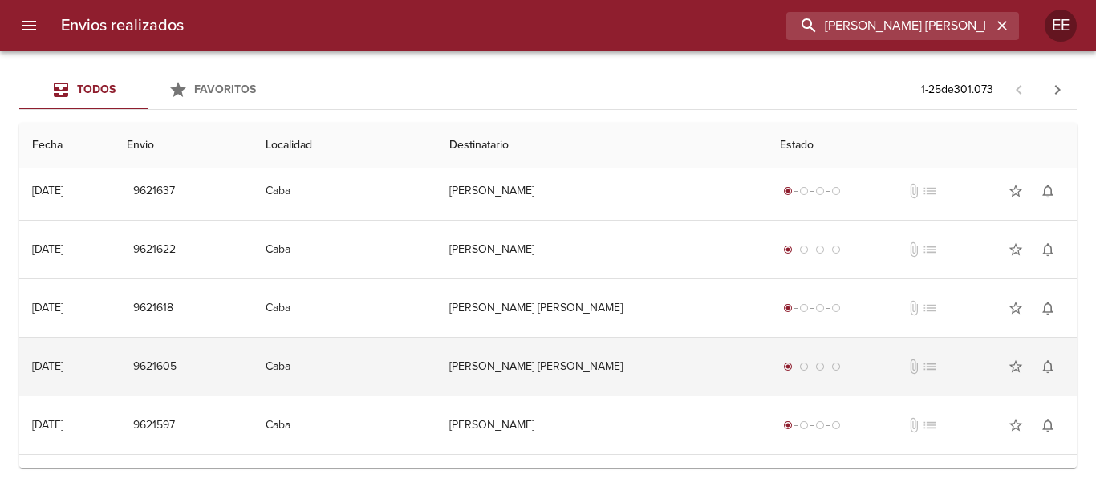
scroll to position [0, 0]
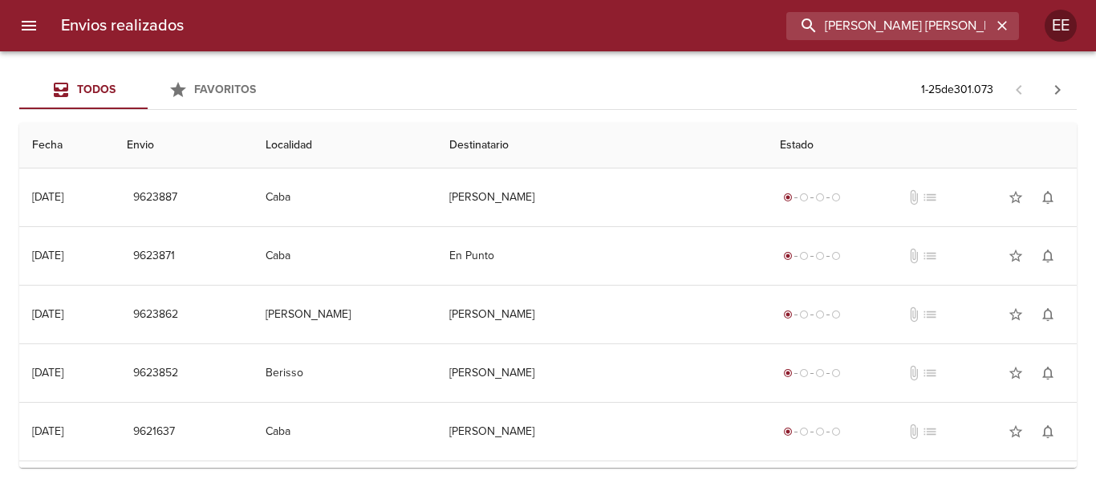
drag, startPoint x: 822, startPoint y: 46, endPoint x: 812, endPoint y: 51, distance: 11.2
click at [812, 0] on div "Envios realizados [PERSON_NAME] [PERSON_NAME] Todos Favoritos 1 - 25 de 301.073…" at bounding box center [548, 0] width 1096 height 0
paste input "[PERSON_NAME]"
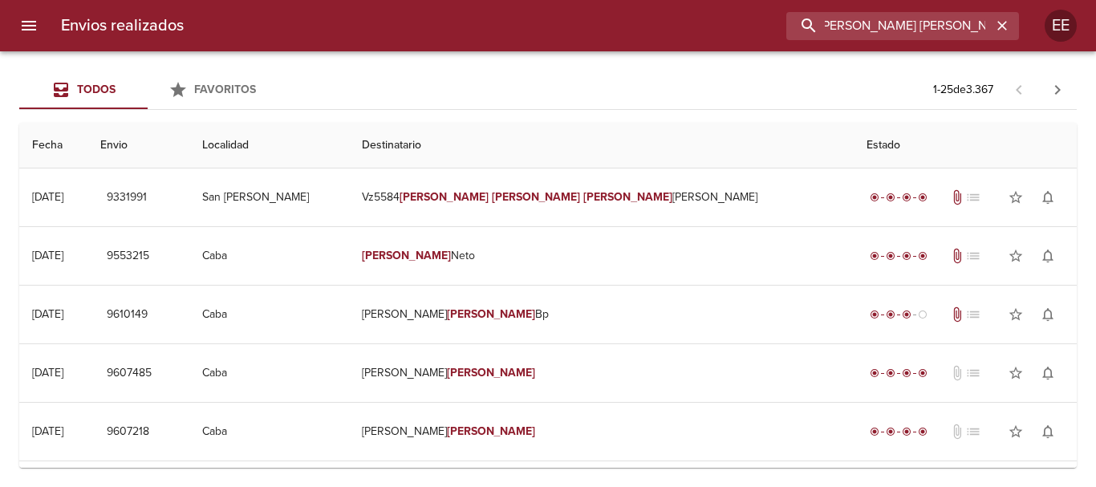
scroll to position [0, 2]
type input "[PERSON_NAME] [PERSON_NAME]"
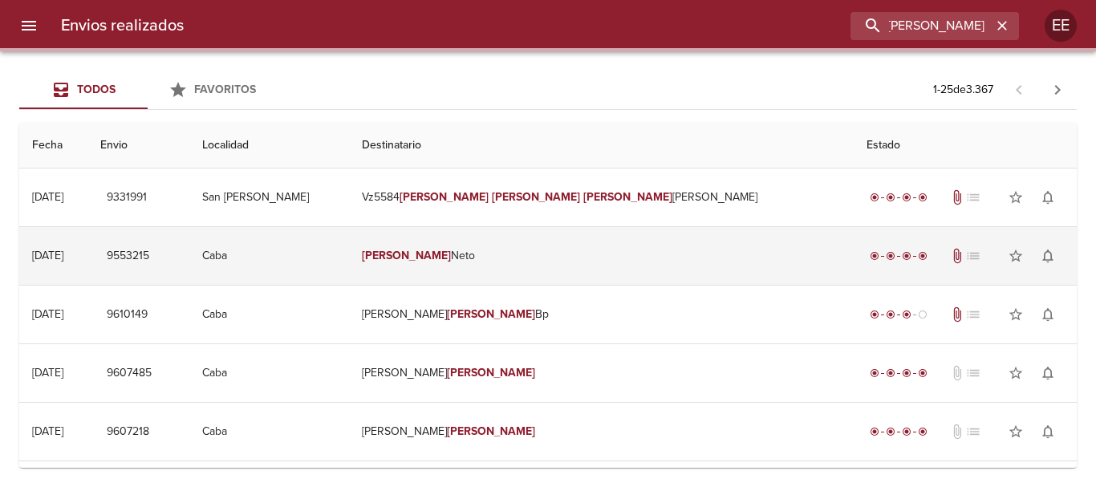
scroll to position [0, 0]
